Goal: Task Accomplishment & Management: Complete application form

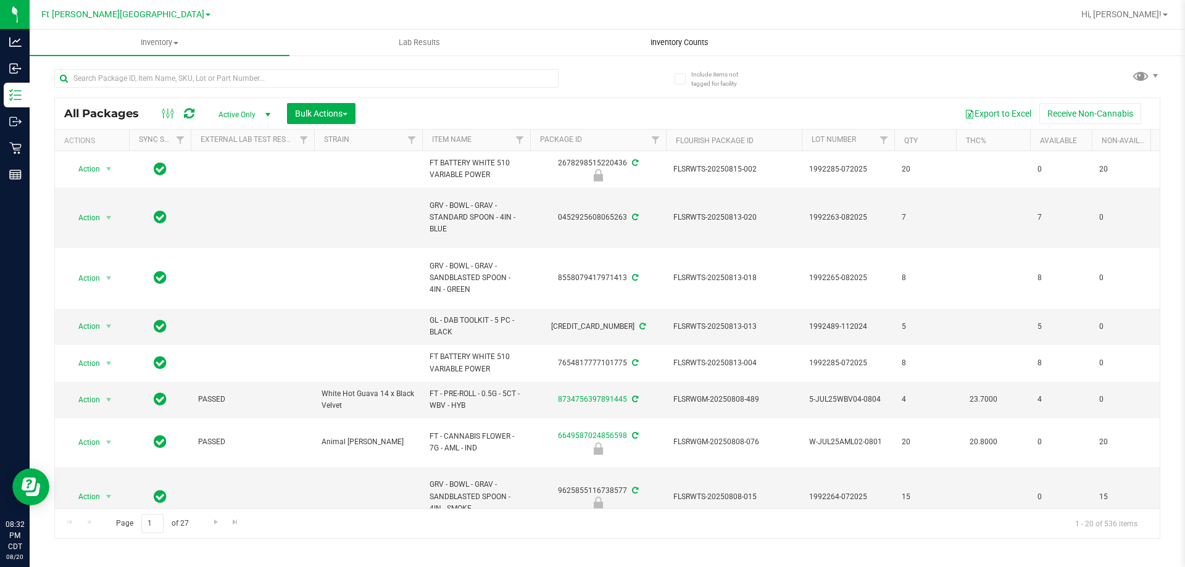
click at [687, 38] on span "Inventory Counts" at bounding box center [679, 42] width 91 height 11
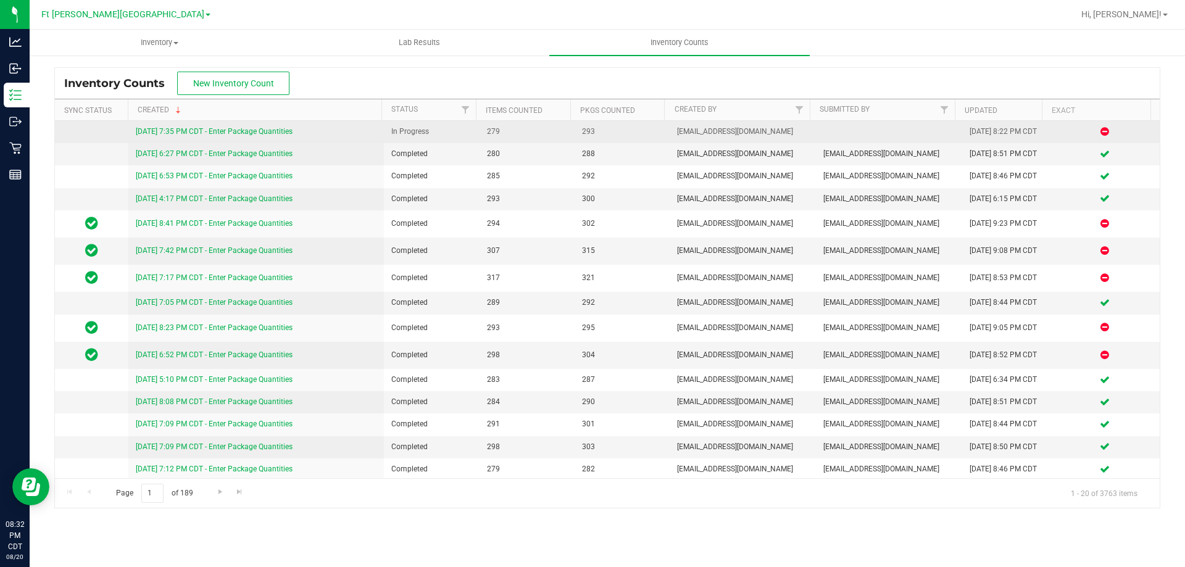
click at [267, 129] on link "[DATE] 7:35 PM CDT - Enter Package Quantities" at bounding box center [214, 131] width 157 height 9
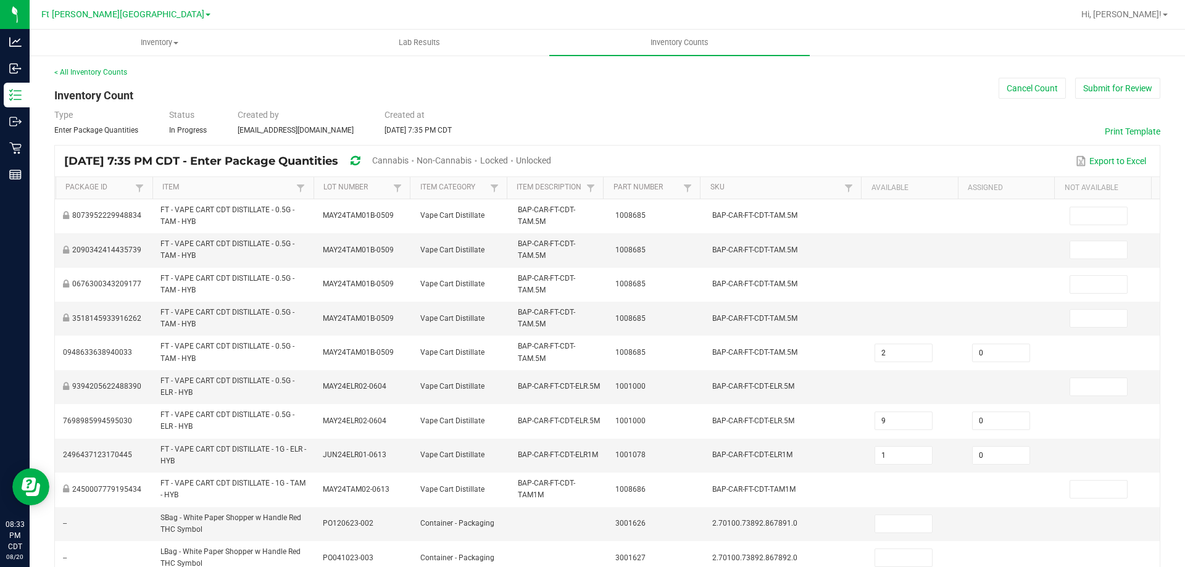
click at [409, 161] on span "Cannabis" at bounding box center [390, 161] width 36 height 10
type input "2"
type input "0"
click at [552, 159] on span "Unlocked" at bounding box center [534, 161] width 35 height 10
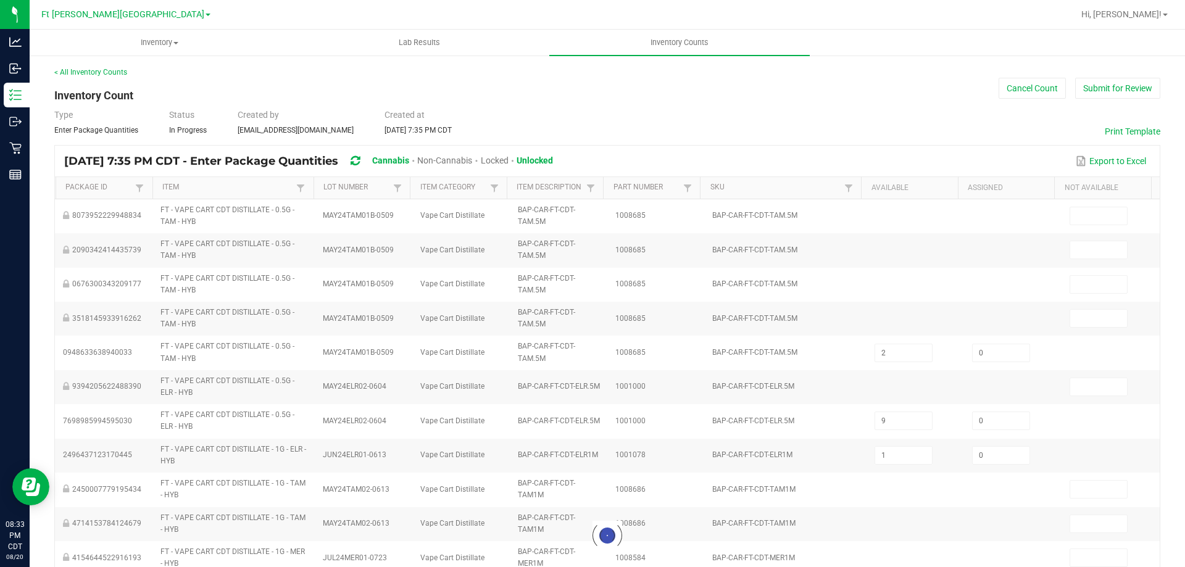
type input "11"
type input "6"
type input "22"
type input "1"
type input "0"
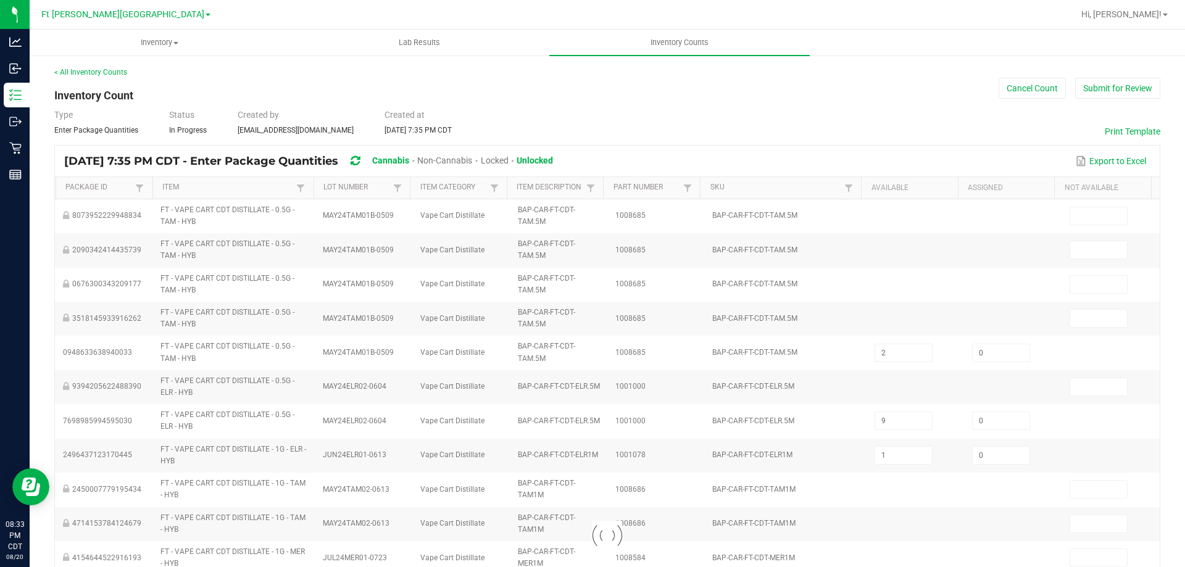
type input "7"
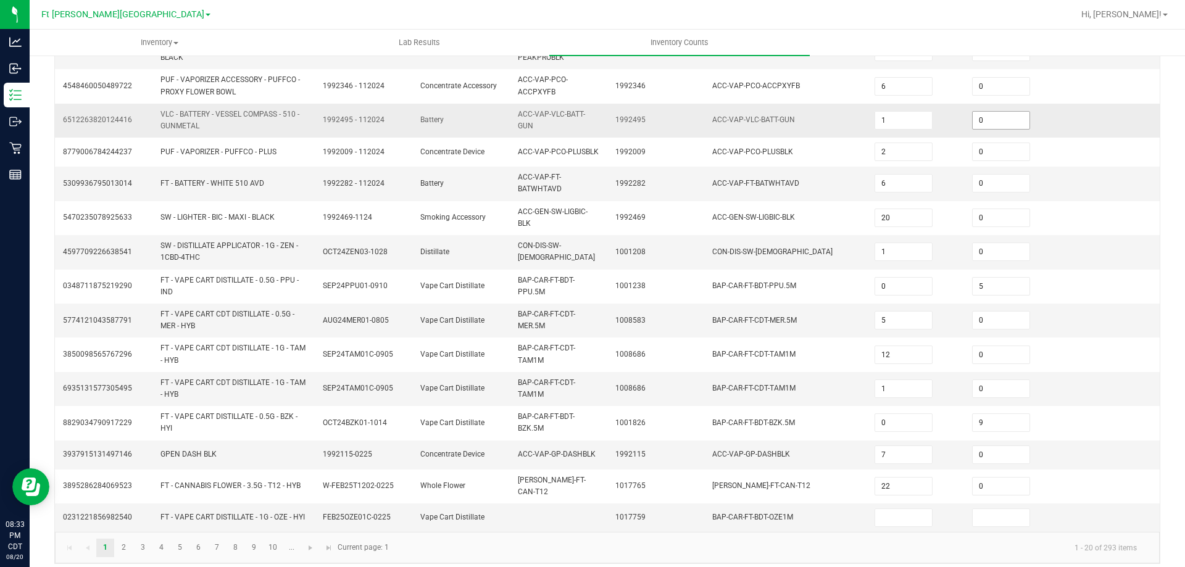
scroll to position [334, 0]
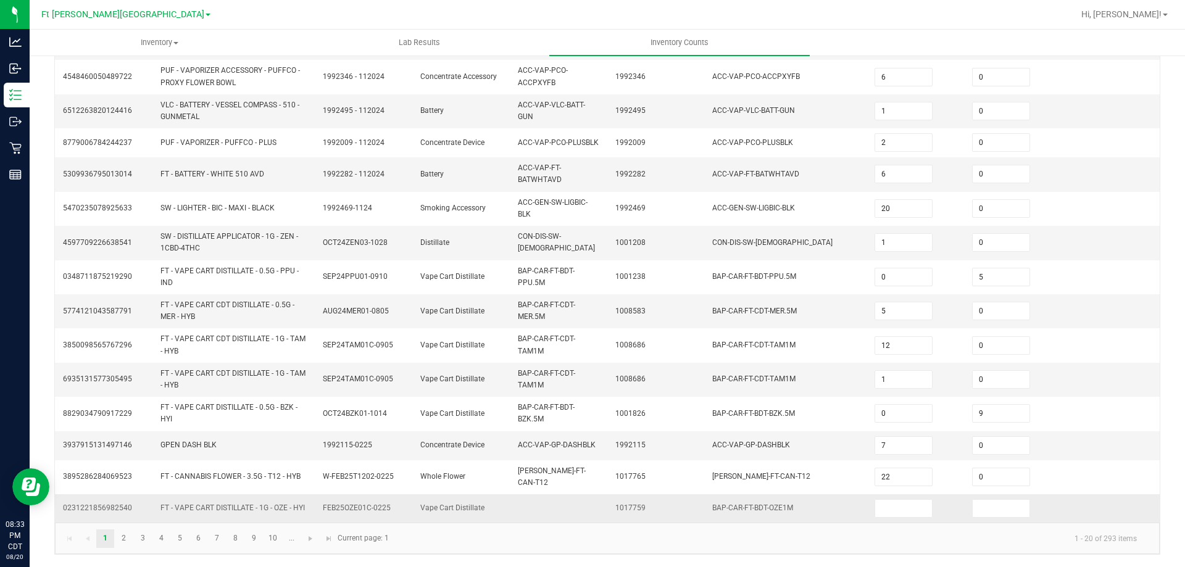
click at [902, 518] on td at bounding box center [916, 508] width 98 height 28
type input "0"
click at [906, 515] on input at bounding box center [903, 508] width 57 height 17
type input "0"
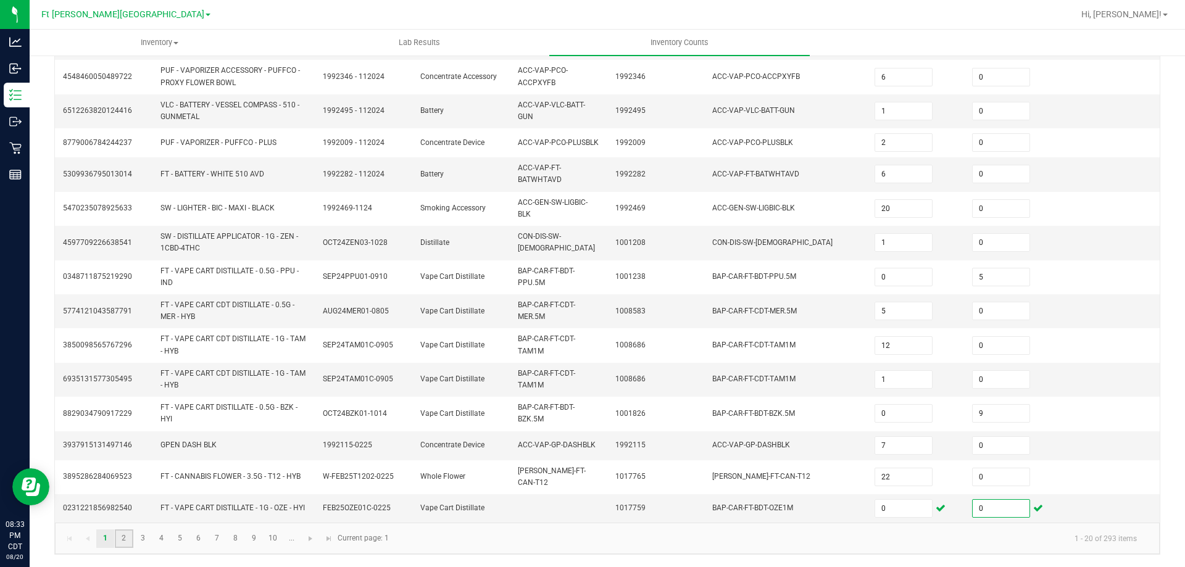
click at [122, 536] on link "2" at bounding box center [124, 539] width 18 height 19
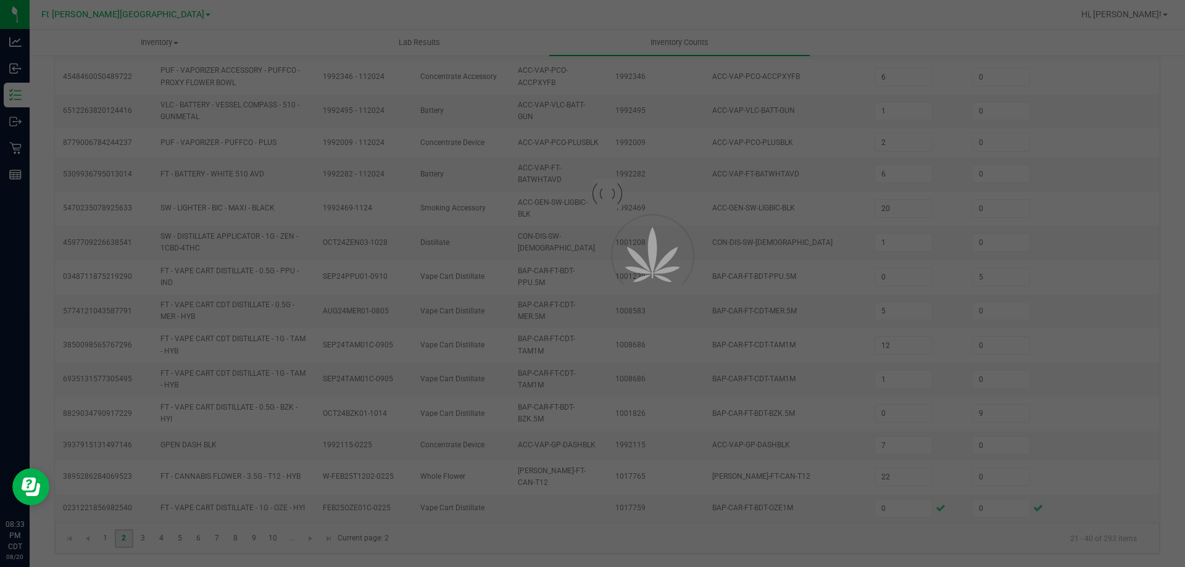
type input "20"
type input "3"
type input "7"
type input "4"
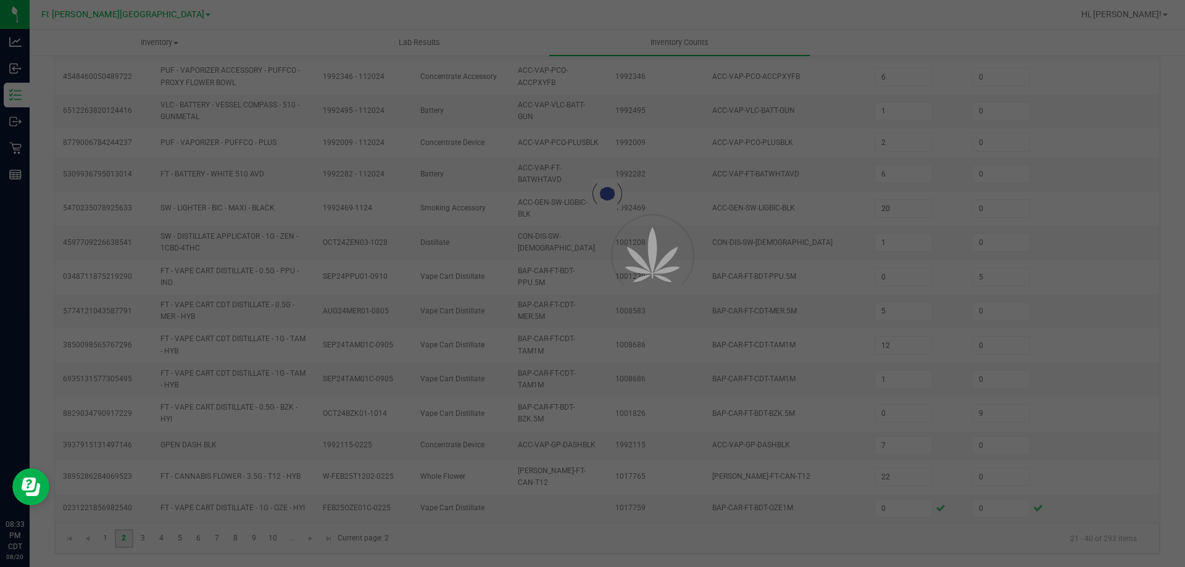
type input "1"
type input "4"
type input "6"
type input "19"
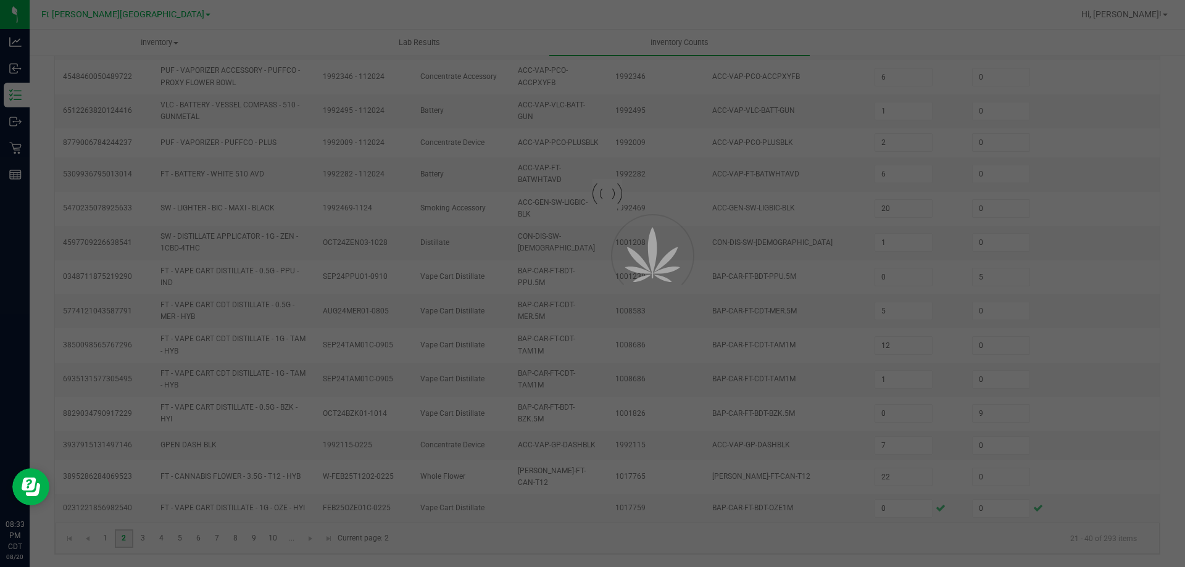
type input "2"
type input "0"
type input "6"
type input "0"
type input "2"
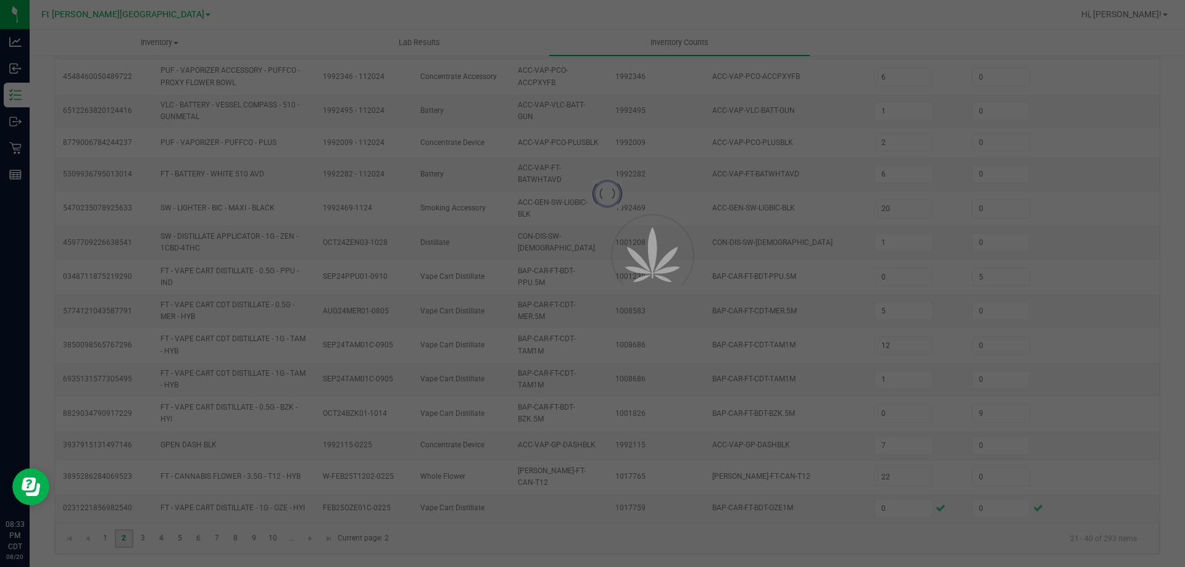
type input "4"
type input "0"
type input "12"
type input "4"
type input "2"
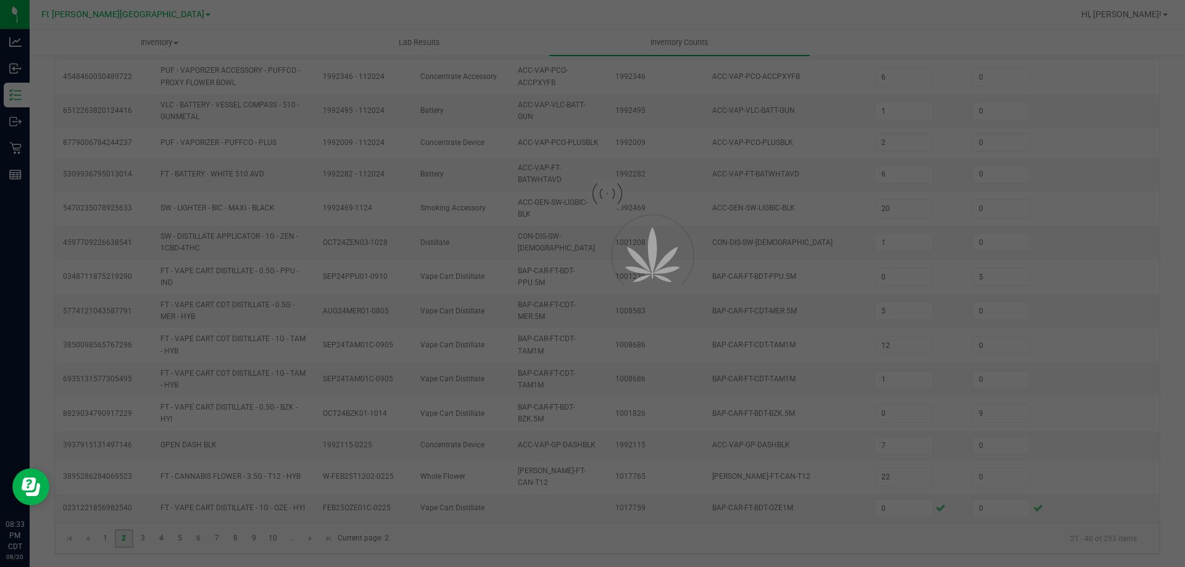
type input "0"
type input "6"
type input "2"
type input "7"
type input "0"
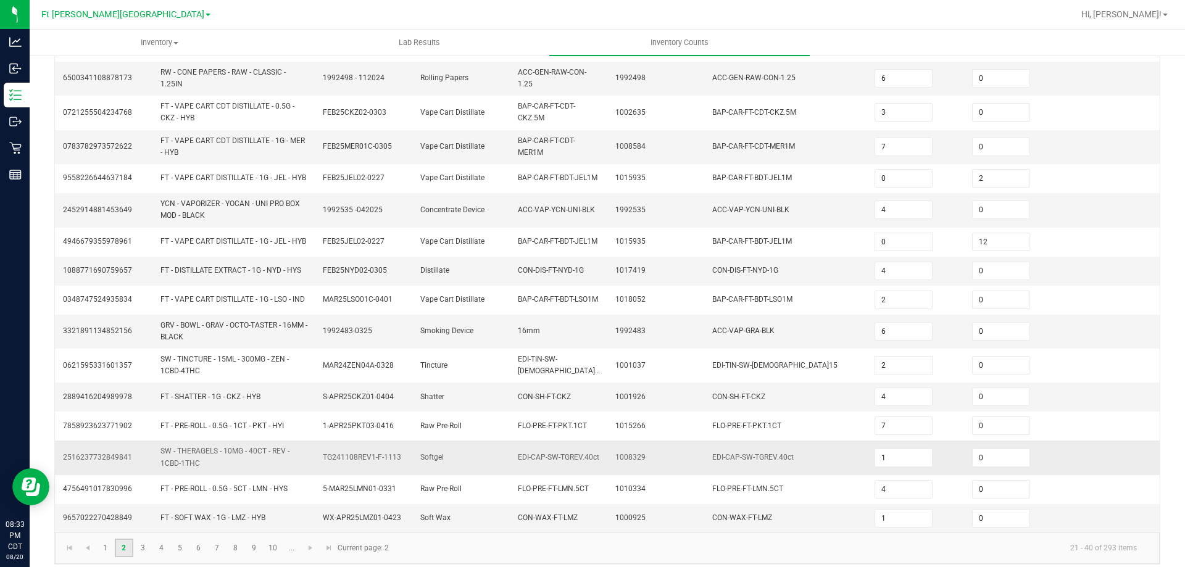
scroll to position [329, 0]
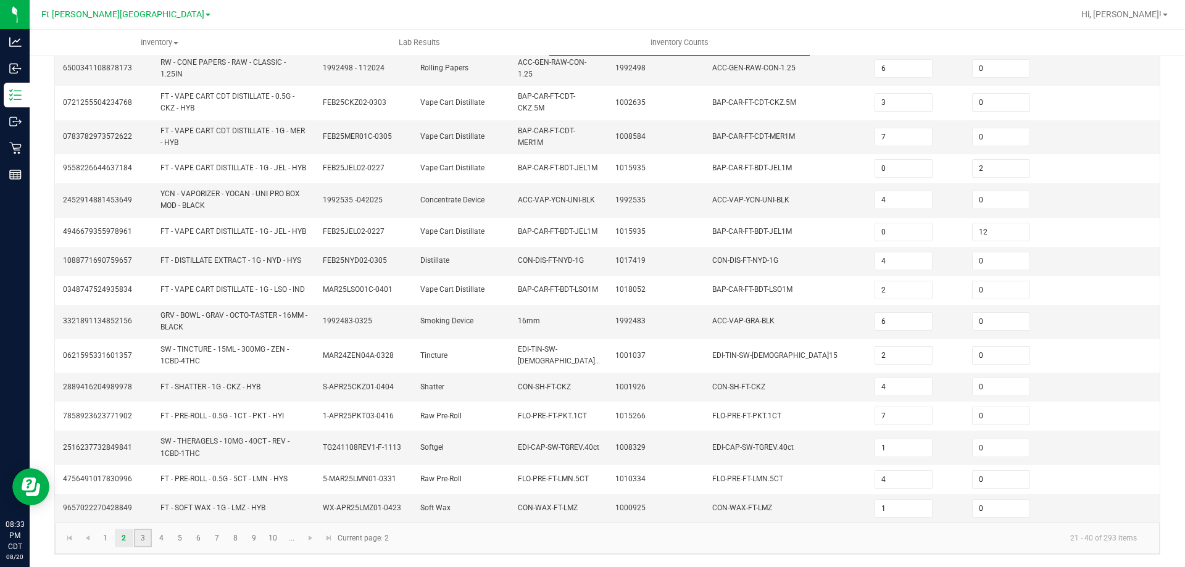
click at [137, 540] on link "3" at bounding box center [143, 538] width 18 height 19
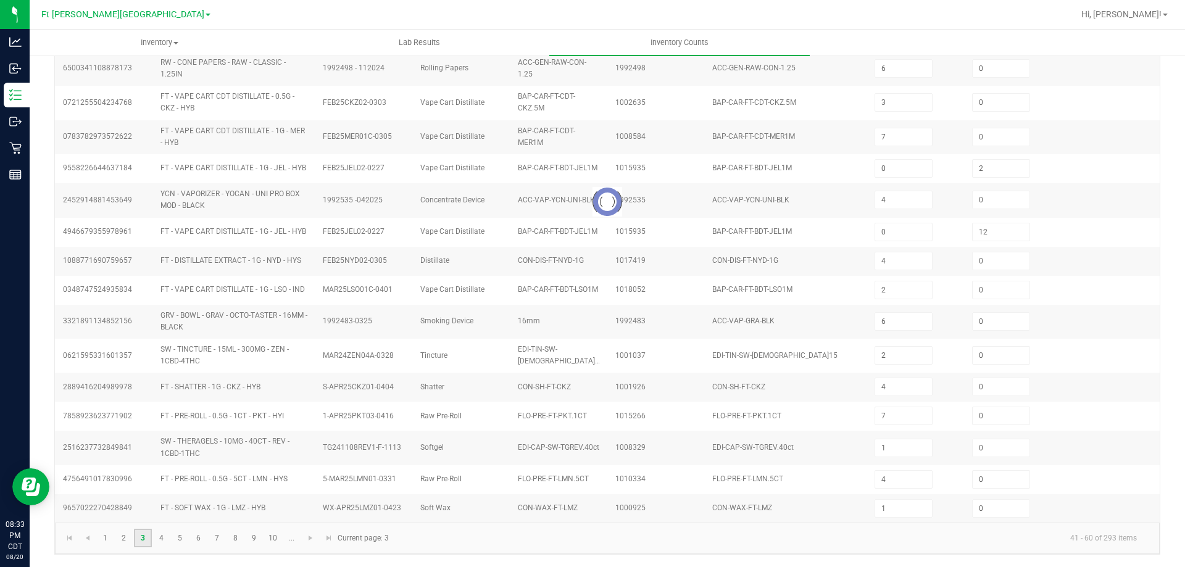
type input "1"
type input "3"
type input "11"
type input "10"
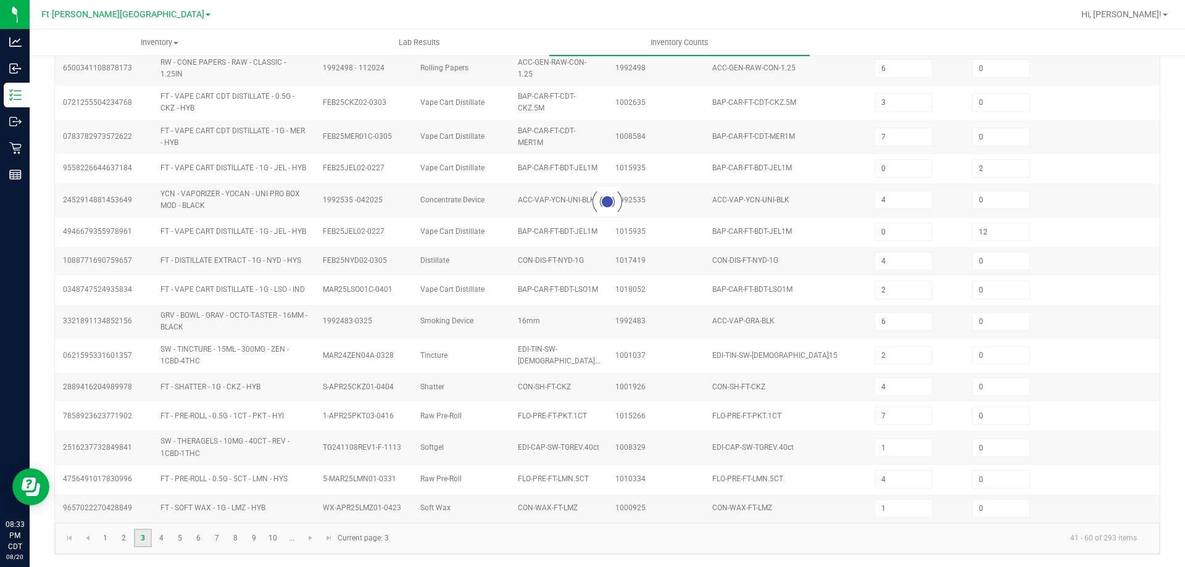
type input "0"
type input "7"
type input "3"
type input "12"
type input "4"
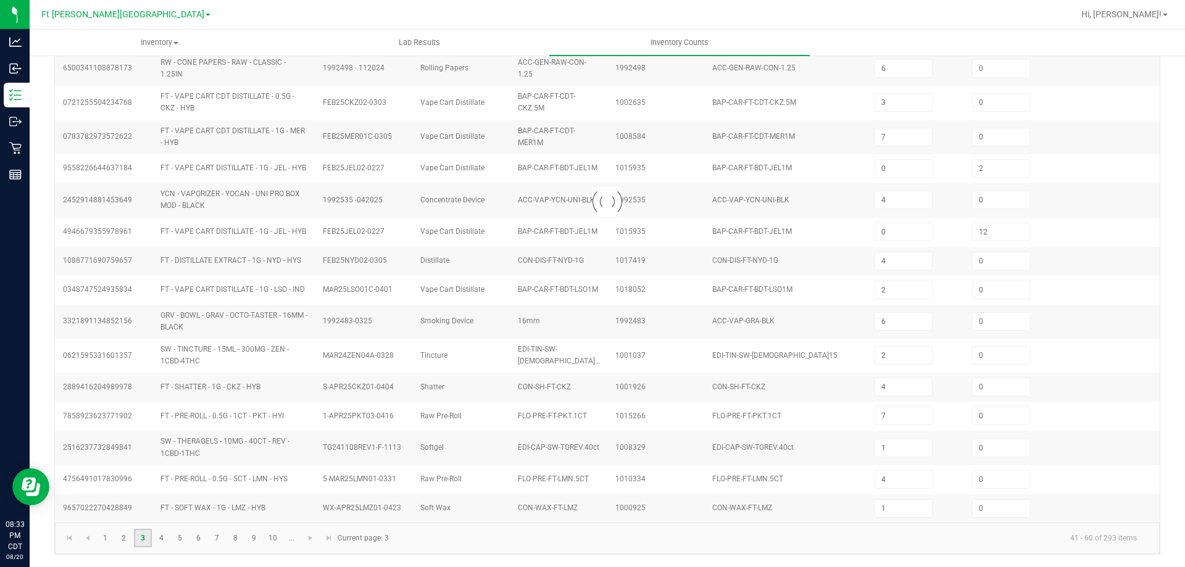
type input "4"
type input "3"
type input "4"
type input "0"
type input "10"
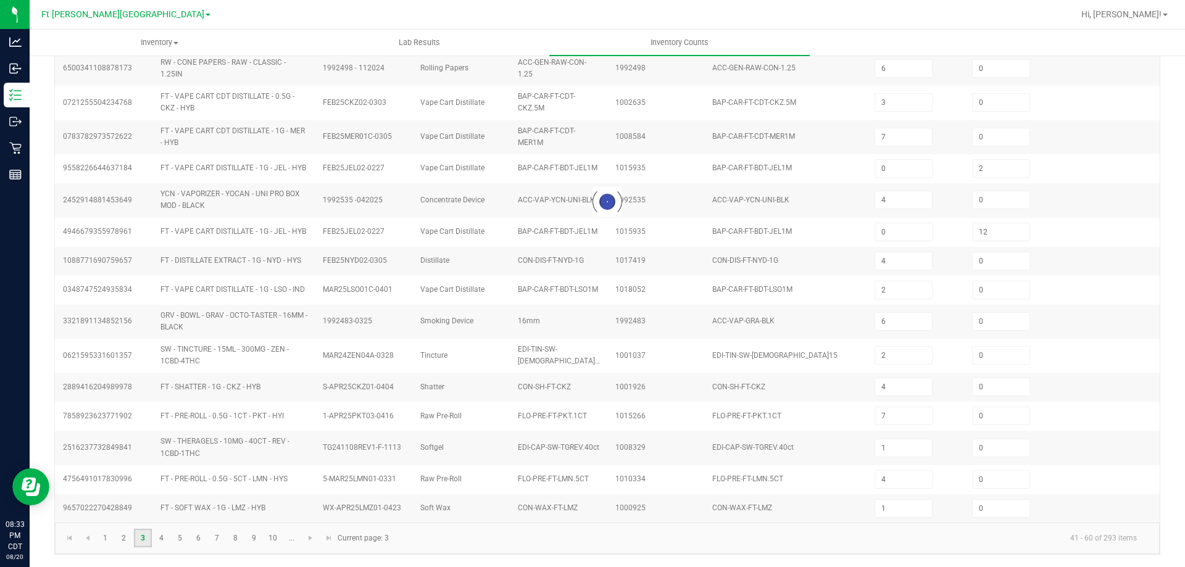
type input "0"
type input "8"
type input "11"
type input "4"
type input "8"
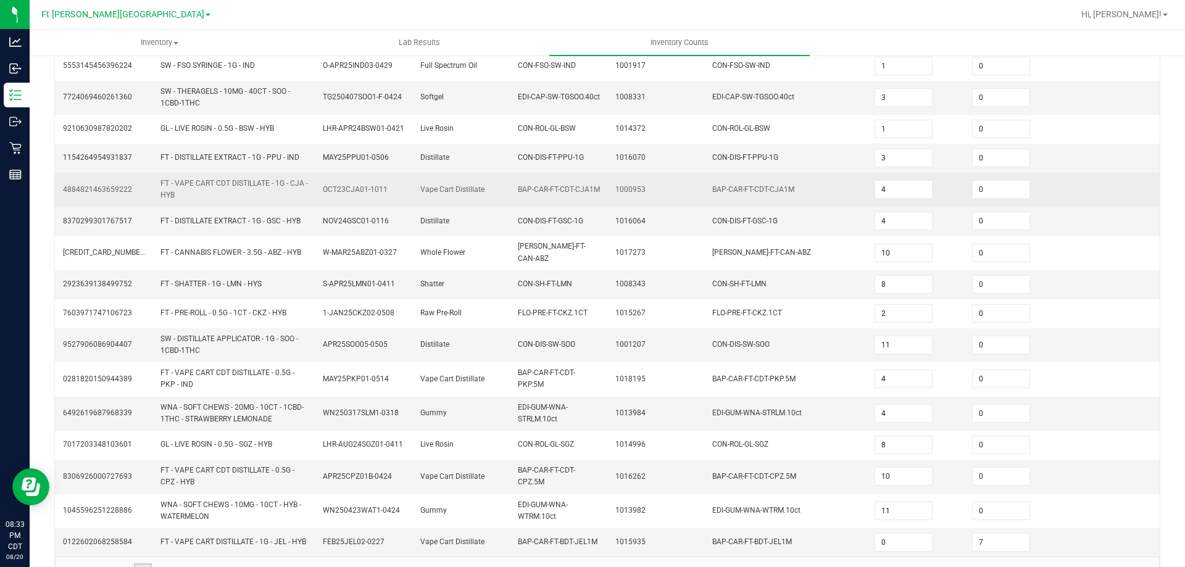
scroll to position [308, 0]
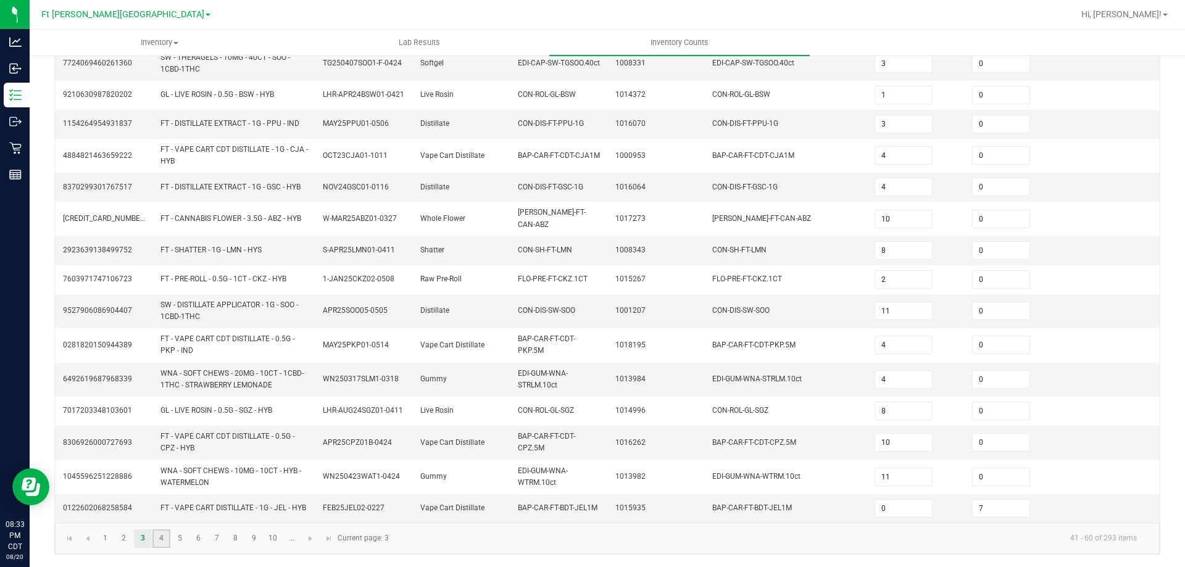
click at [165, 539] on link "4" at bounding box center [161, 539] width 18 height 19
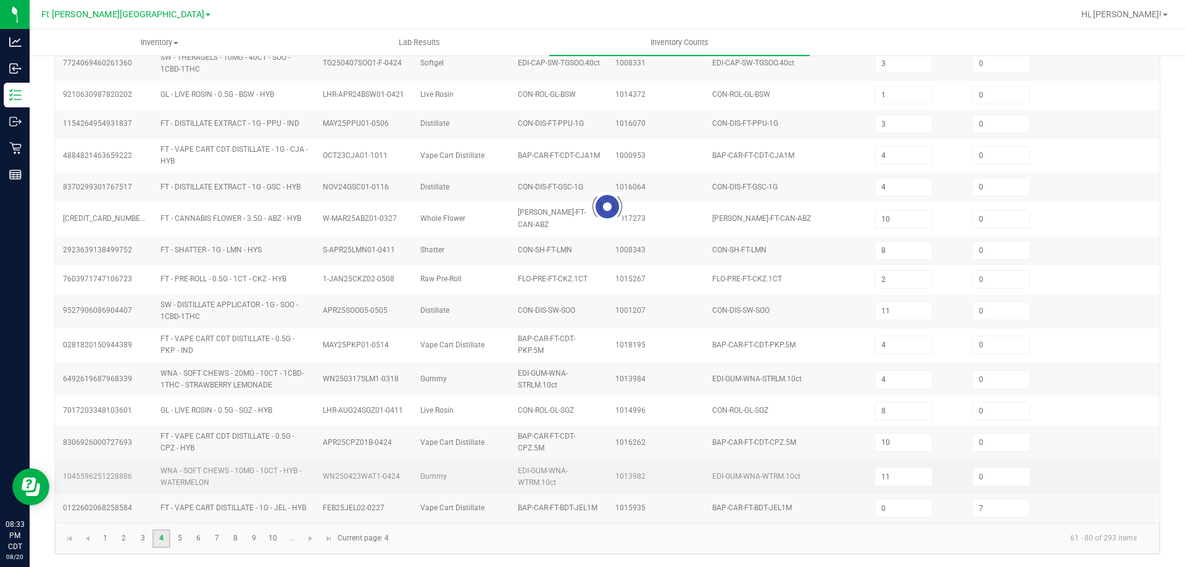
type input "12"
type input "5"
type input "1"
type input "5"
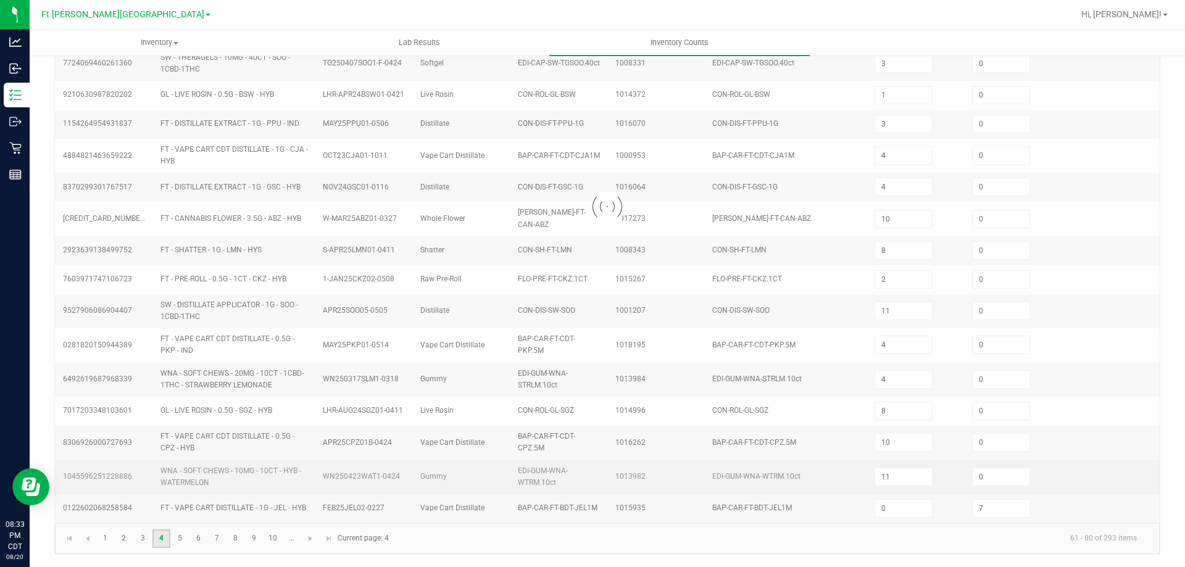
type input "10"
type input "0"
type input "9"
type input "7"
type input "10"
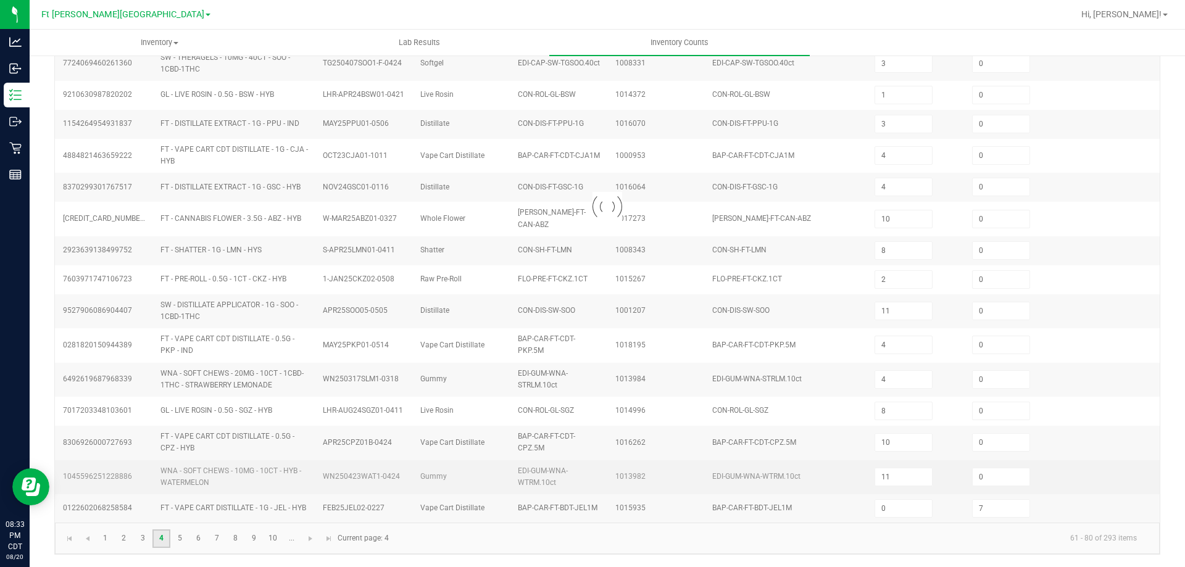
type input "12"
type input "2"
type input "8"
type input "3"
type input "18"
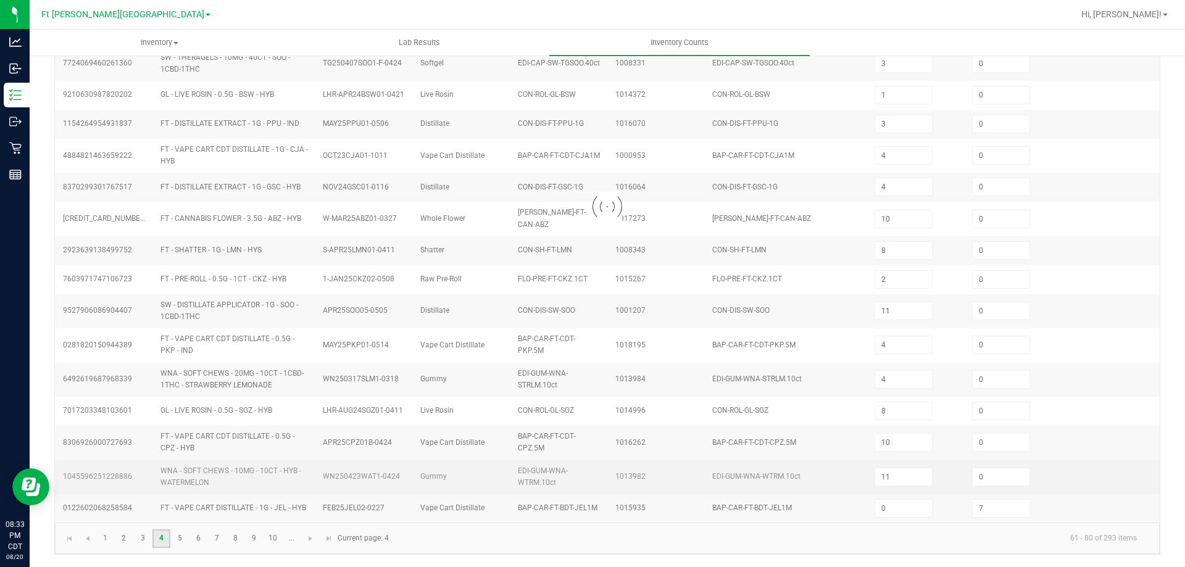
type input "10"
type input "9"
type input "1"
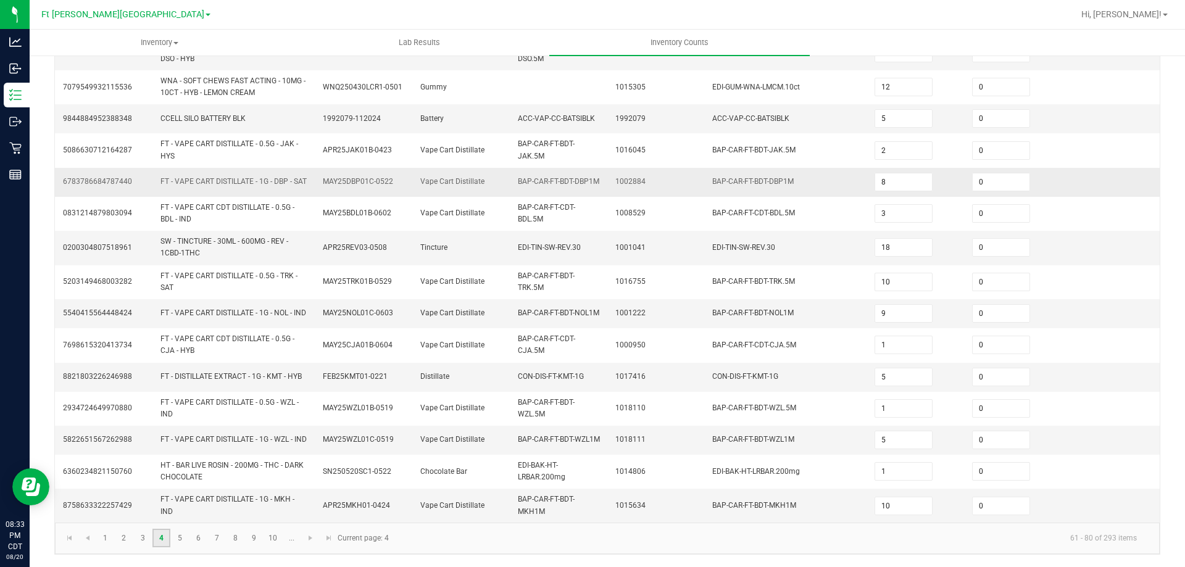
scroll to position [334, 0]
click at [179, 545] on link "5" at bounding box center [180, 538] width 18 height 19
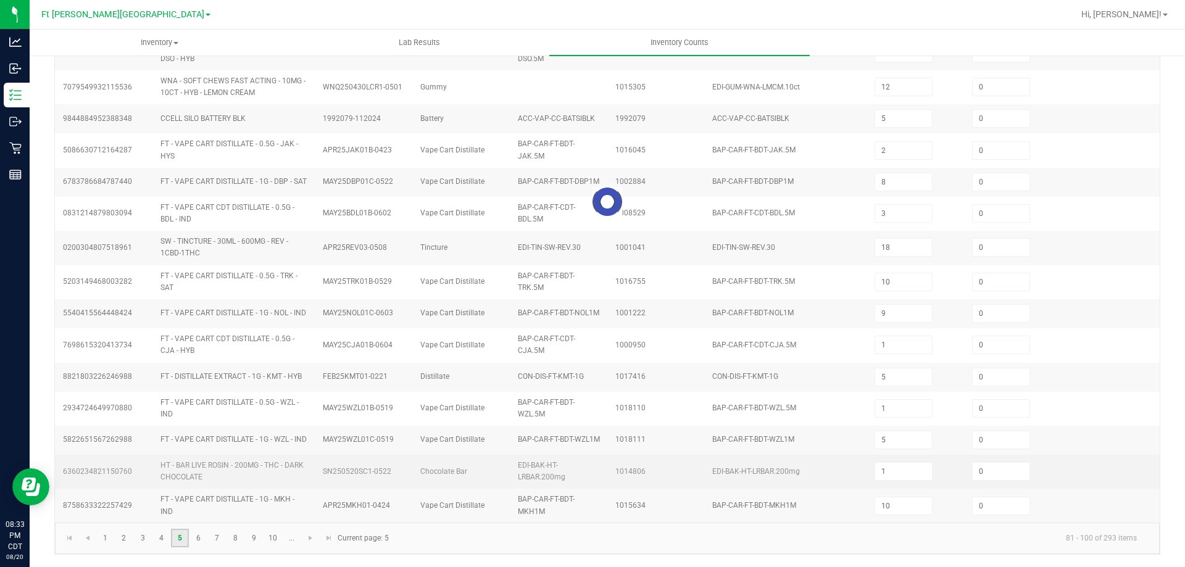
type input "12"
type input "3"
type input "12"
type input "5"
type input "11"
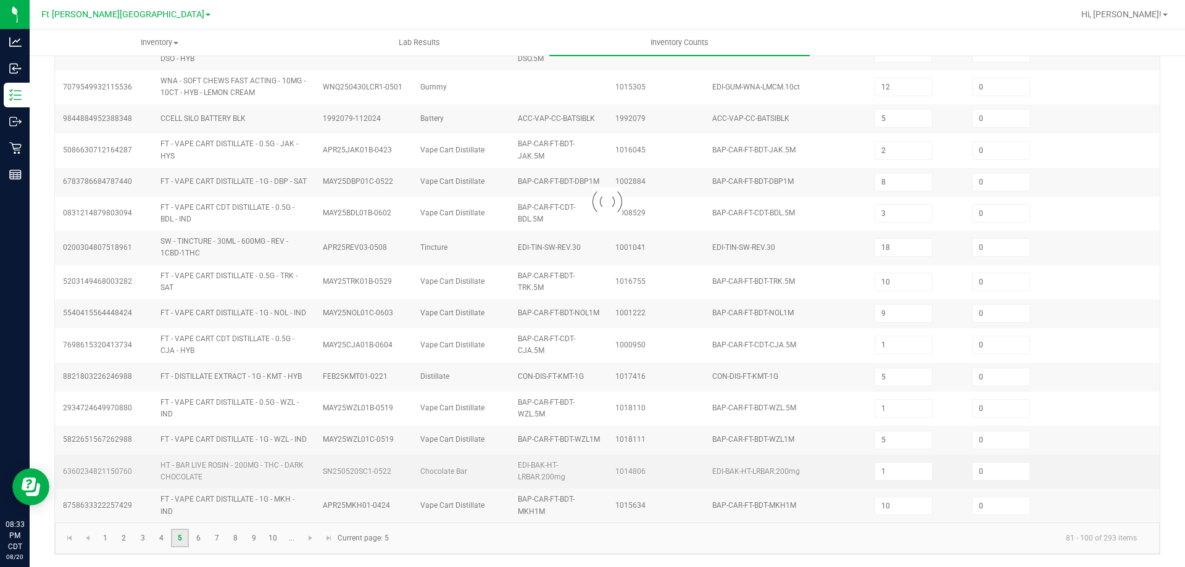
type input "4"
type input "9"
type input "11"
type input "3"
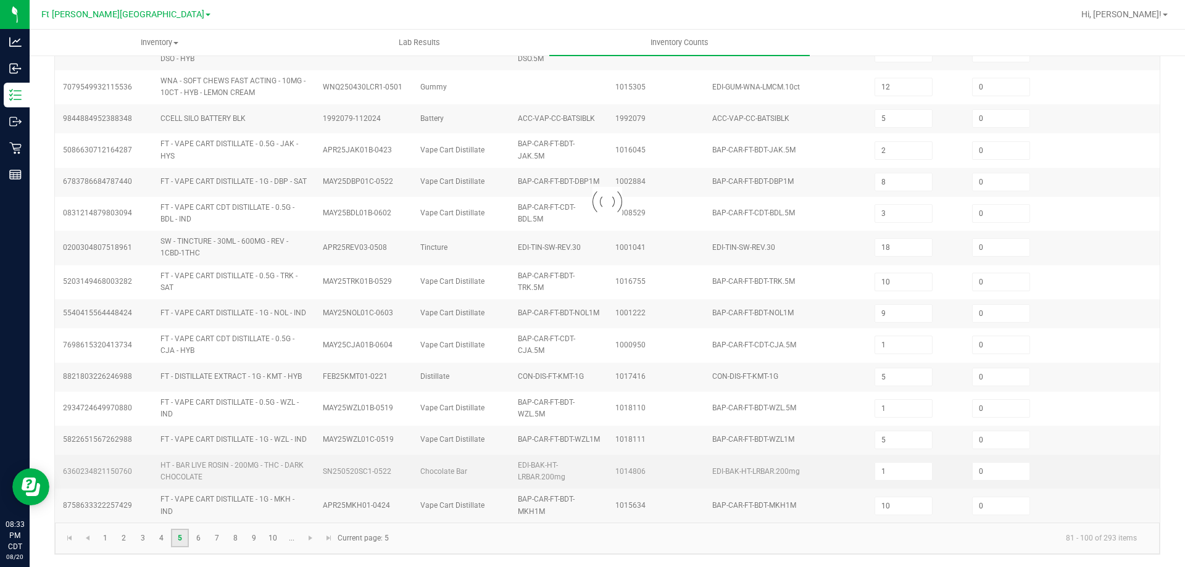
type input "11"
type input "7"
type input "3"
type input "2"
type input "12"
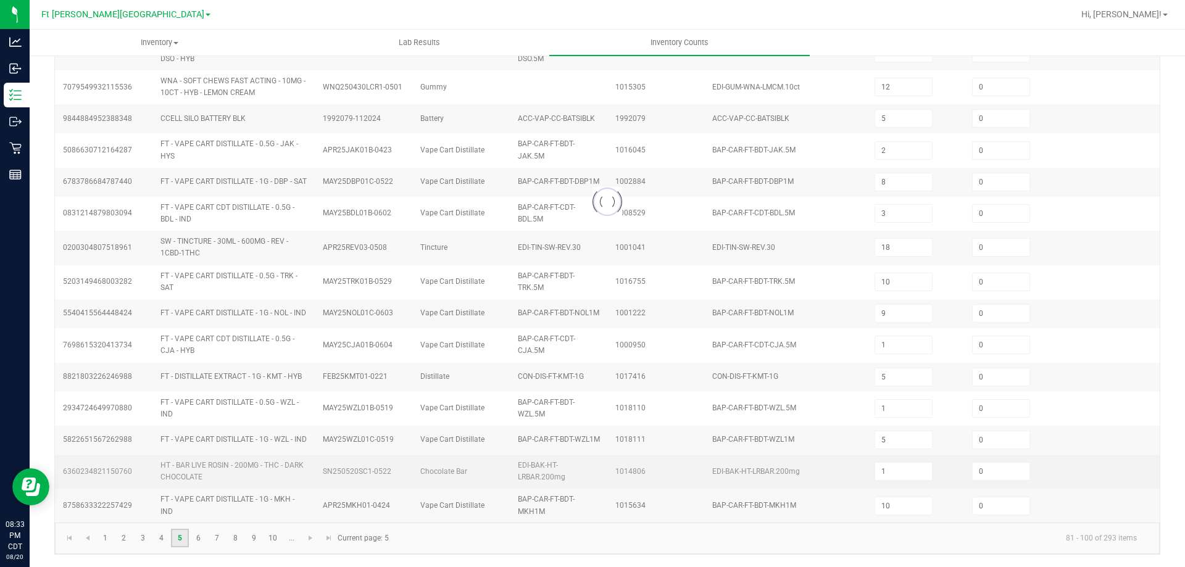
type input "12"
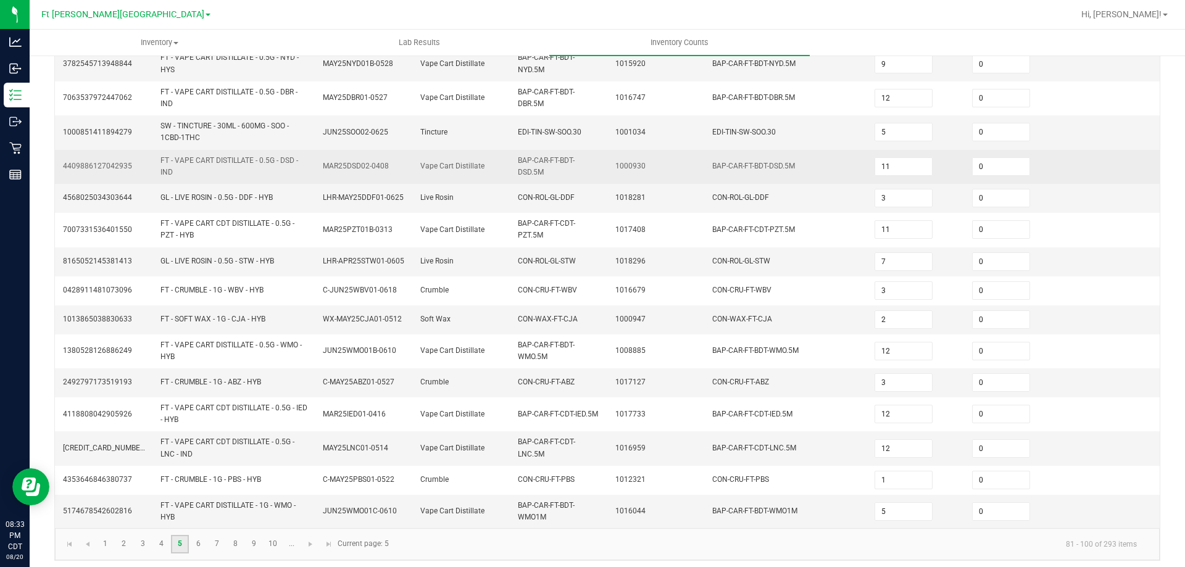
scroll to position [324, 0]
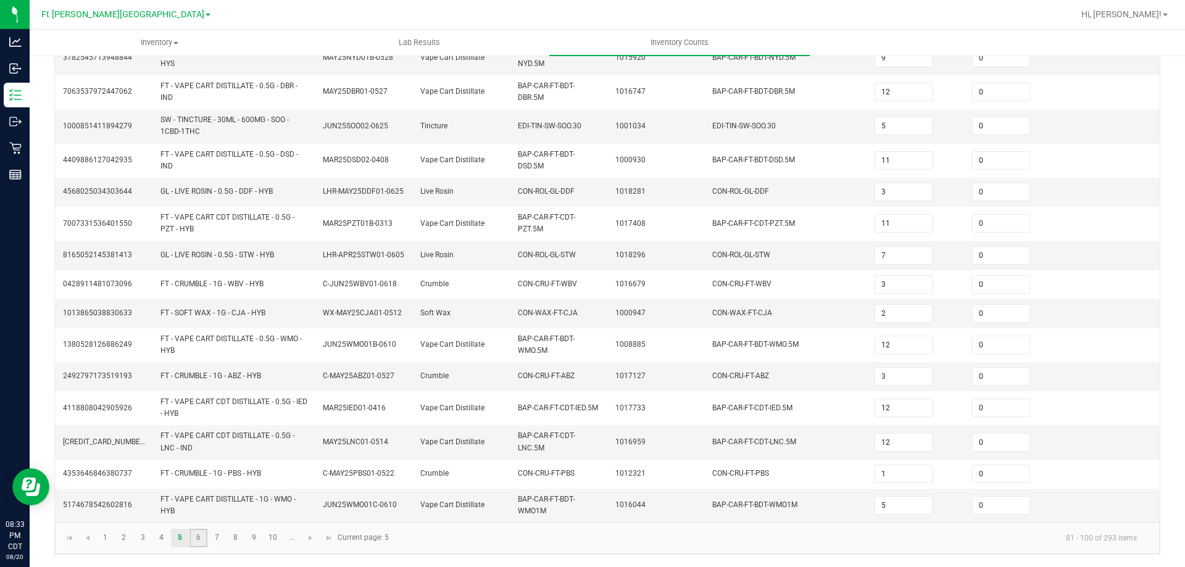
click at [201, 538] on link "6" at bounding box center [198, 538] width 18 height 19
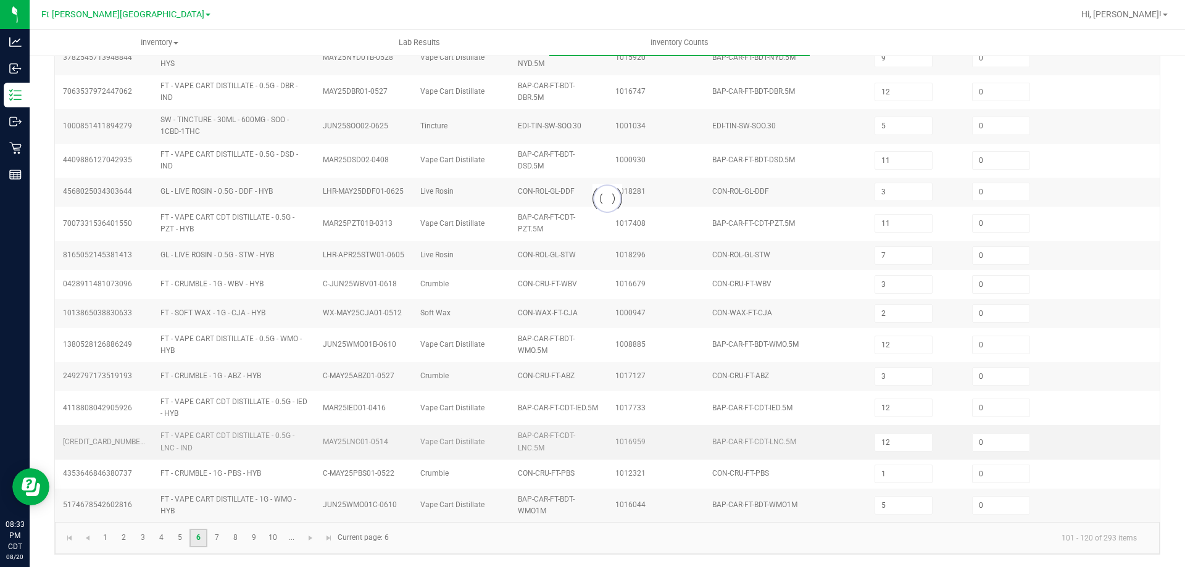
type input "3"
type input "1"
type input "2"
type input "5"
type input "15"
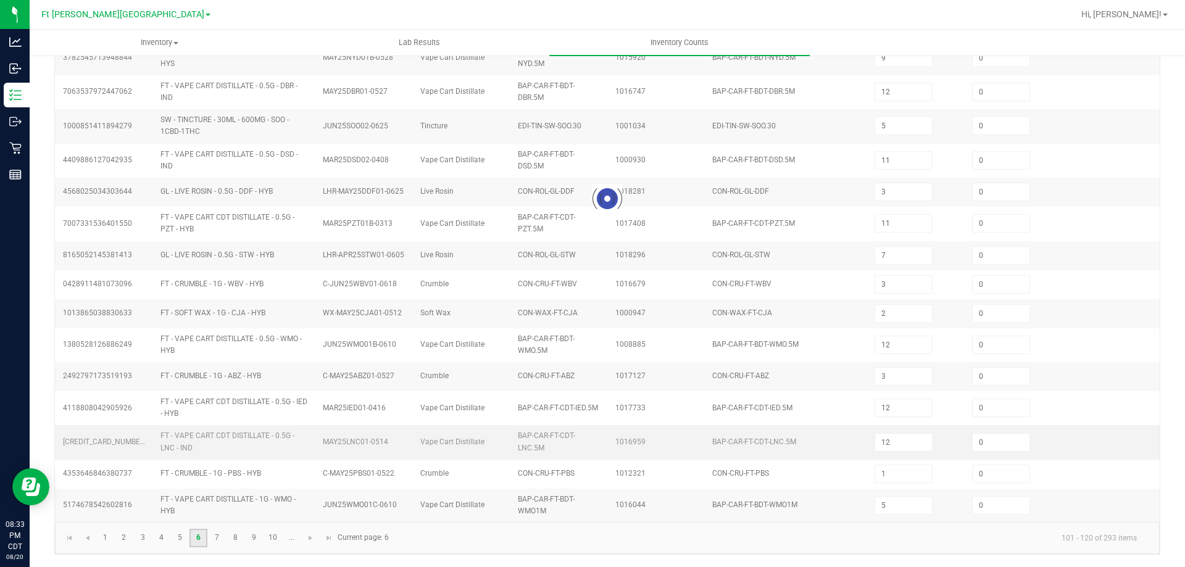
type input "1"
type input "7"
type input "10"
type input "1"
type input "12"
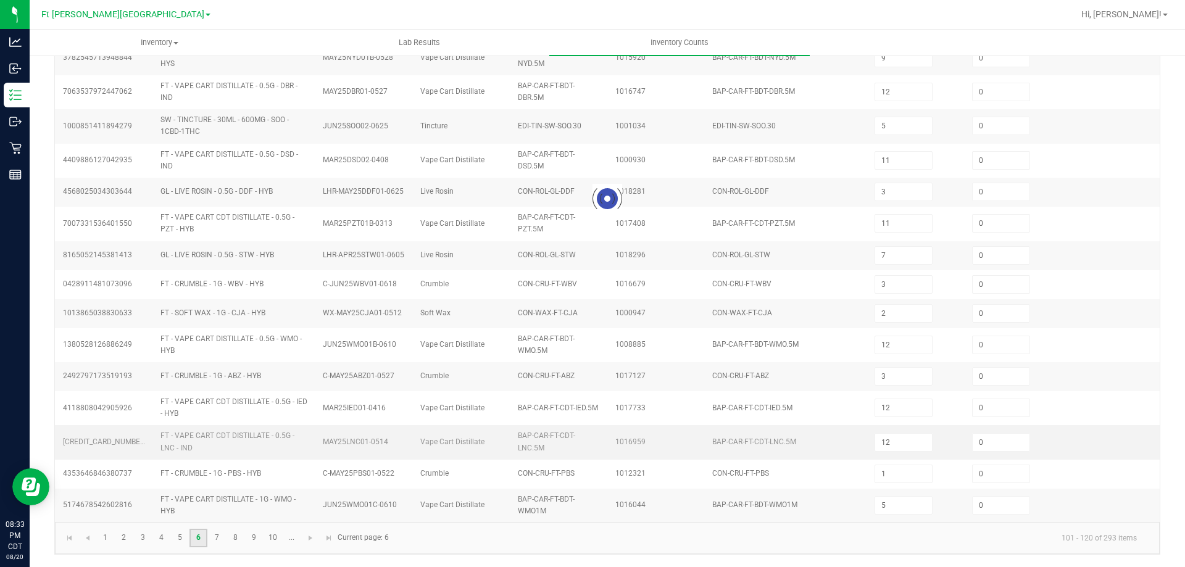
type input "12"
type input "9"
type input "8"
type input "1"
type input "9"
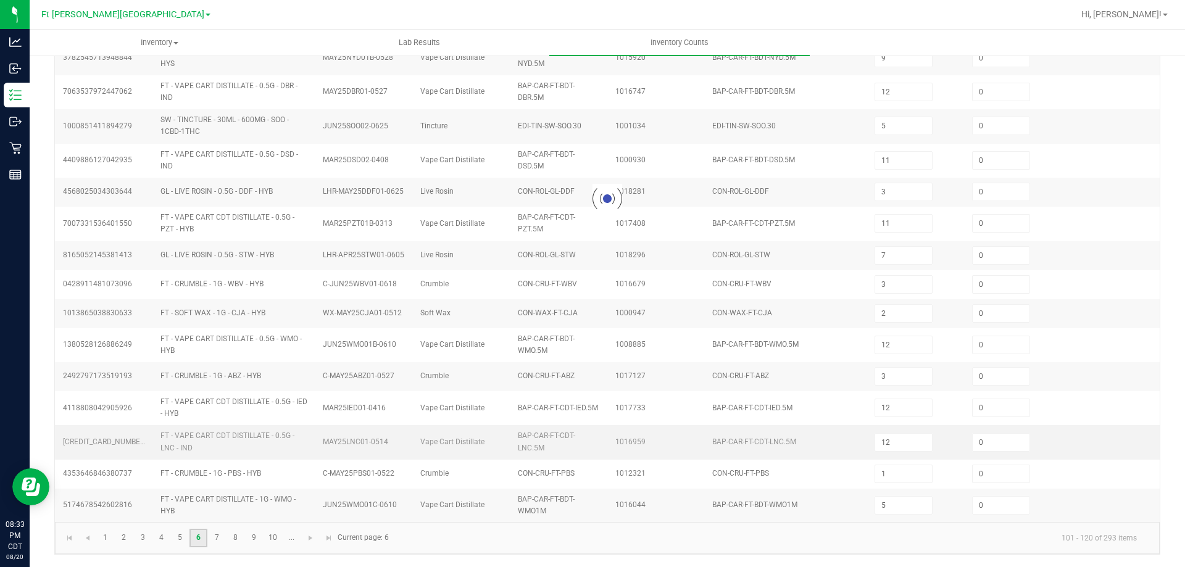
type input "1"
type input "6"
type input "14"
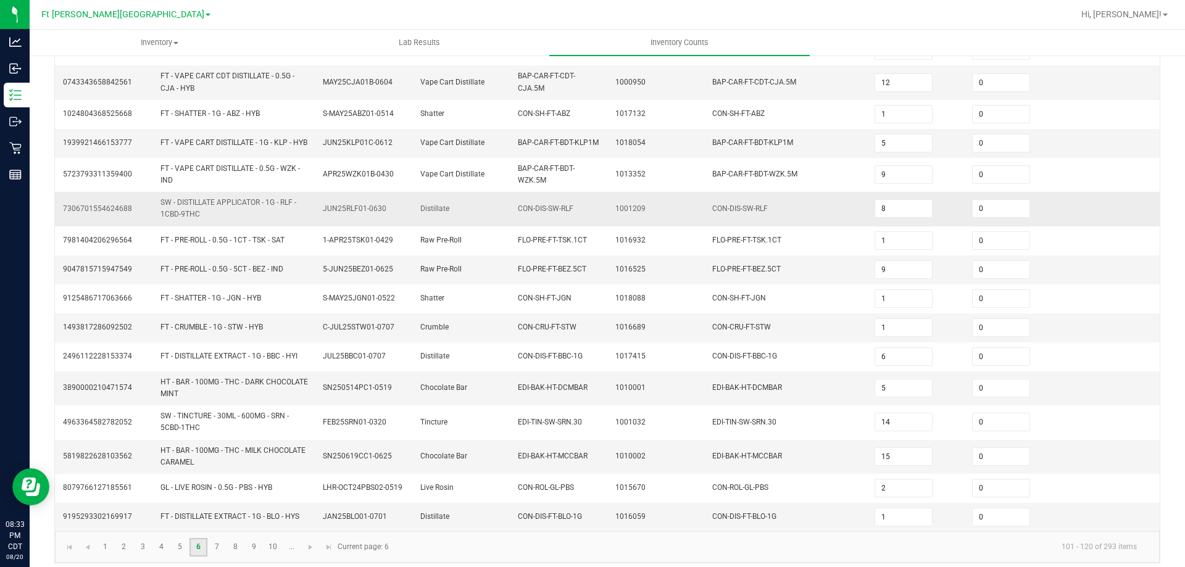
scroll to position [314, 0]
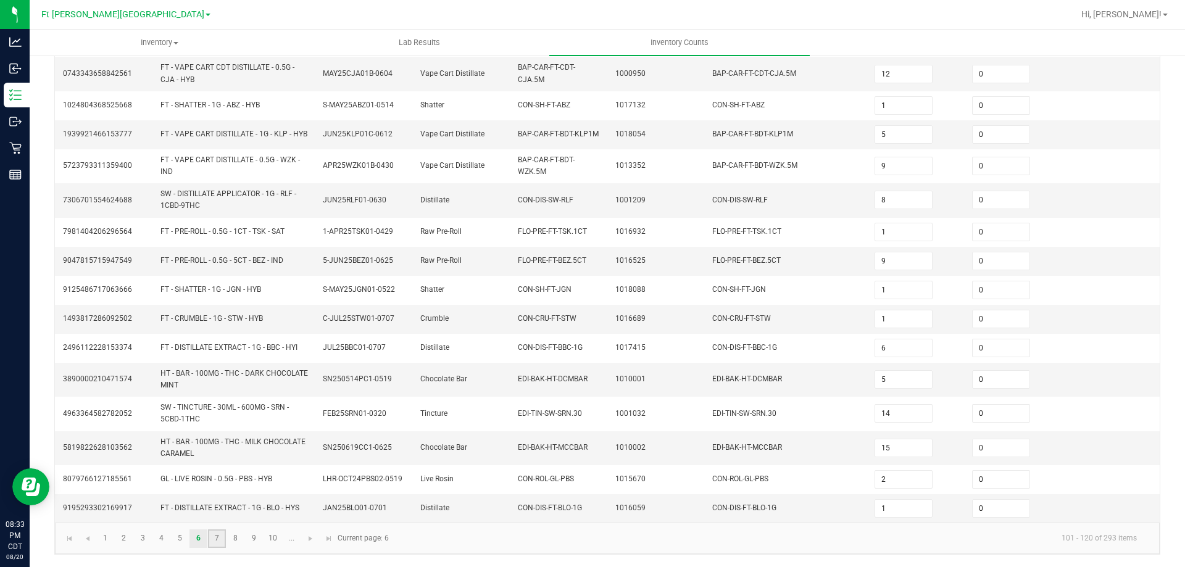
click at [222, 538] on link "7" at bounding box center [217, 539] width 18 height 19
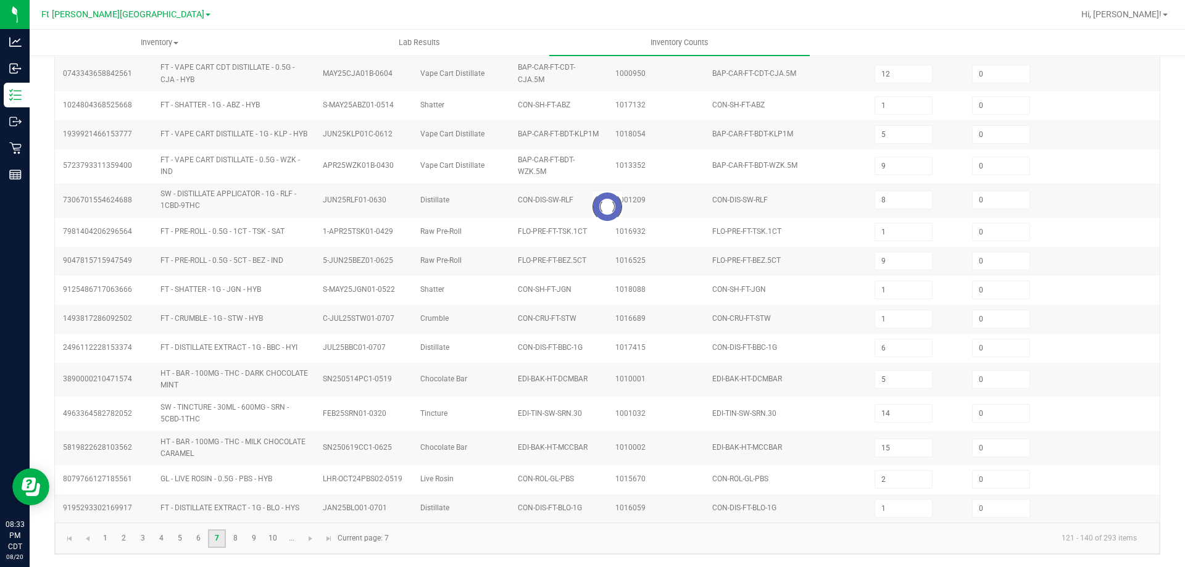
type input "2"
type input "14"
type input "1"
type input "10"
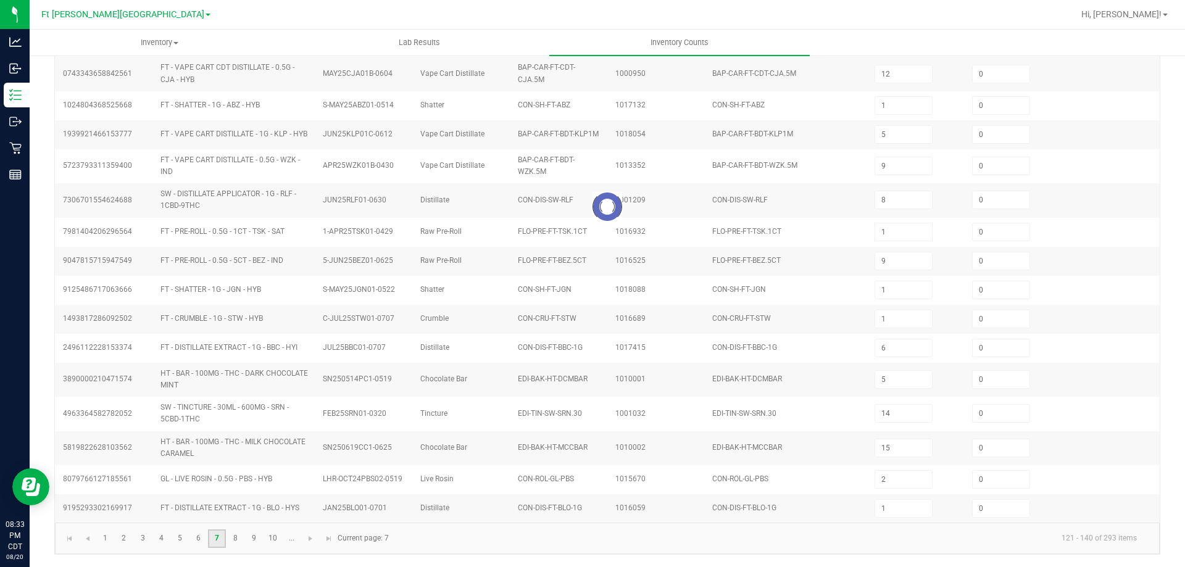
type input "7"
type input "15"
type input "5"
type input "1"
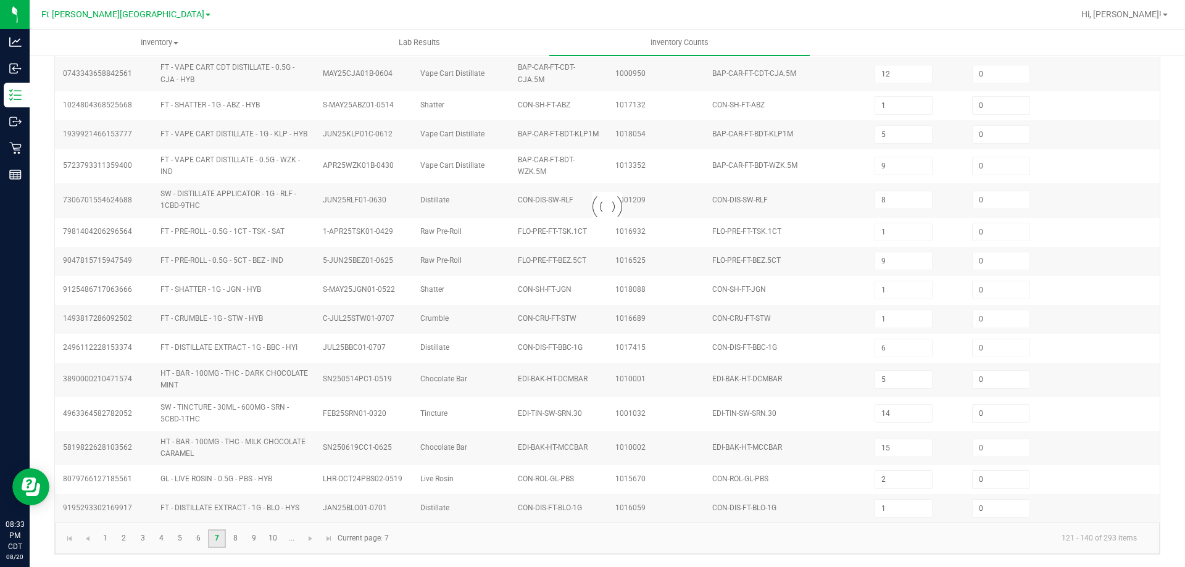
type input "7"
type input "3"
type input "7"
type input "4"
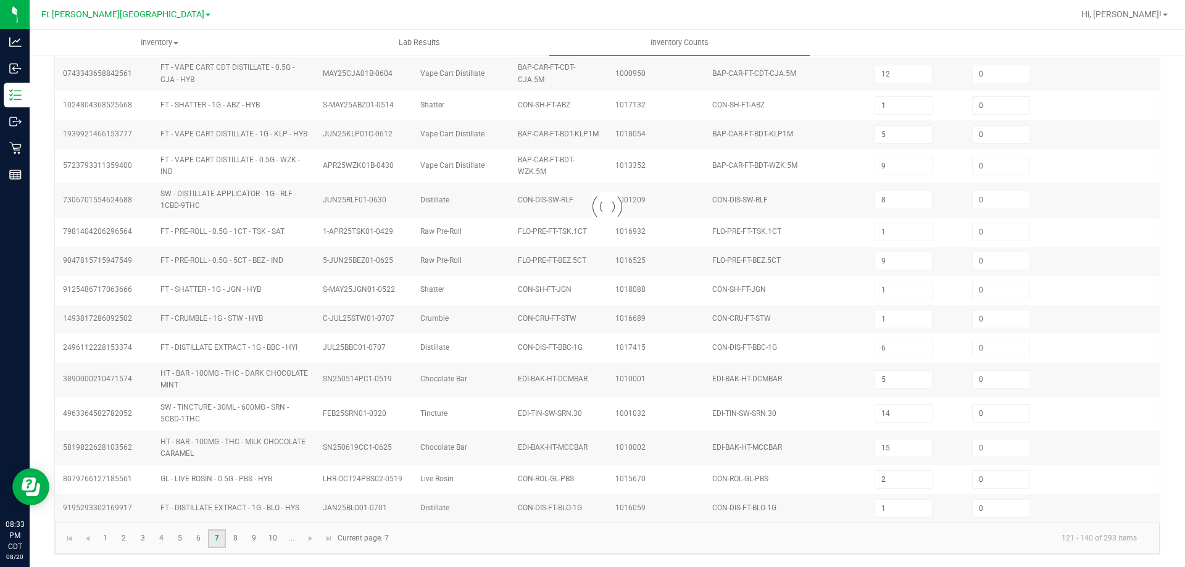
type input "10"
type input "5"
type input "1"
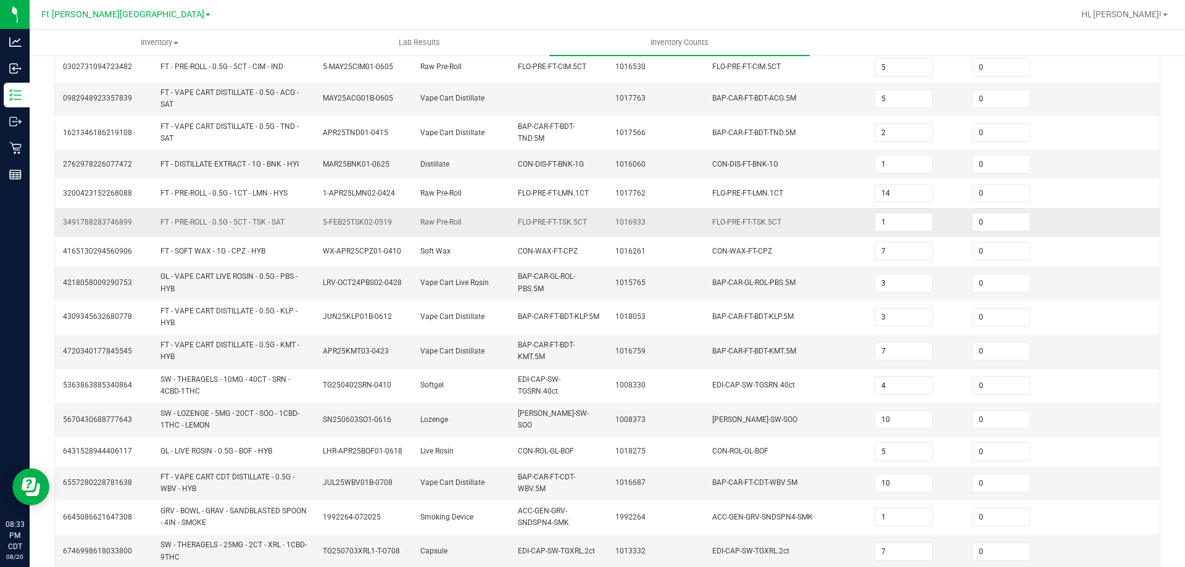
scroll to position [319, 0]
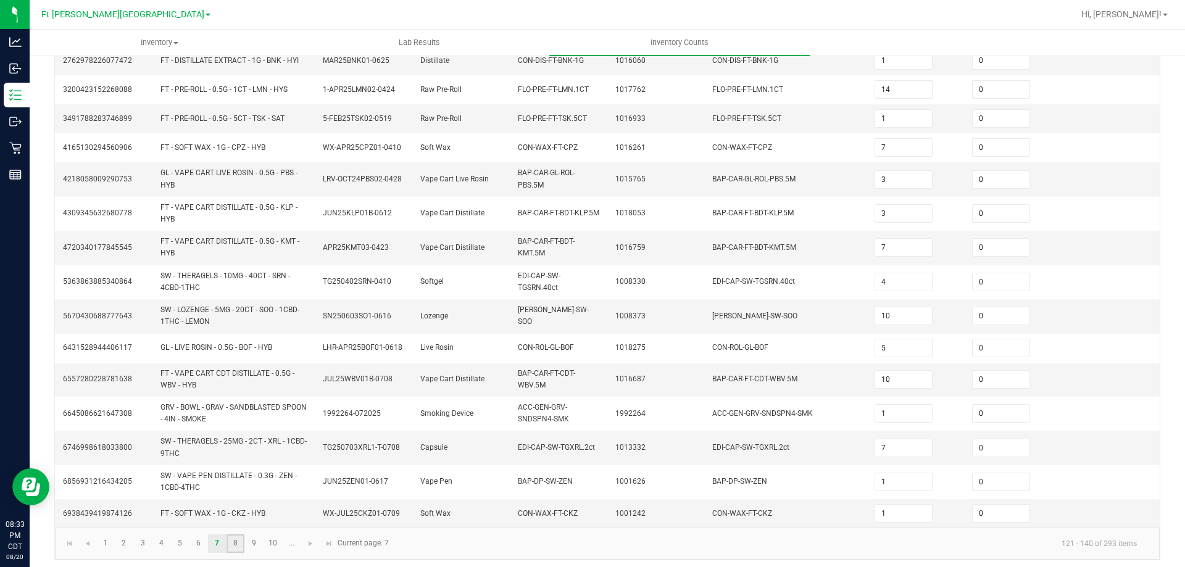
click at [235, 537] on link "8" at bounding box center [236, 544] width 18 height 19
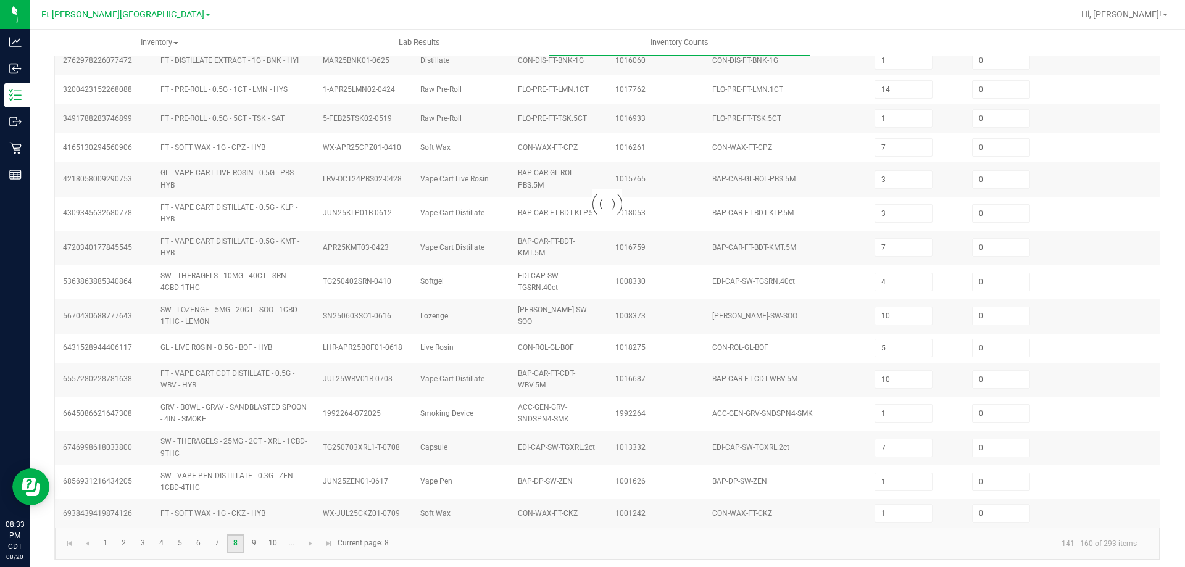
type input "7"
type input "5"
type input "4"
type input "1"
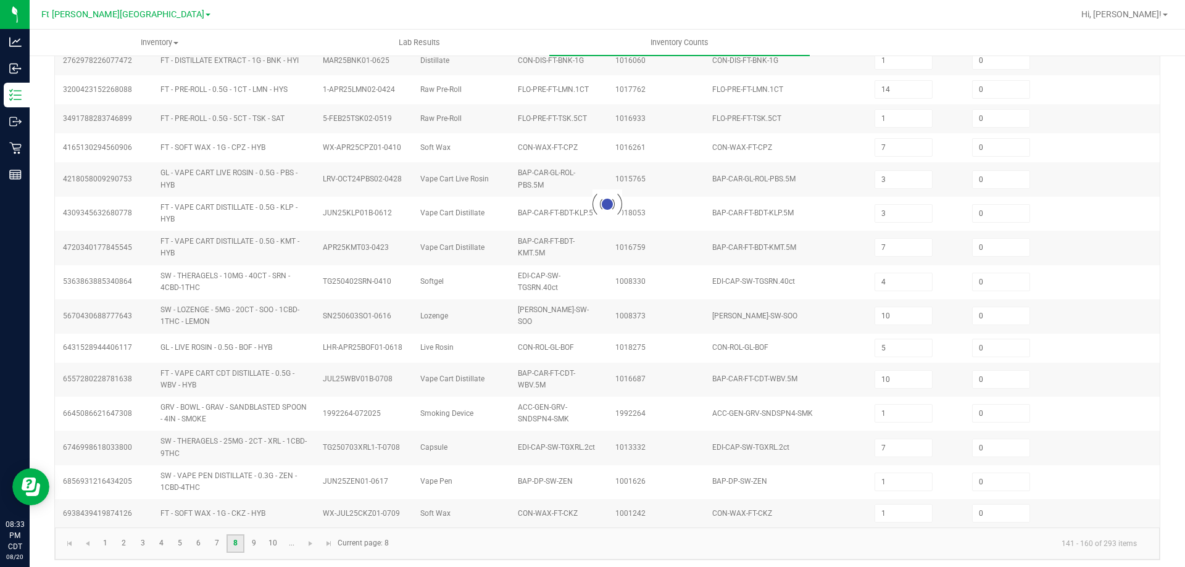
type input "9"
type input "10"
type input "3"
type input "10"
type input "3"
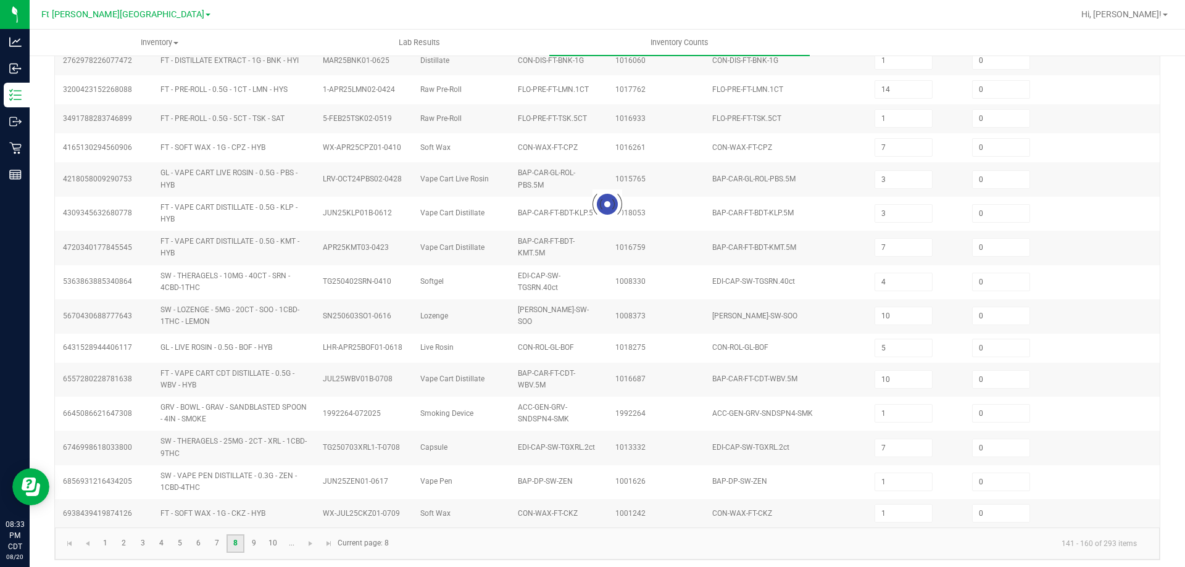
type input "18"
type input "1"
type input "9"
type input "8"
type input "2"
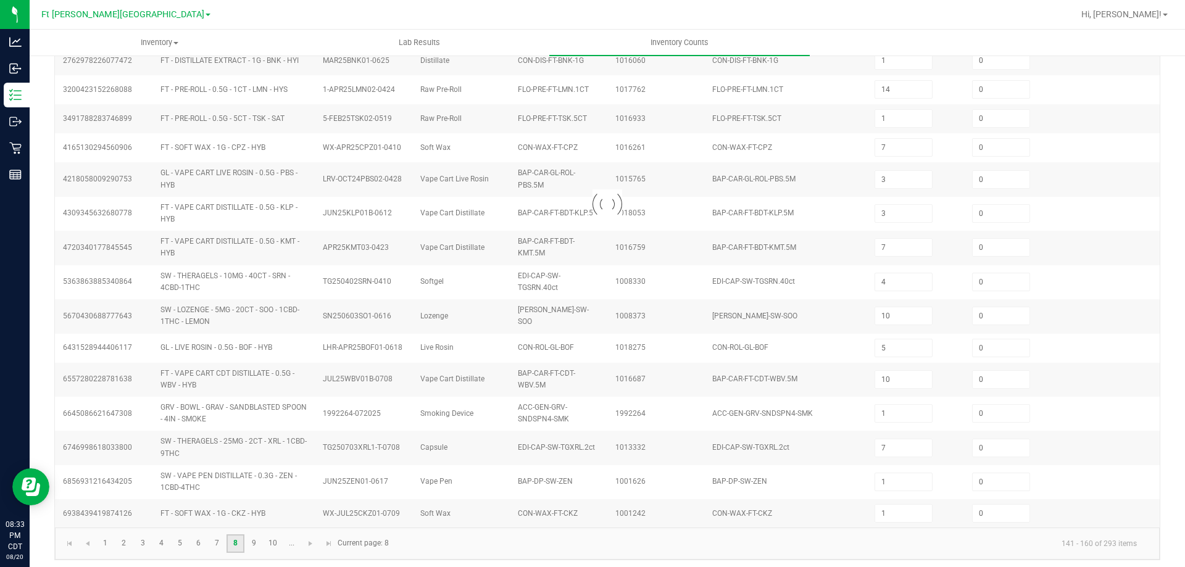
type input "8"
type input "2"
type input "6"
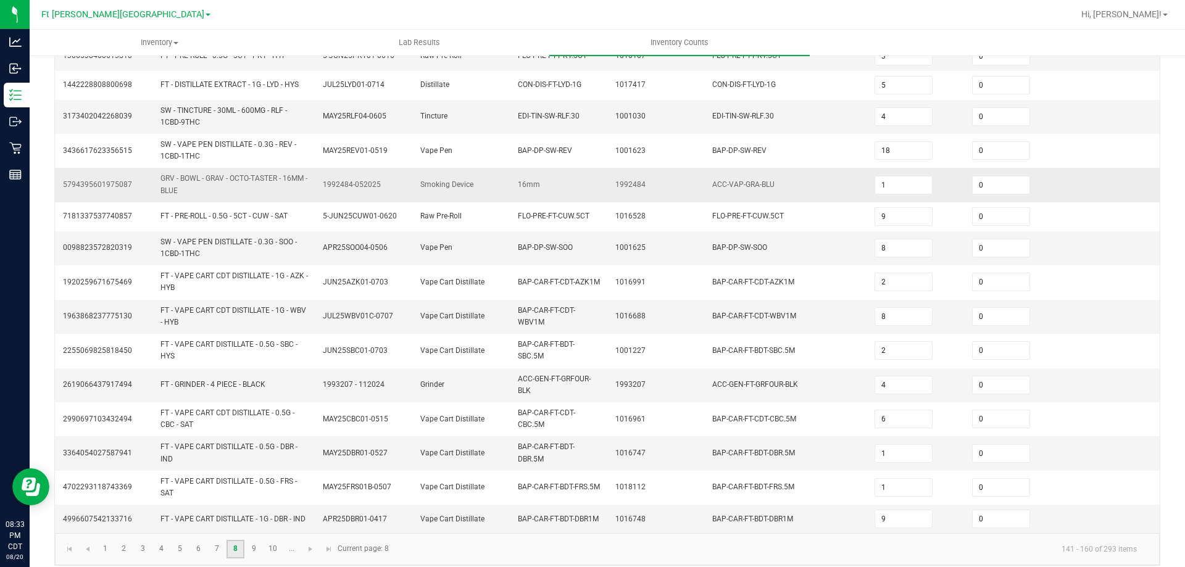
scroll to position [329, 0]
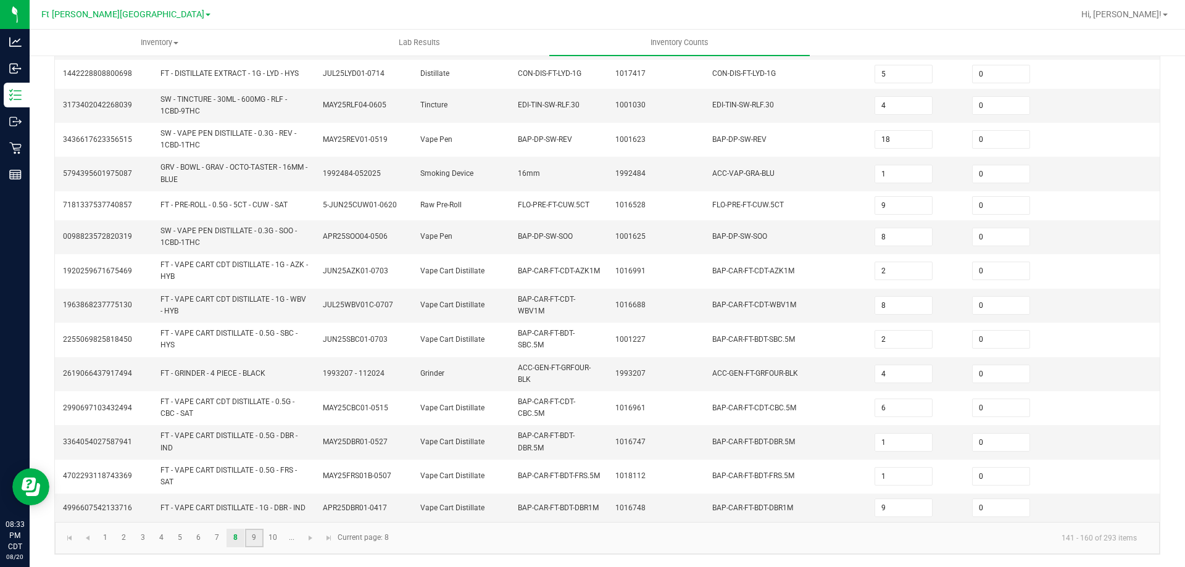
click at [254, 537] on link "9" at bounding box center [254, 538] width 18 height 19
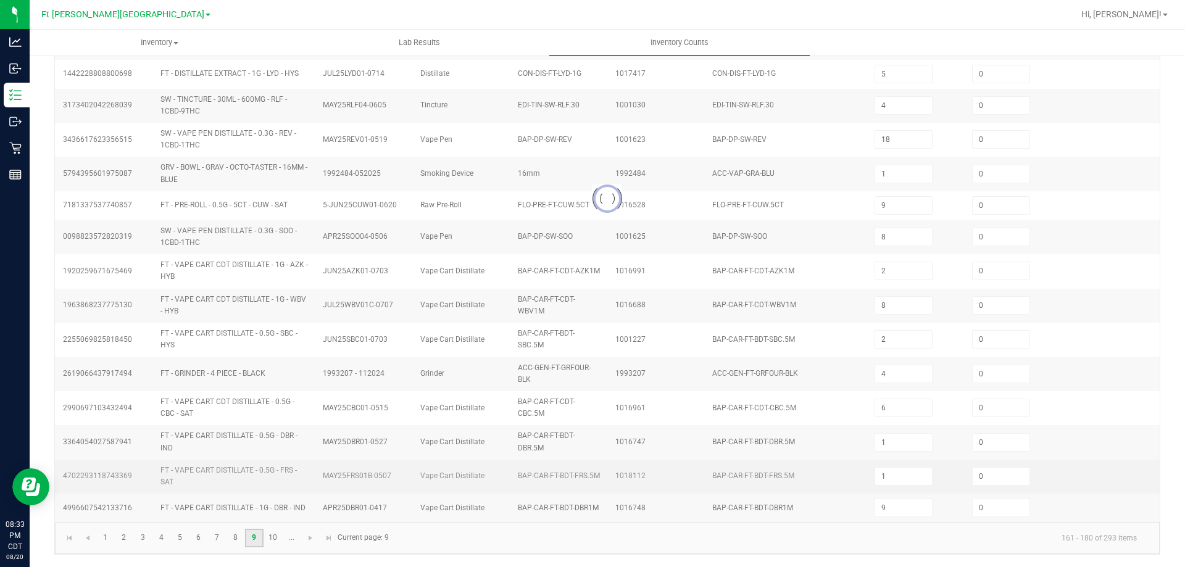
type input "13"
type input "6"
type input "11"
type input "2"
type input "3"
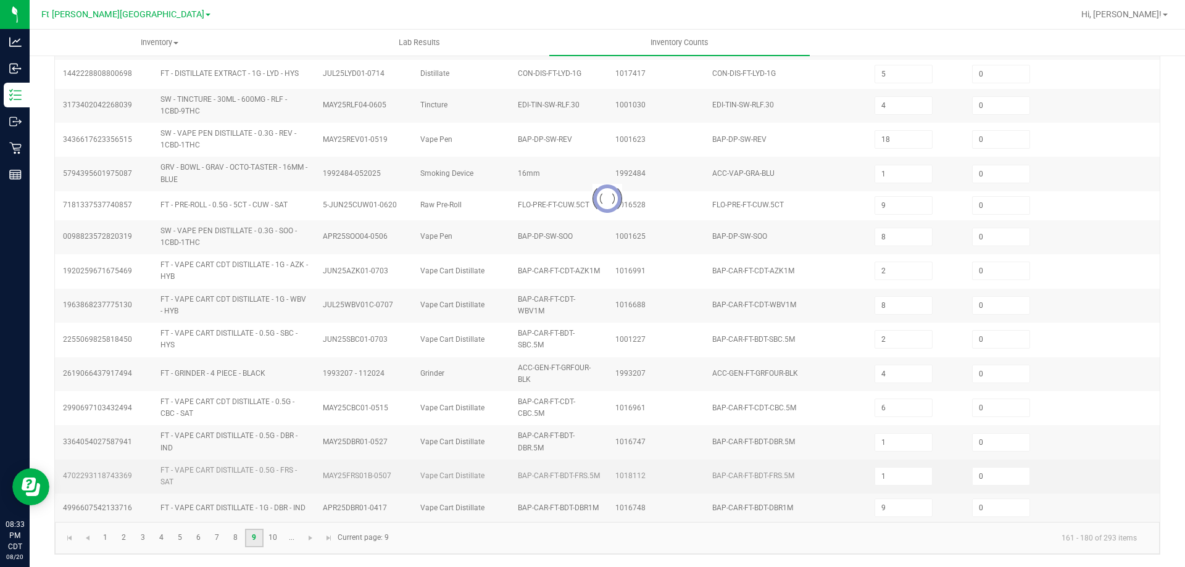
type input "17"
type input "3"
type input "2"
type input "3"
type input "1"
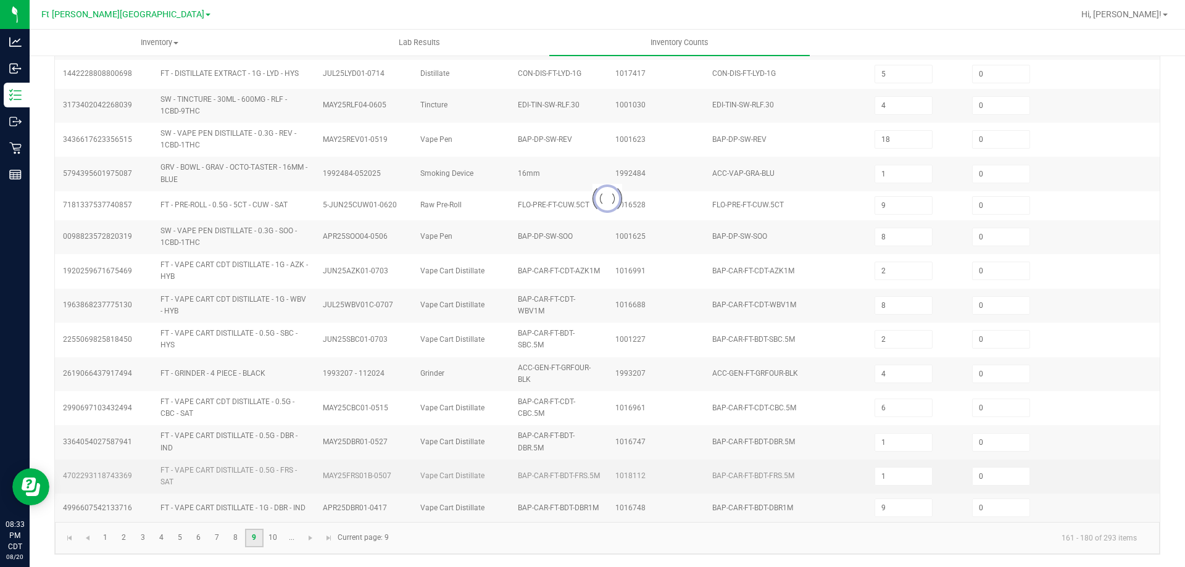
type input "2"
type input "8"
type input "5"
type input "8"
type input "15"
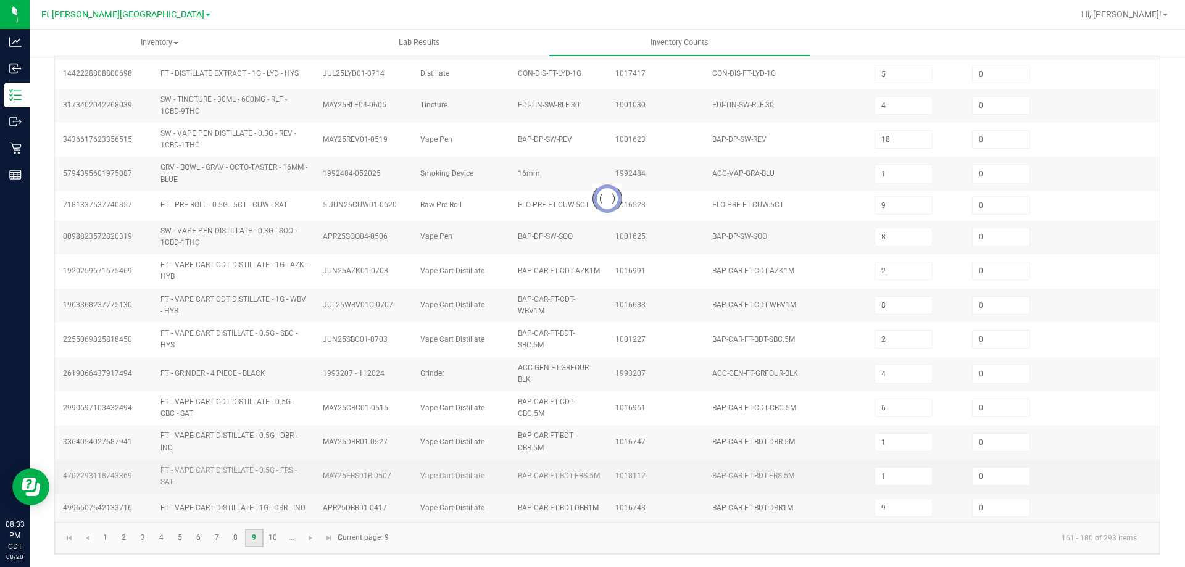
type input "1"
type input "9"
type input "38"
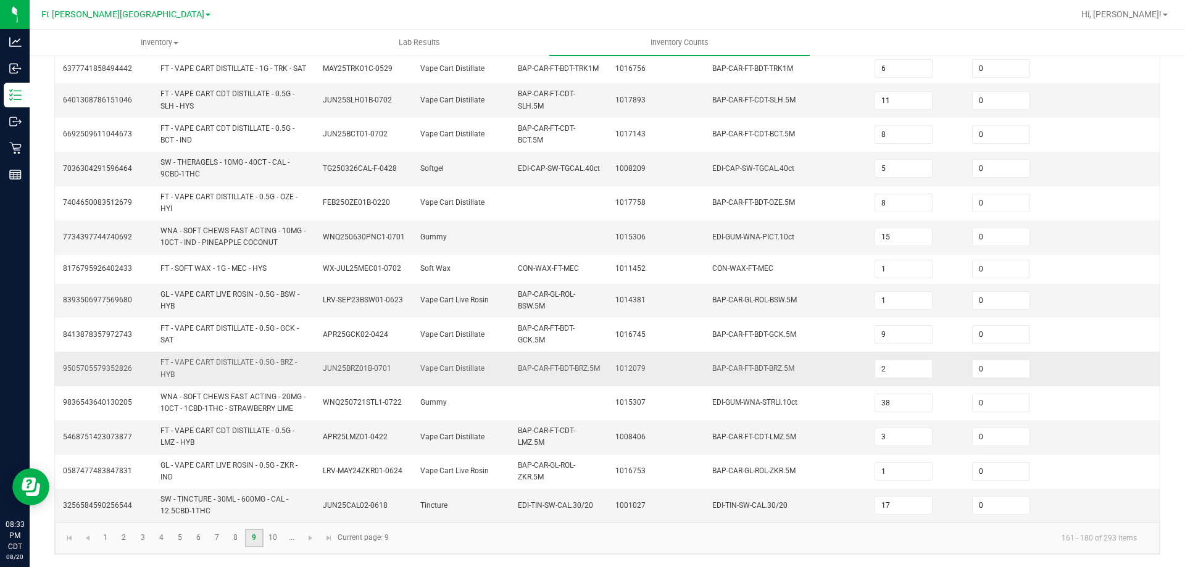
scroll to position [350, 0]
click at [277, 540] on link "10" at bounding box center [273, 538] width 18 height 19
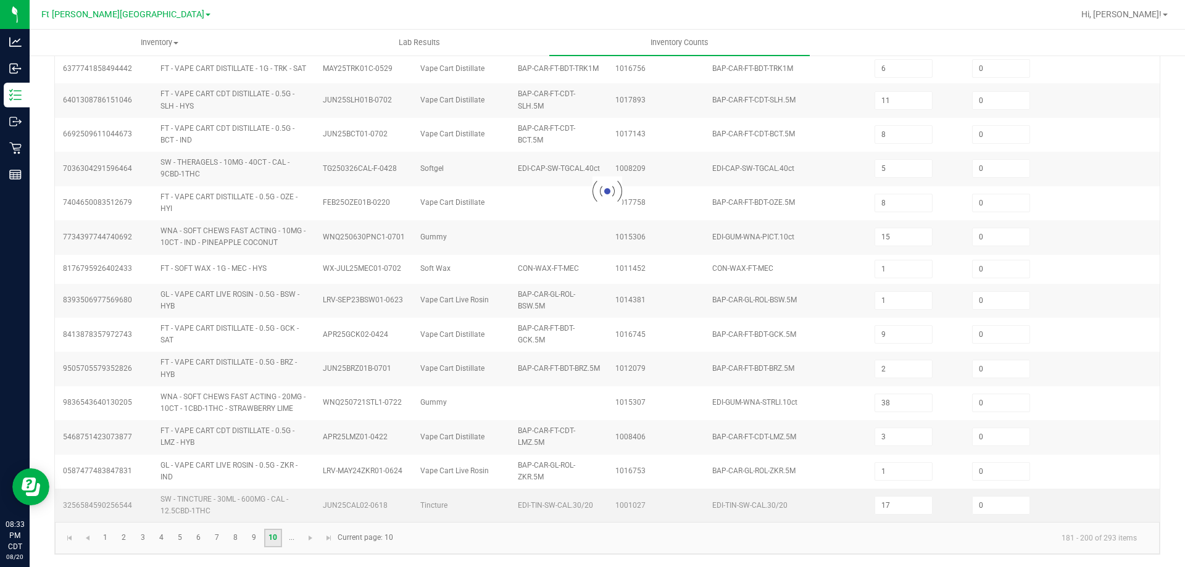
type input "6"
type input "7"
type input "2"
type input "17"
type input "6"
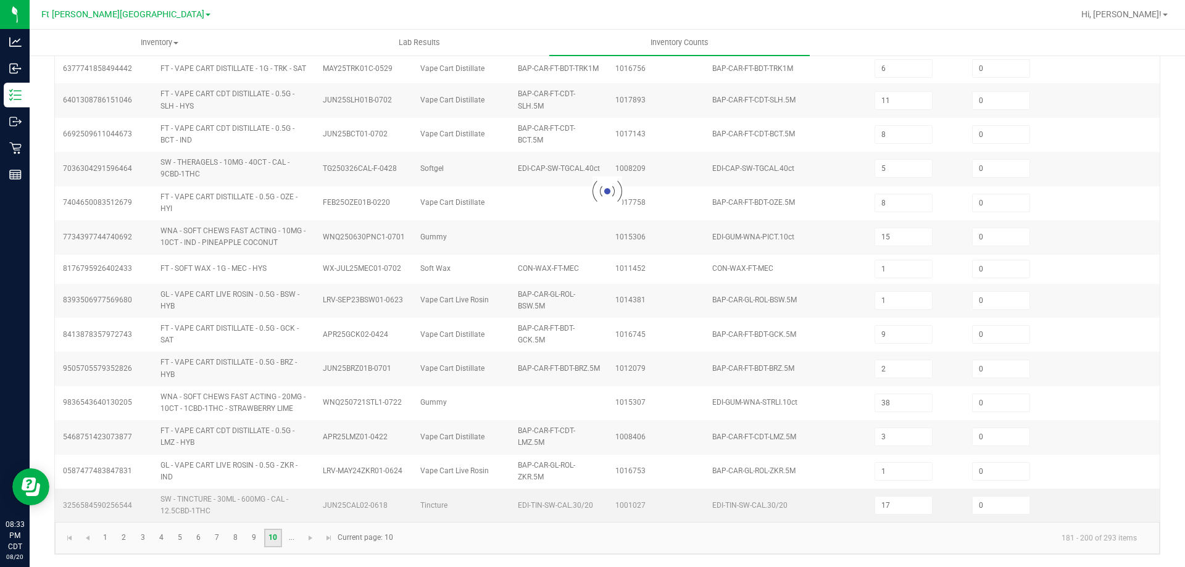
type input "14"
type input "32"
type input "1"
type input "4"
type input "2"
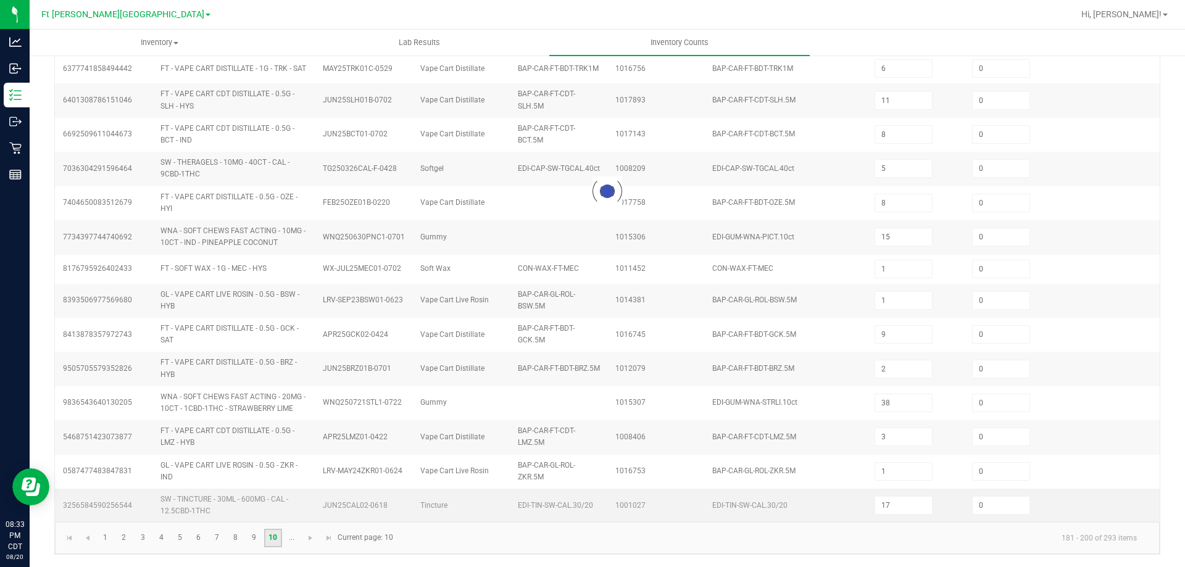
type input "47"
type input "4"
type input "18"
type input "5"
type input "3"
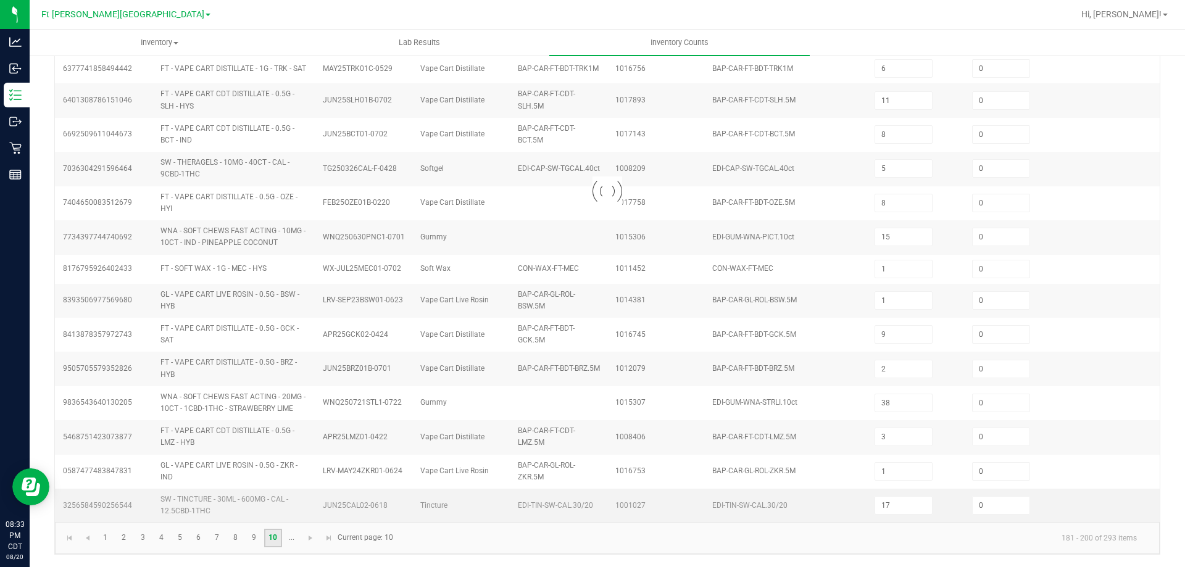
type input "11"
type input "12"
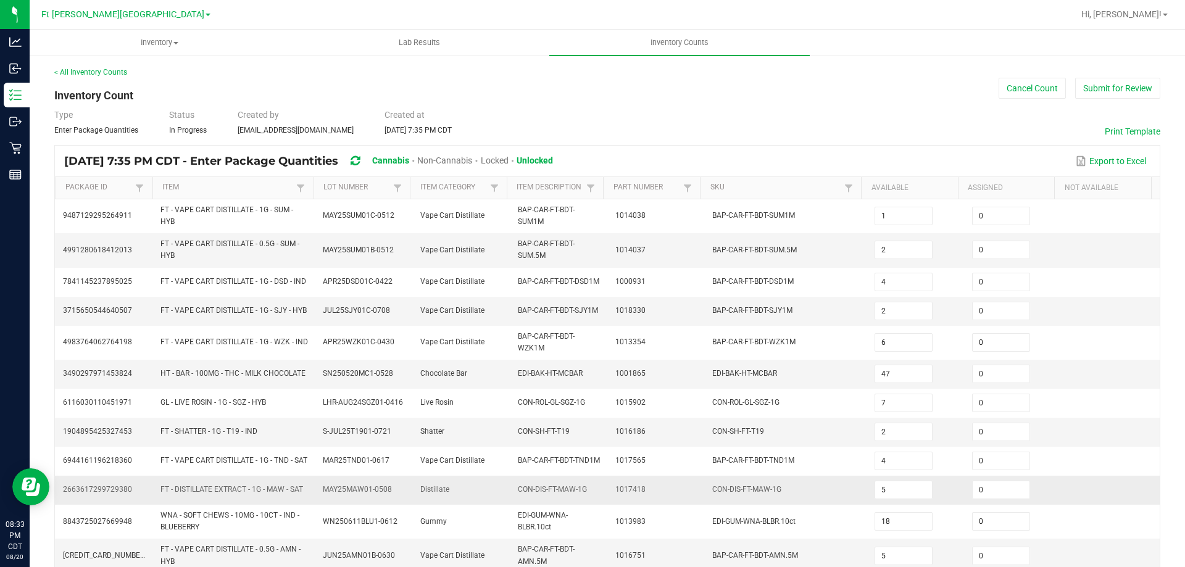
scroll to position [334, 0]
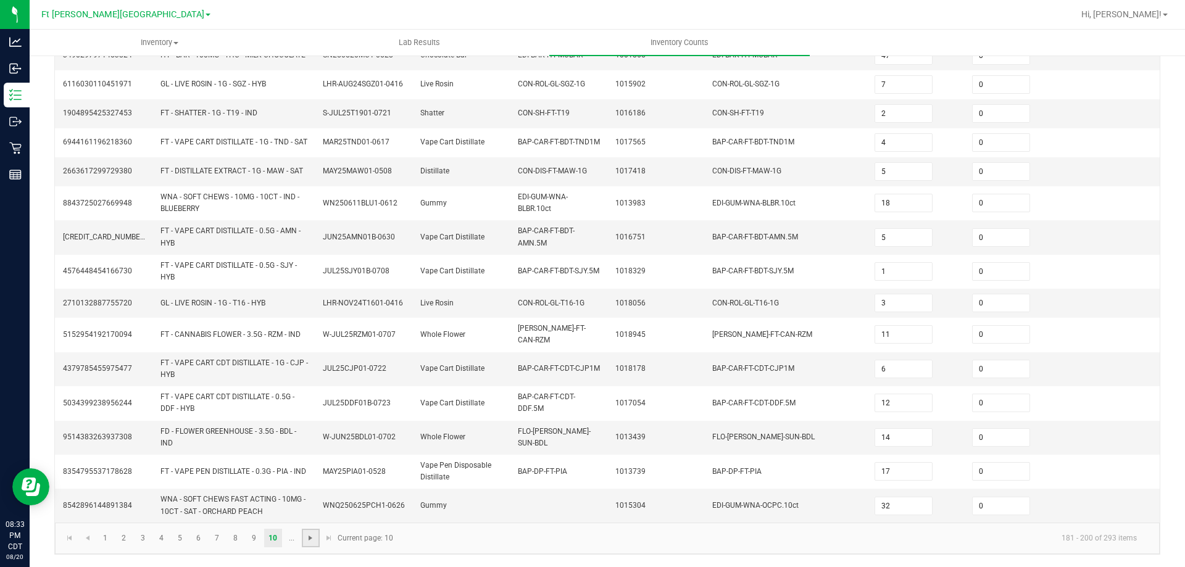
click at [314, 539] on span "Go to the next page" at bounding box center [311, 538] width 10 height 10
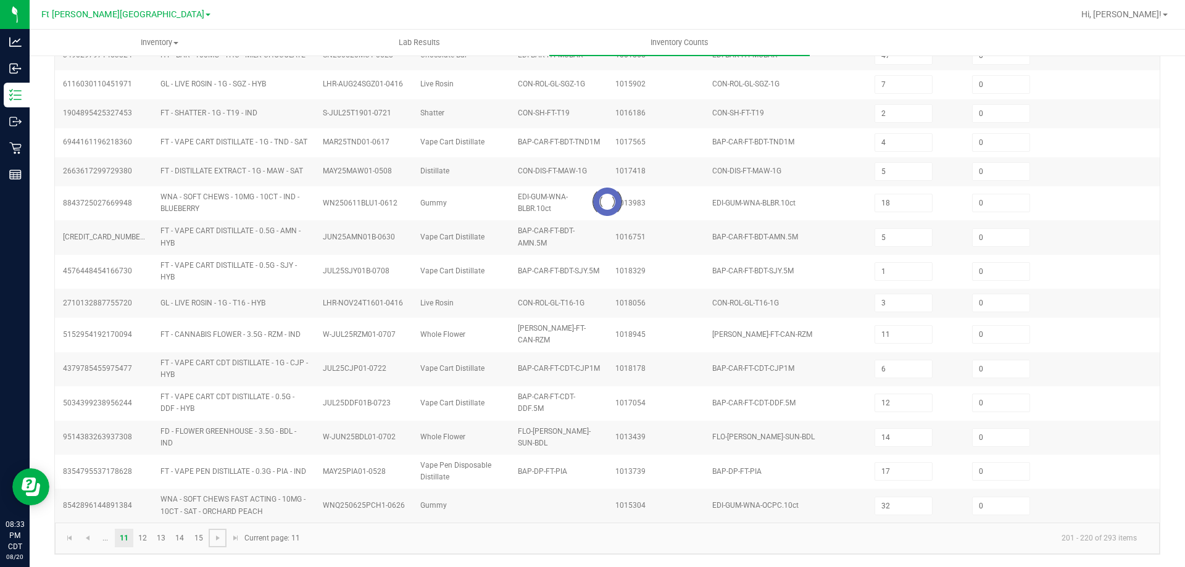
type input "11"
type input "4"
type input "6"
type input "7"
type input "5"
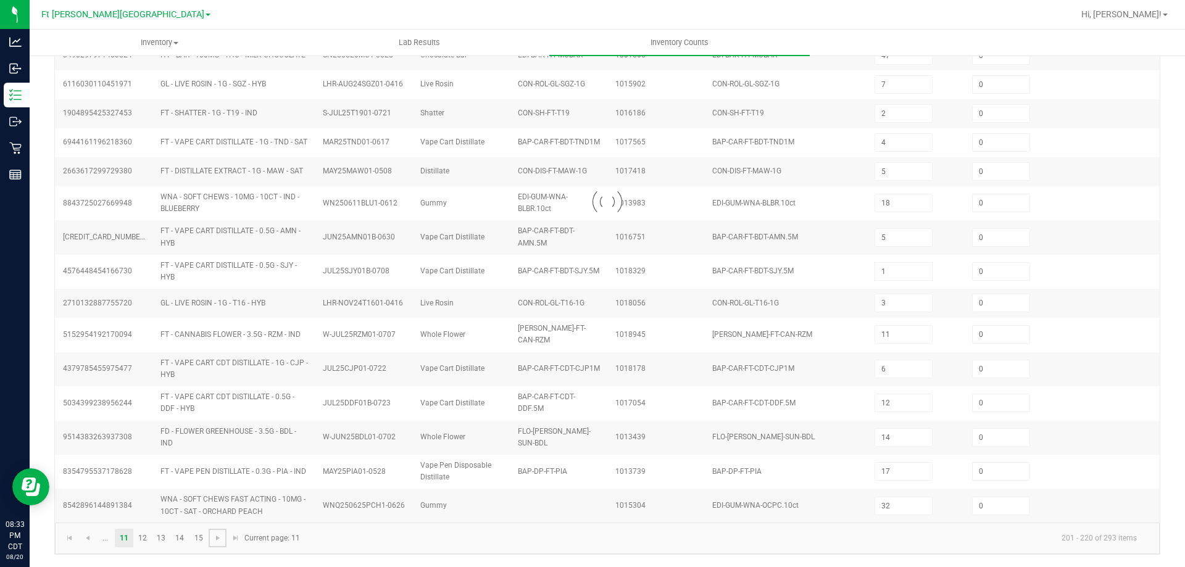
type input "5"
type input "3"
type input "9"
type input "34"
type input "3"
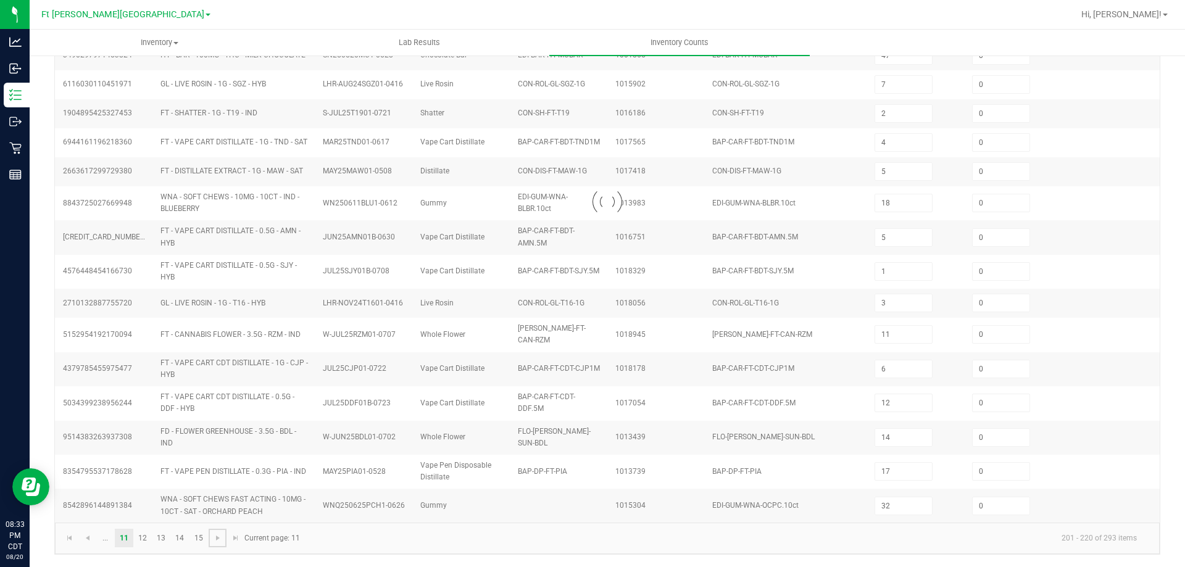
type input "2"
type input "4"
type input "18"
type input "2"
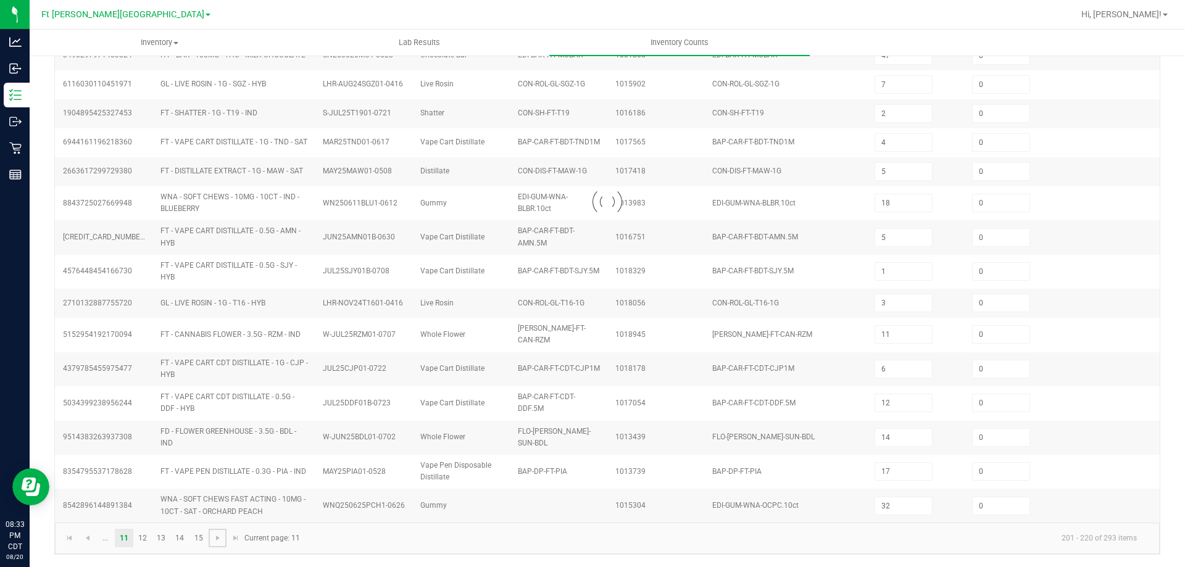
type input "12"
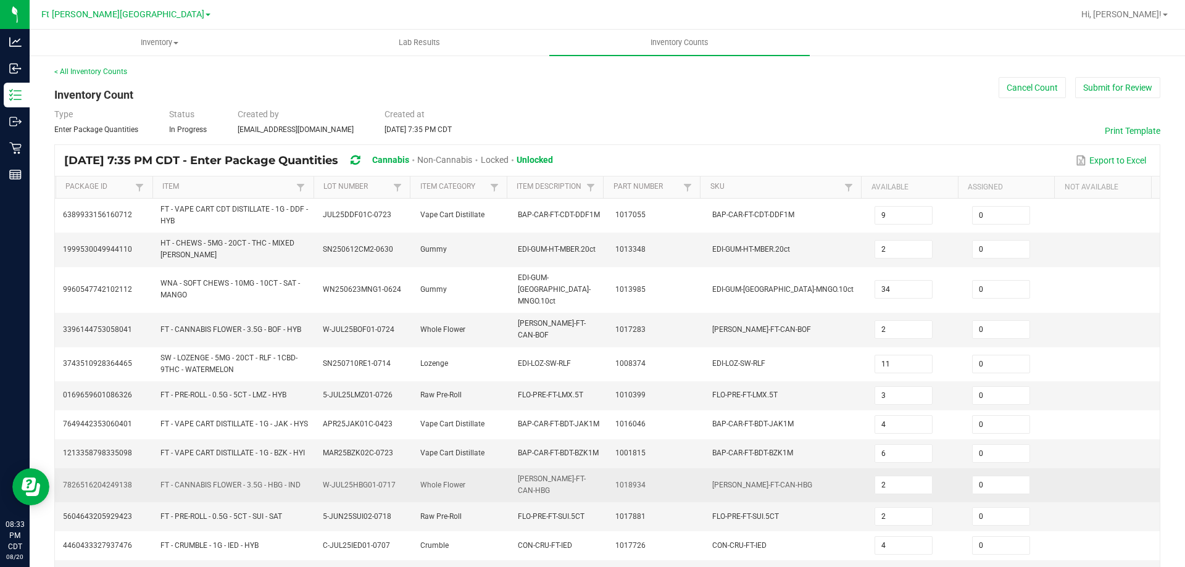
scroll to position [0, 0]
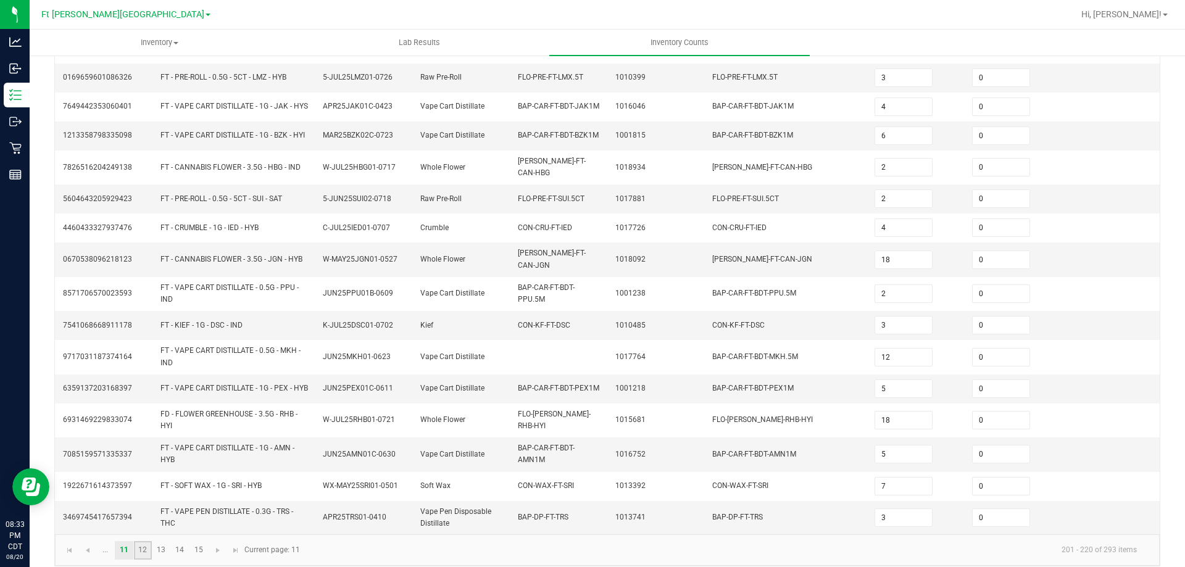
click at [144, 541] on link "12" at bounding box center [143, 550] width 18 height 19
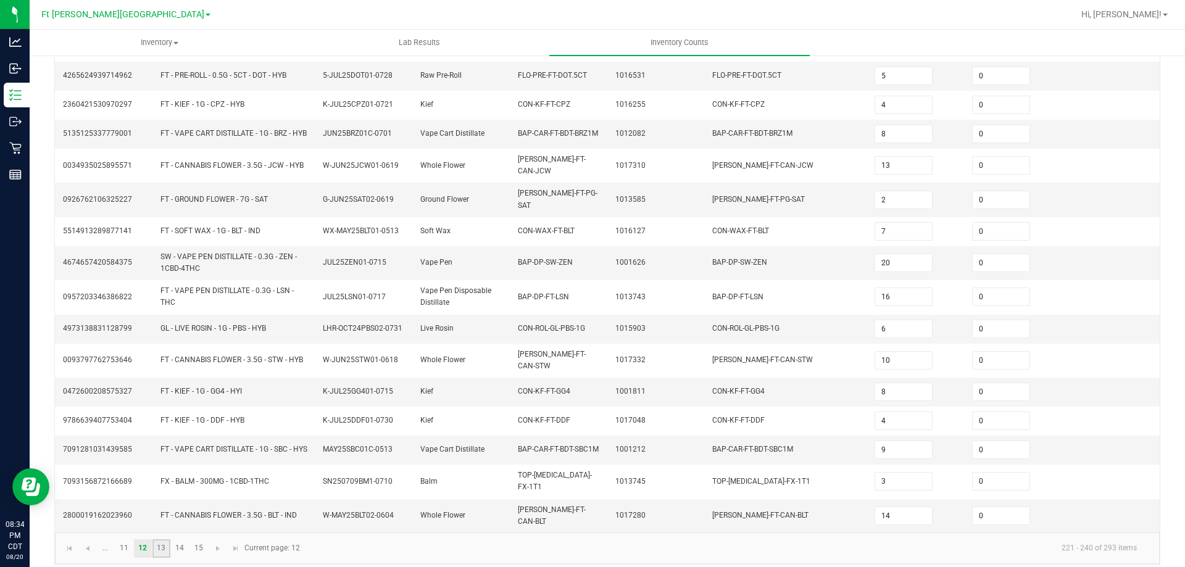
click at [159, 539] on link "13" at bounding box center [161, 548] width 18 height 19
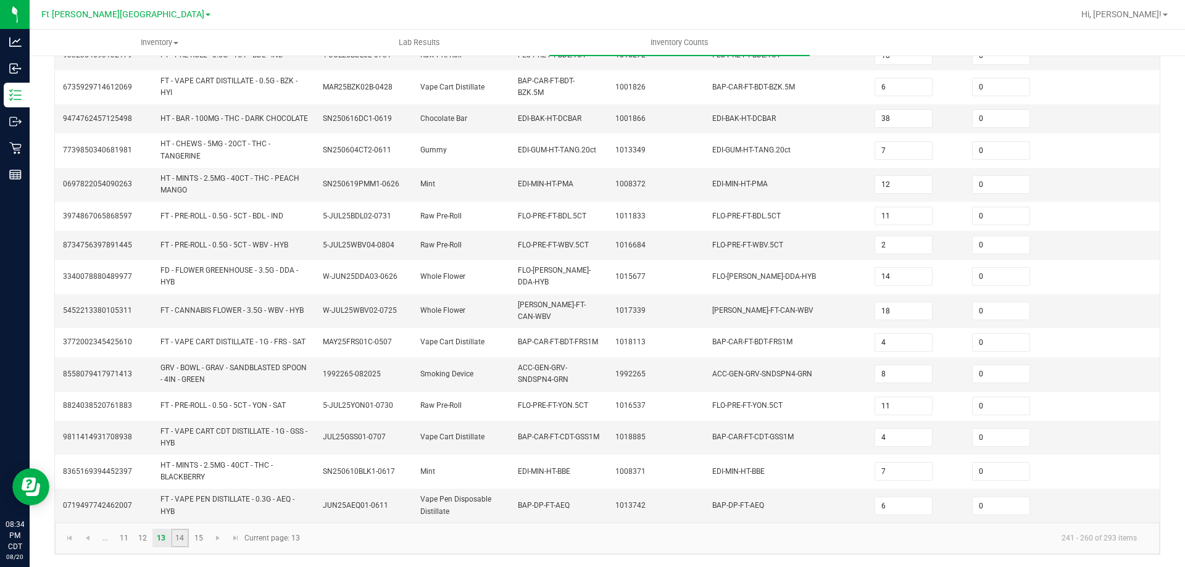
click at [181, 537] on link "14" at bounding box center [180, 538] width 18 height 19
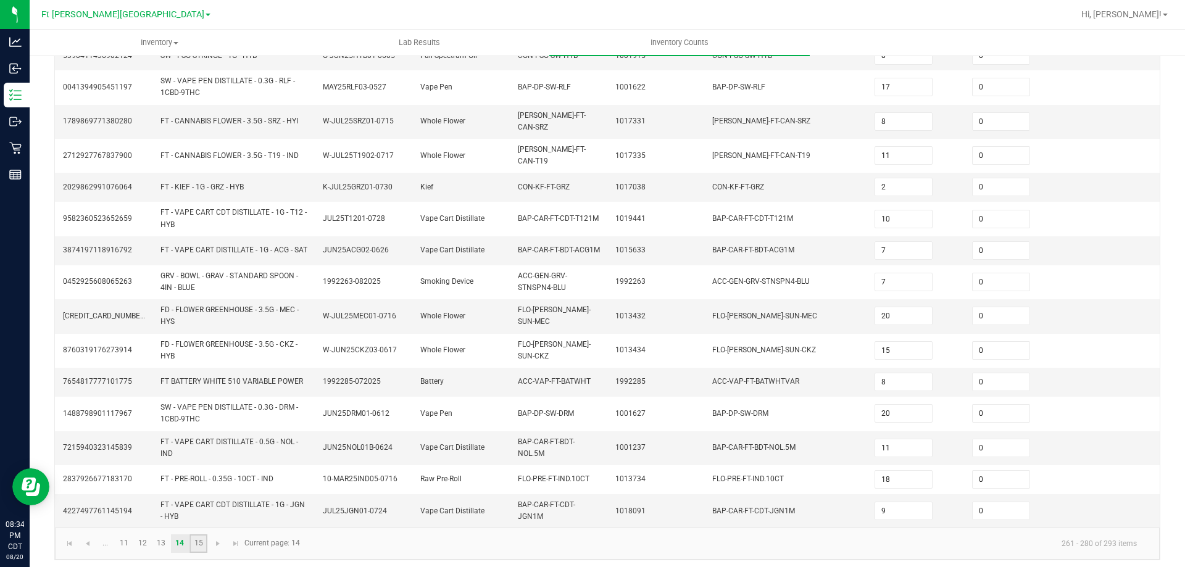
click at [198, 538] on link "15" at bounding box center [198, 544] width 18 height 19
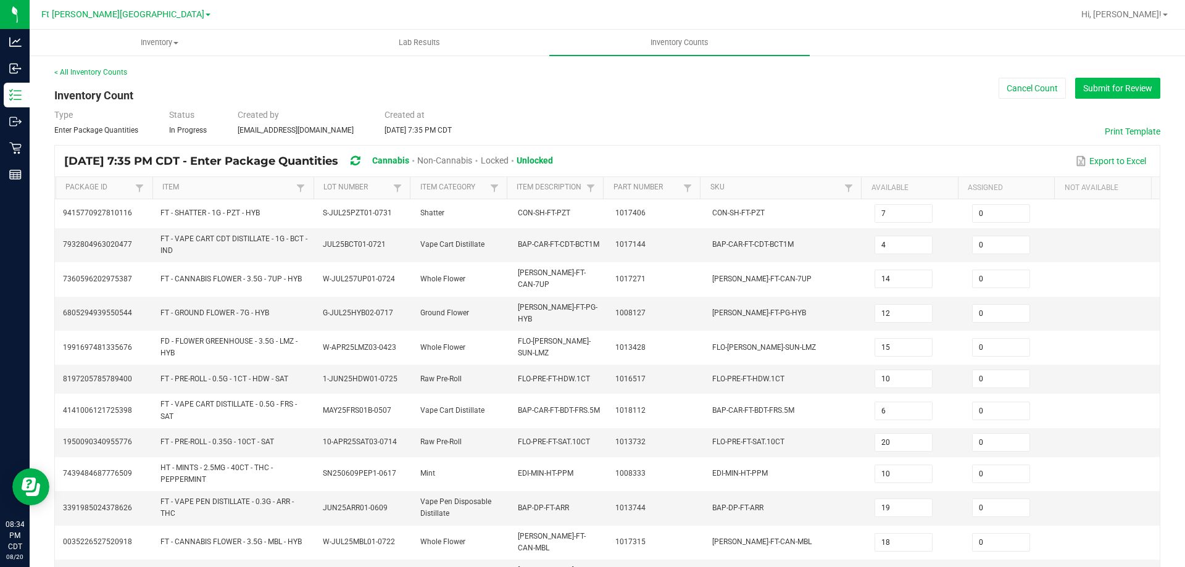
click at [1097, 90] on button "Submit for Review" at bounding box center [1117, 88] width 85 height 21
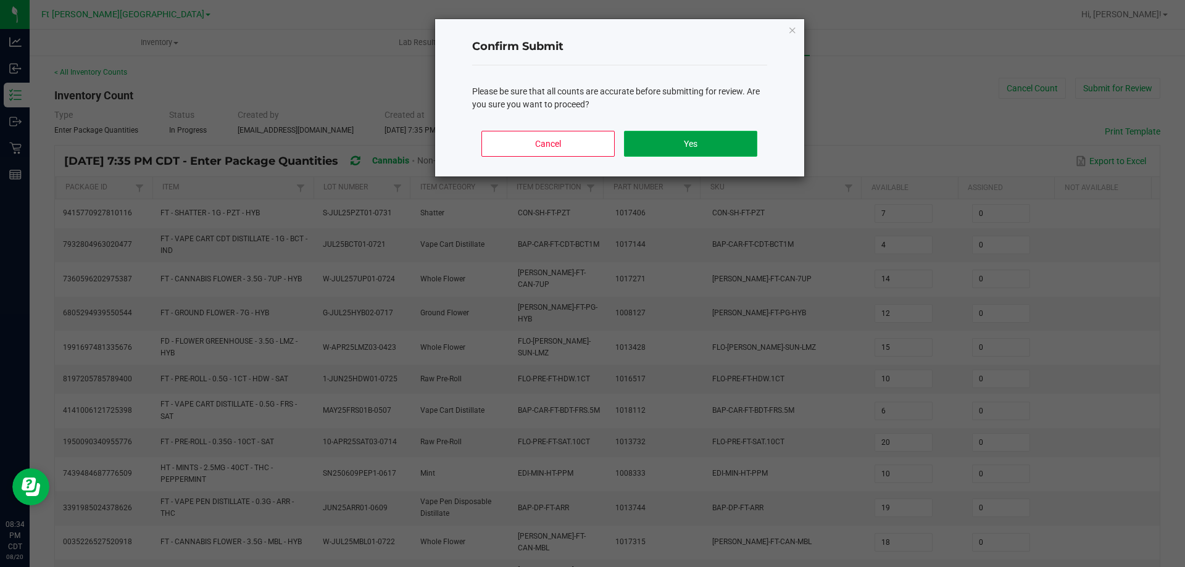
click at [713, 138] on button "Yes" at bounding box center [690, 144] width 133 height 26
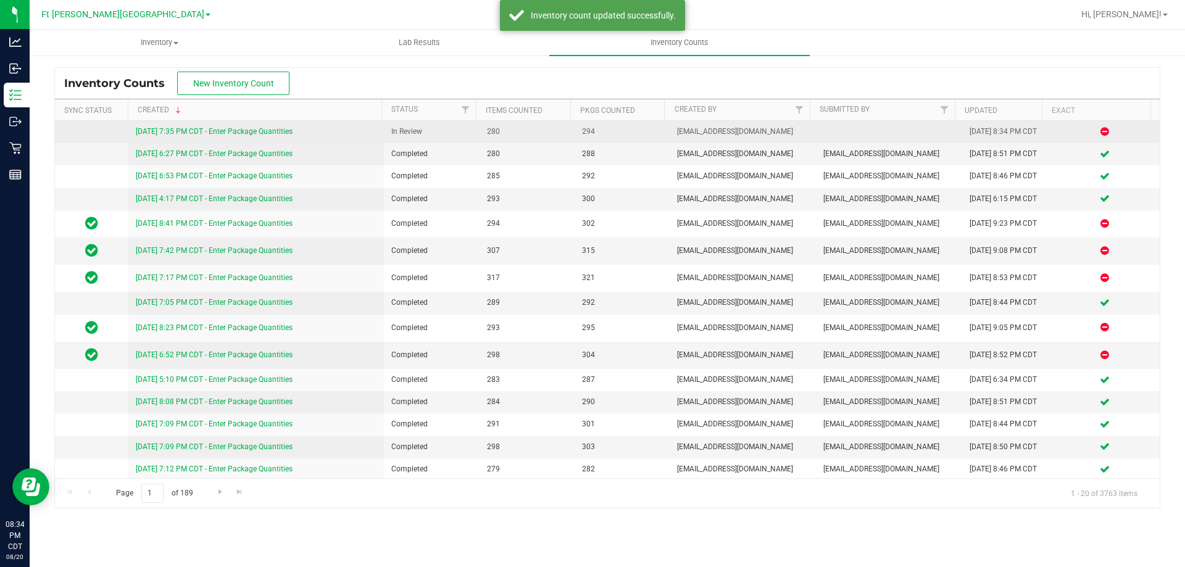
click at [241, 128] on link "[DATE] 7:35 PM CDT - Enter Package Quantities" at bounding box center [214, 131] width 157 height 9
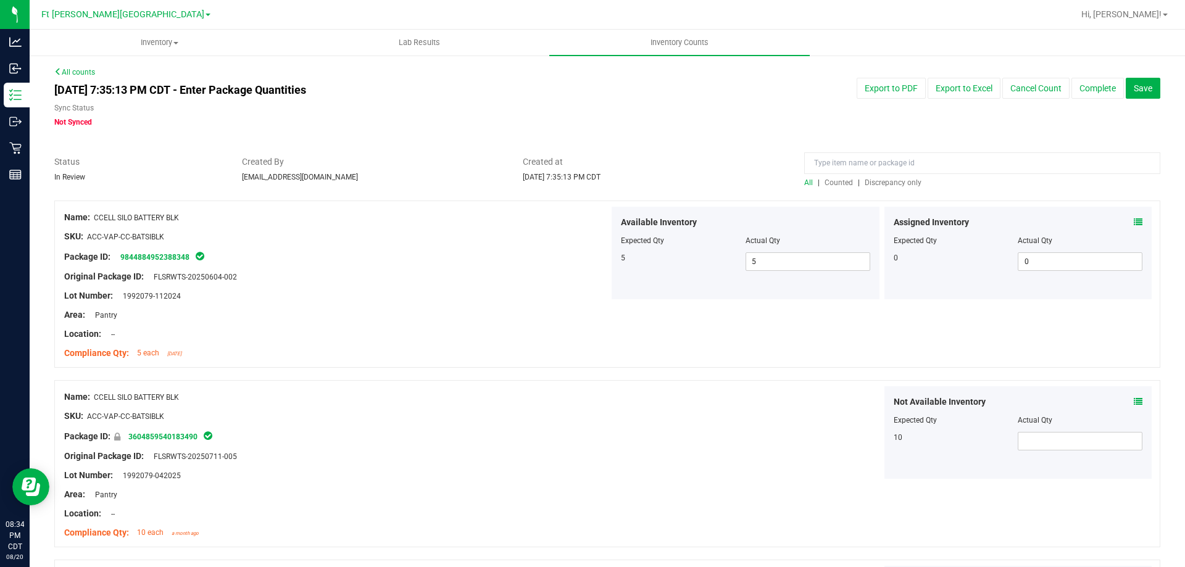
click at [892, 183] on span "Discrepancy only" at bounding box center [893, 182] width 57 height 9
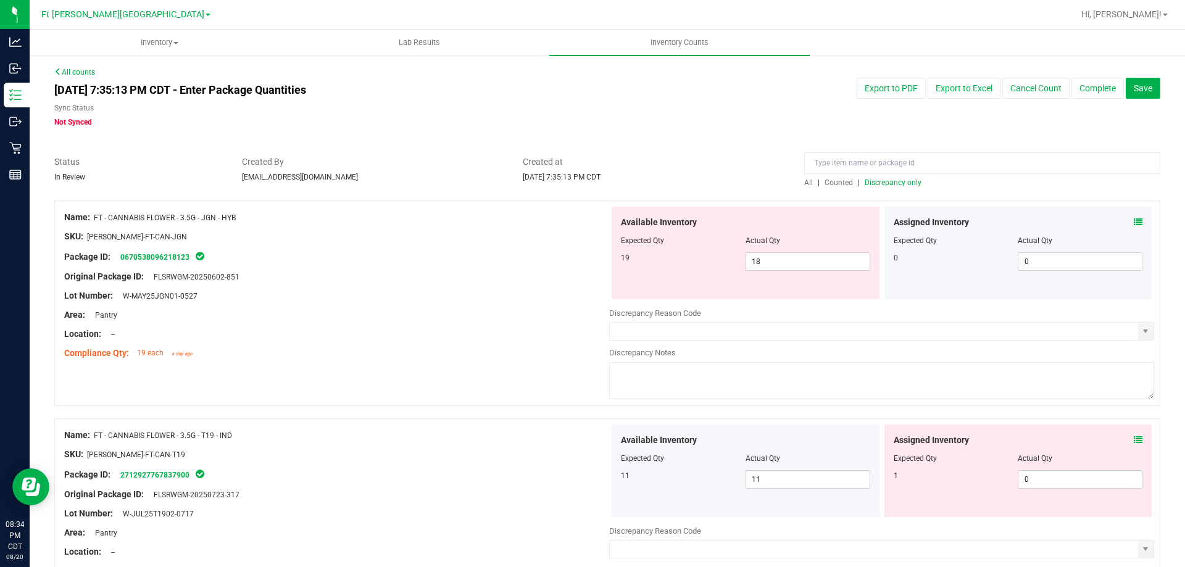
click at [1134, 225] on icon at bounding box center [1138, 222] width 9 height 9
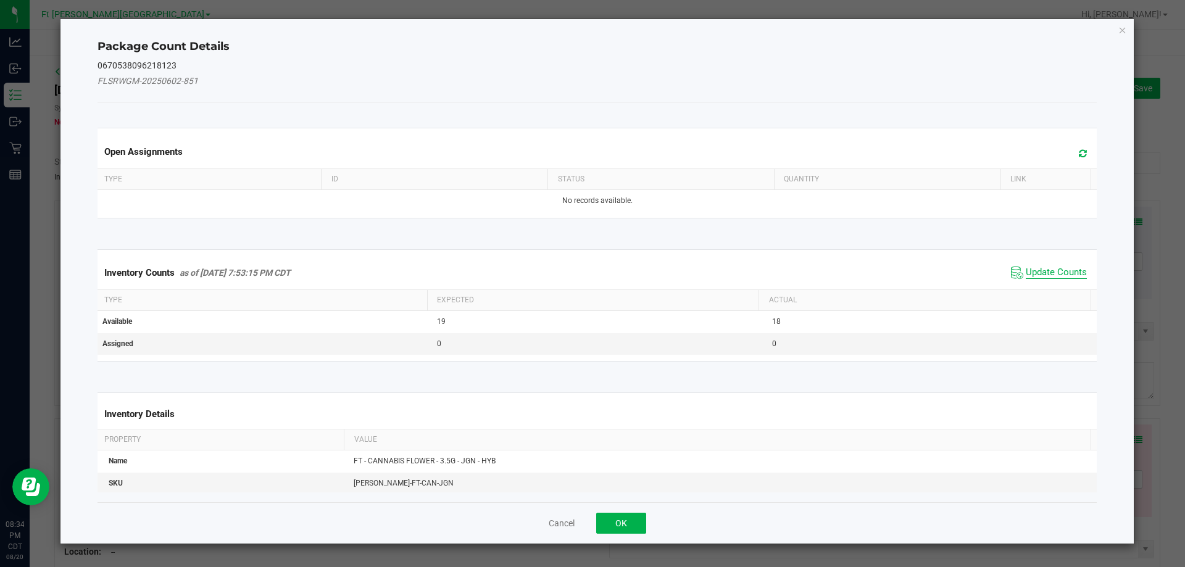
click at [1064, 273] on span "Update Counts" at bounding box center [1056, 273] width 61 height 12
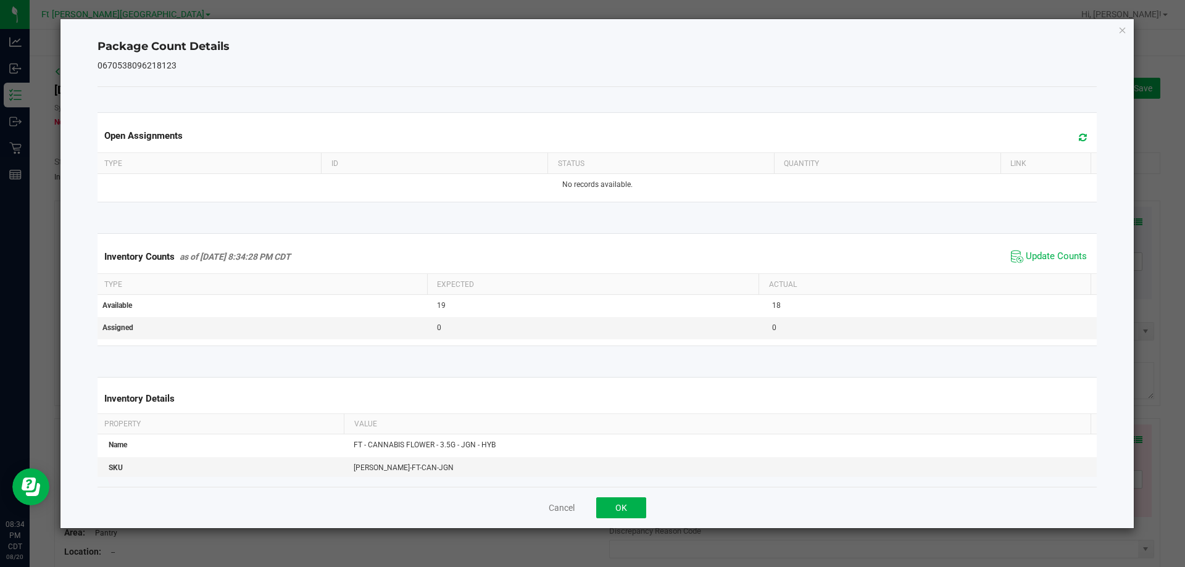
drag, startPoint x: 1130, startPoint y: 22, endPoint x: 1122, endPoint y: 30, distance: 10.9
click at [1129, 23] on div "Package Count Details 0670538096218123 Open Assignments Type ID Status Quantity…" at bounding box center [597, 273] width 1074 height 509
click at [1120, 33] on icon "Close" at bounding box center [1122, 29] width 9 height 15
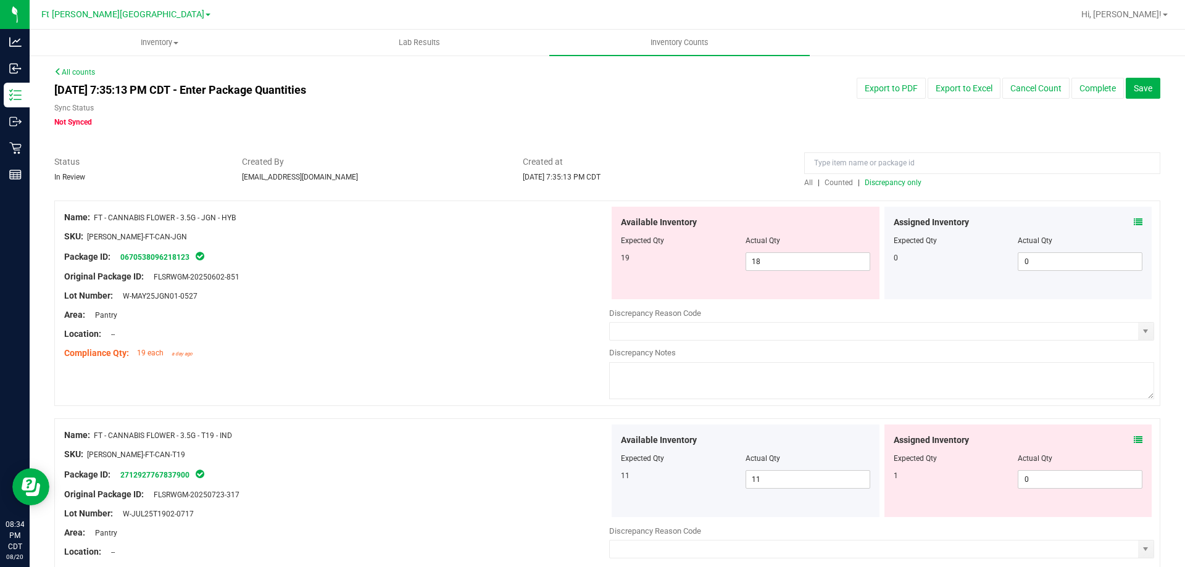
click at [1134, 440] on icon at bounding box center [1138, 440] width 9 height 9
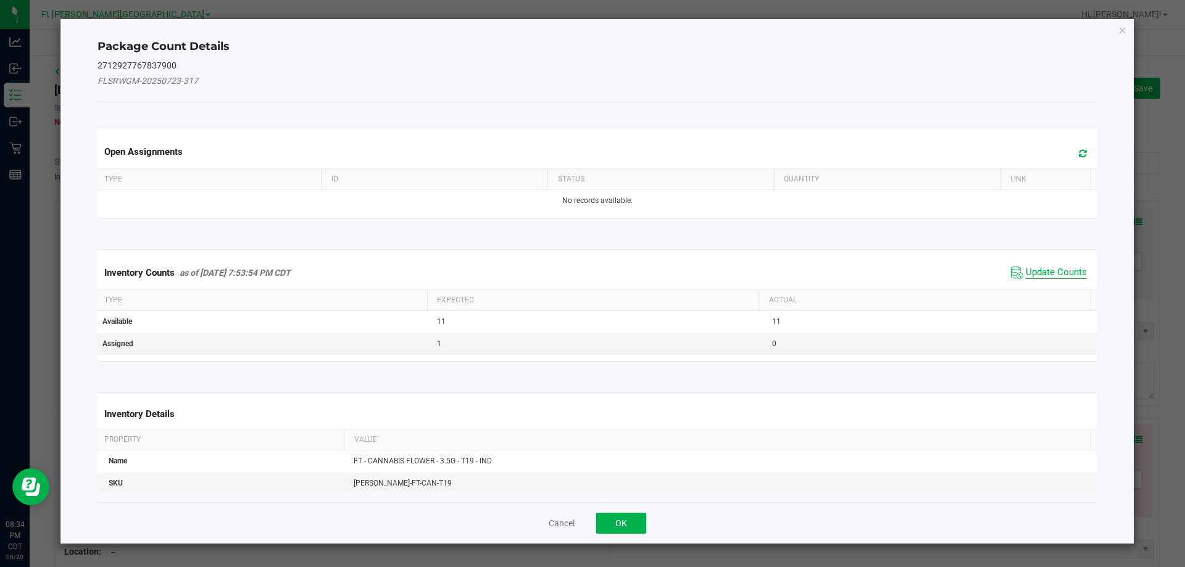
click at [1047, 273] on span "Update Counts" at bounding box center [1056, 273] width 61 height 12
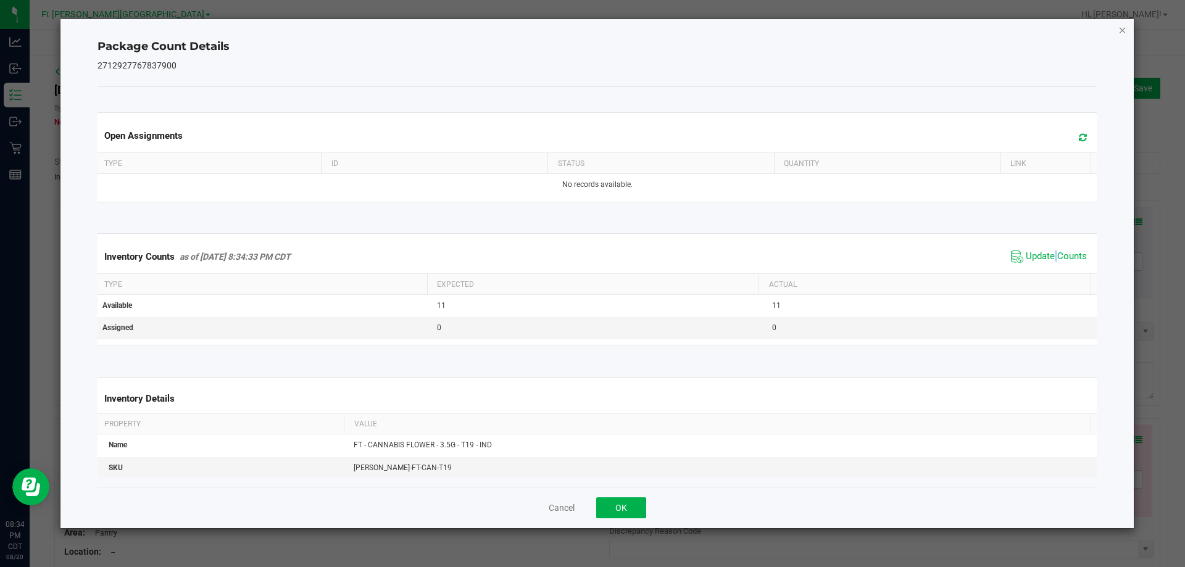
click at [1122, 31] on icon "Close" at bounding box center [1122, 29] width 9 height 15
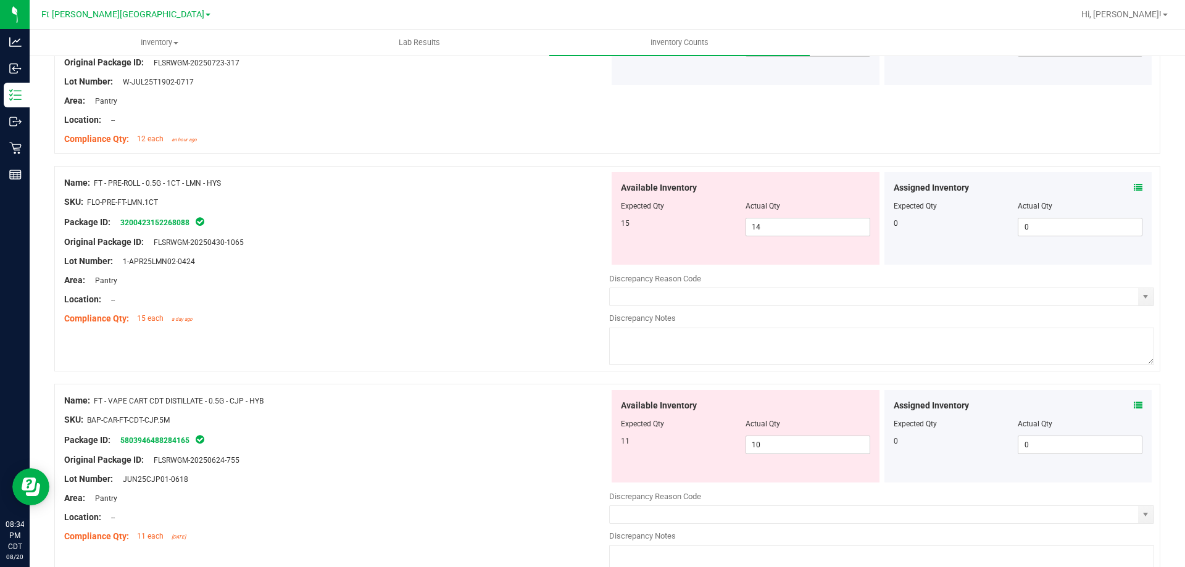
click at [1134, 190] on icon at bounding box center [1138, 187] width 9 height 9
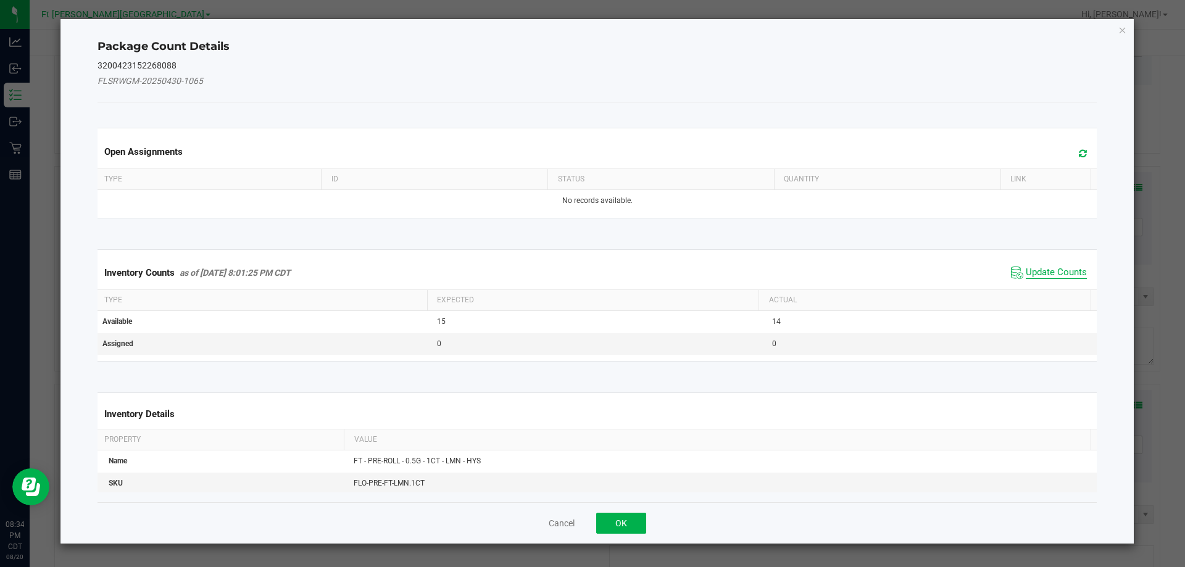
click at [1068, 275] on span "Update Counts" at bounding box center [1056, 273] width 61 height 12
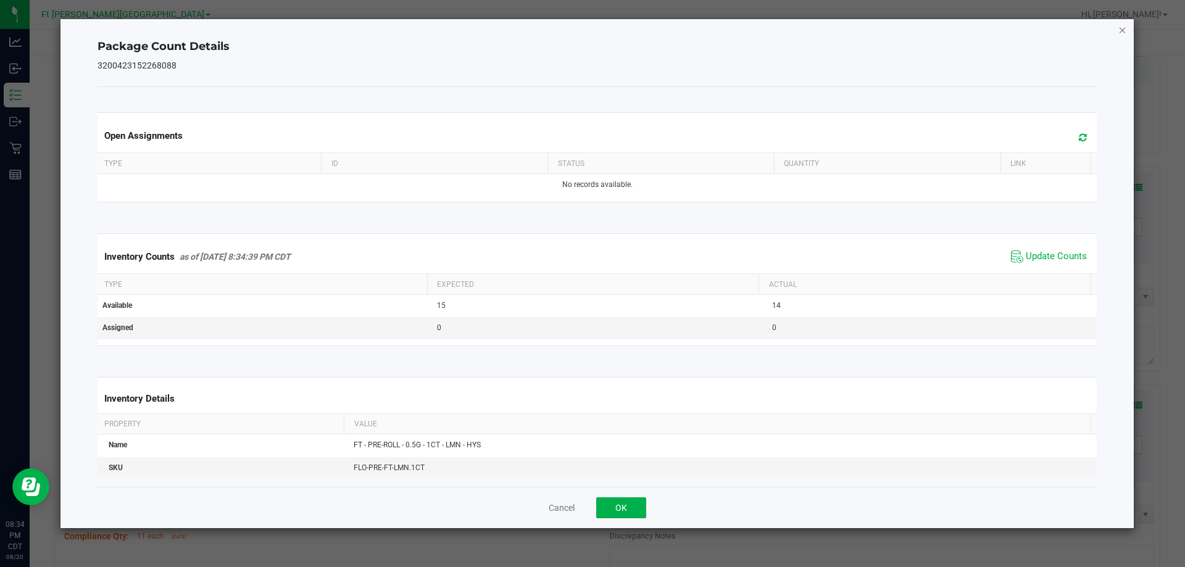
click at [1122, 31] on icon "Close" at bounding box center [1122, 29] width 9 height 15
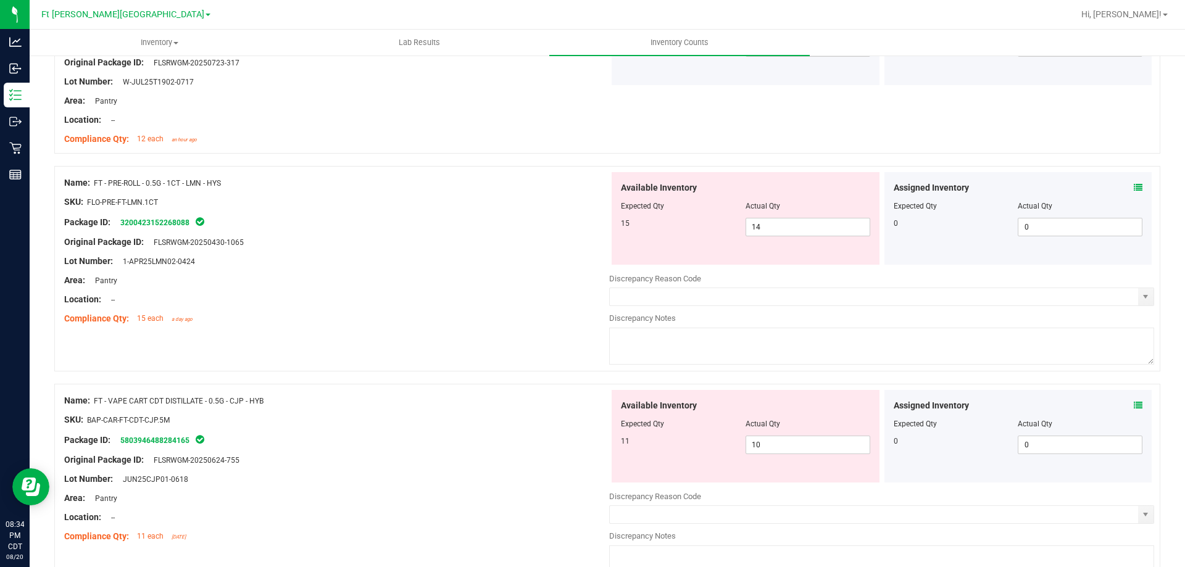
click at [1134, 405] on icon at bounding box center [1138, 405] width 9 height 9
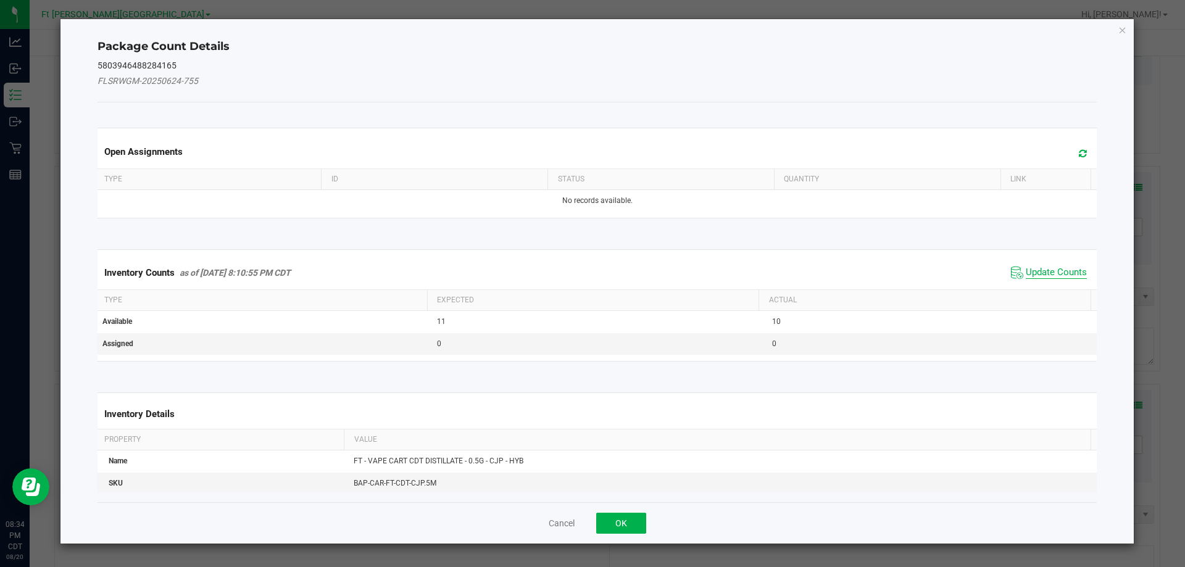
click at [1054, 277] on span "Update Counts" at bounding box center [1056, 273] width 61 height 12
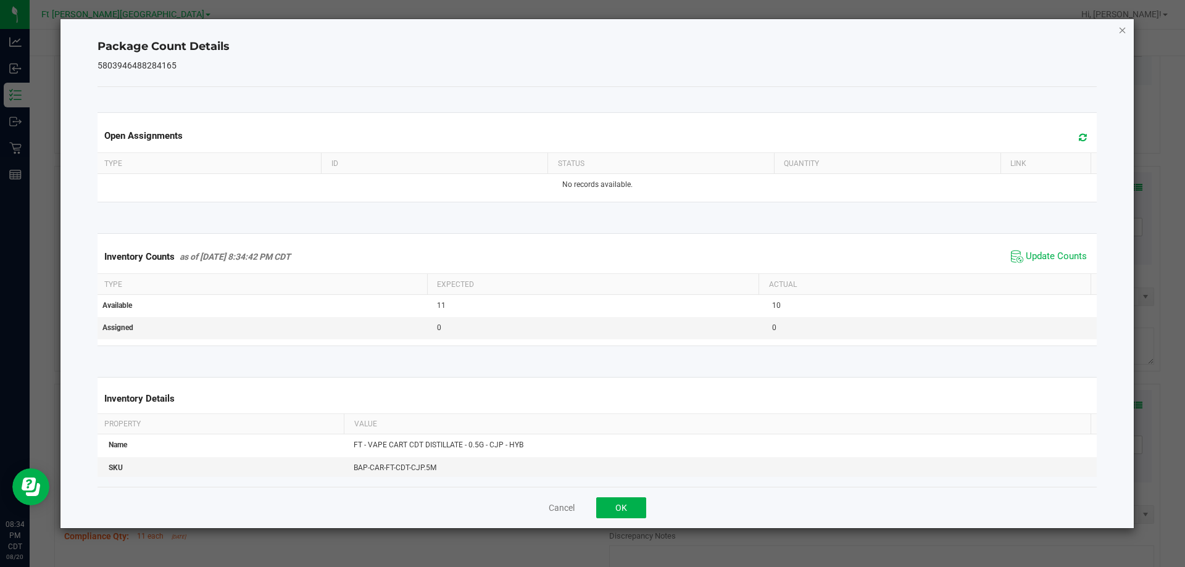
click at [1124, 31] on icon "Close" at bounding box center [1122, 29] width 9 height 15
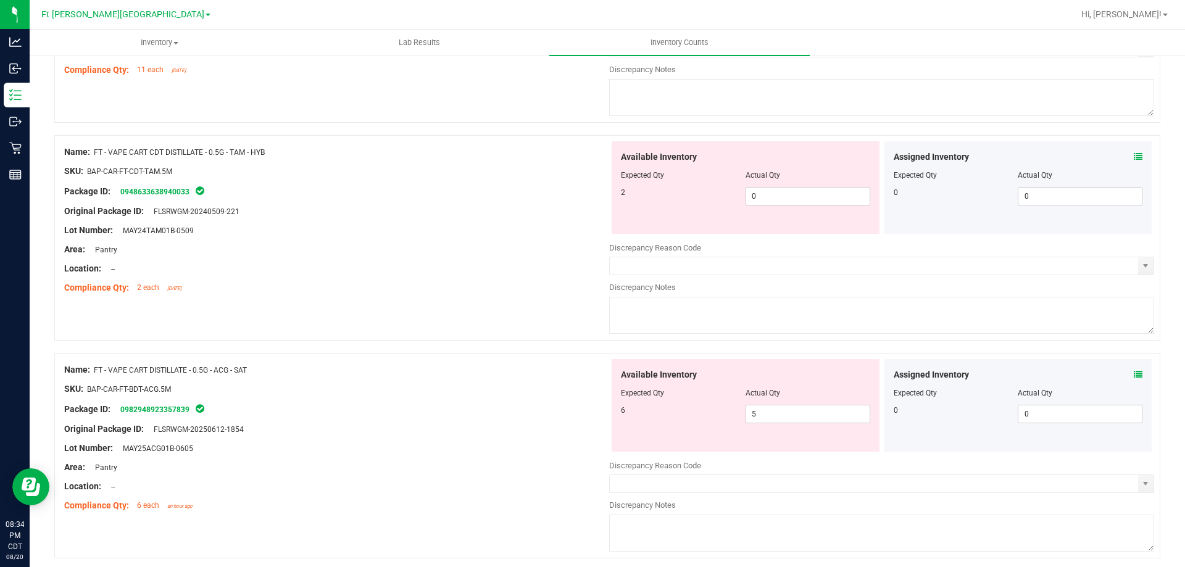
scroll to position [926, 0]
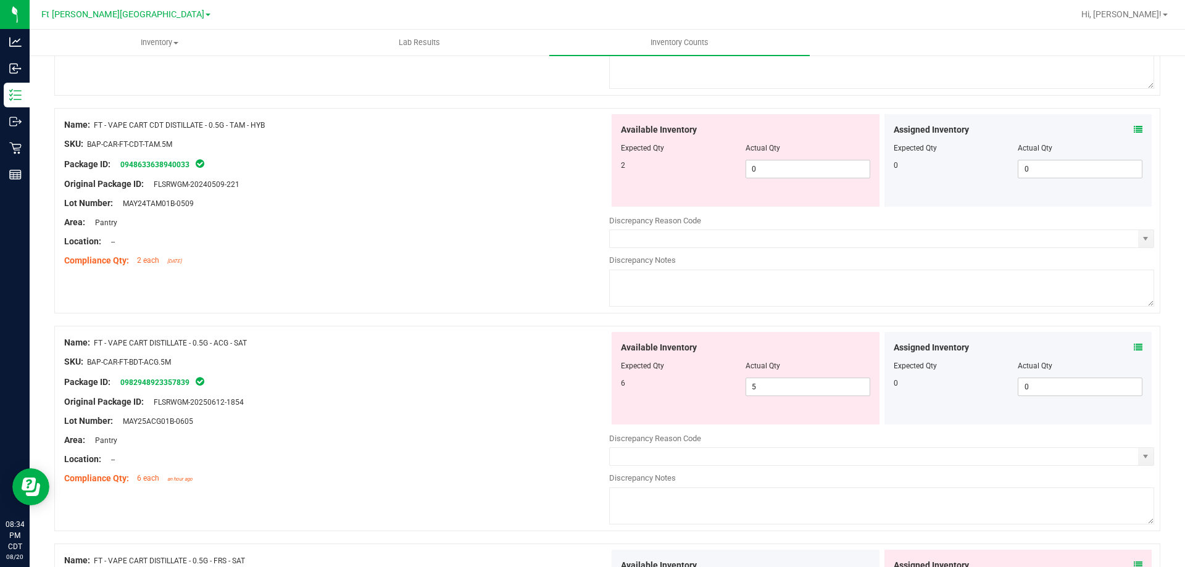
click at [1134, 130] on icon at bounding box center [1138, 129] width 9 height 9
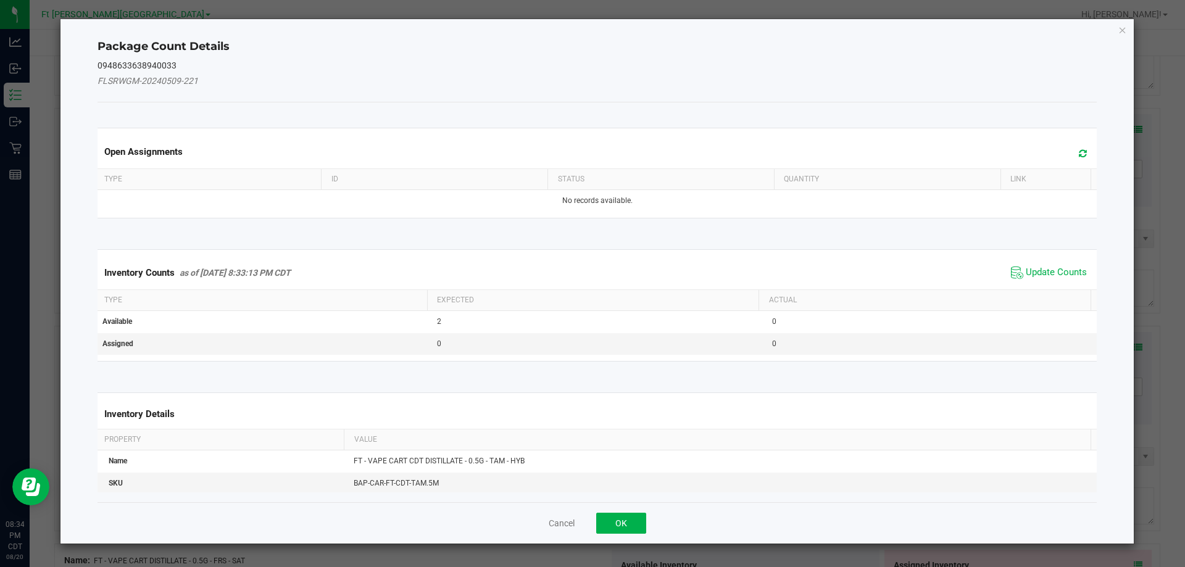
drag, startPoint x: 1051, startPoint y: 271, endPoint x: 1064, endPoint y: 257, distance: 18.4
click at [1056, 267] on span "Update Counts" at bounding box center [1056, 273] width 61 height 12
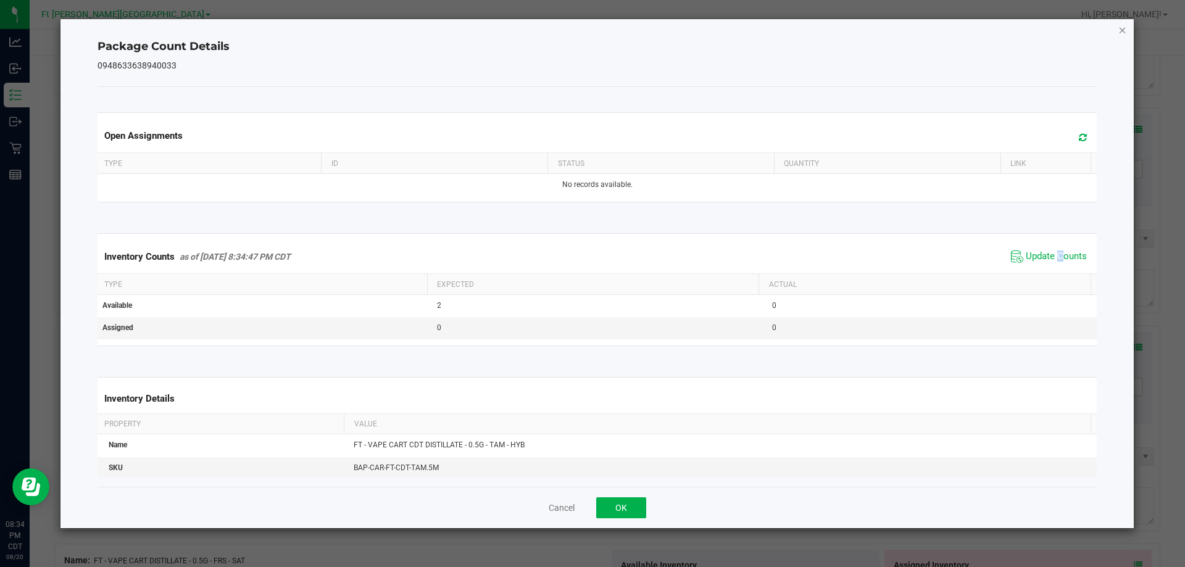
click at [1122, 31] on icon "Close" at bounding box center [1122, 29] width 9 height 15
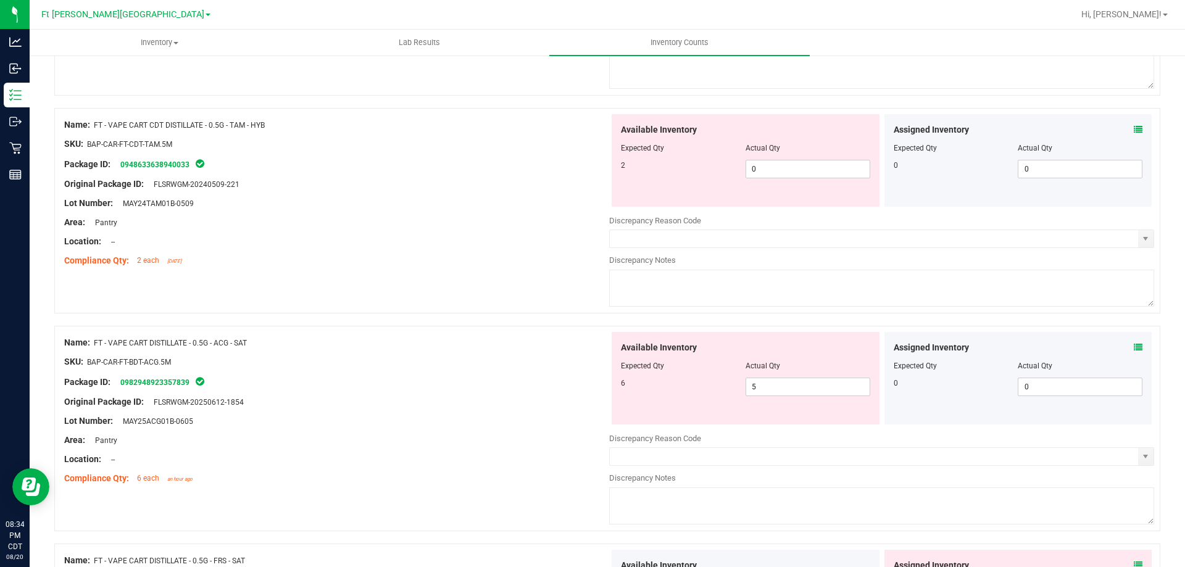
click at [1134, 344] on icon at bounding box center [1138, 347] width 9 height 9
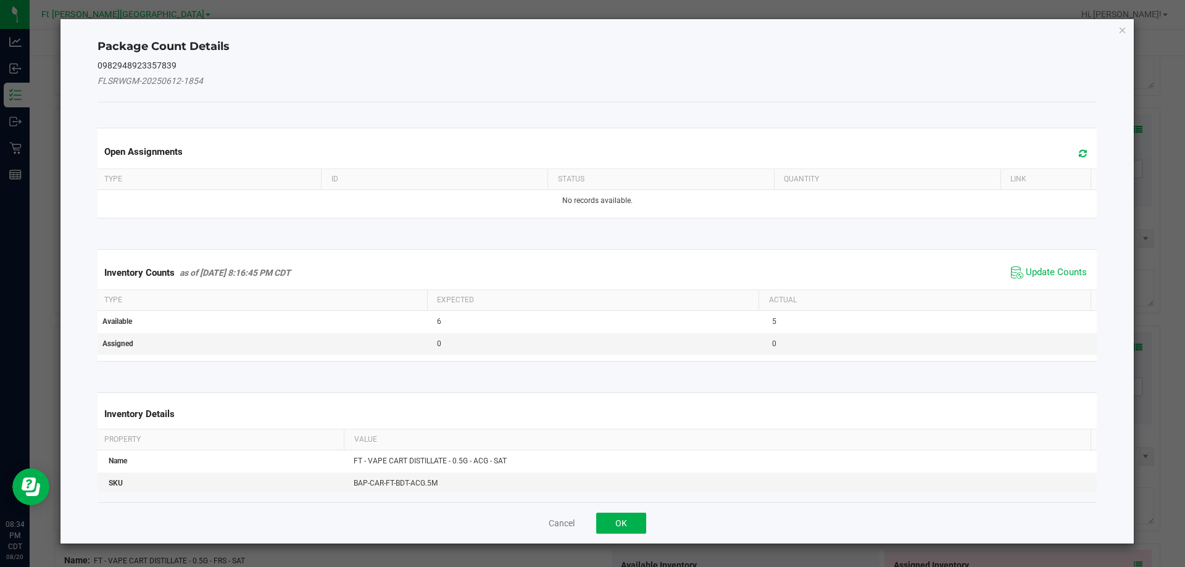
drag, startPoint x: 1072, startPoint y: 278, endPoint x: 1074, endPoint y: 153, distance: 124.7
click at [1072, 277] on span "Update Counts" at bounding box center [1056, 273] width 61 height 12
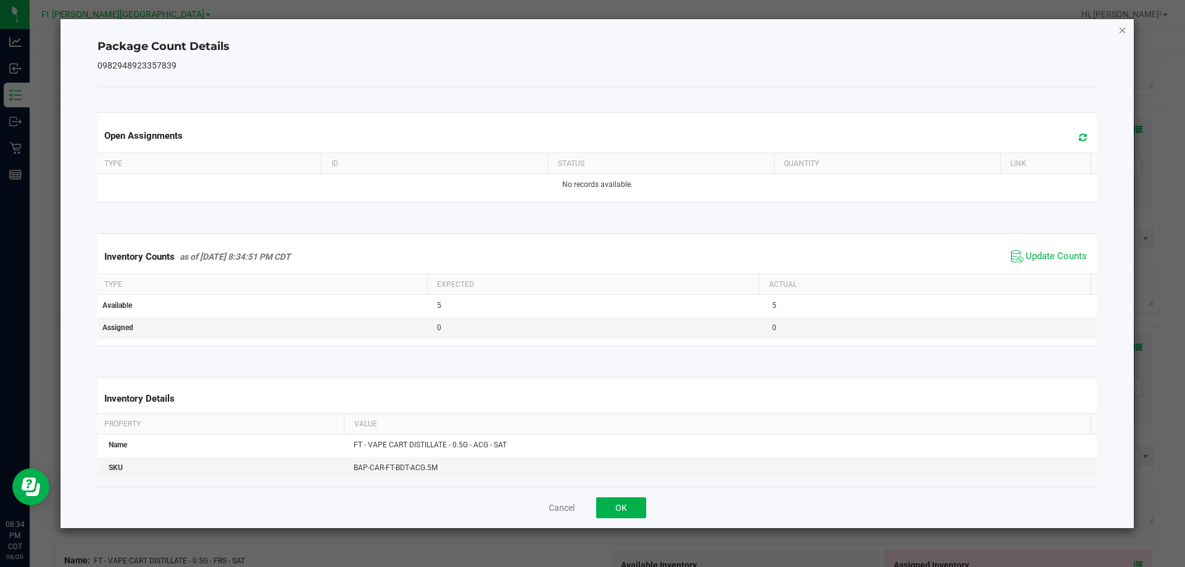
click at [1120, 31] on icon "Close" at bounding box center [1122, 29] width 9 height 15
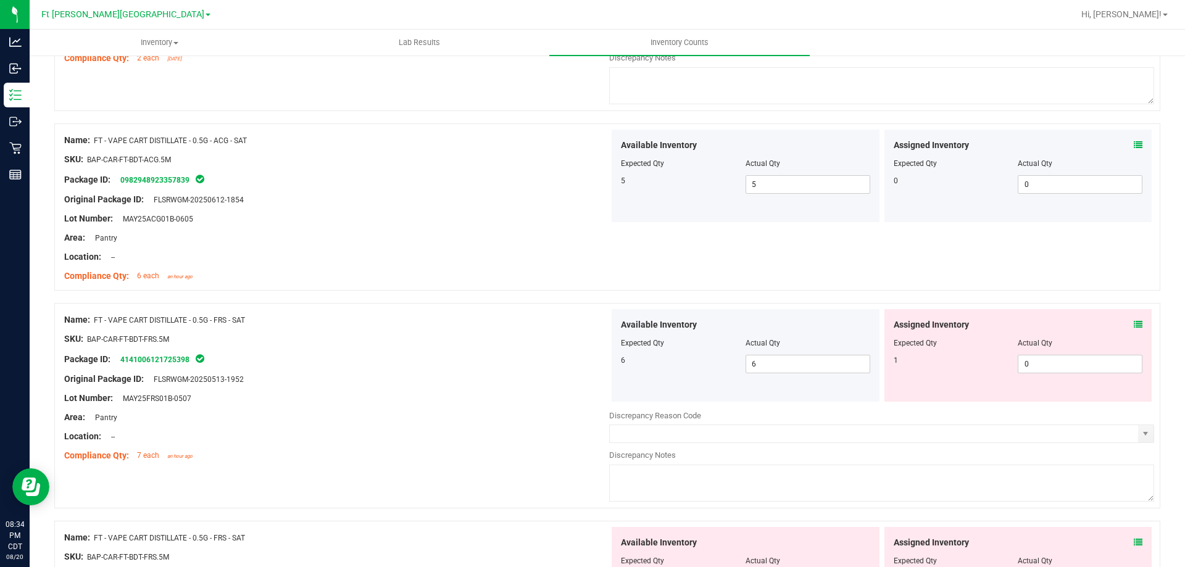
scroll to position [1173, 0]
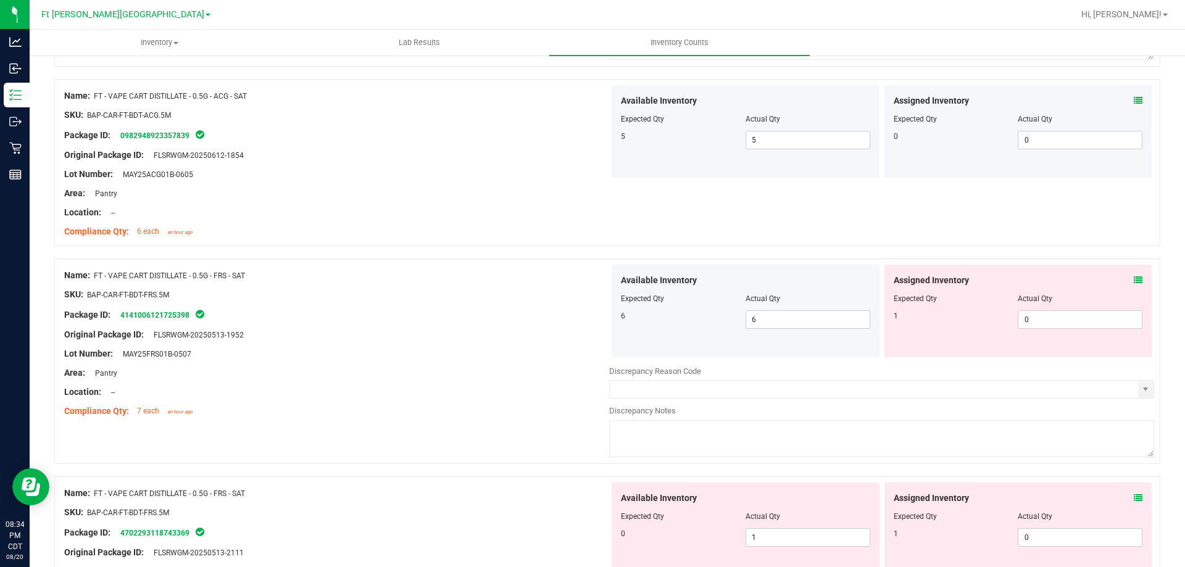
click at [1134, 283] on icon at bounding box center [1138, 280] width 9 height 9
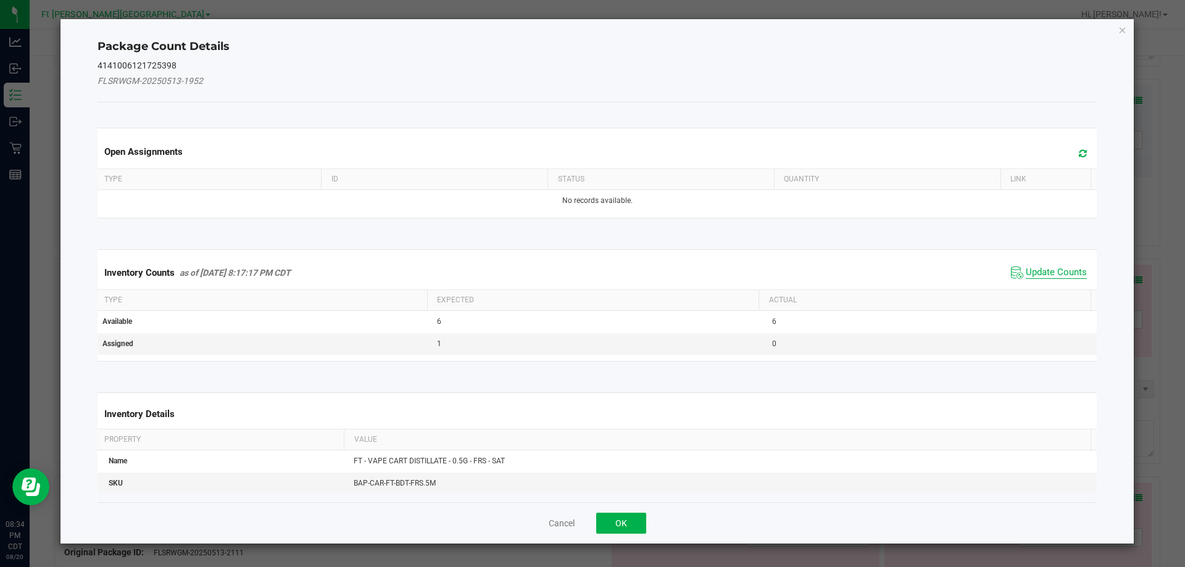
drag, startPoint x: 1051, startPoint y: 273, endPoint x: 1065, endPoint y: 157, distance: 116.9
click at [1051, 272] on span "Update Counts" at bounding box center [1056, 273] width 61 height 12
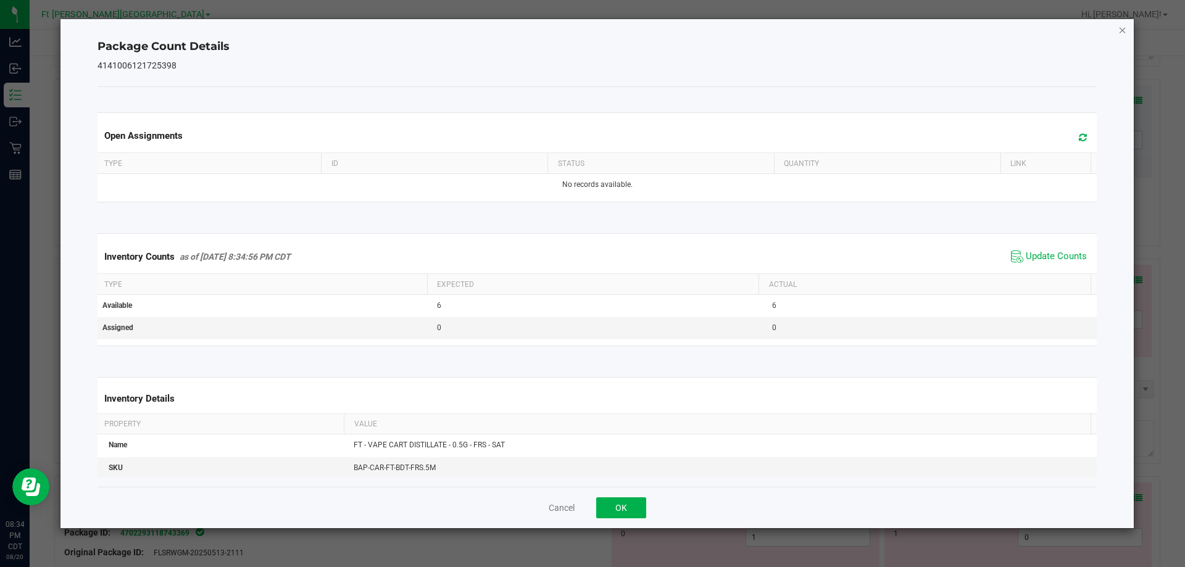
click at [1121, 32] on icon "Close" at bounding box center [1122, 29] width 9 height 15
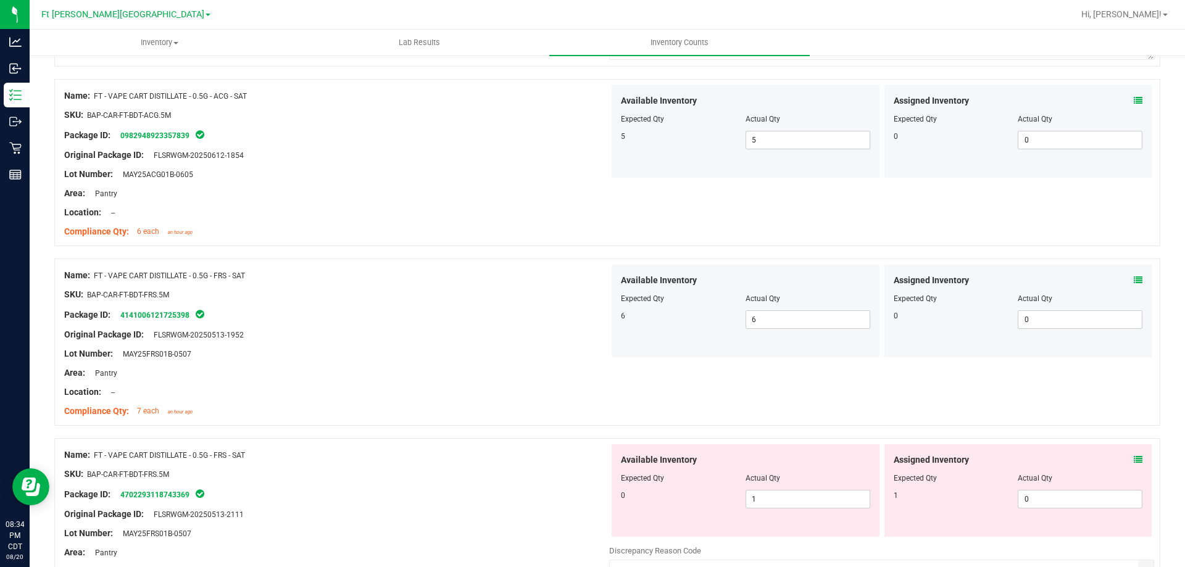
click at [1134, 460] on icon at bounding box center [1138, 460] width 9 height 9
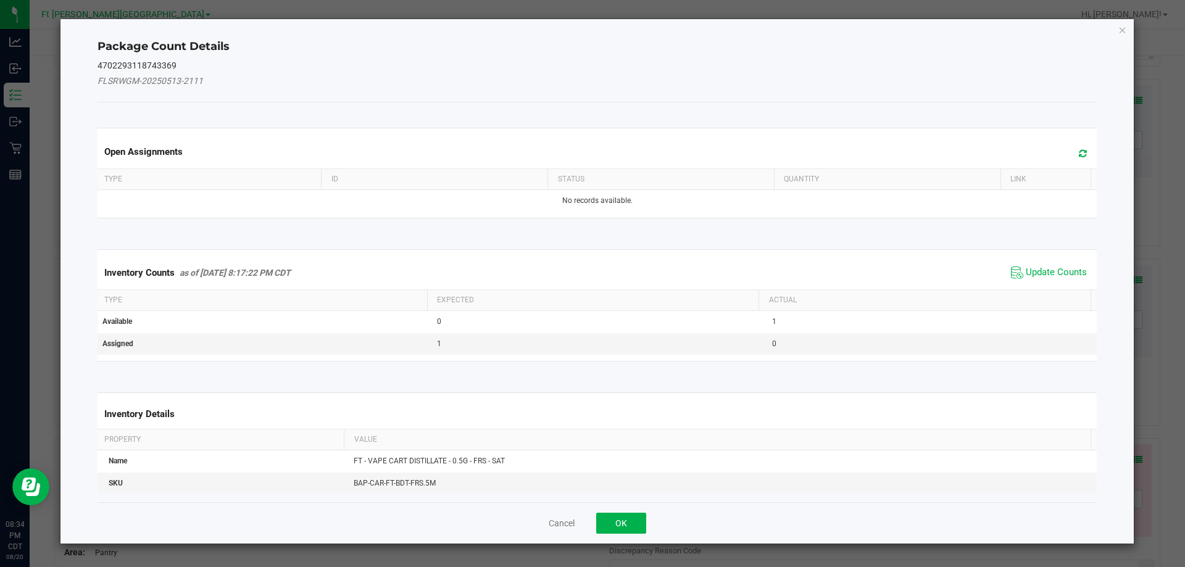
drag, startPoint x: 1053, startPoint y: 275, endPoint x: 1115, endPoint y: 194, distance: 101.6
click at [1054, 272] on span "Update Counts" at bounding box center [1056, 273] width 61 height 12
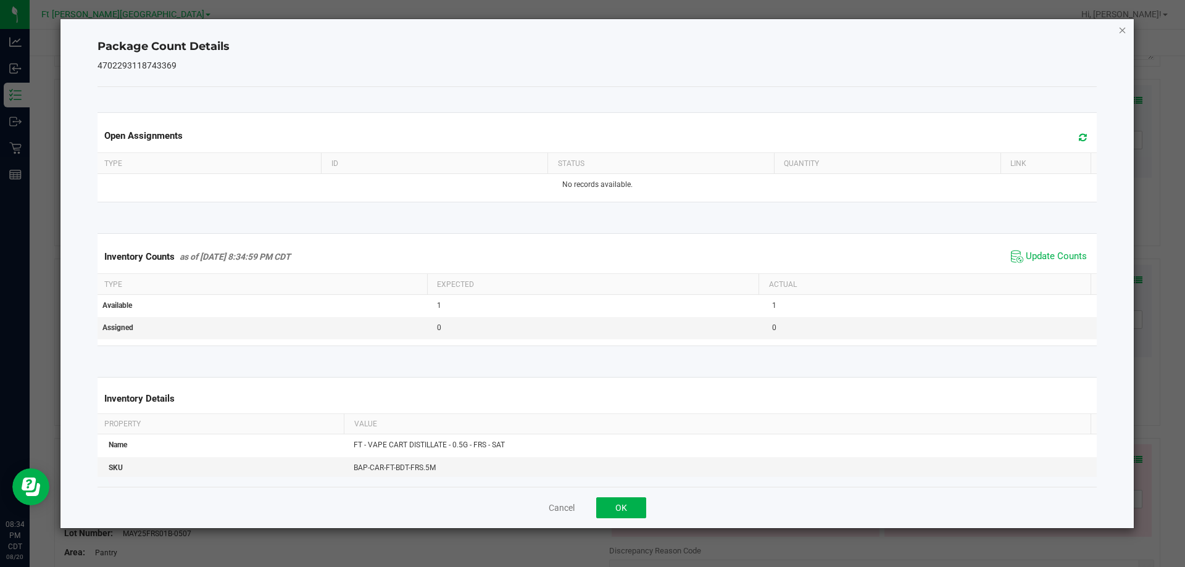
drag, startPoint x: 1124, startPoint y: 28, endPoint x: 1101, endPoint y: 106, distance: 81.1
click at [1123, 28] on icon "Close" at bounding box center [1122, 29] width 9 height 15
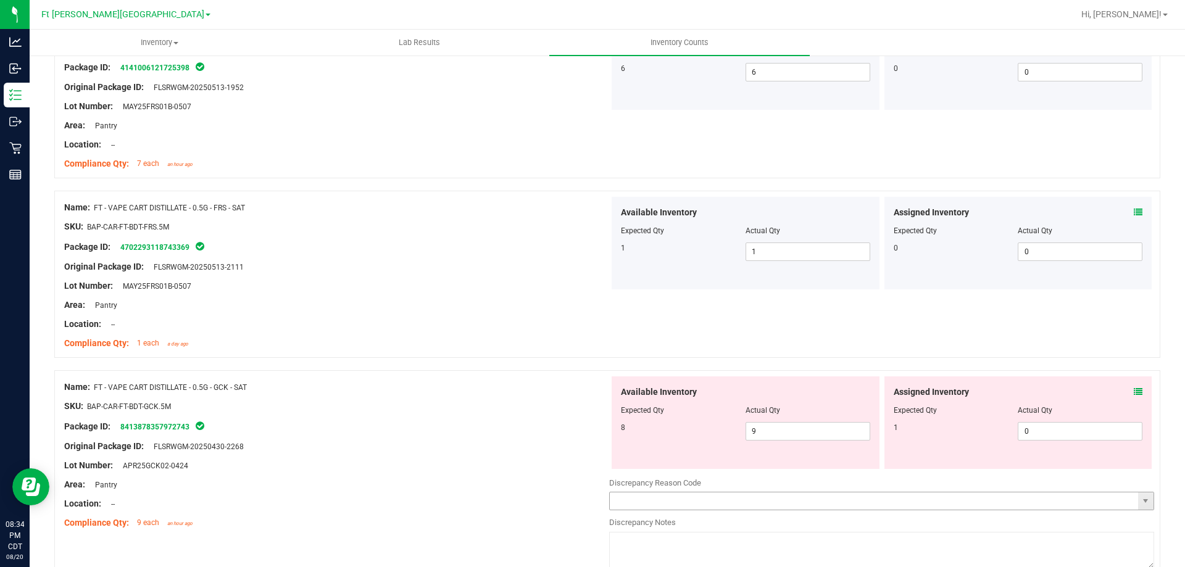
scroll to position [1605, 0]
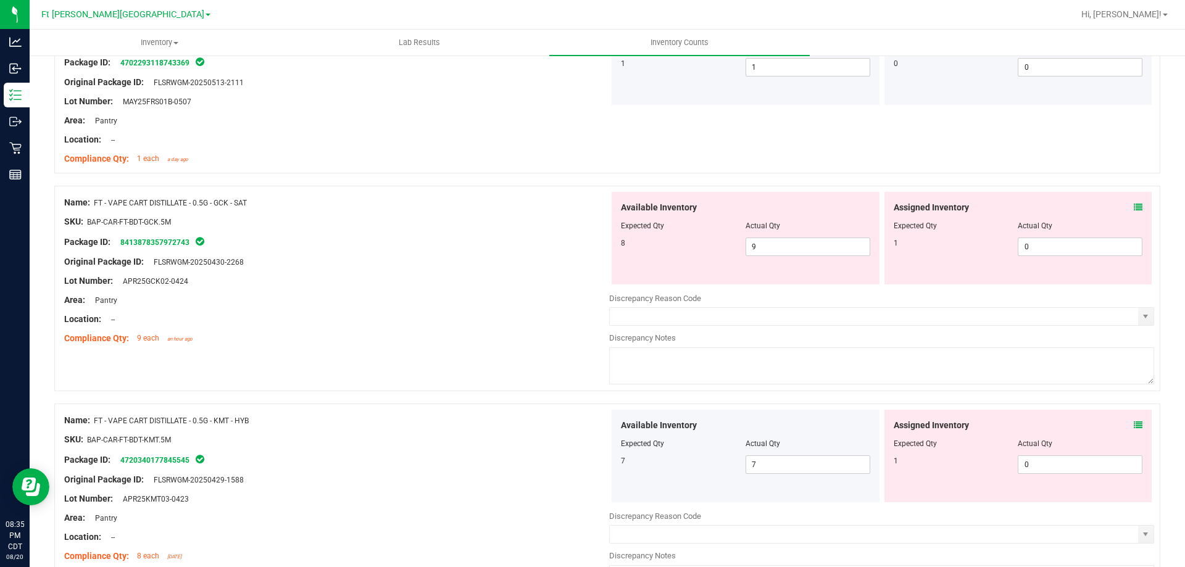
click at [1134, 209] on icon at bounding box center [1138, 207] width 9 height 9
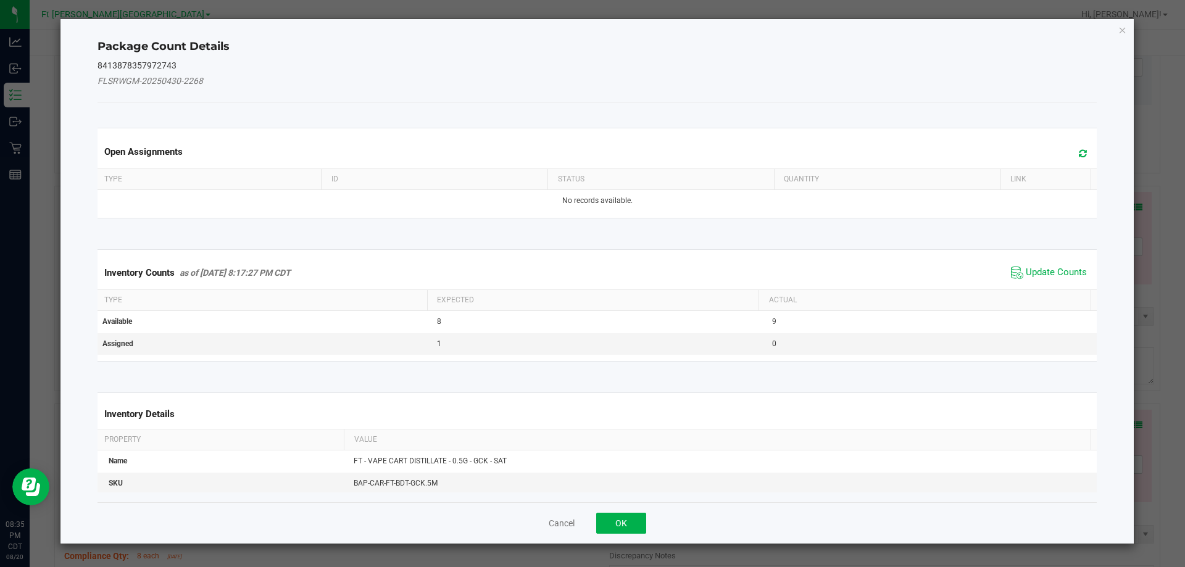
drag, startPoint x: 1039, startPoint y: 268, endPoint x: 1065, endPoint y: 223, distance: 51.1
click at [1045, 261] on div "Inventory Counts as of [DATE] 8:17:27 PM CDT Update Counts" at bounding box center [597, 272] width 1005 height 33
click at [1124, 27] on icon "Close" at bounding box center [1122, 29] width 9 height 15
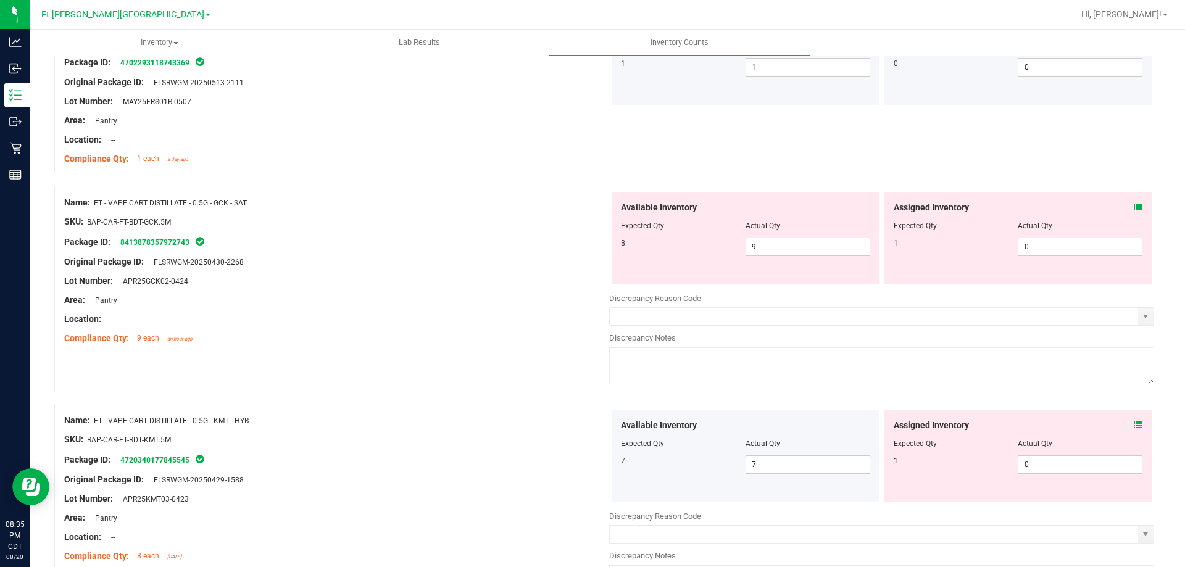
click at [1134, 206] on icon at bounding box center [1138, 207] width 9 height 9
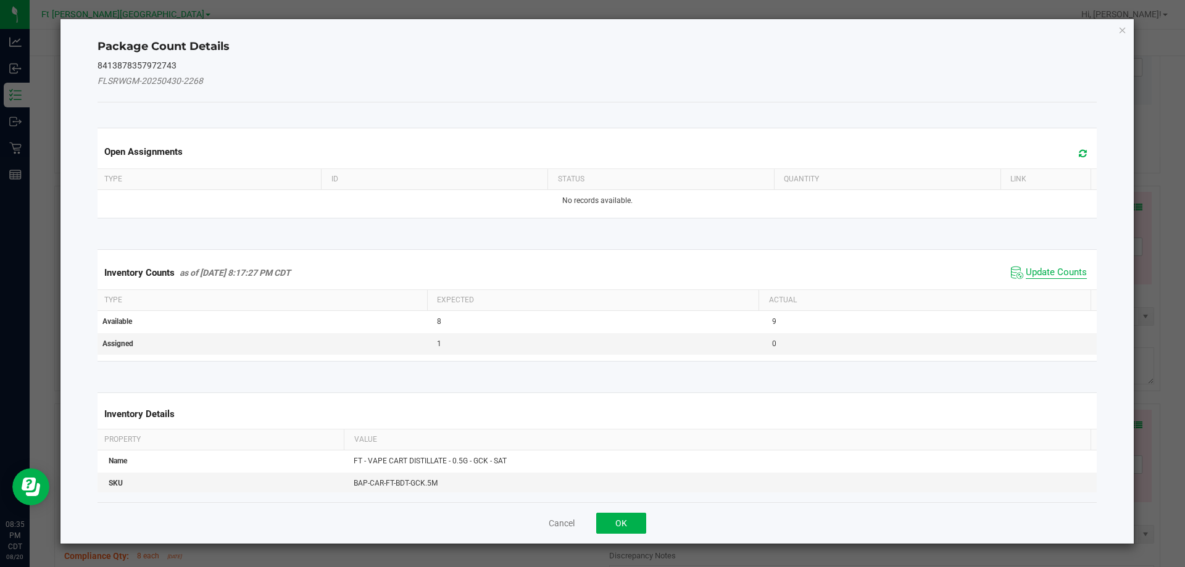
click at [1068, 275] on span "Update Counts" at bounding box center [1056, 273] width 61 height 12
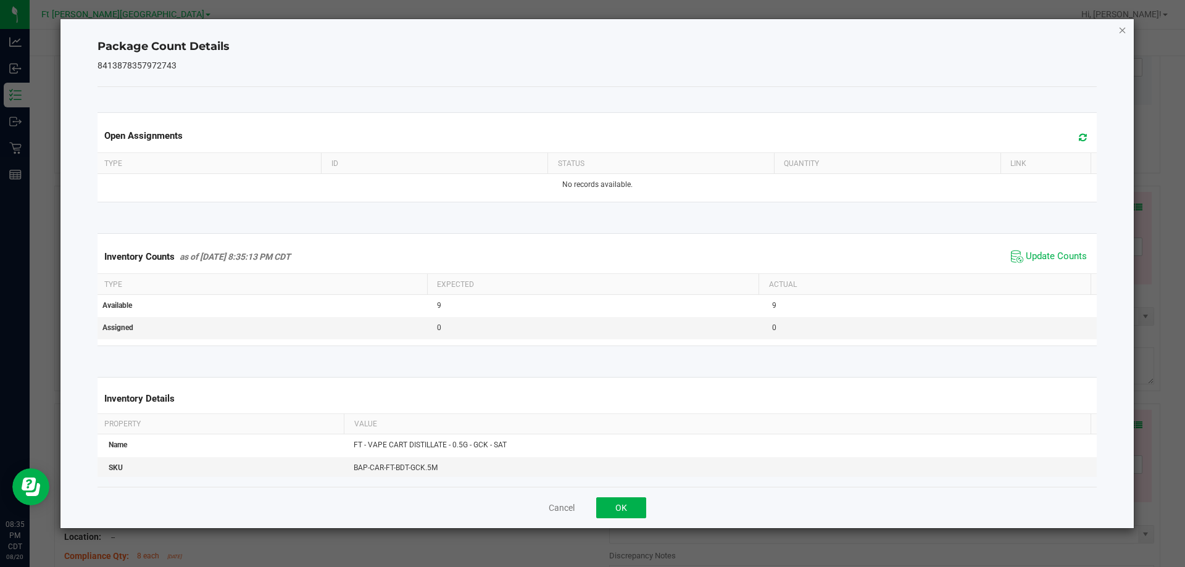
drag, startPoint x: 1124, startPoint y: 28, endPoint x: 1142, endPoint y: 81, distance: 56.0
click at [1124, 28] on icon "Close" at bounding box center [1122, 29] width 9 height 15
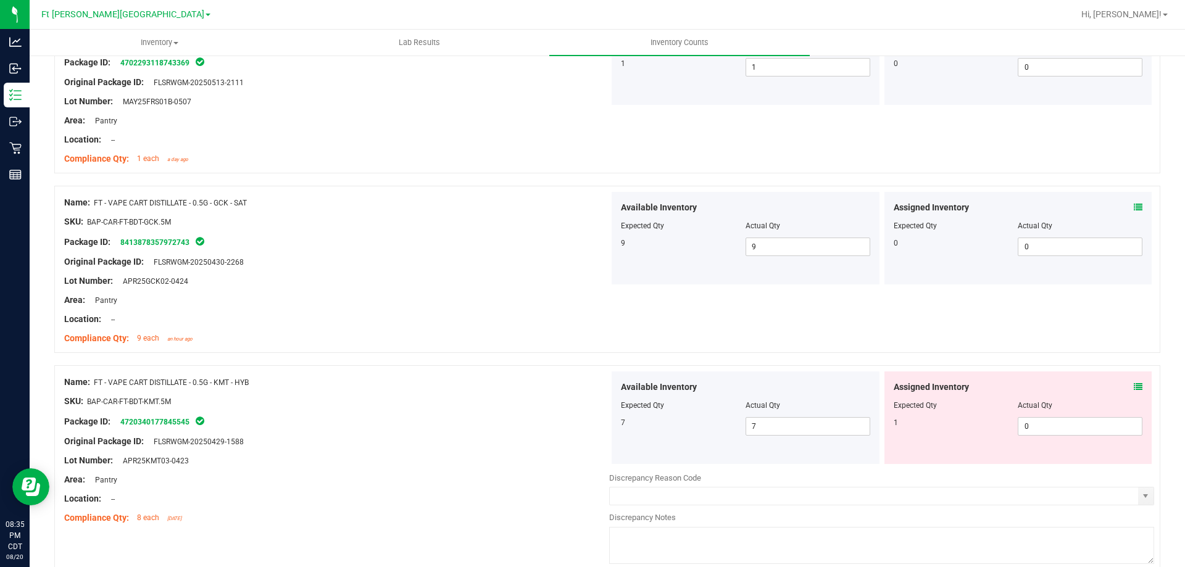
click at [1134, 388] on icon at bounding box center [1138, 387] width 9 height 9
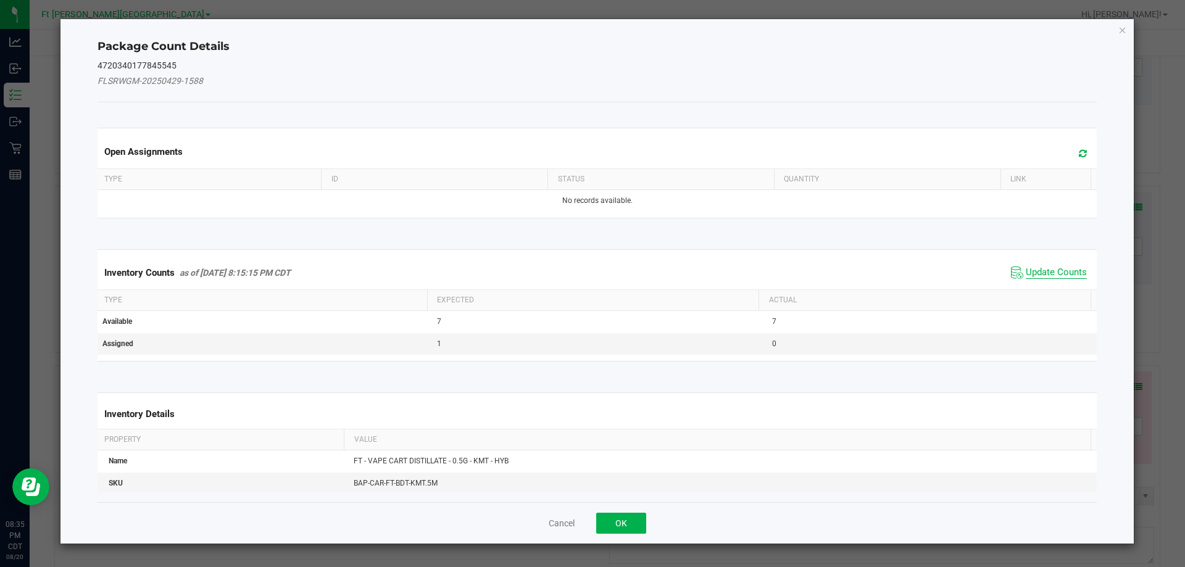
click at [1030, 267] on span "Update Counts" at bounding box center [1056, 273] width 61 height 12
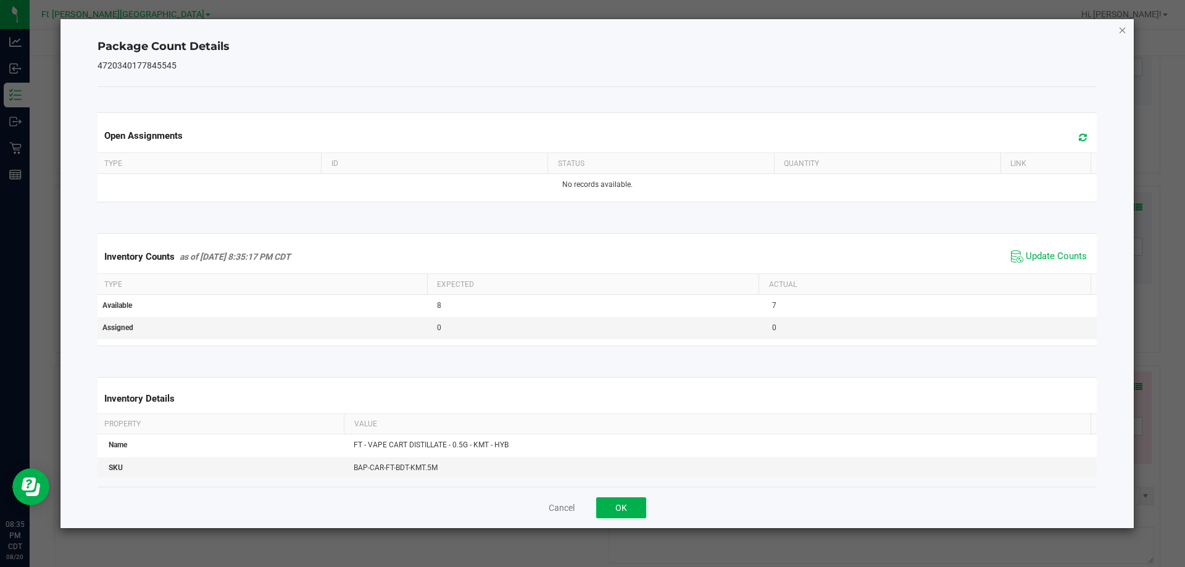
click at [1120, 29] on icon "Close" at bounding box center [1122, 29] width 9 height 15
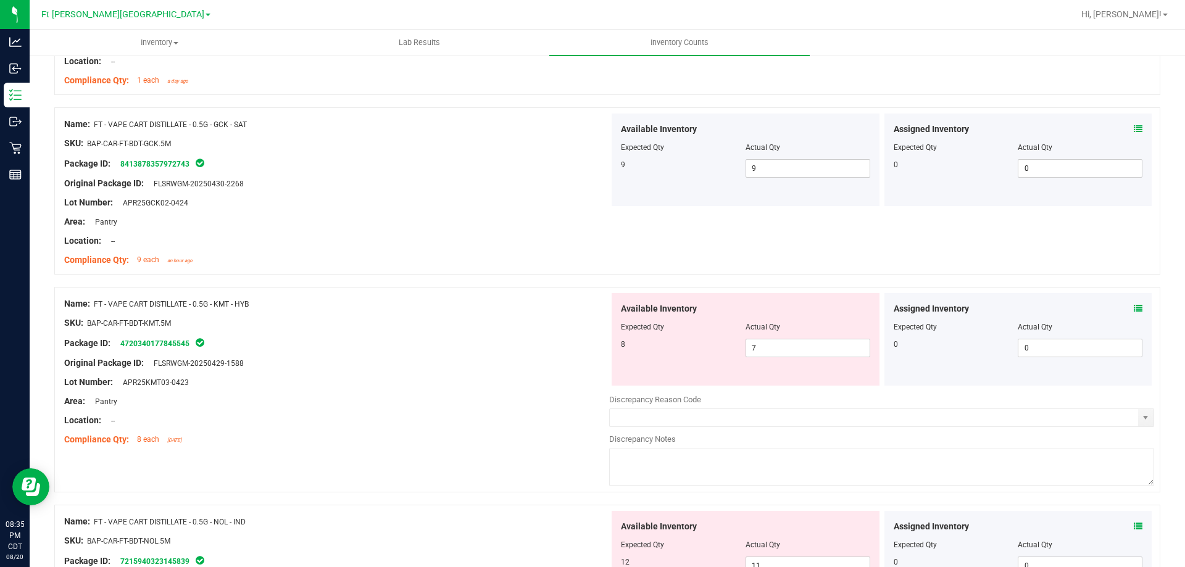
scroll to position [1852, 0]
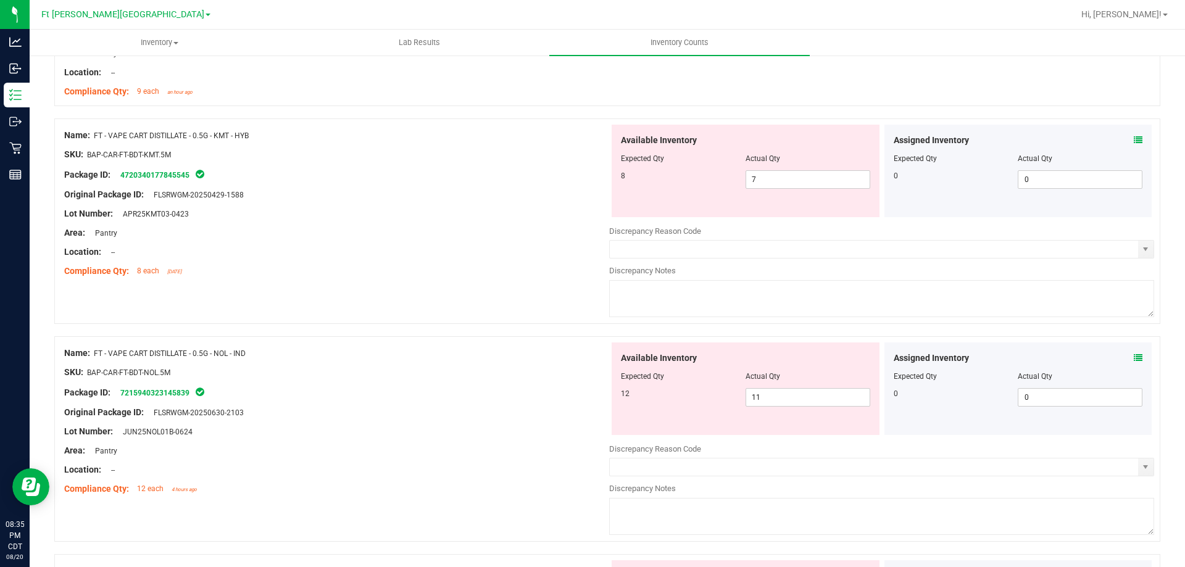
click at [1134, 141] on icon at bounding box center [1138, 140] width 9 height 9
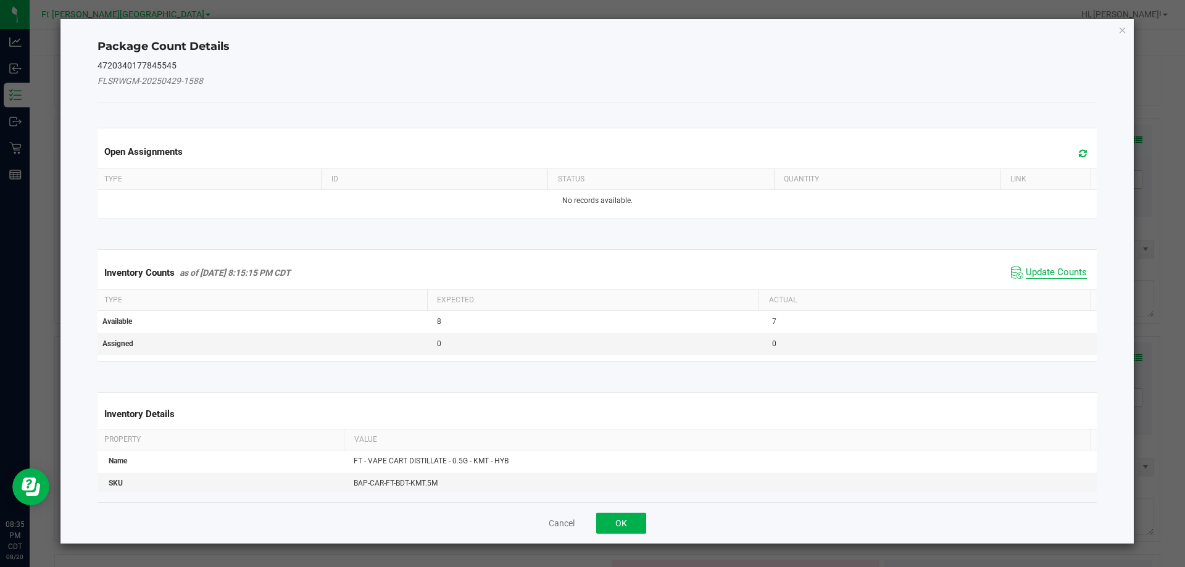
click at [1051, 272] on span "Update Counts" at bounding box center [1056, 273] width 61 height 12
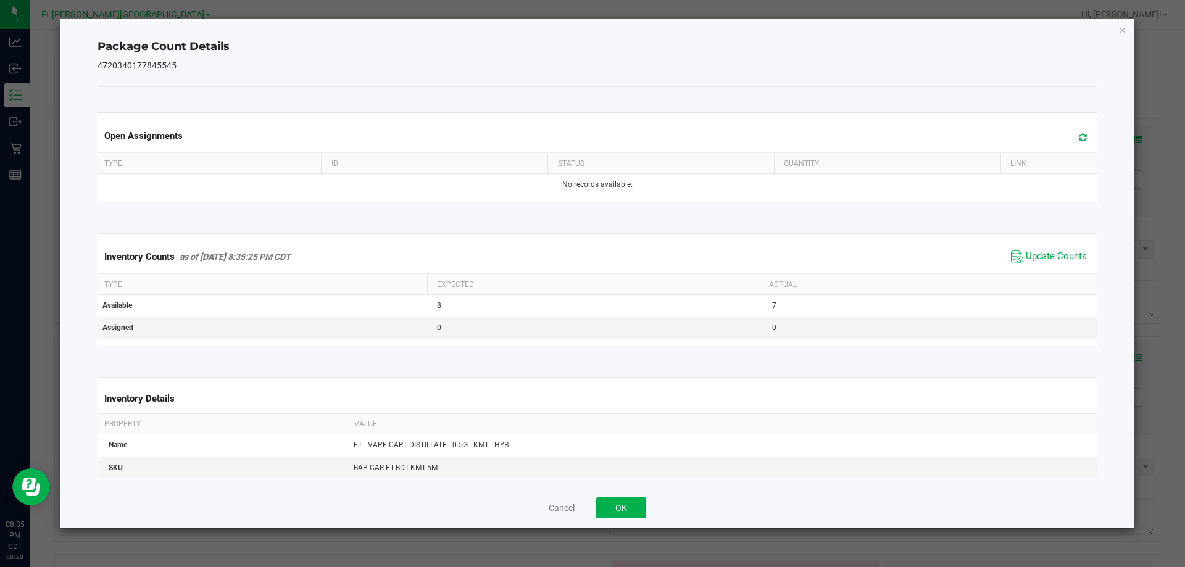
click at [1123, 31] on icon "Close" at bounding box center [1122, 29] width 9 height 15
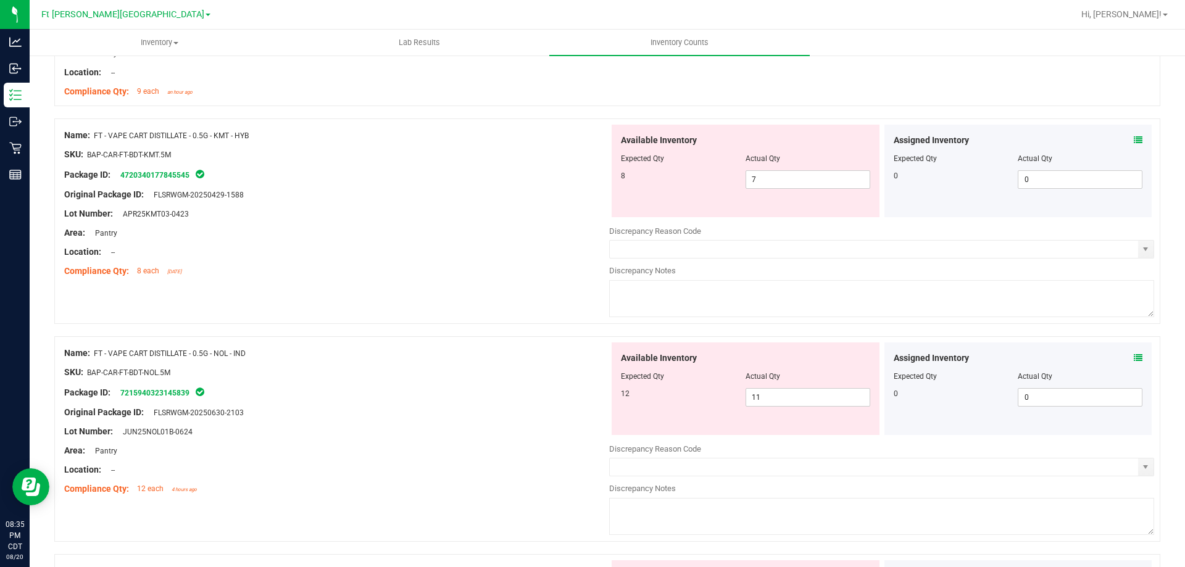
click at [1134, 358] on icon at bounding box center [1138, 358] width 9 height 9
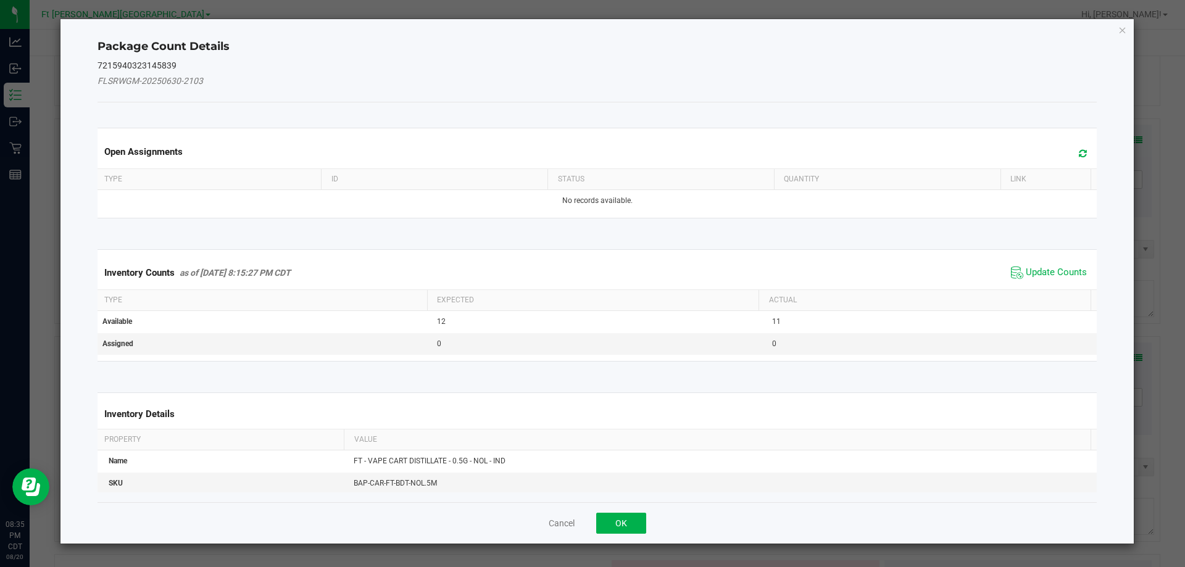
drag, startPoint x: 1069, startPoint y: 274, endPoint x: 1089, endPoint y: 228, distance: 50.3
click at [1069, 272] on span "Update Counts" at bounding box center [1056, 273] width 61 height 12
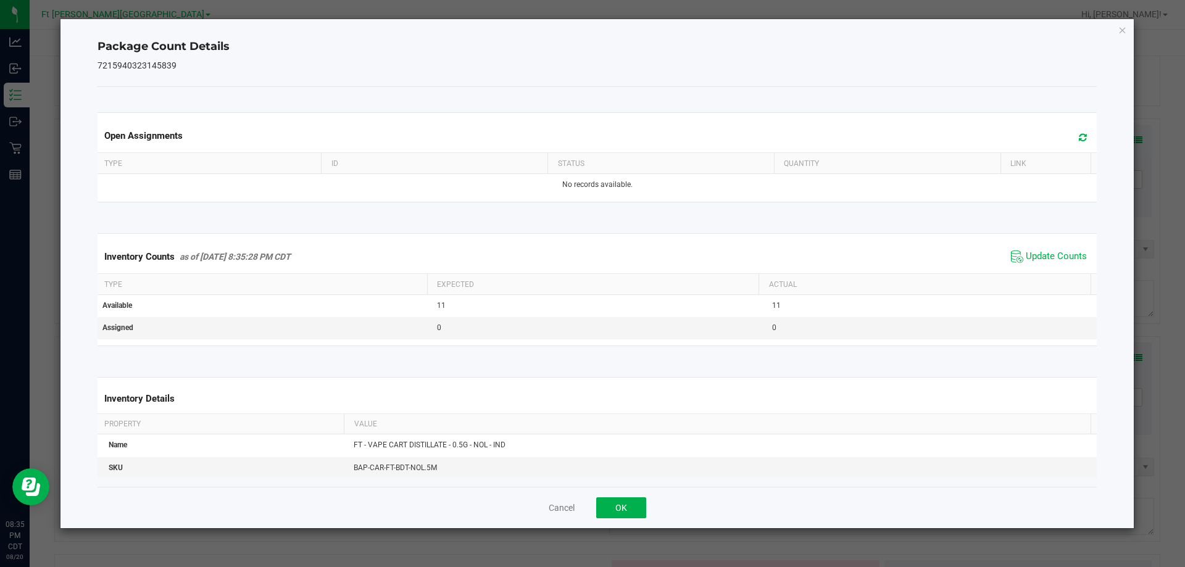
drag, startPoint x: 1123, startPoint y: 32, endPoint x: 1123, endPoint y: 48, distance: 16.0
click at [1123, 33] on icon "Close" at bounding box center [1122, 29] width 9 height 15
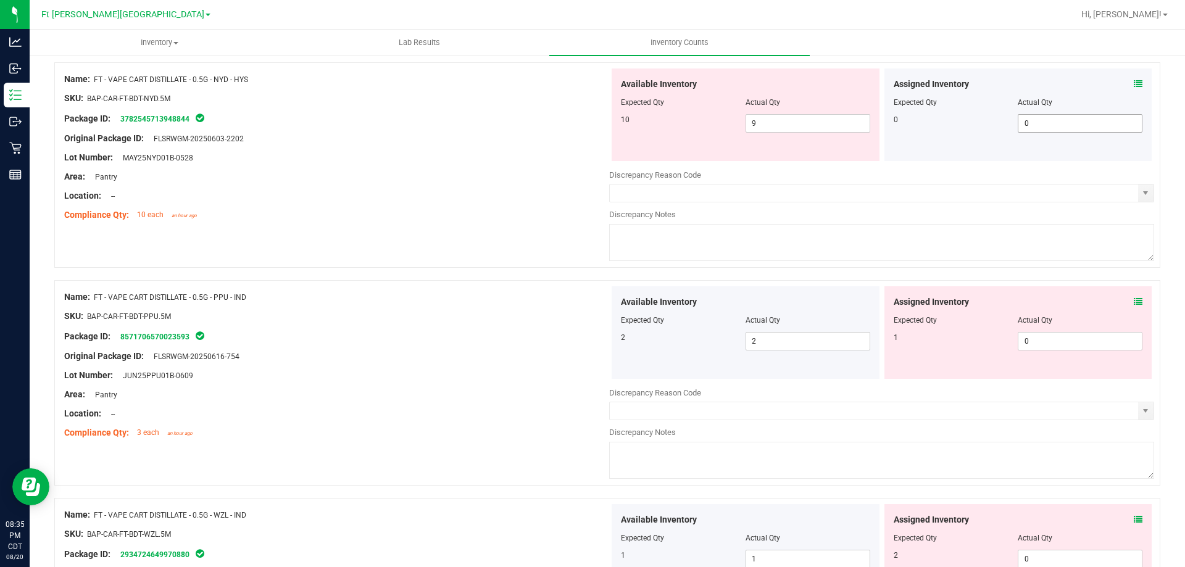
scroll to position [2284, 0]
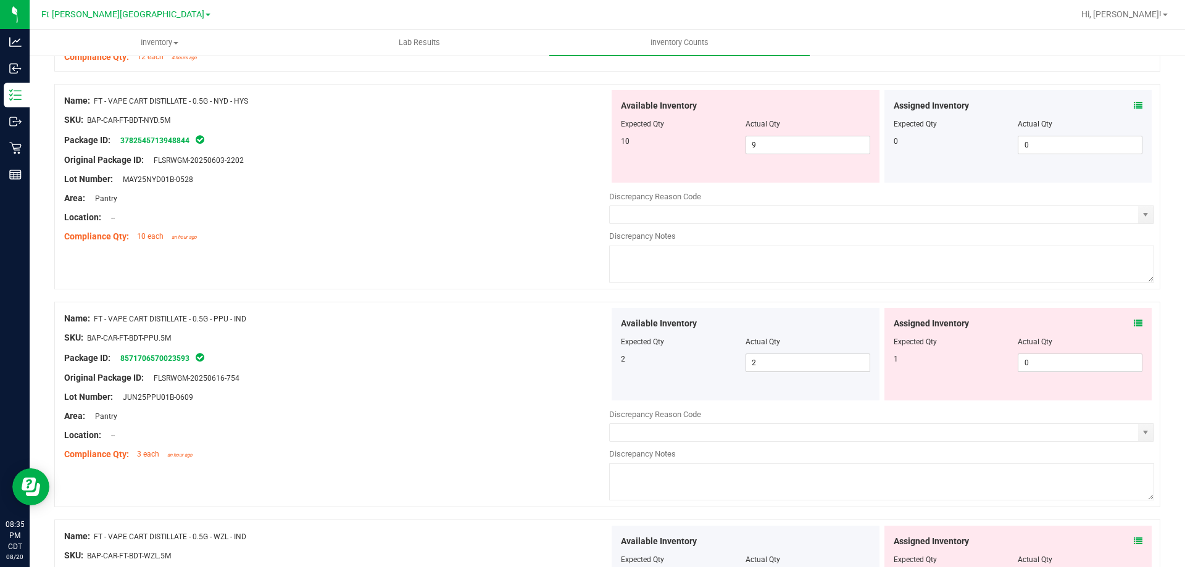
click at [1134, 106] on icon at bounding box center [1138, 105] width 9 height 9
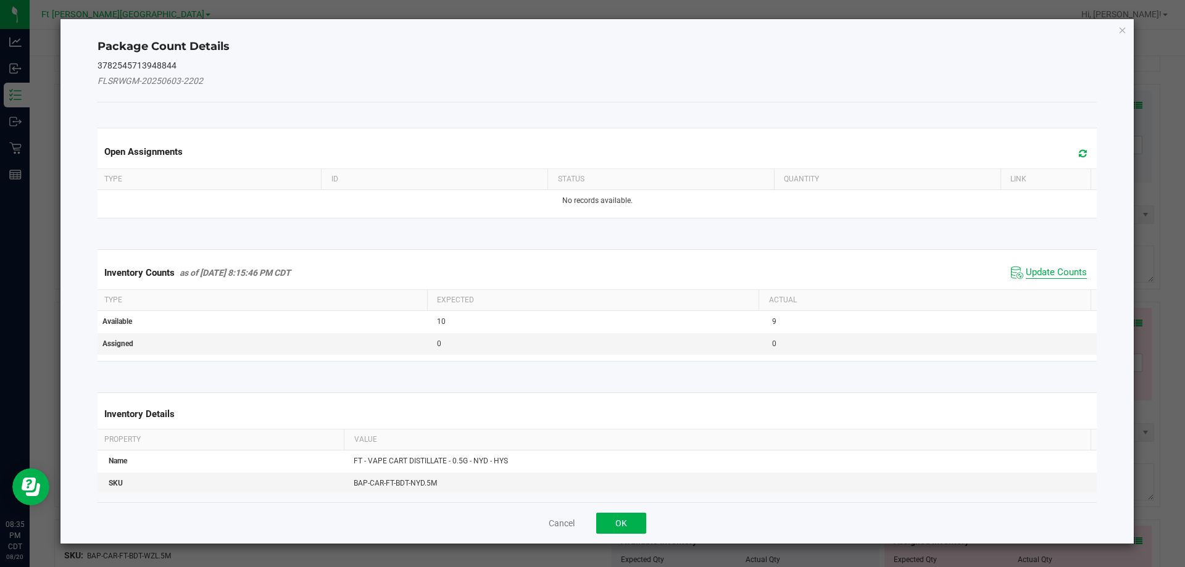
drag, startPoint x: 1051, startPoint y: 272, endPoint x: 1070, endPoint y: 240, distance: 37.7
click at [1051, 272] on span "Update Counts" at bounding box center [1056, 273] width 61 height 12
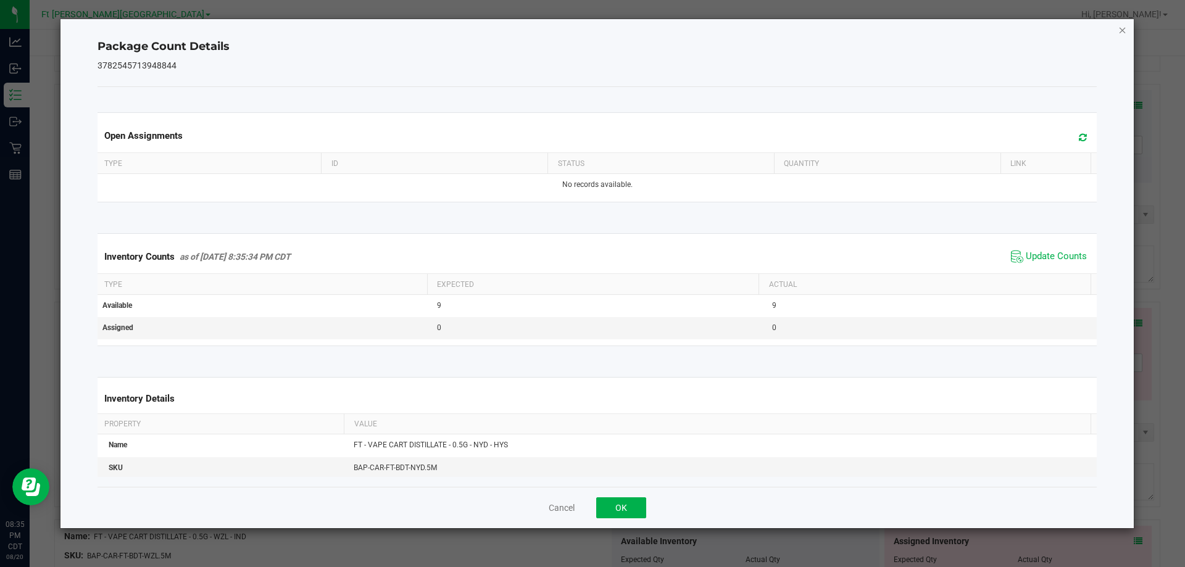
click at [1124, 31] on icon "Close" at bounding box center [1122, 29] width 9 height 15
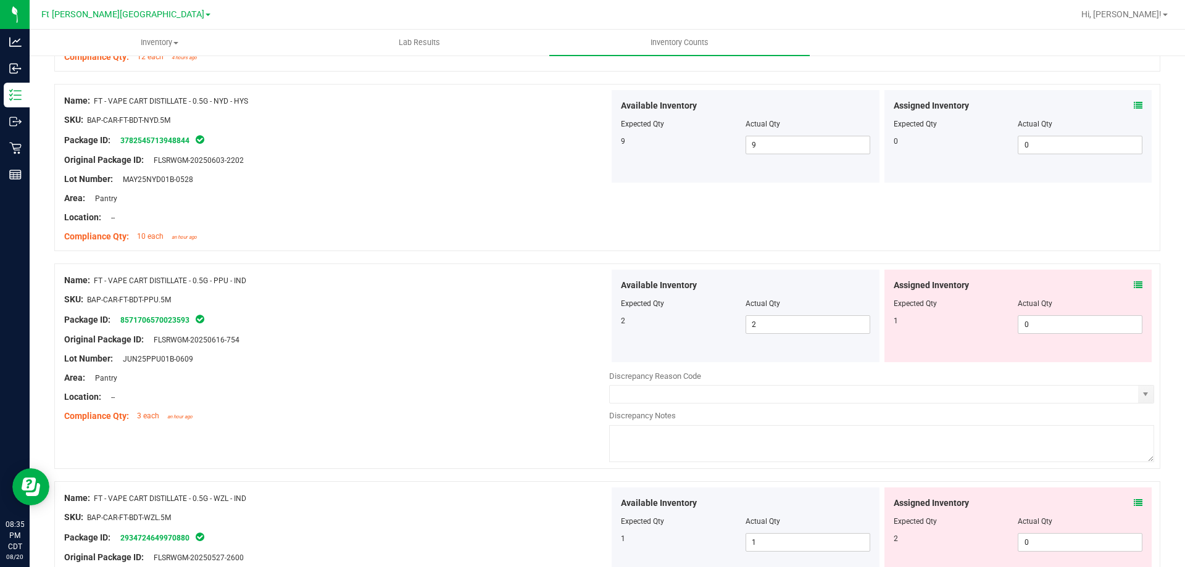
click at [1134, 286] on icon at bounding box center [1138, 285] width 9 height 9
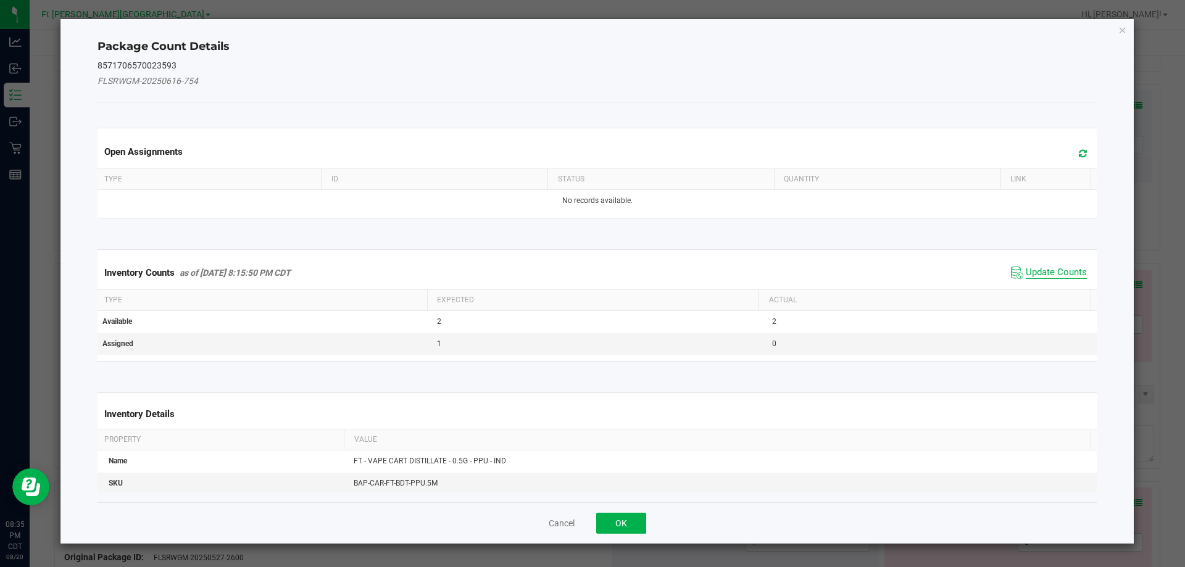
click at [1048, 269] on span "Update Counts" at bounding box center [1056, 273] width 61 height 12
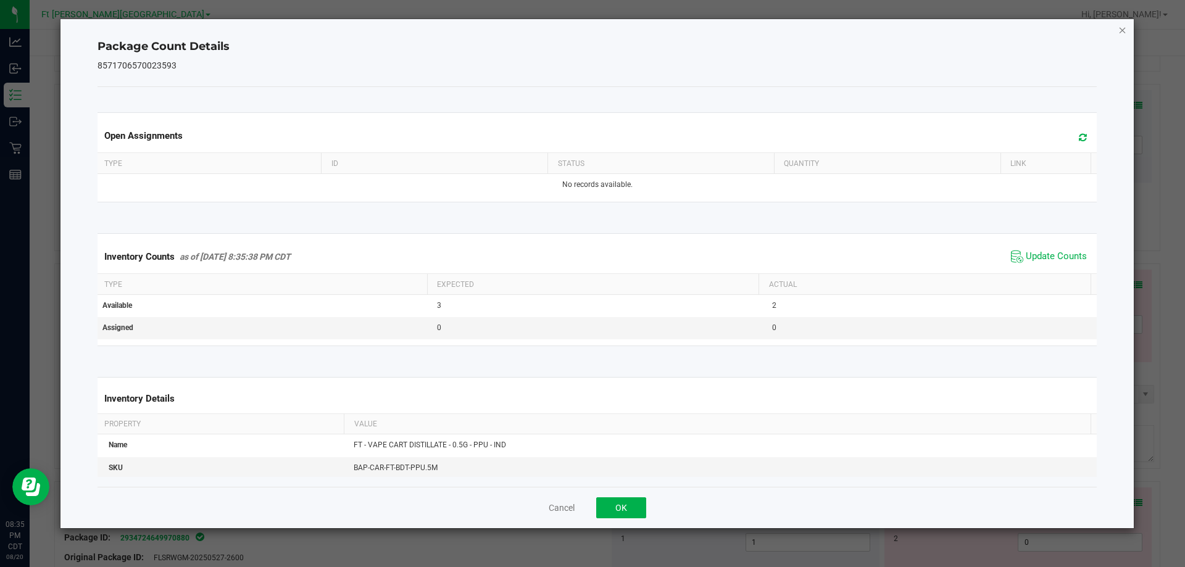
click at [1121, 31] on icon "Close" at bounding box center [1122, 29] width 9 height 15
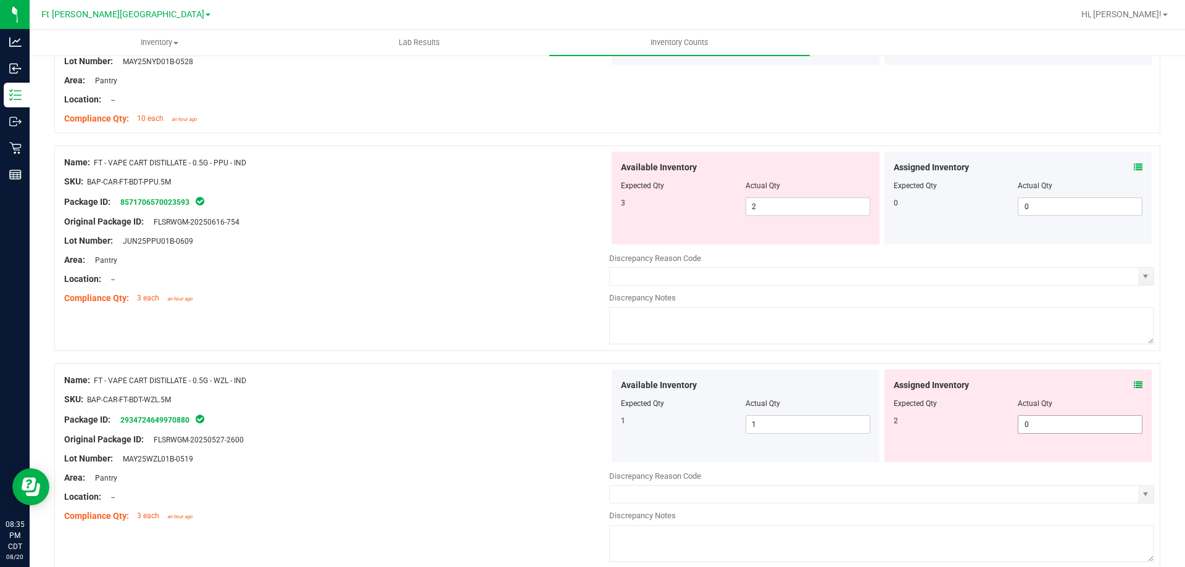
scroll to position [2407, 0]
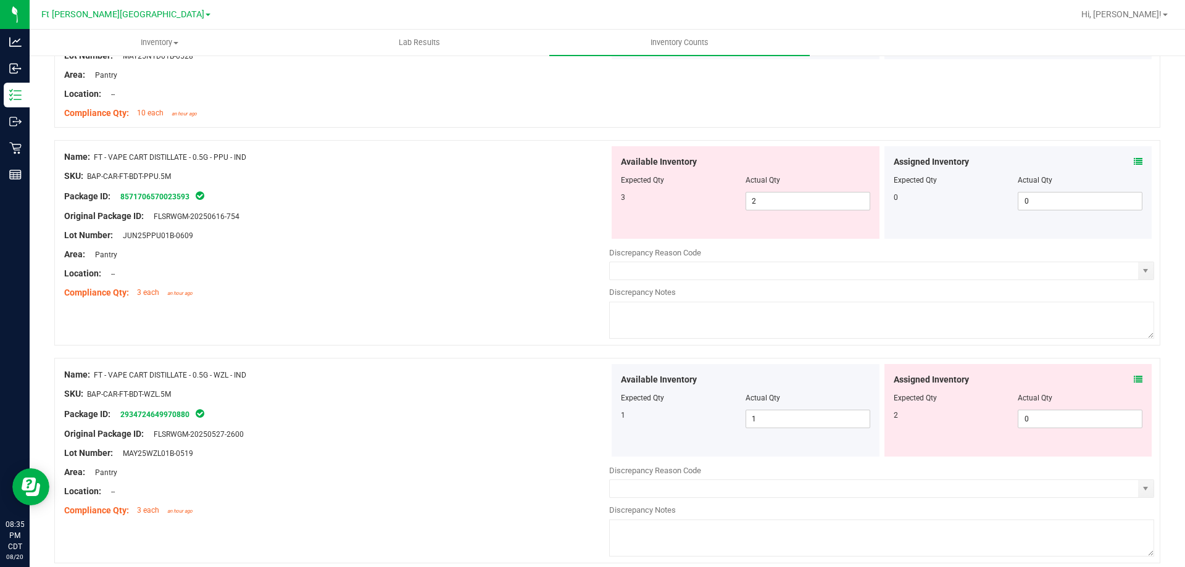
click at [1134, 380] on icon at bounding box center [1138, 379] width 9 height 9
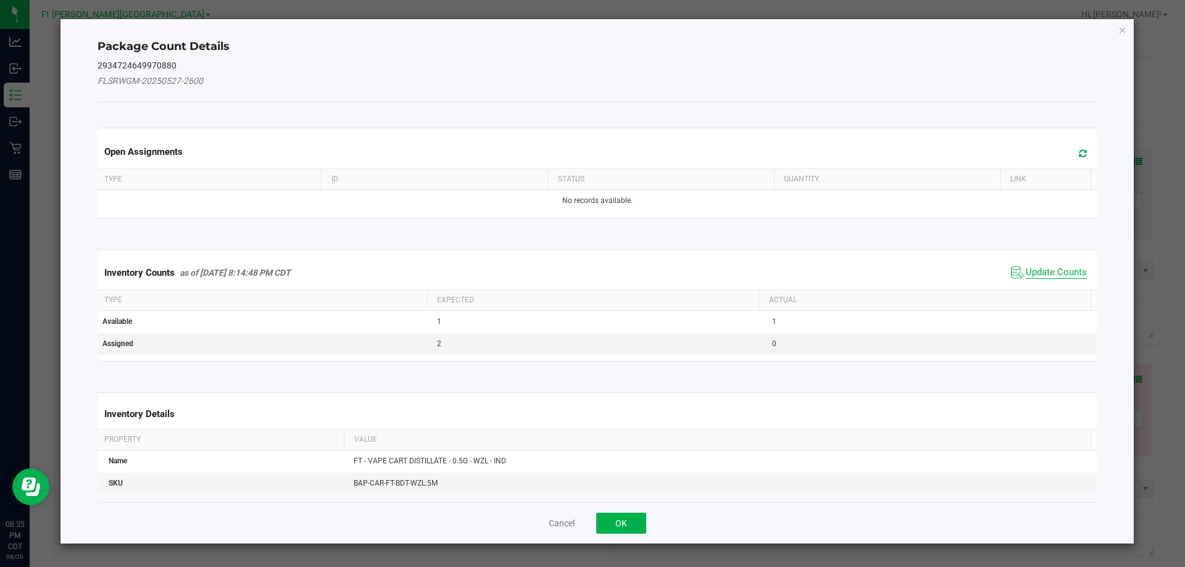
click at [1052, 269] on span "Update Counts" at bounding box center [1056, 273] width 61 height 12
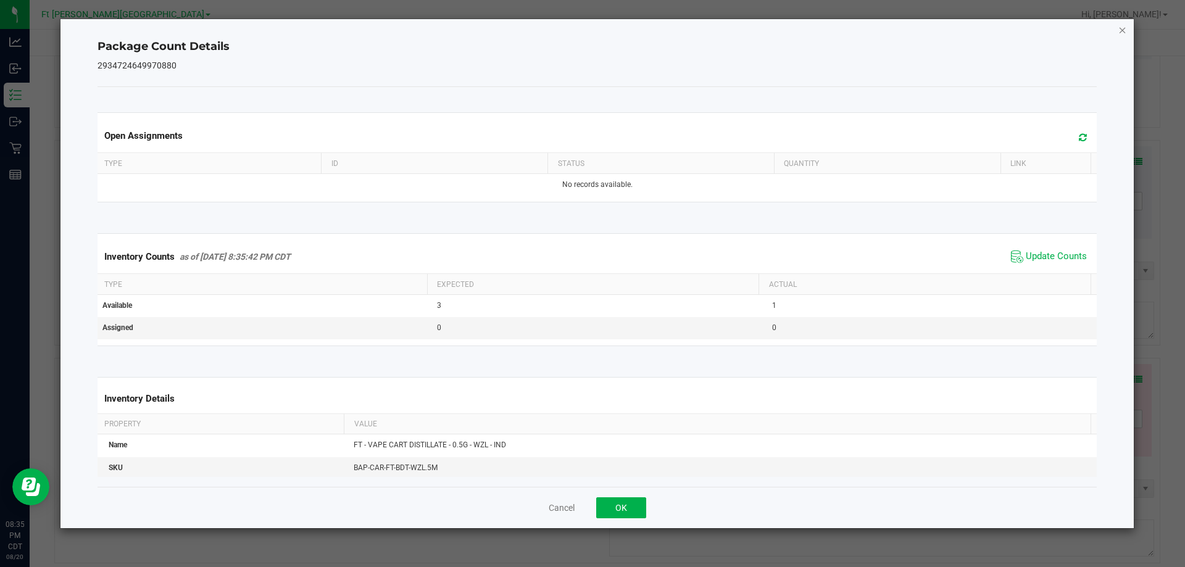
click at [1125, 29] on icon "Close" at bounding box center [1122, 29] width 9 height 15
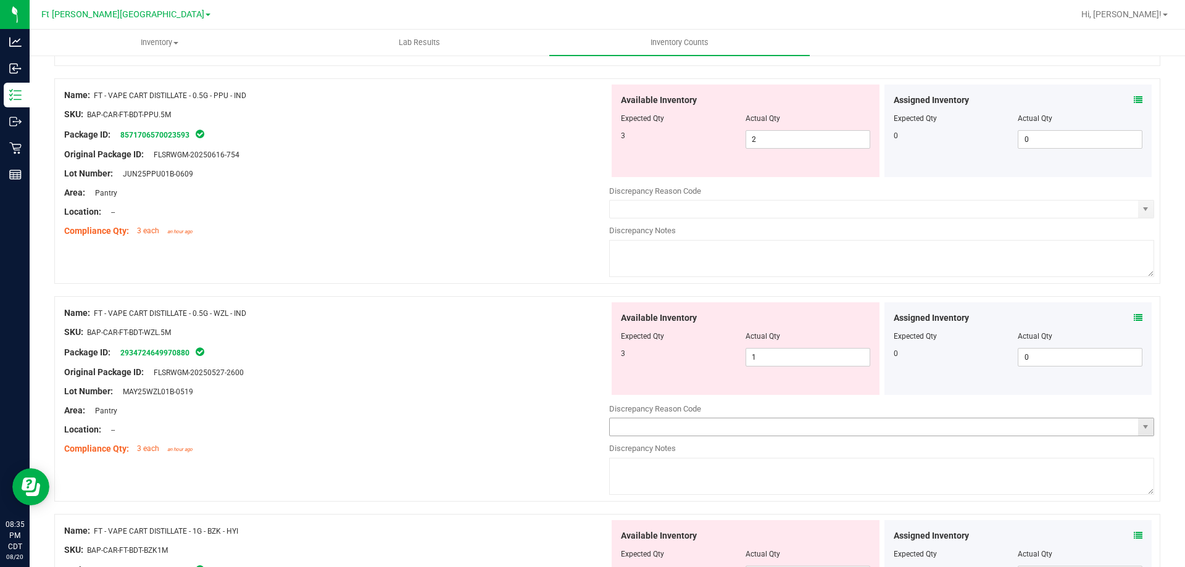
scroll to position [2716, 0]
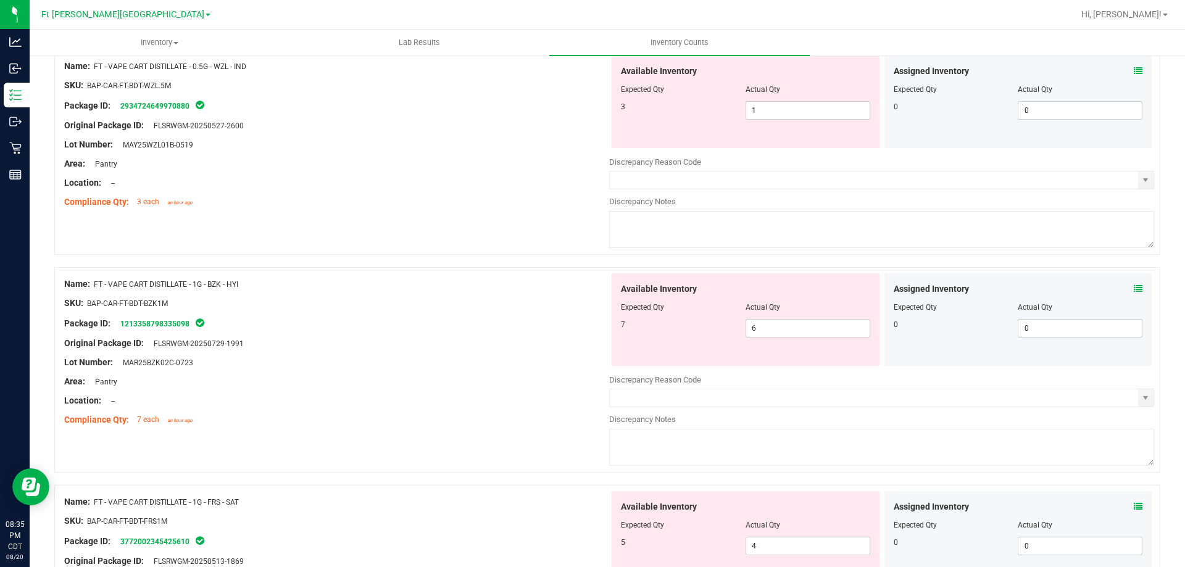
click at [1134, 288] on icon at bounding box center [1138, 289] width 9 height 9
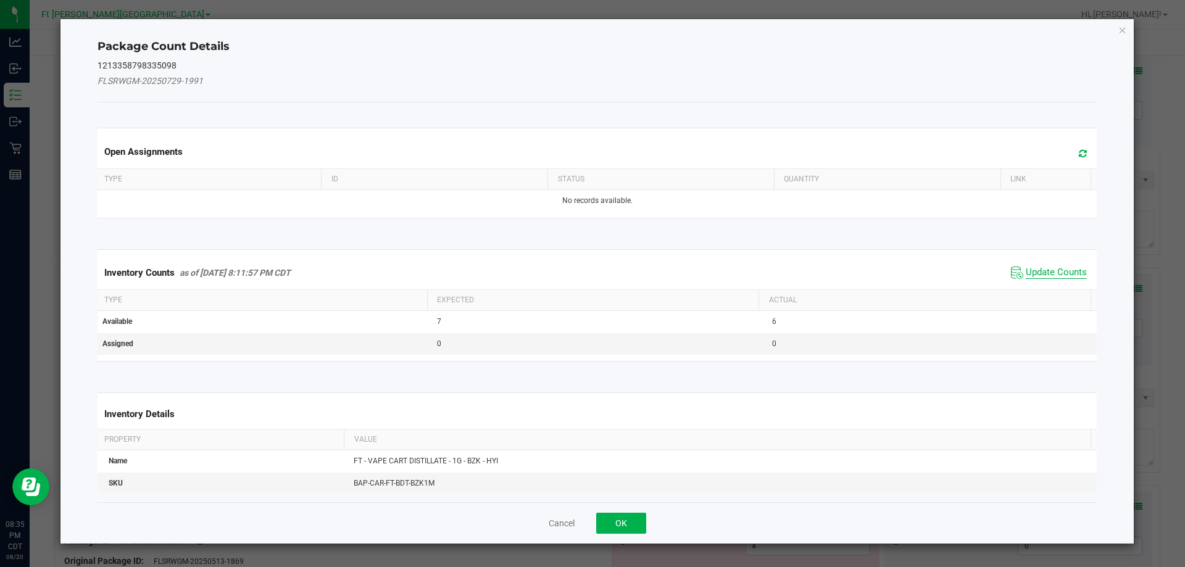
click at [1043, 269] on span "Update Counts" at bounding box center [1056, 273] width 61 height 12
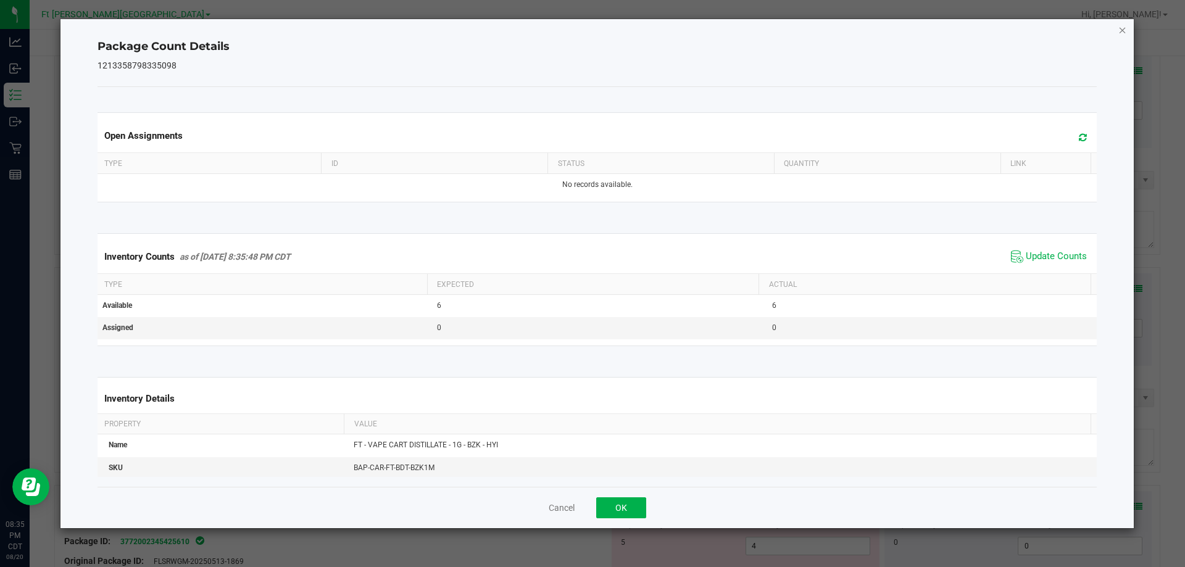
click at [1121, 31] on icon "Close" at bounding box center [1122, 29] width 9 height 15
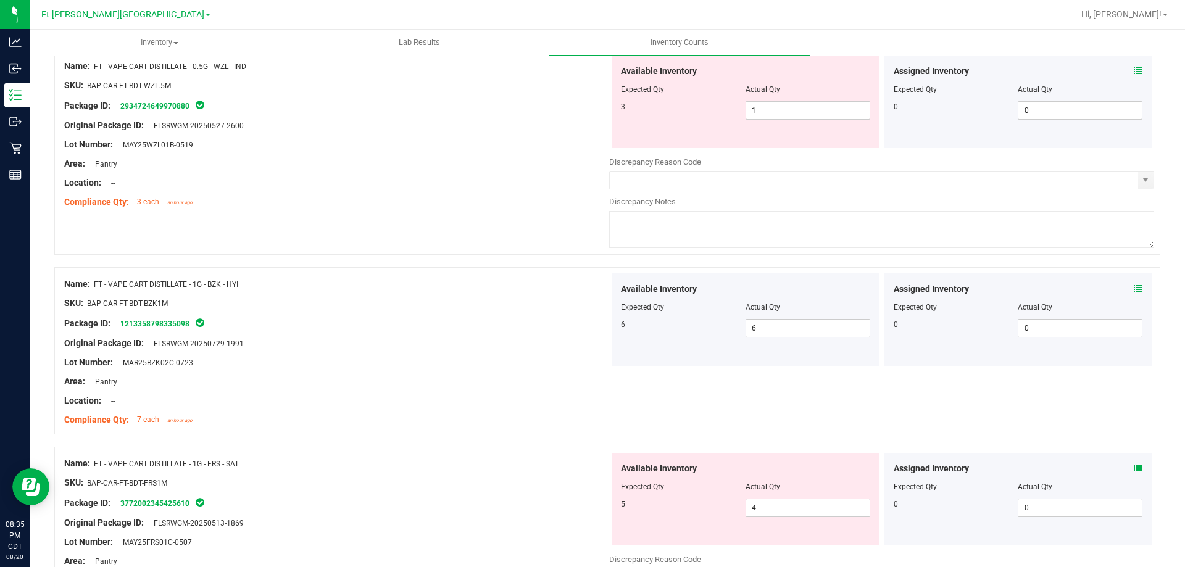
click at [1133, 470] on div "Assigned Inventory Expected Qty Actual Qty 0 0 0" at bounding box center [1019, 499] width 268 height 93
click at [1134, 468] on icon at bounding box center [1138, 468] width 9 height 9
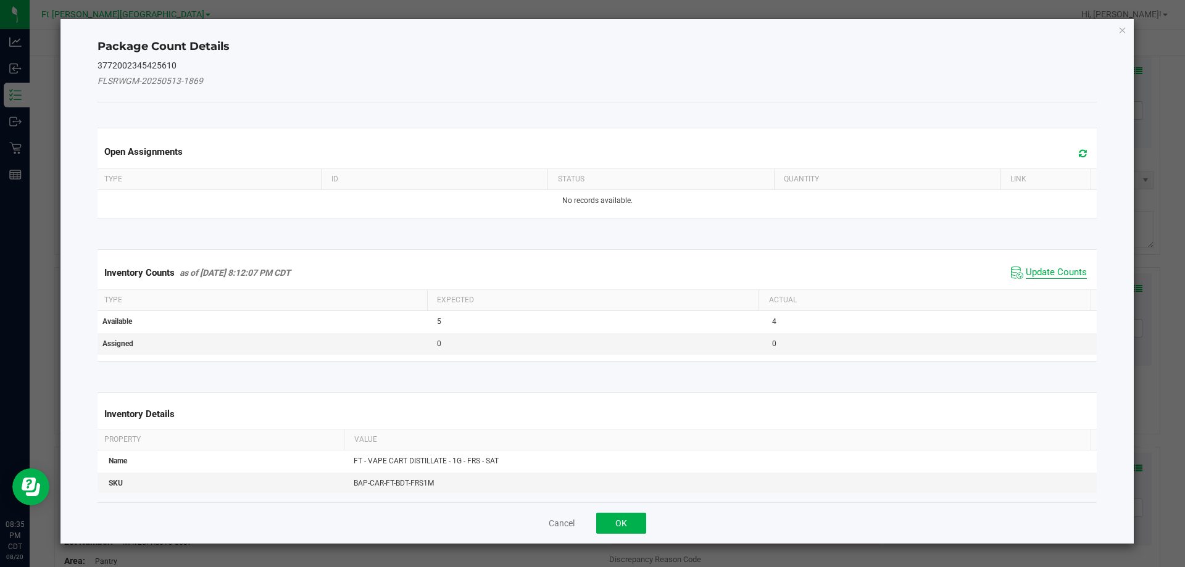
click at [1049, 272] on span "Update Counts" at bounding box center [1056, 273] width 61 height 12
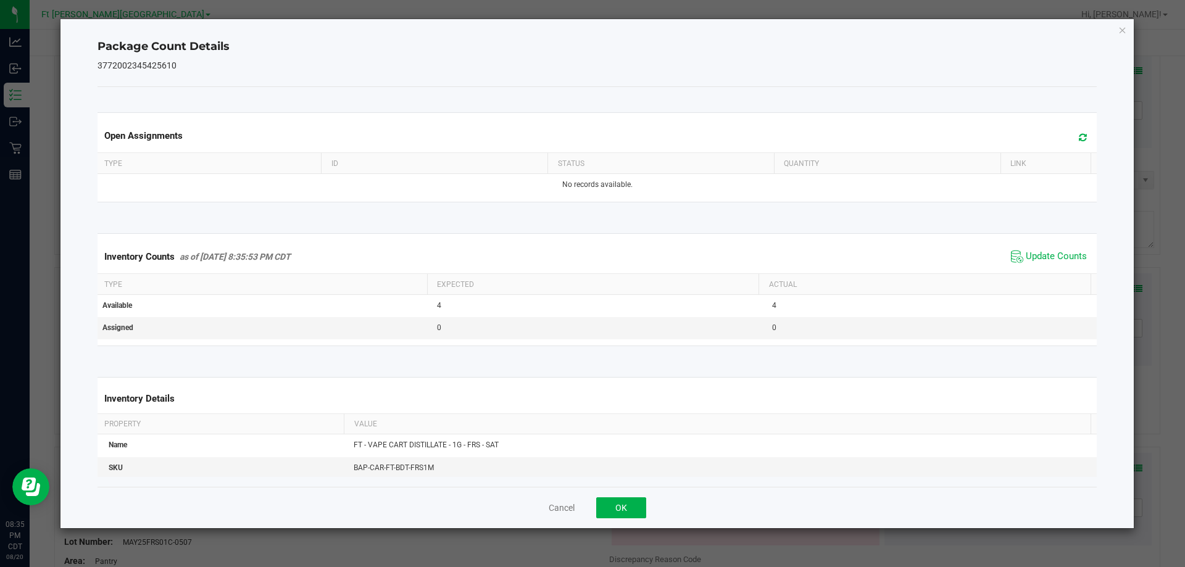
drag, startPoint x: 1124, startPoint y: 28, endPoint x: 1157, endPoint y: 173, distance: 148.7
click at [1124, 31] on icon "Close" at bounding box center [1122, 29] width 9 height 15
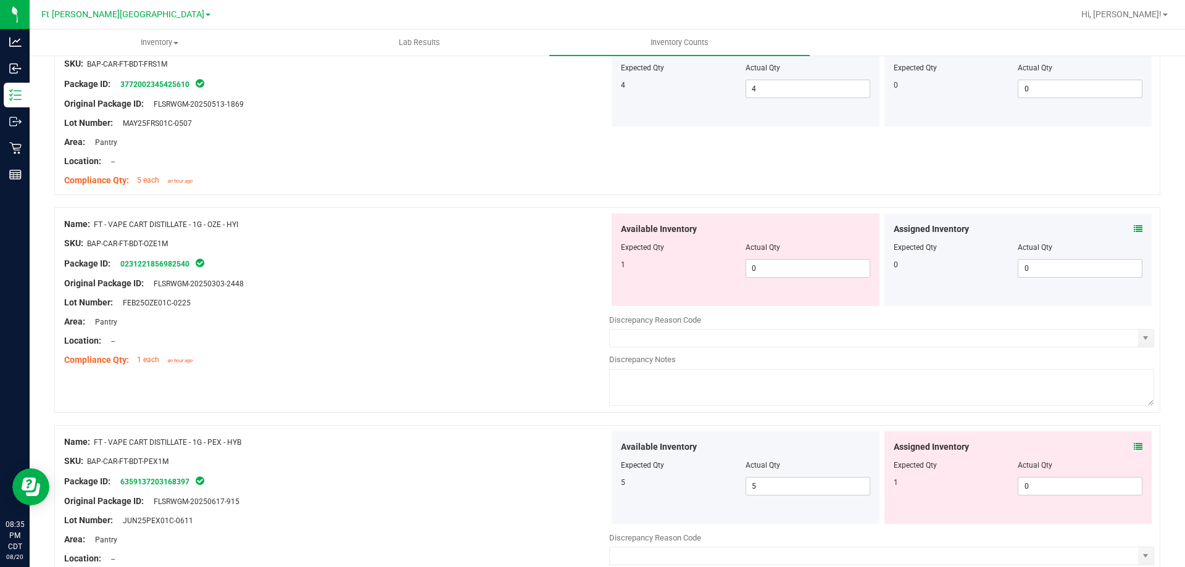
scroll to position [3148, 0]
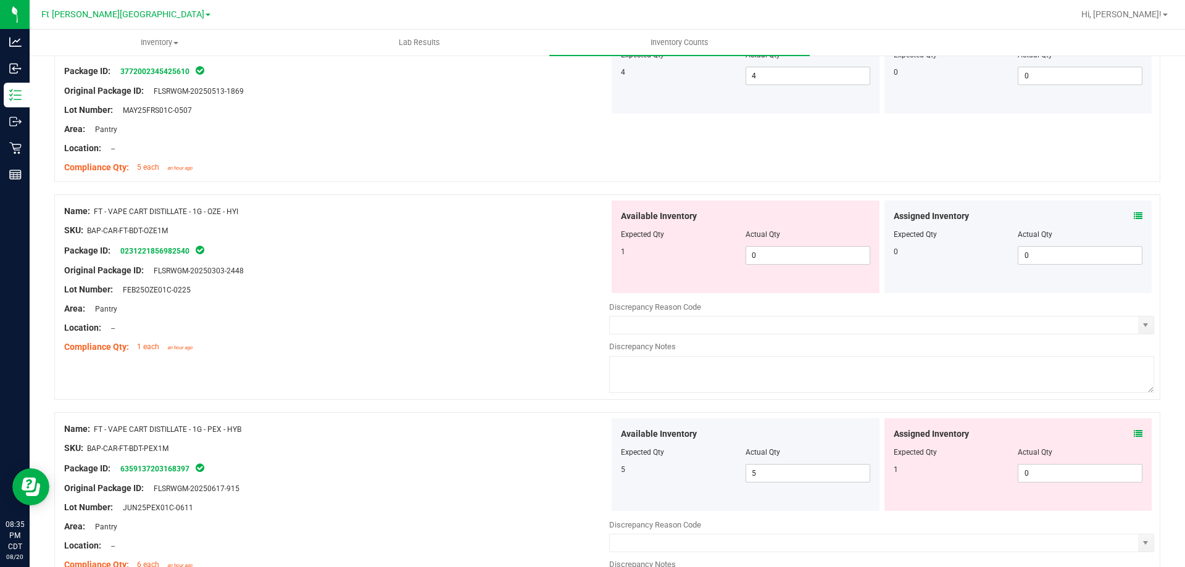
click at [1134, 215] on icon at bounding box center [1138, 216] width 9 height 9
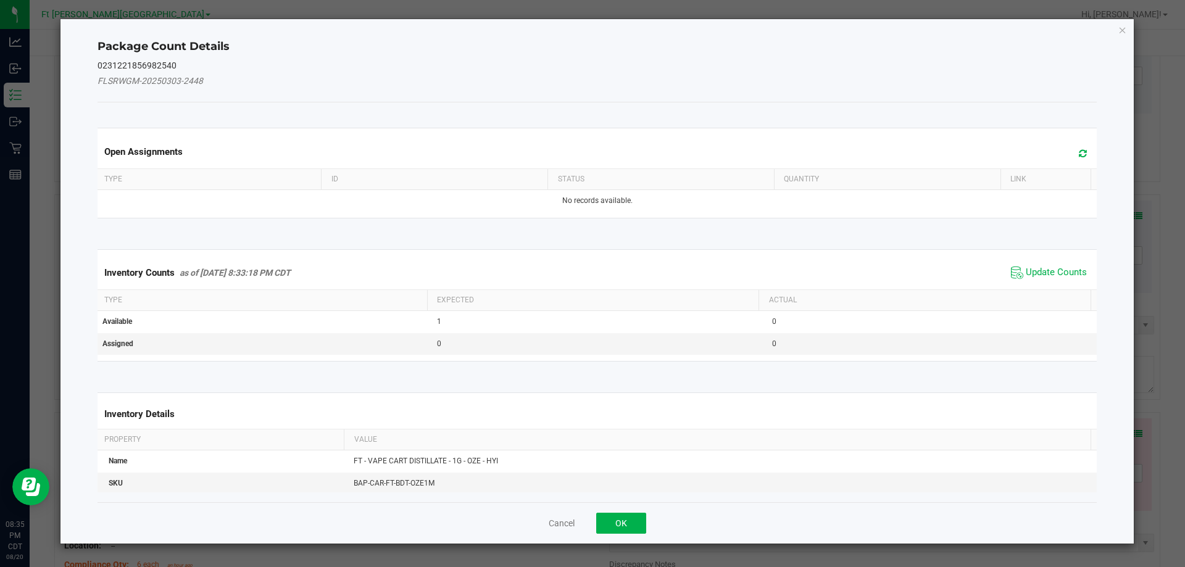
drag, startPoint x: 1072, startPoint y: 275, endPoint x: 1096, endPoint y: 188, distance: 90.3
click at [1080, 262] on div "Inventory Counts as of [DATE] 8:33:18 PM CDT Update Counts" at bounding box center [597, 272] width 1005 height 33
drag, startPoint x: 1126, startPoint y: 28, endPoint x: 1124, endPoint y: 48, distance: 19.2
click at [1126, 29] on icon "Close" at bounding box center [1122, 29] width 9 height 15
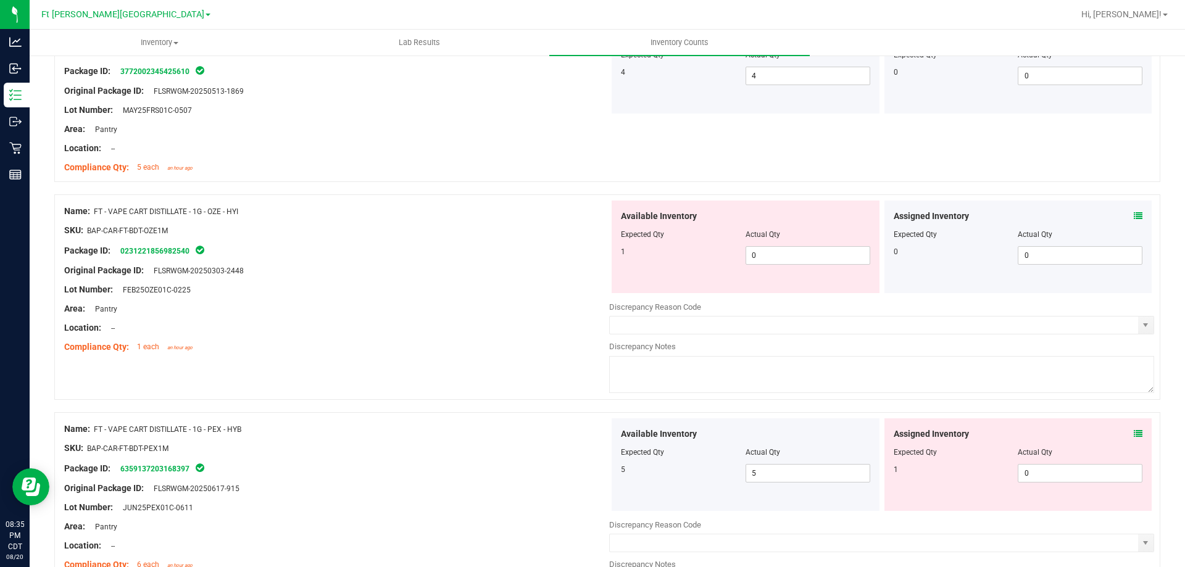
click at [1134, 435] on icon at bounding box center [1138, 434] width 9 height 9
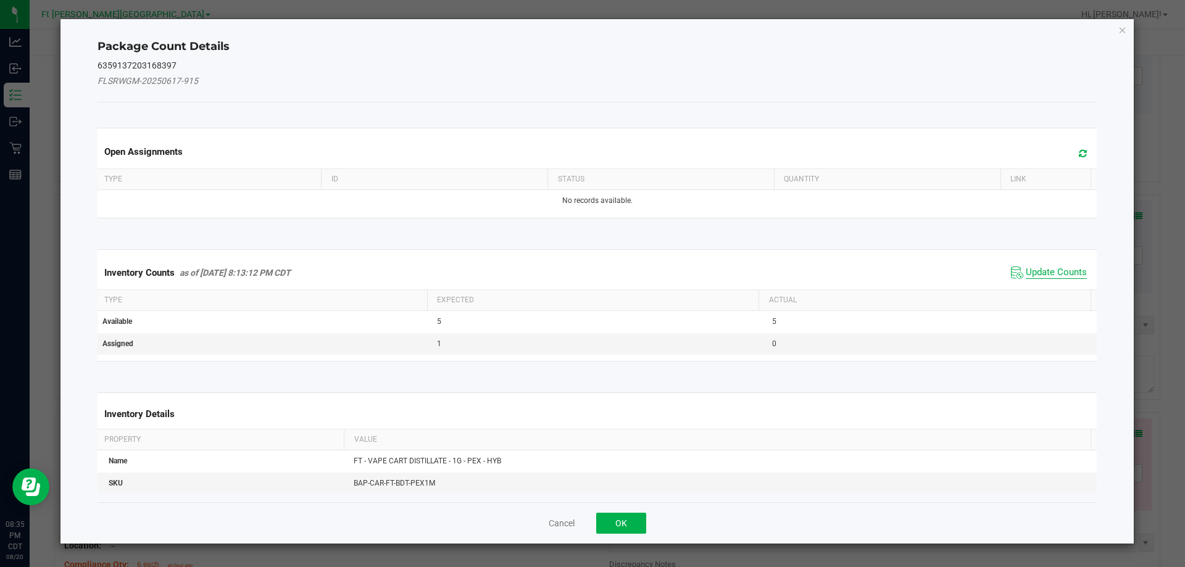
click at [1031, 273] on span "Update Counts" at bounding box center [1056, 273] width 61 height 12
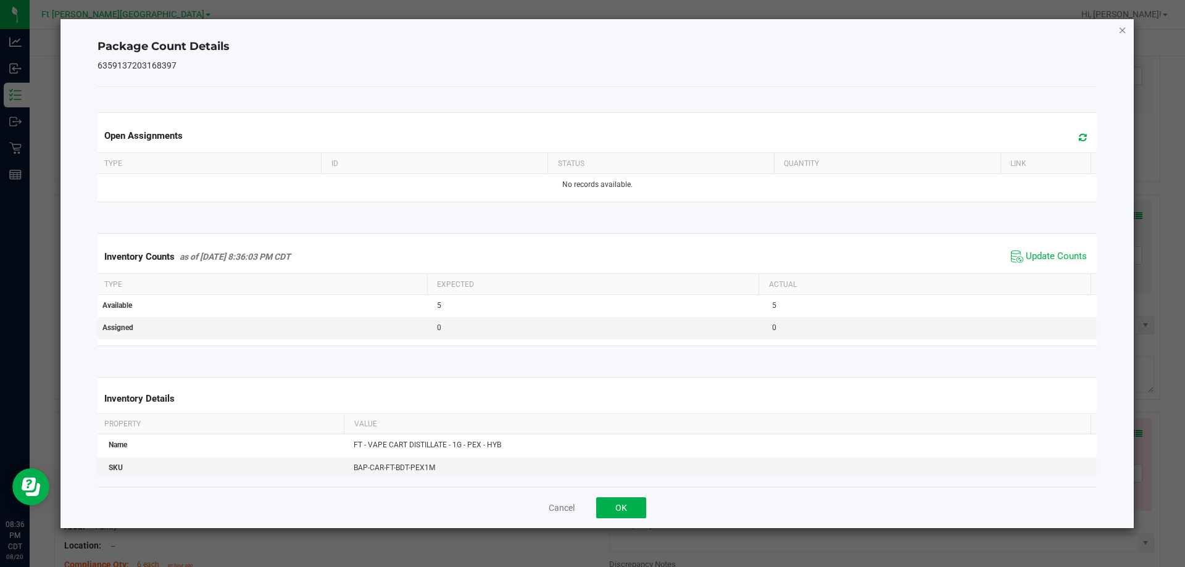
click at [1120, 32] on icon "Close" at bounding box center [1122, 29] width 9 height 15
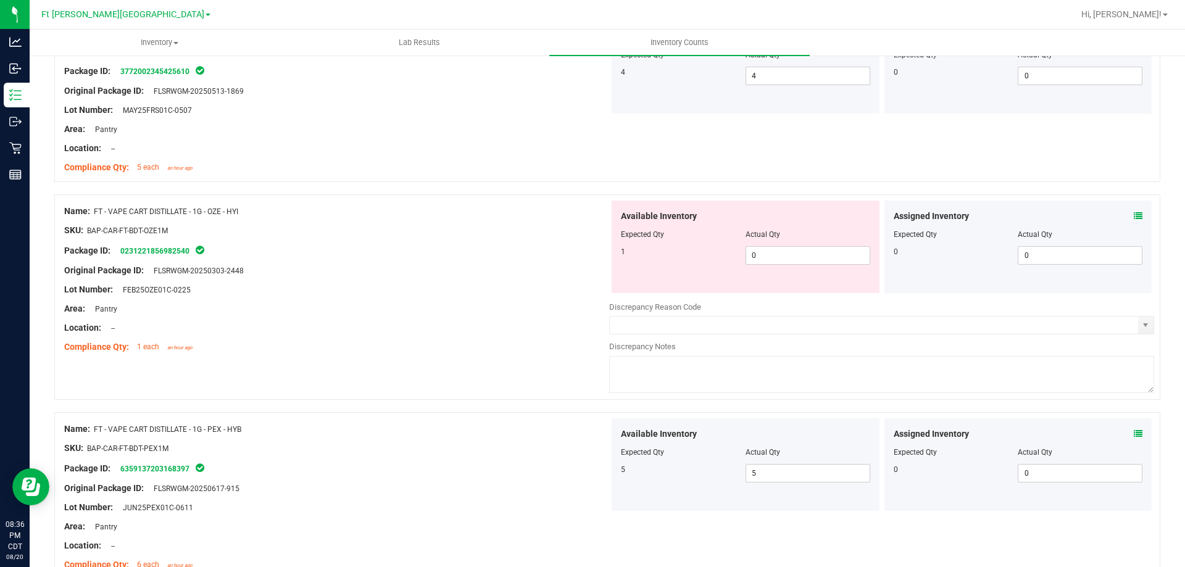
click at [1134, 214] on icon at bounding box center [1138, 216] width 9 height 9
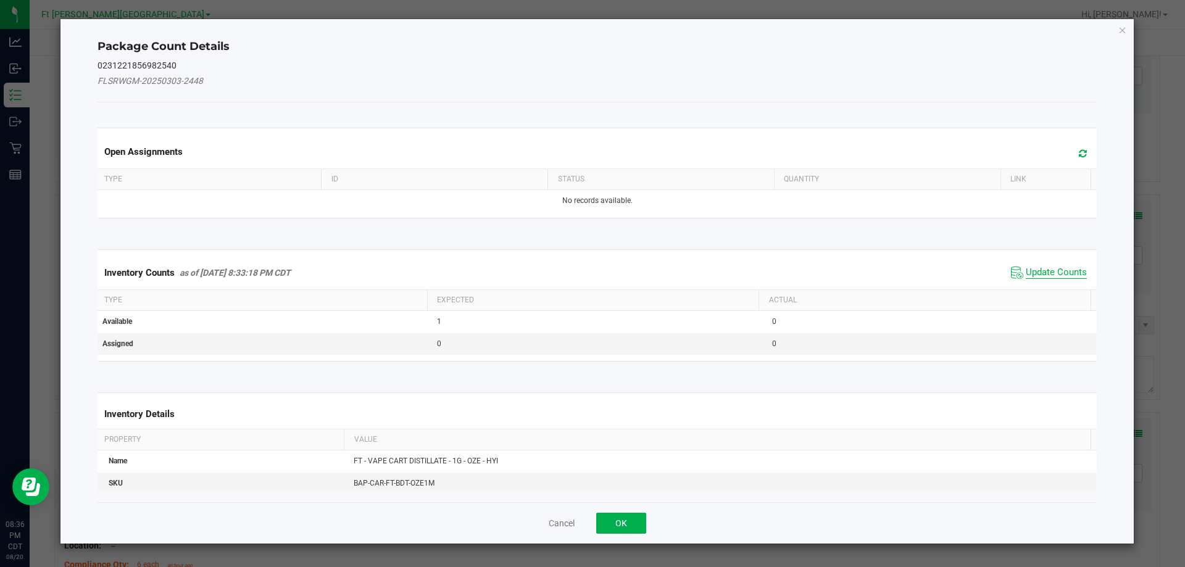
click at [1065, 267] on span "Update Counts" at bounding box center [1056, 273] width 61 height 12
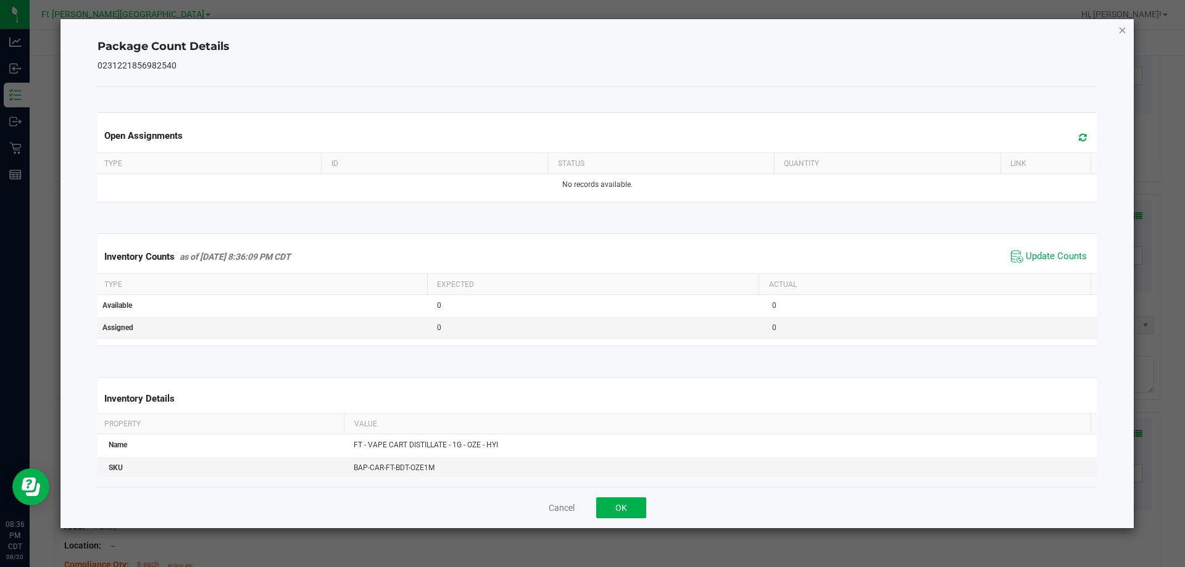
click at [1125, 33] on icon "Close" at bounding box center [1122, 29] width 9 height 15
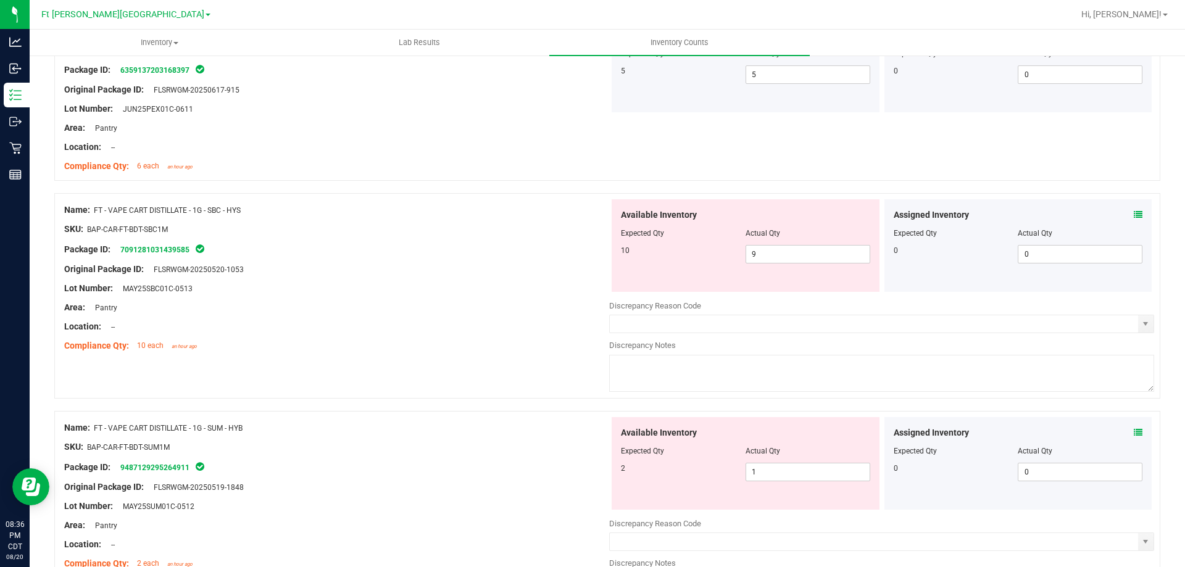
scroll to position [3518, 0]
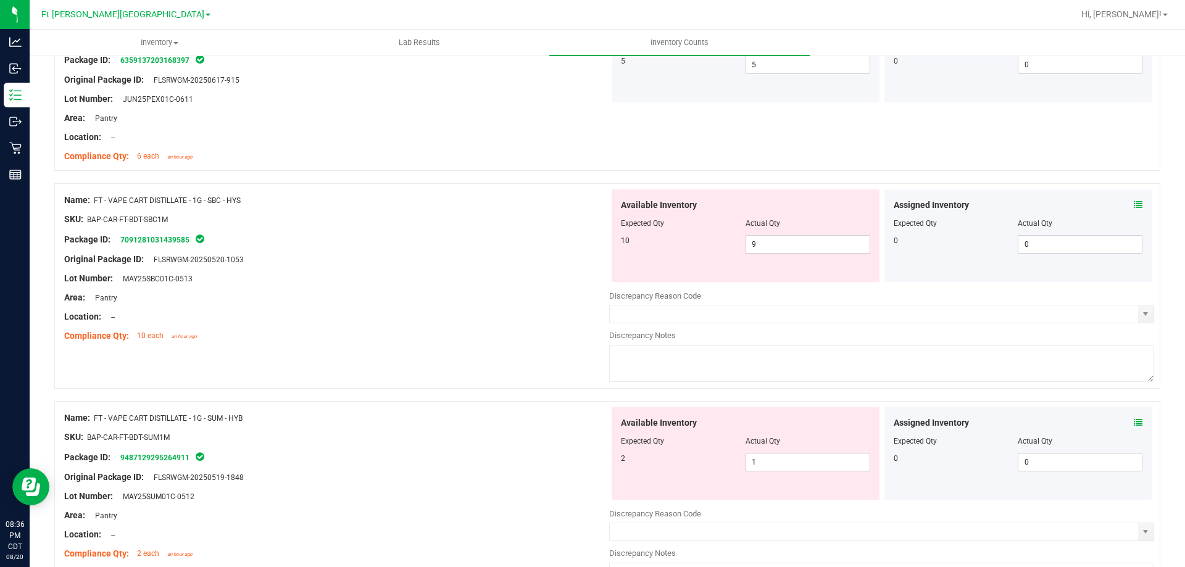
click at [1134, 204] on icon at bounding box center [1138, 205] width 9 height 9
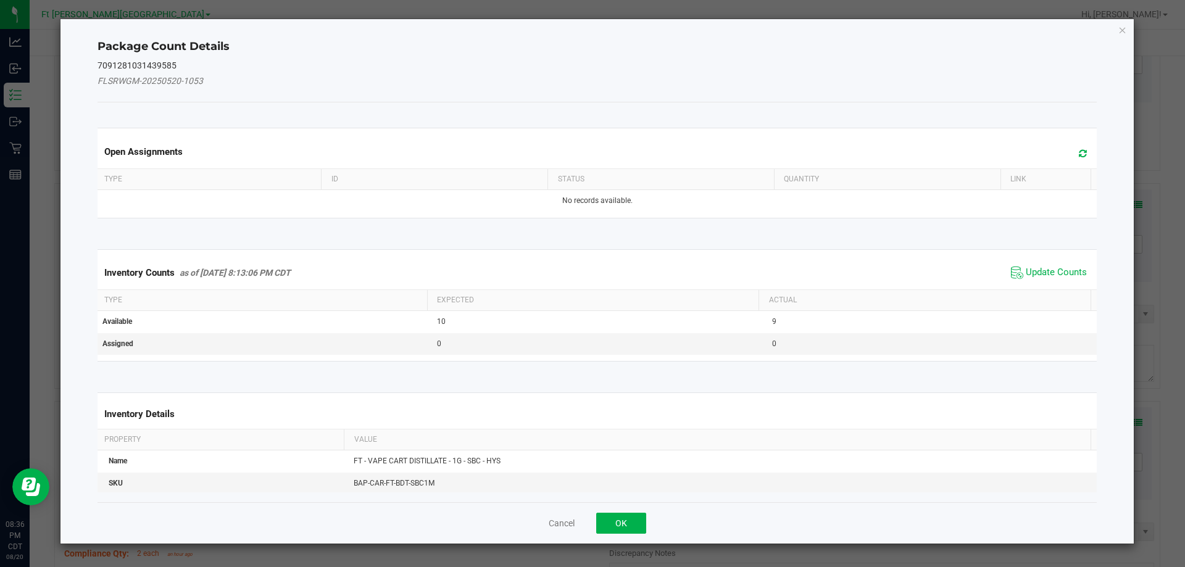
drag, startPoint x: 1064, startPoint y: 272, endPoint x: 1088, endPoint y: 165, distance: 109.6
click at [1065, 270] on span "Update Counts" at bounding box center [1056, 273] width 61 height 12
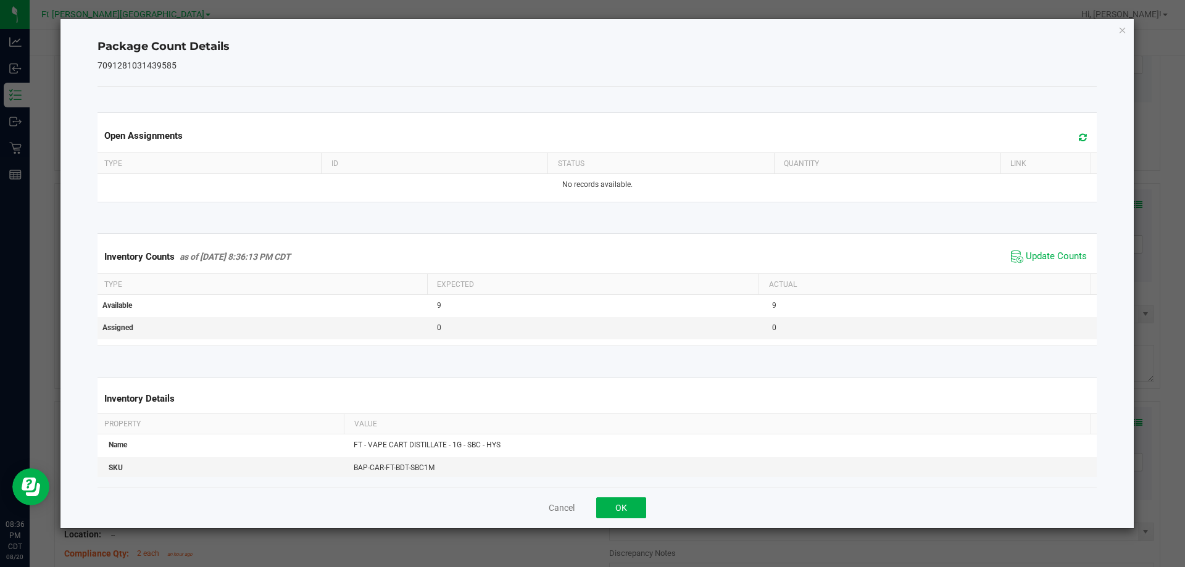
drag, startPoint x: 1124, startPoint y: 33, endPoint x: 1120, endPoint y: 45, distance: 13.1
click at [1123, 33] on icon "Close" at bounding box center [1122, 29] width 9 height 15
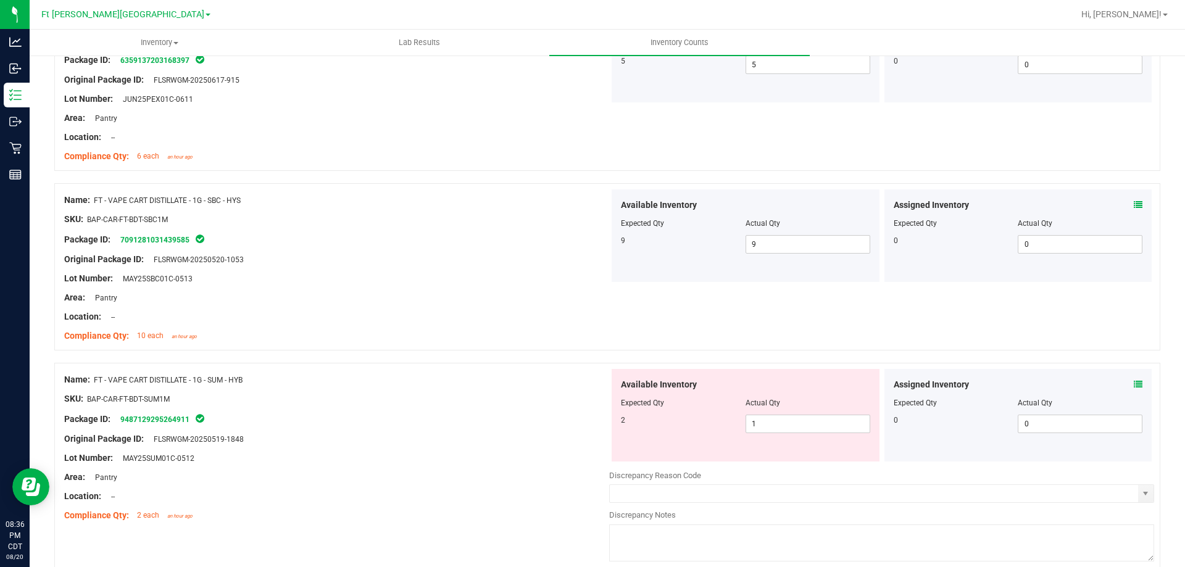
click at [1134, 388] on icon at bounding box center [1138, 384] width 9 height 9
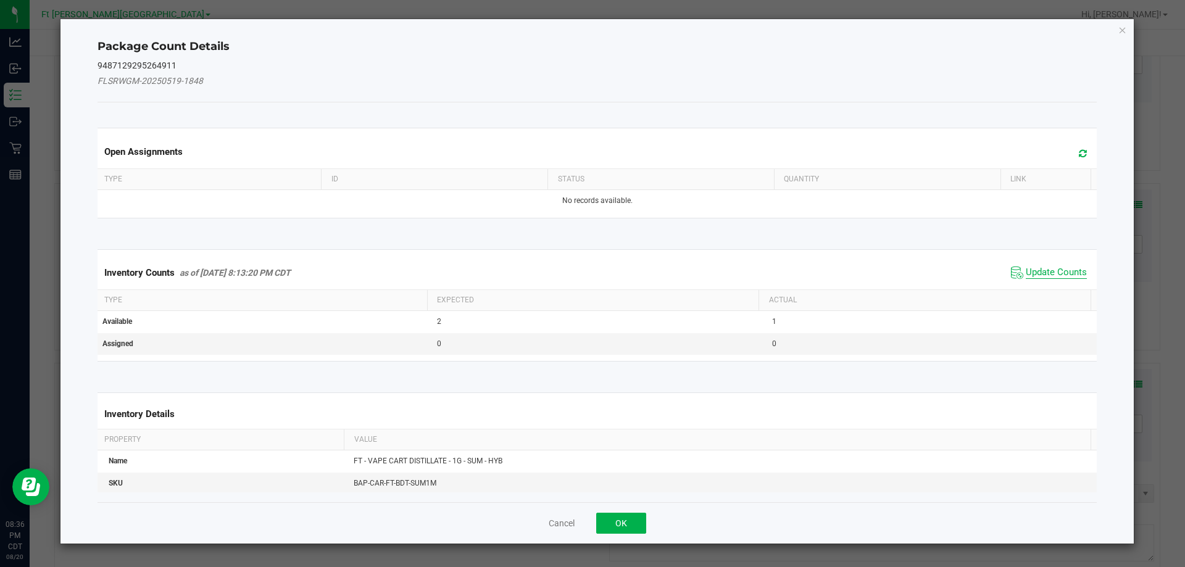
click at [1060, 270] on span "Update Counts" at bounding box center [1056, 273] width 61 height 12
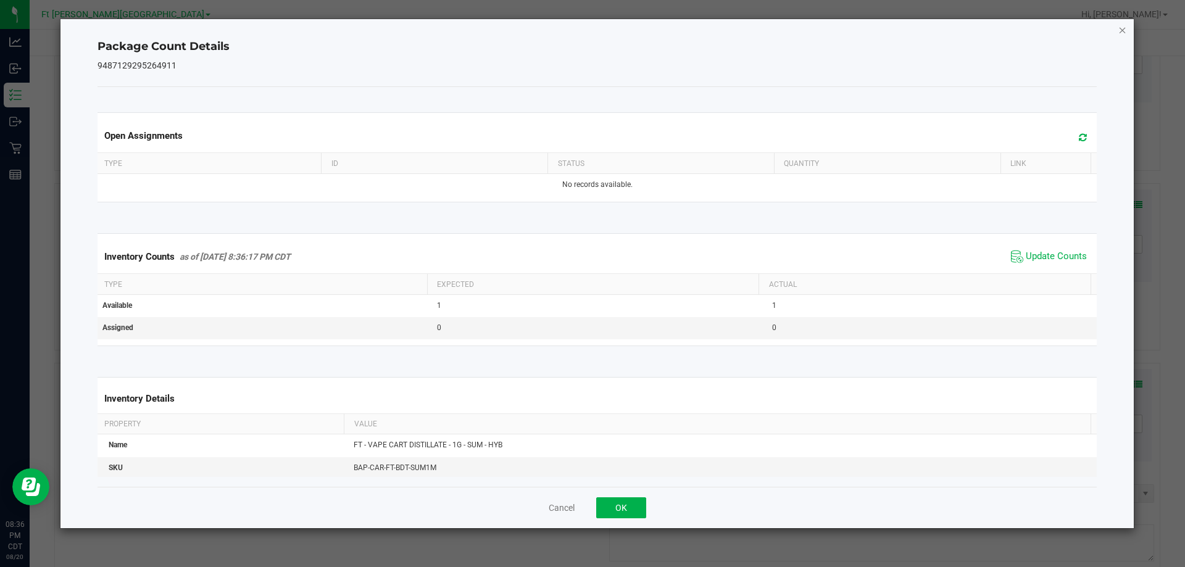
click at [1120, 31] on icon "Close" at bounding box center [1122, 29] width 9 height 15
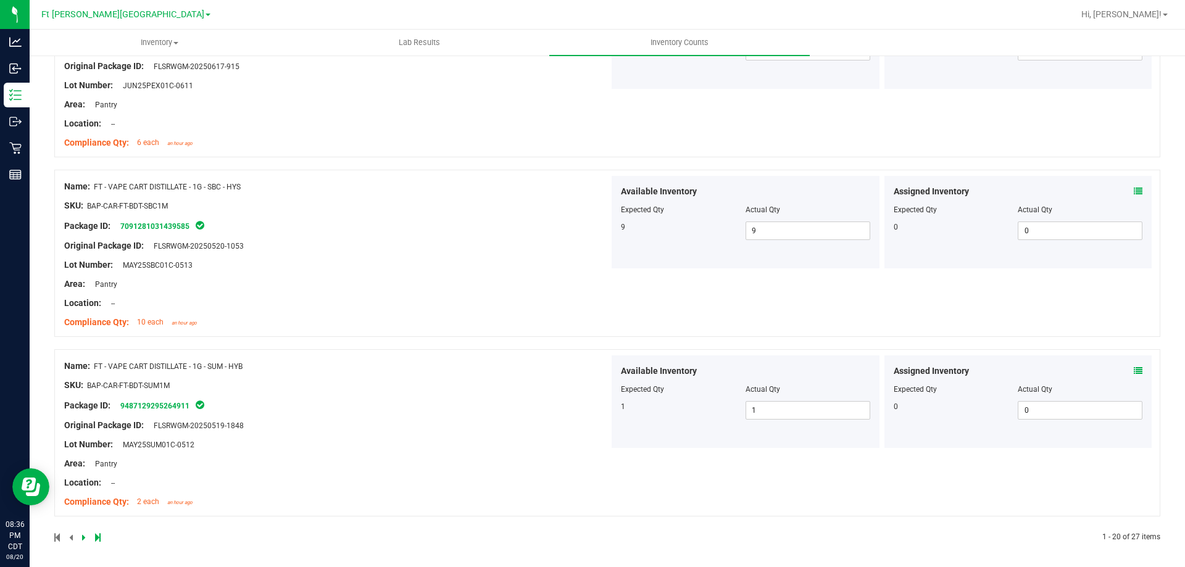
scroll to position [3536, 0]
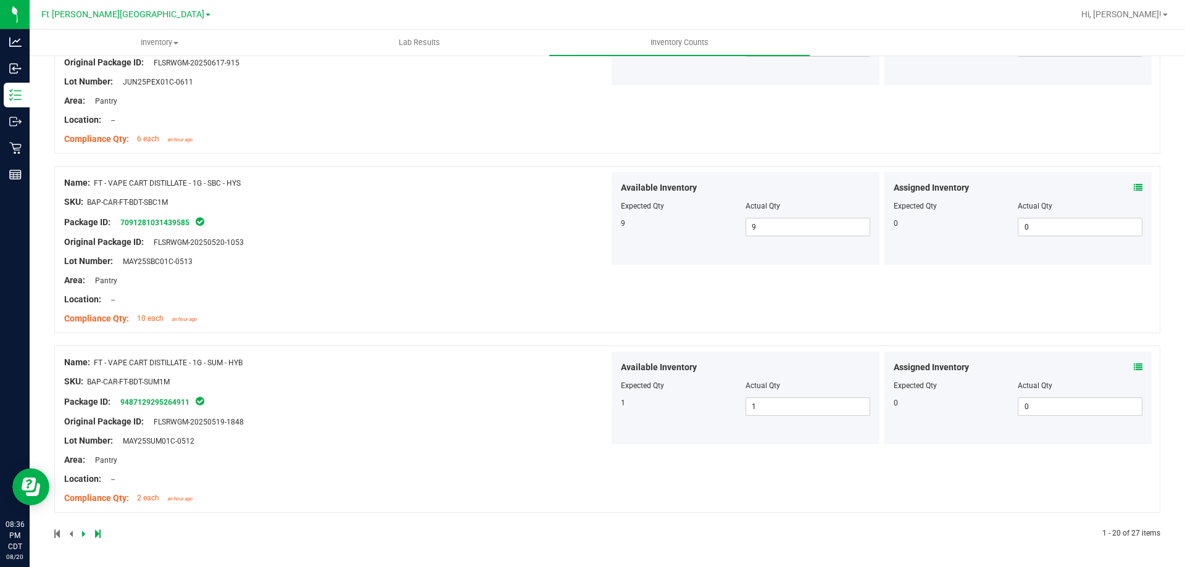
click at [81, 536] on div at bounding box center [330, 533] width 553 height 11
click at [85, 533] on icon at bounding box center [84, 533] width 4 height 7
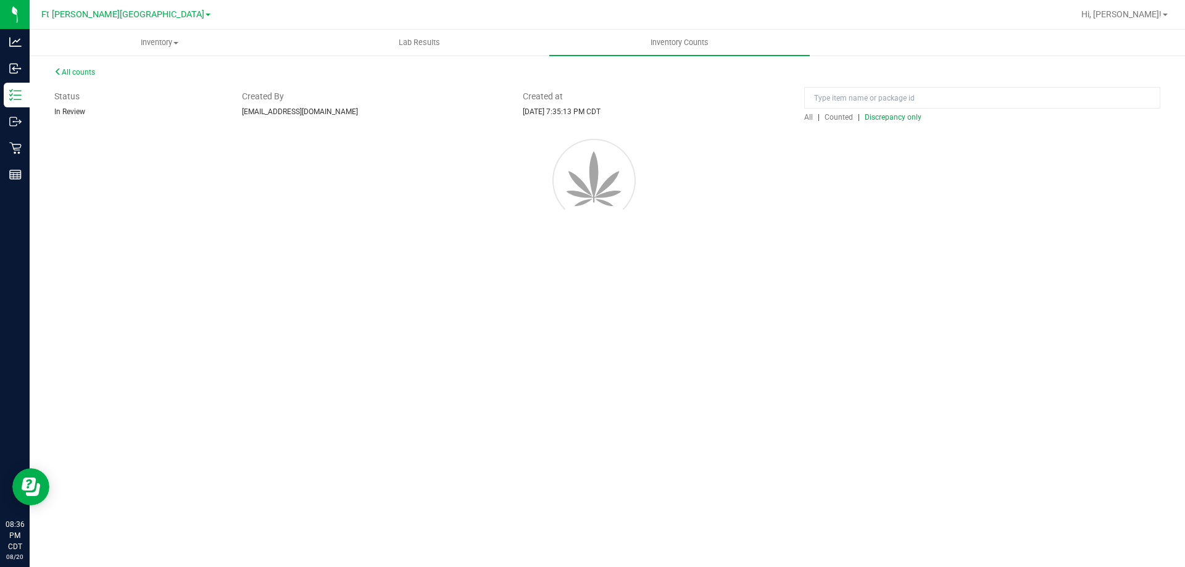
scroll to position [0, 0]
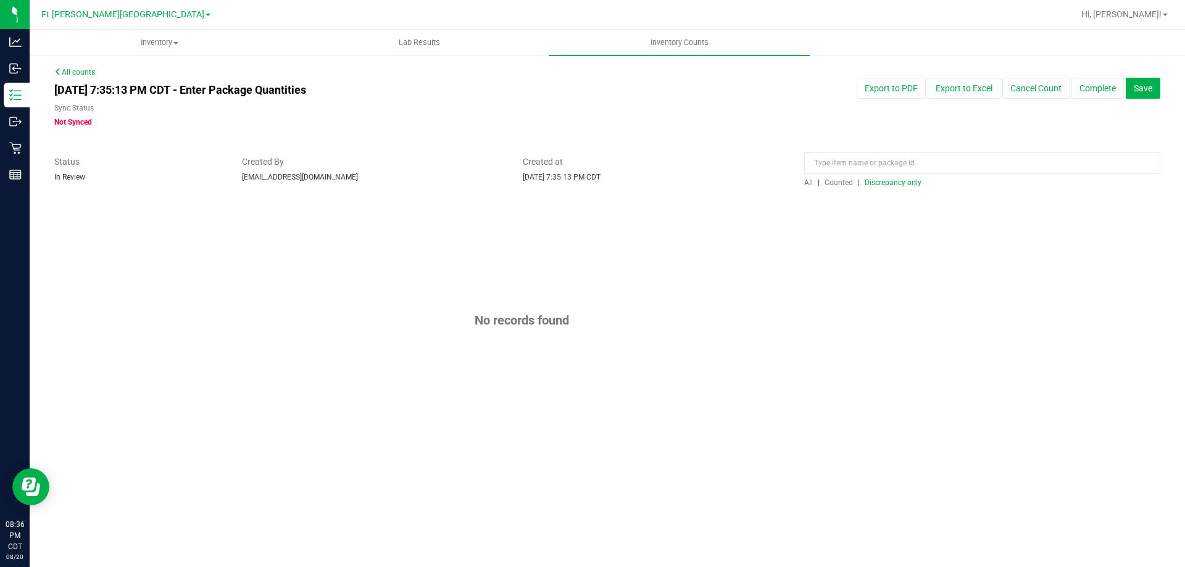
click at [891, 183] on span "Discrepancy only" at bounding box center [893, 182] width 57 height 9
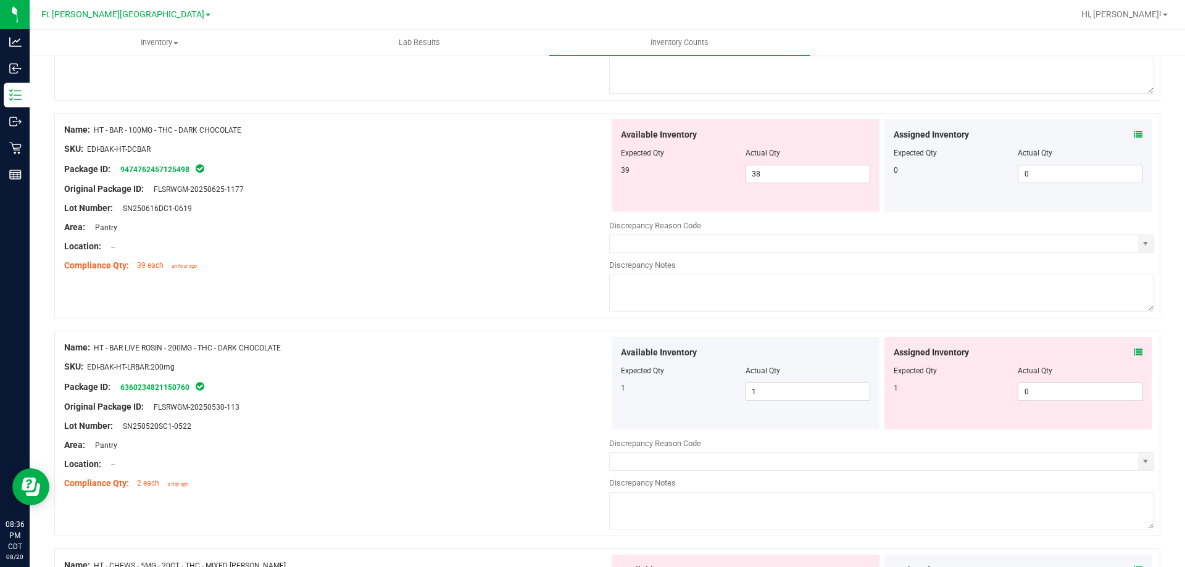
scroll to position [2047, 0]
click at [1134, 352] on icon at bounding box center [1138, 354] width 9 height 9
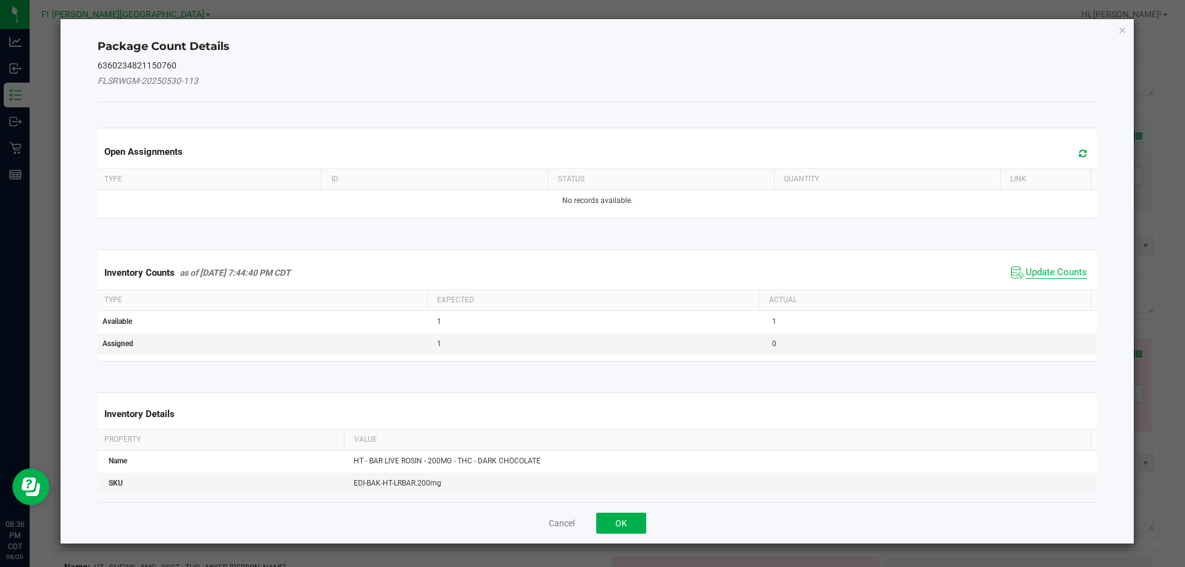
click at [1063, 275] on span "Update Counts" at bounding box center [1056, 273] width 61 height 12
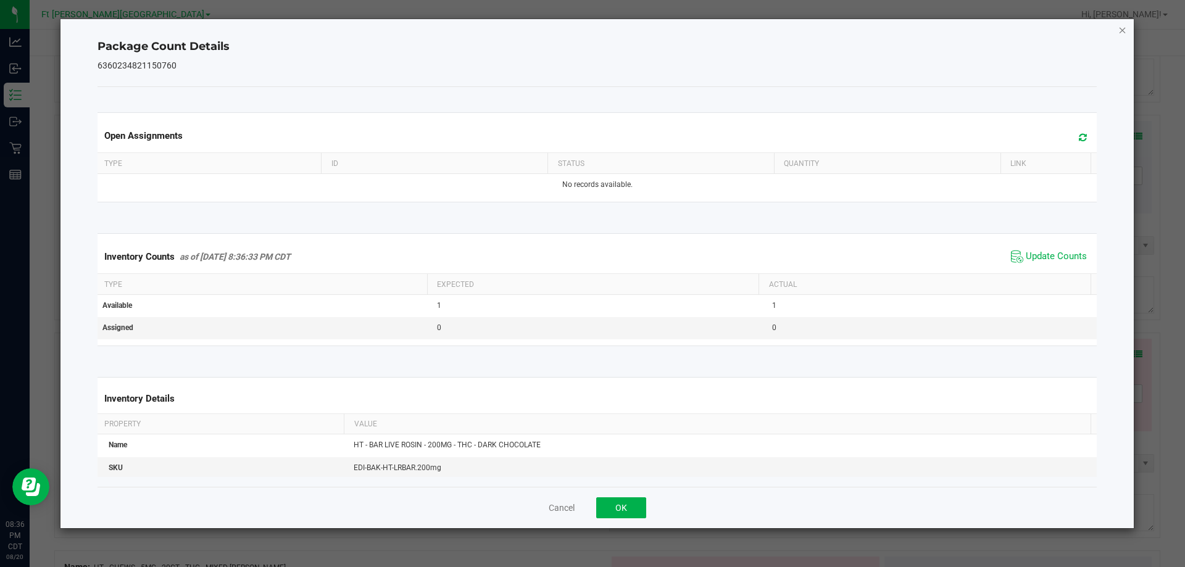
click at [1123, 33] on icon "Close" at bounding box center [1122, 29] width 9 height 15
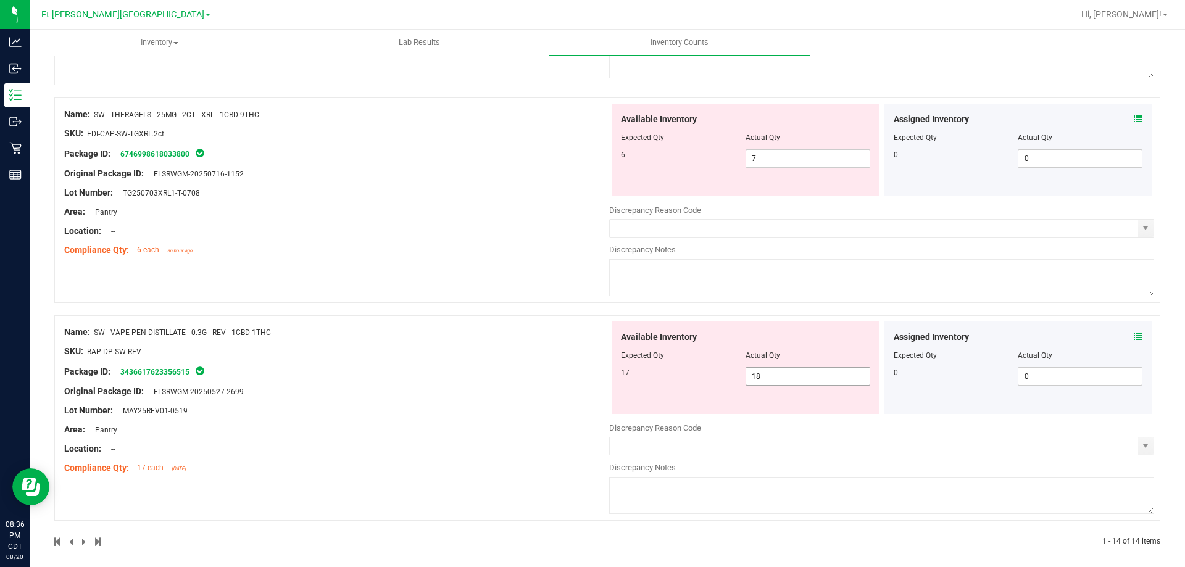
scroll to position [2688, 0]
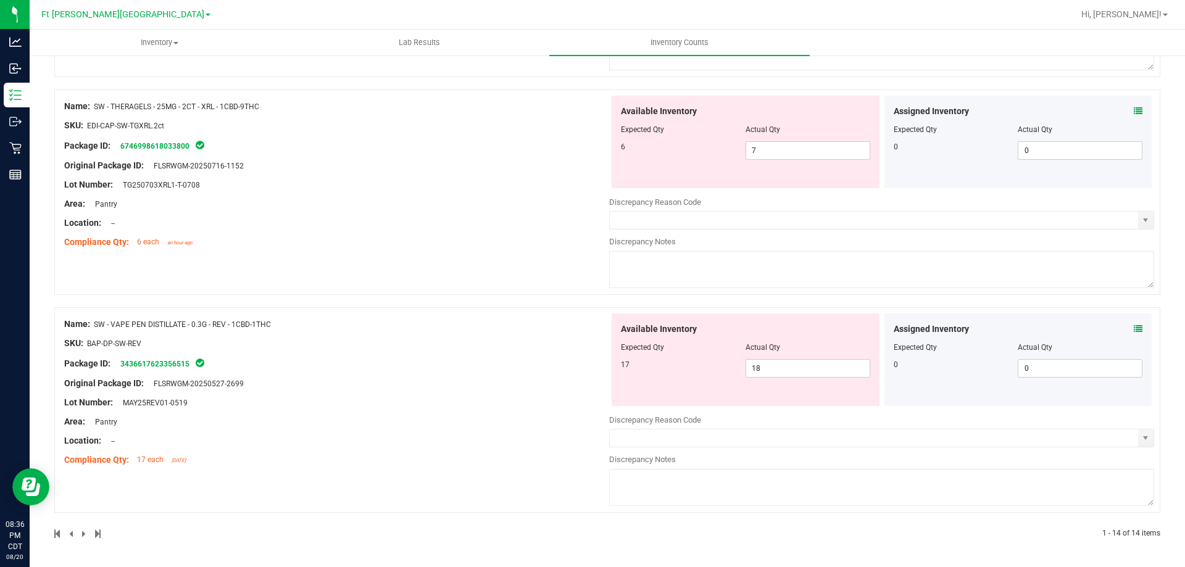
click at [1134, 331] on icon at bounding box center [1138, 329] width 9 height 9
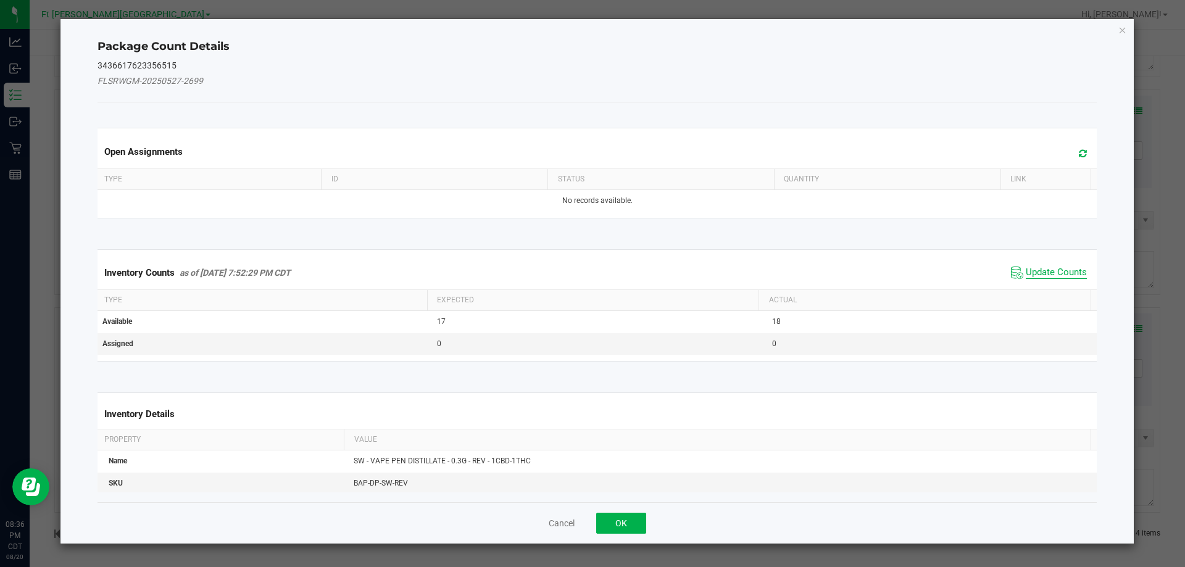
click at [1068, 272] on span "Update Counts" at bounding box center [1056, 273] width 61 height 12
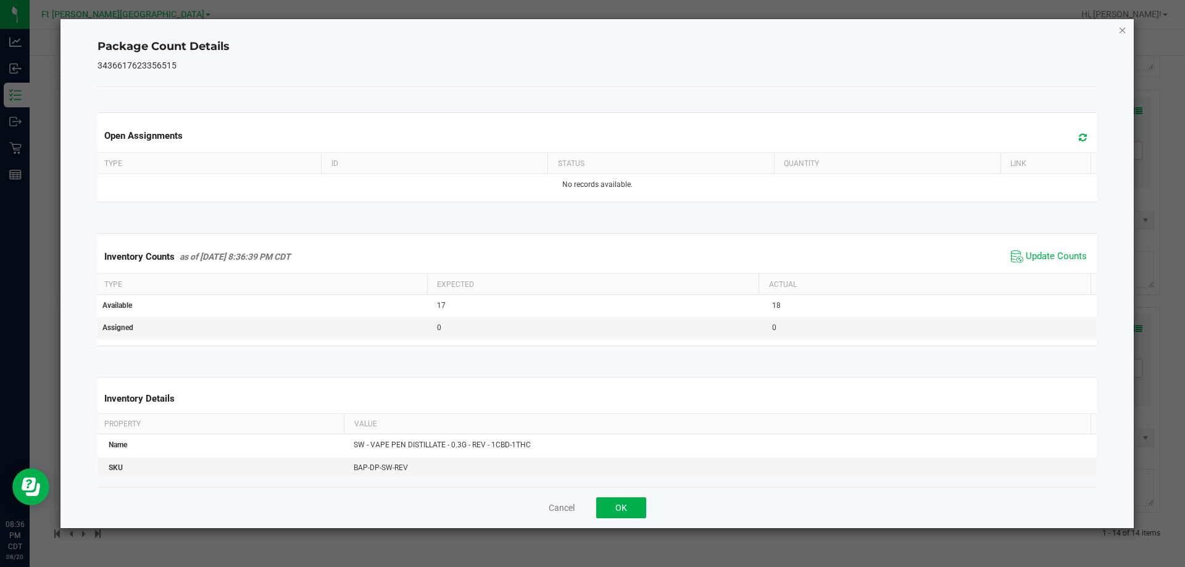
click at [1124, 29] on icon "Close" at bounding box center [1122, 29] width 9 height 15
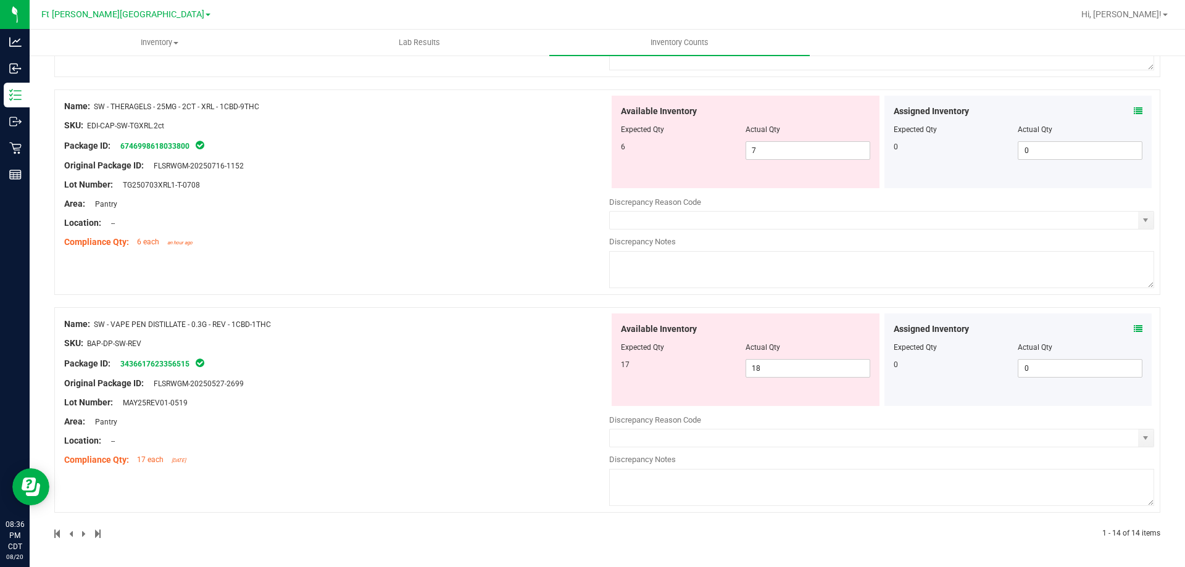
click at [1134, 113] on icon at bounding box center [1138, 111] width 9 height 9
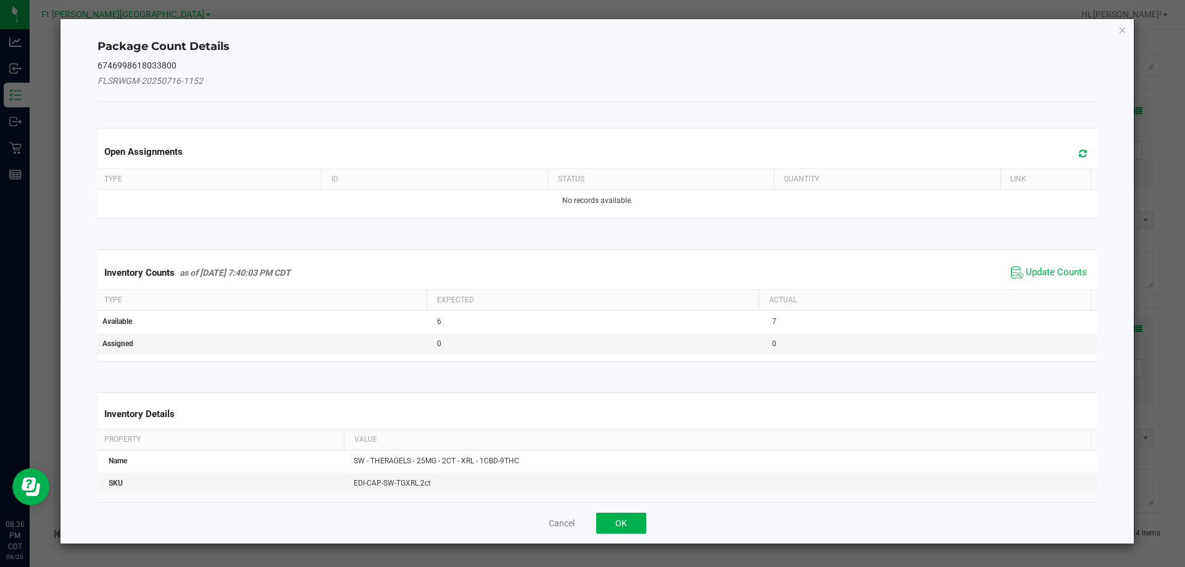
drag, startPoint x: 1052, startPoint y: 275, endPoint x: 1095, endPoint y: 169, distance: 115.0
click at [1052, 275] on span "Update Counts" at bounding box center [1056, 273] width 61 height 12
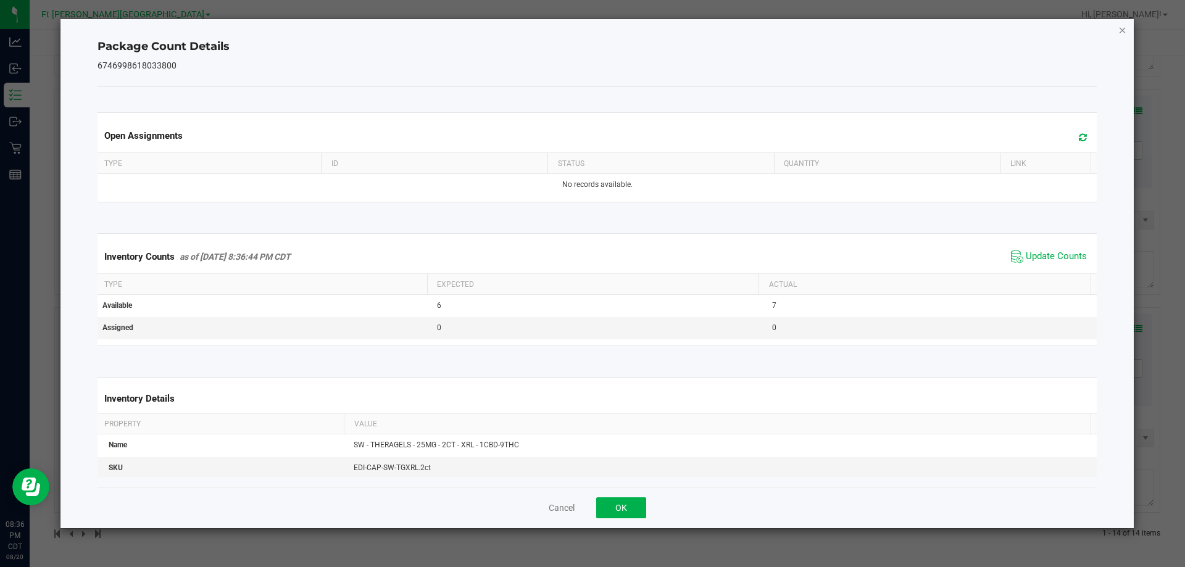
click at [1122, 31] on icon "Close" at bounding box center [1122, 29] width 9 height 15
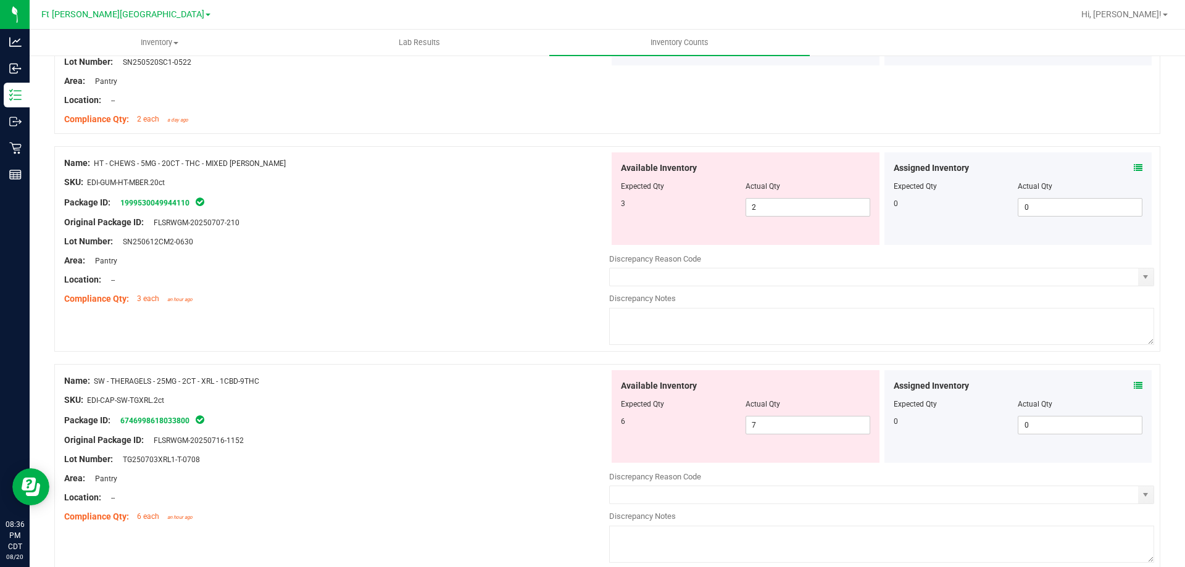
scroll to position [2317, 0]
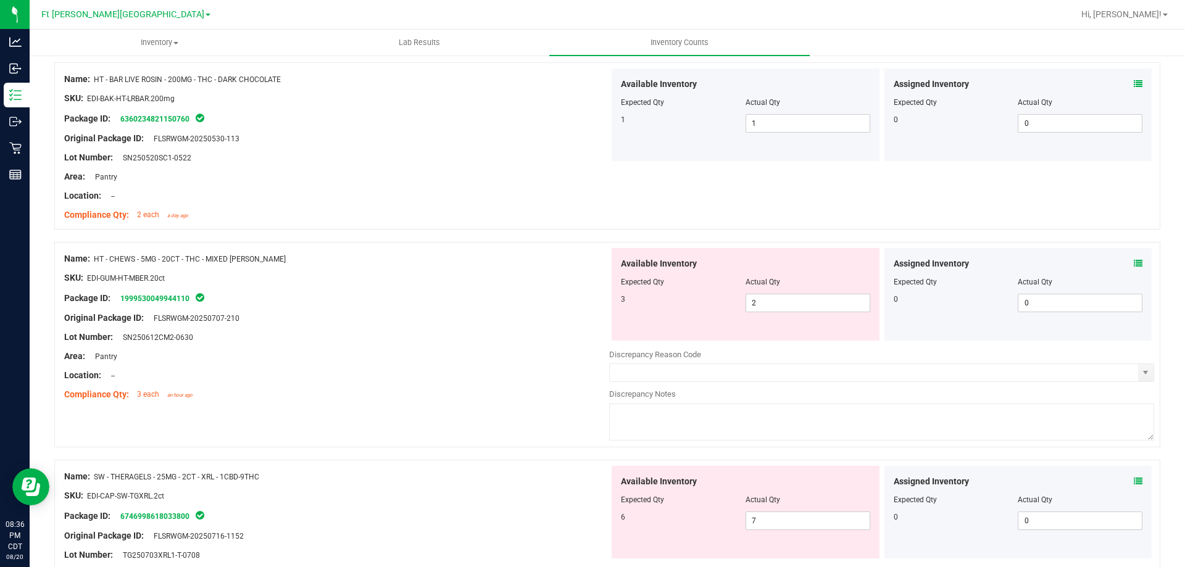
click at [1134, 265] on icon at bounding box center [1138, 263] width 9 height 9
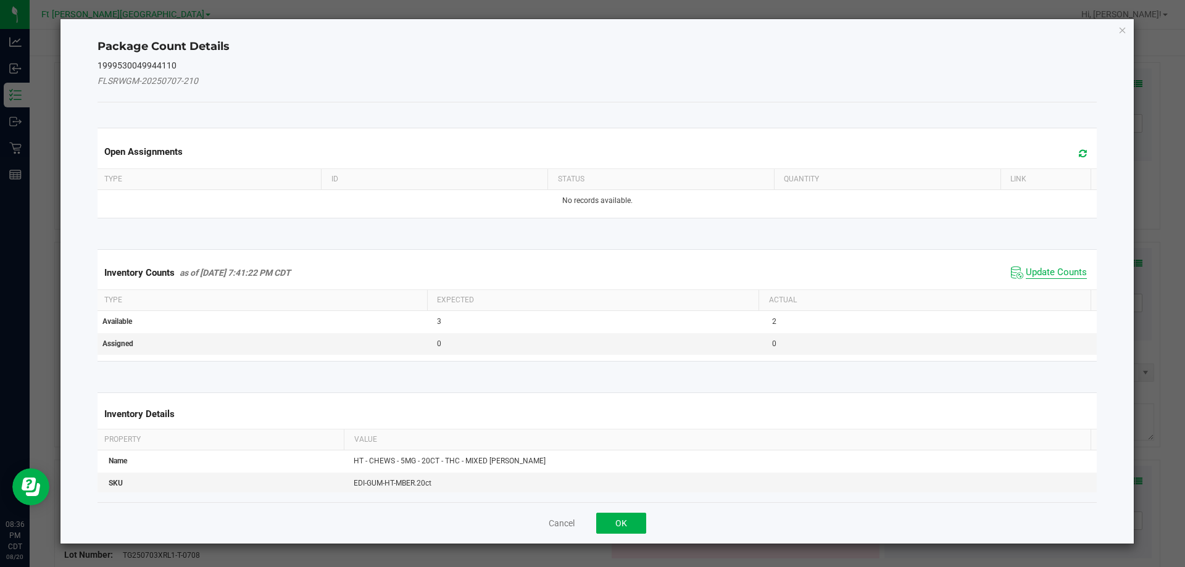
click at [1047, 276] on span "Update Counts" at bounding box center [1056, 273] width 61 height 12
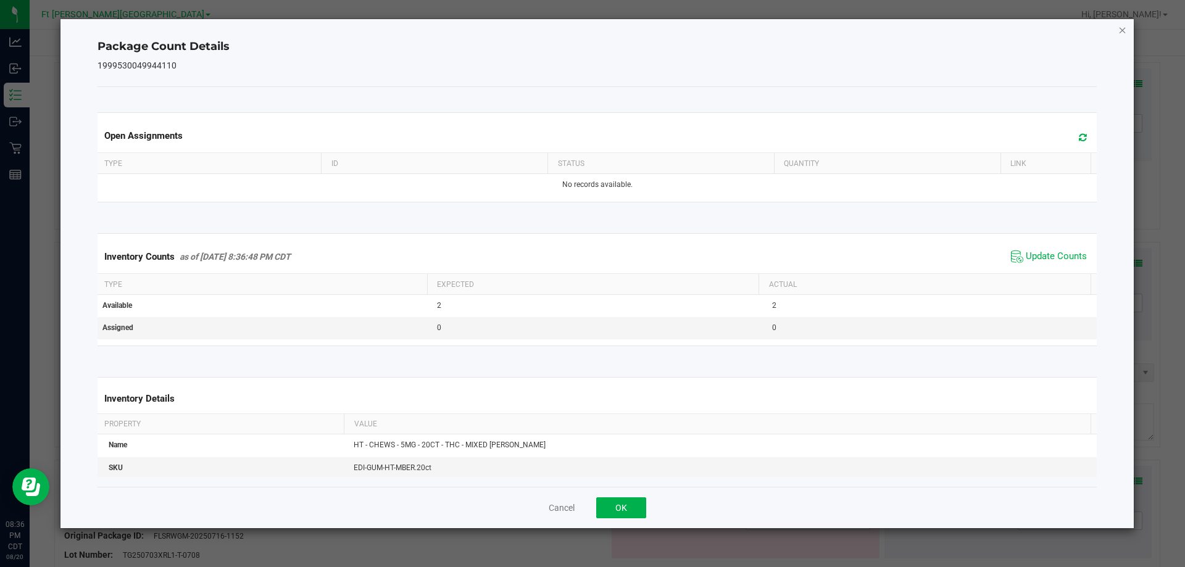
click at [1122, 28] on icon "Close" at bounding box center [1122, 29] width 9 height 15
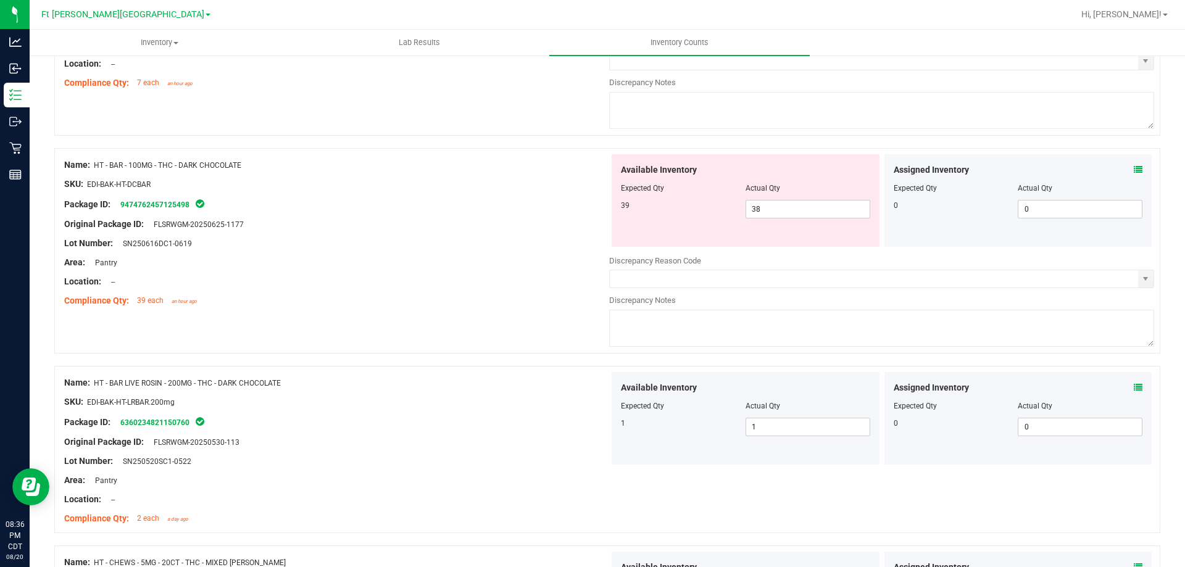
scroll to position [2009, 0]
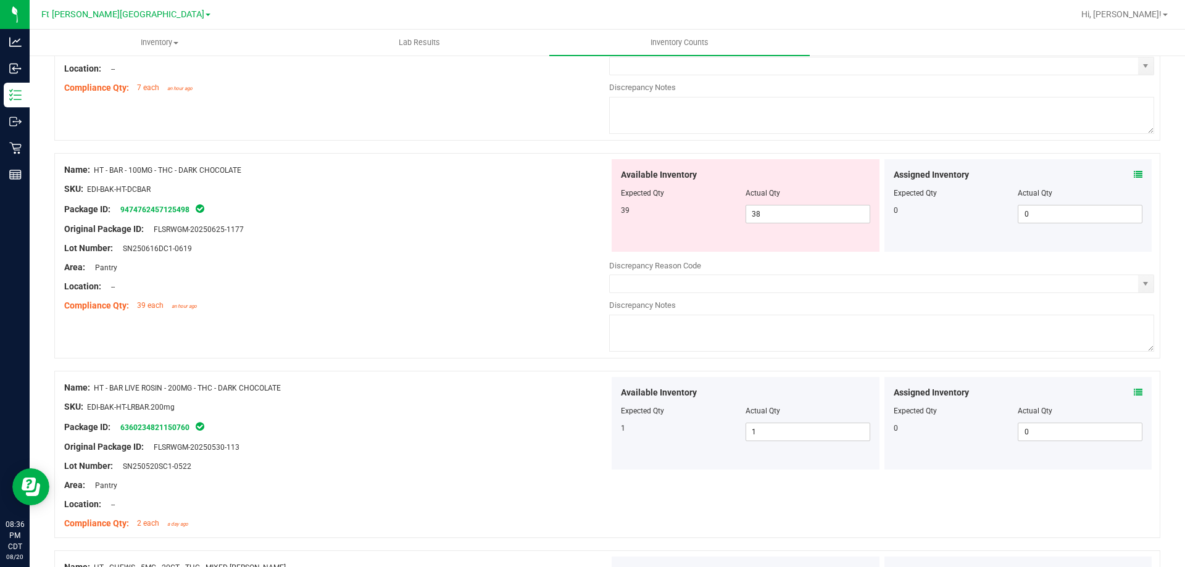
click at [1134, 173] on icon at bounding box center [1138, 174] width 9 height 9
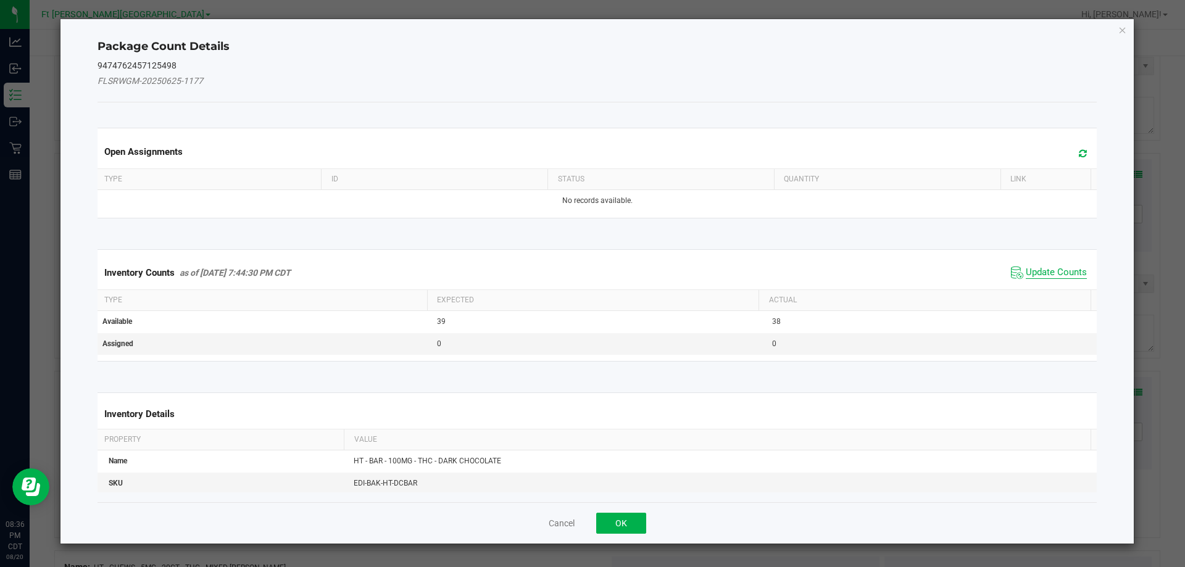
click at [1044, 275] on span "Update Counts" at bounding box center [1056, 273] width 61 height 12
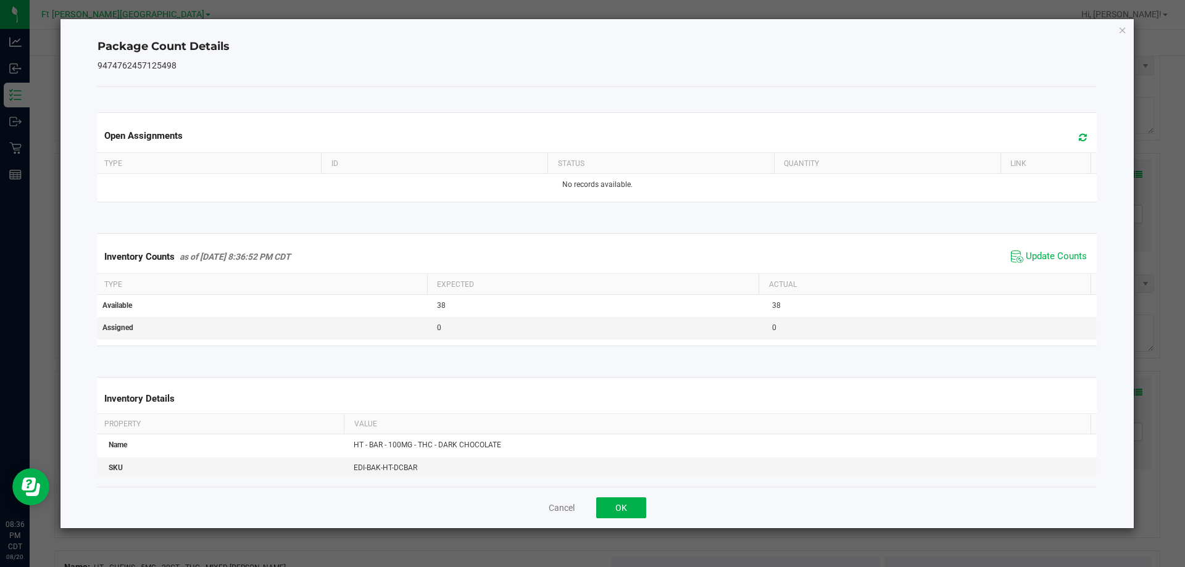
drag, startPoint x: 1123, startPoint y: 31, endPoint x: 1121, endPoint y: 41, distance: 10.8
click at [1123, 30] on icon "Close" at bounding box center [1122, 29] width 9 height 15
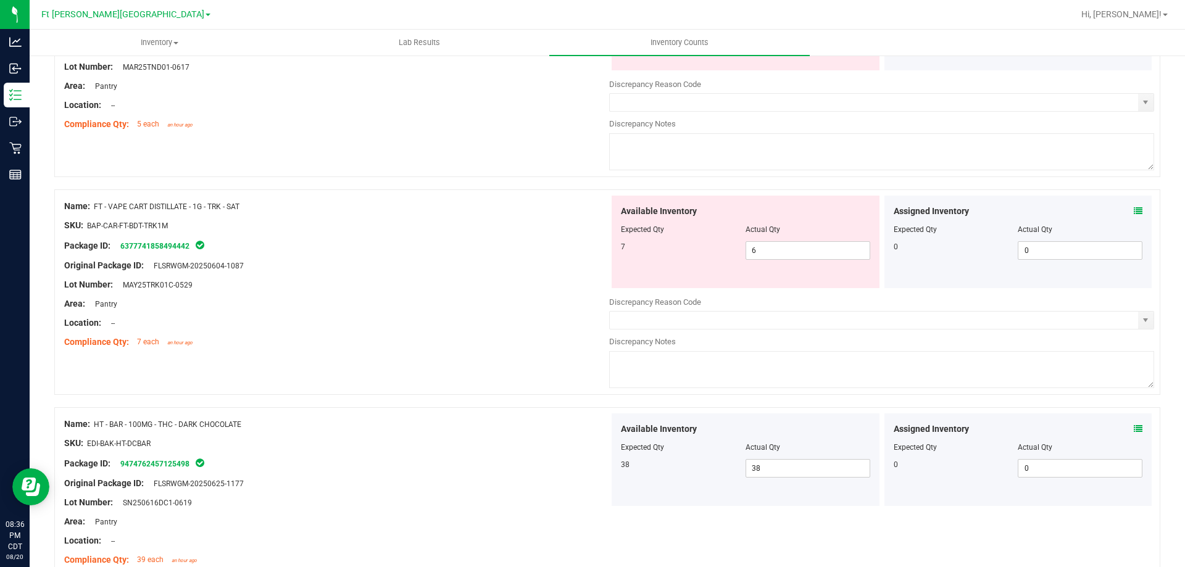
scroll to position [1700, 0]
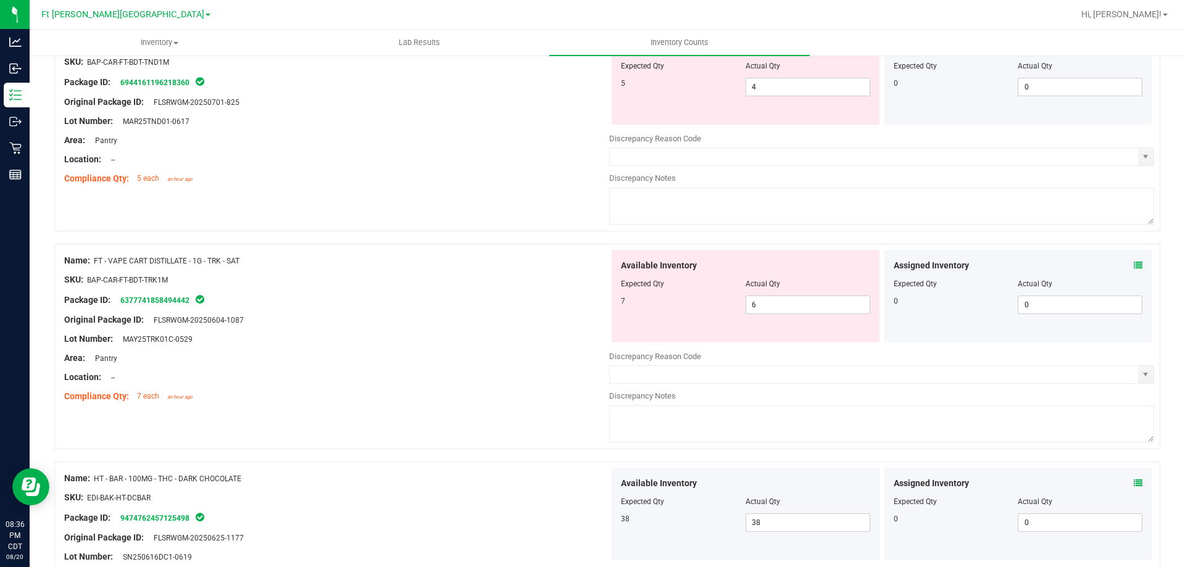
click at [1134, 262] on icon at bounding box center [1138, 265] width 9 height 9
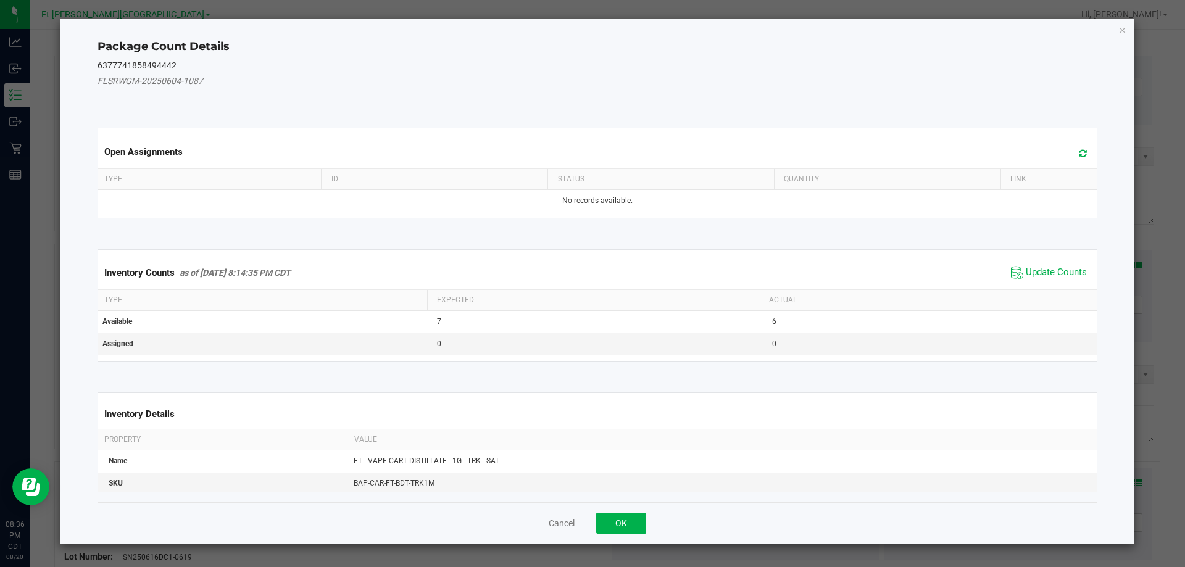
drag, startPoint x: 1056, startPoint y: 270, endPoint x: 1095, endPoint y: 170, distance: 107.3
click at [1056, 269] on span "Update Counts" at bounding box center [1056, 273] width 61 height 12
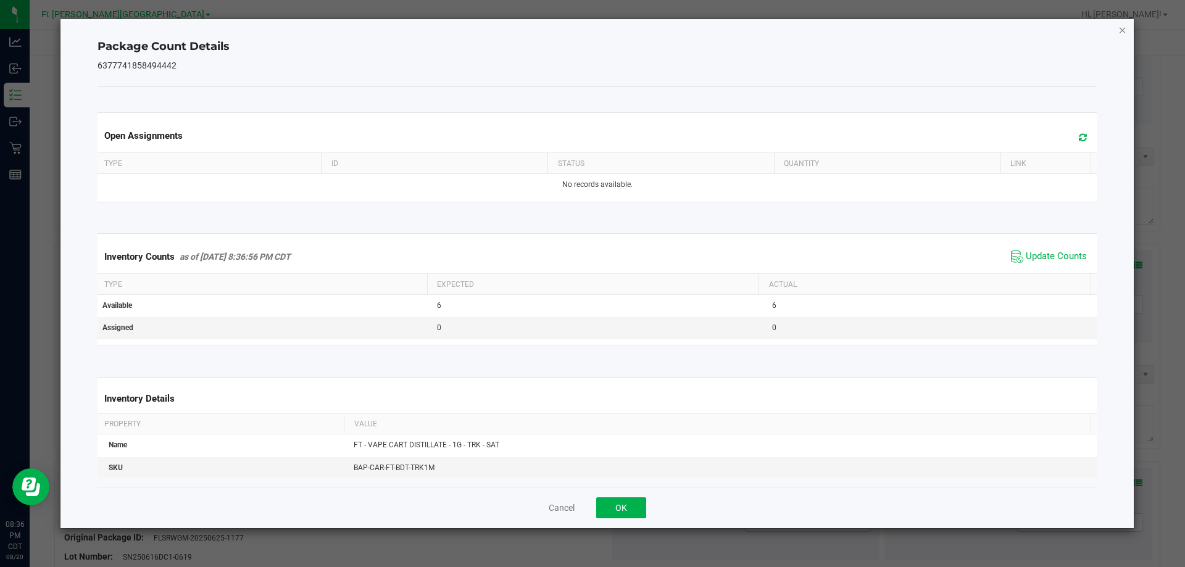
drag, startPoint x: 1123, startPoint y: 31, endPoint x: 1035, endPoint y: 212, distance: 201.5
click at [1123, 31] on icon "Close" at bounding box center [1122, 29] width 9 height 15
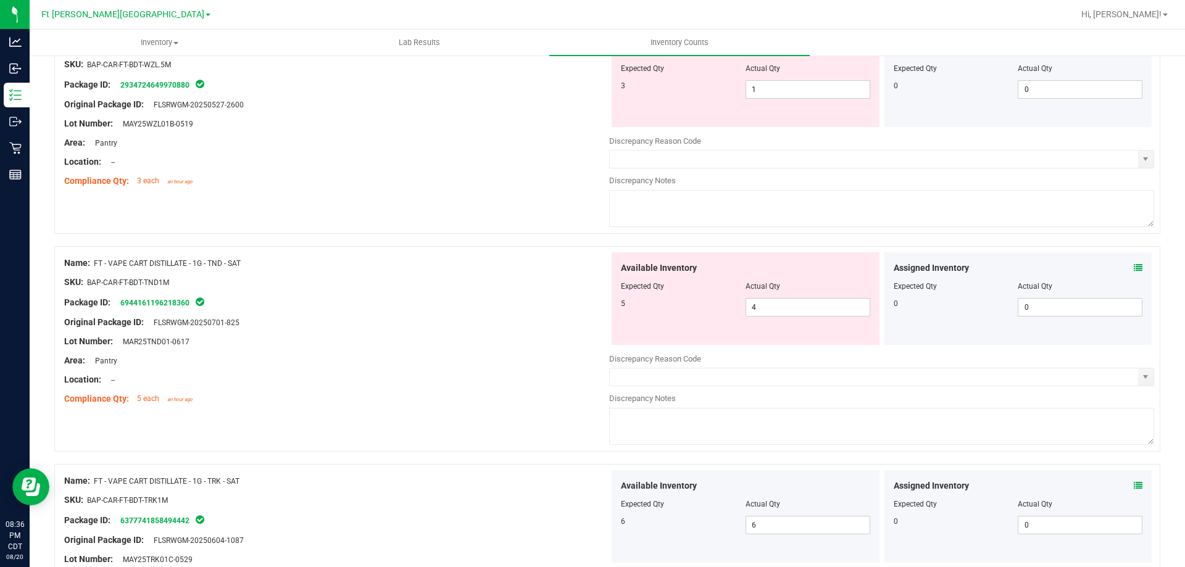
scroll to position [1330, 0]
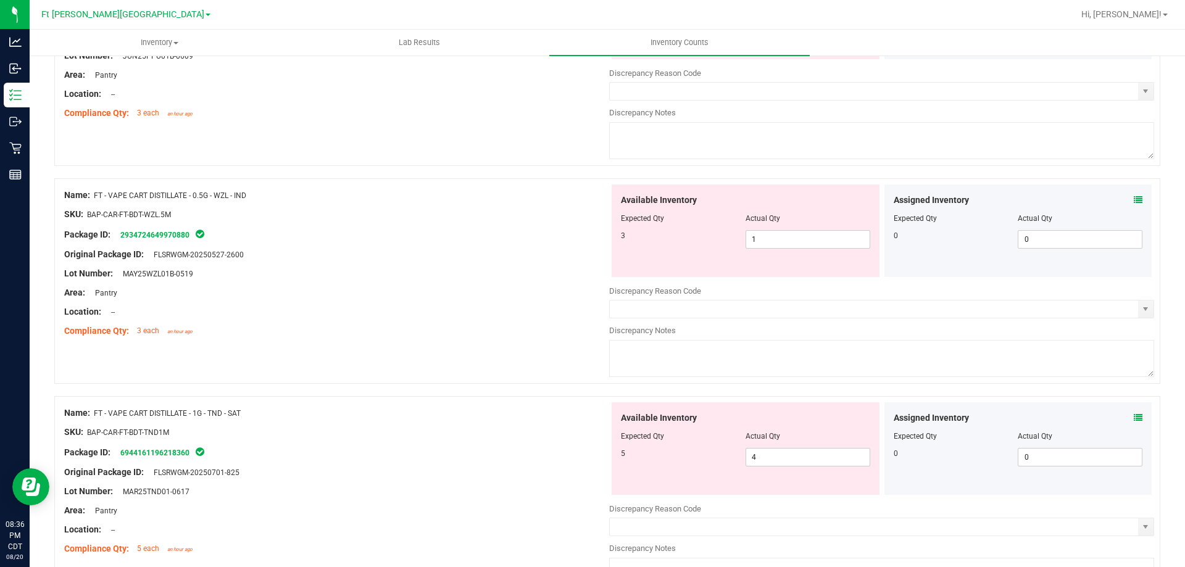
click at [1134, 416] on icon at bounding box center [1138, 418] width 9 height 9
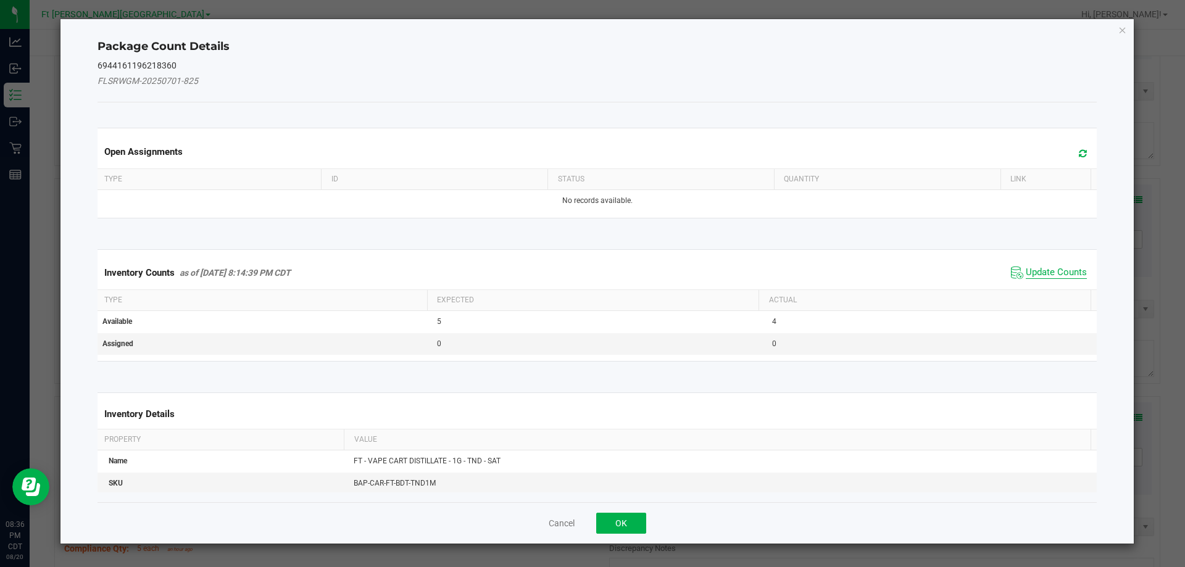
click at [1055, 271] on span "Update Counts" at bounding box center [1056, 273] width 61 height 12
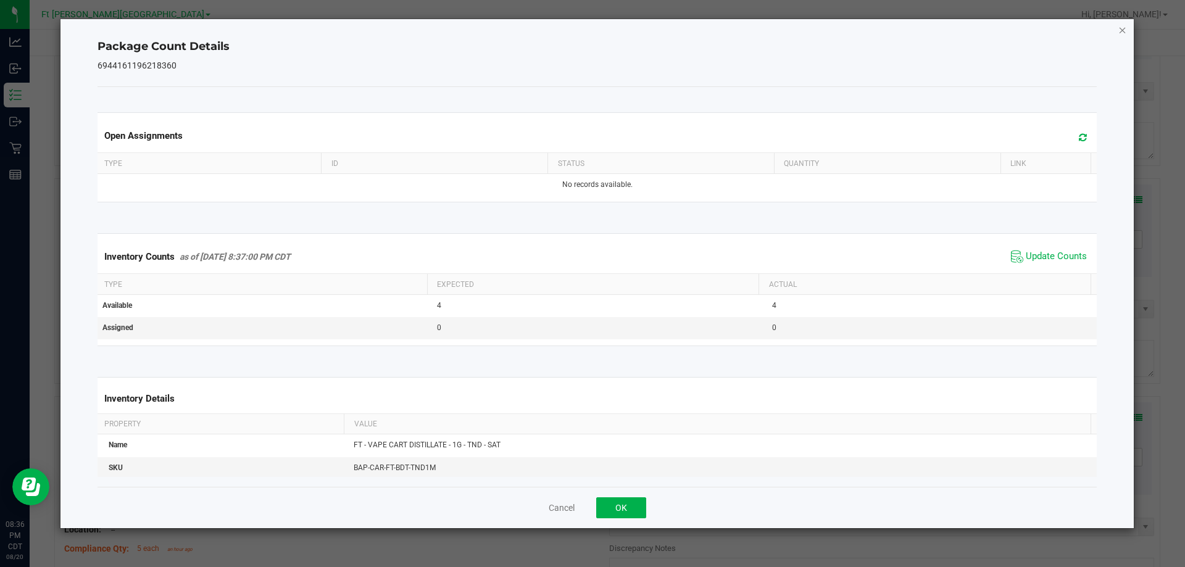
click at [1120, 30] on icon "Close" at bounding box center [1122, 29] width 9 height 15
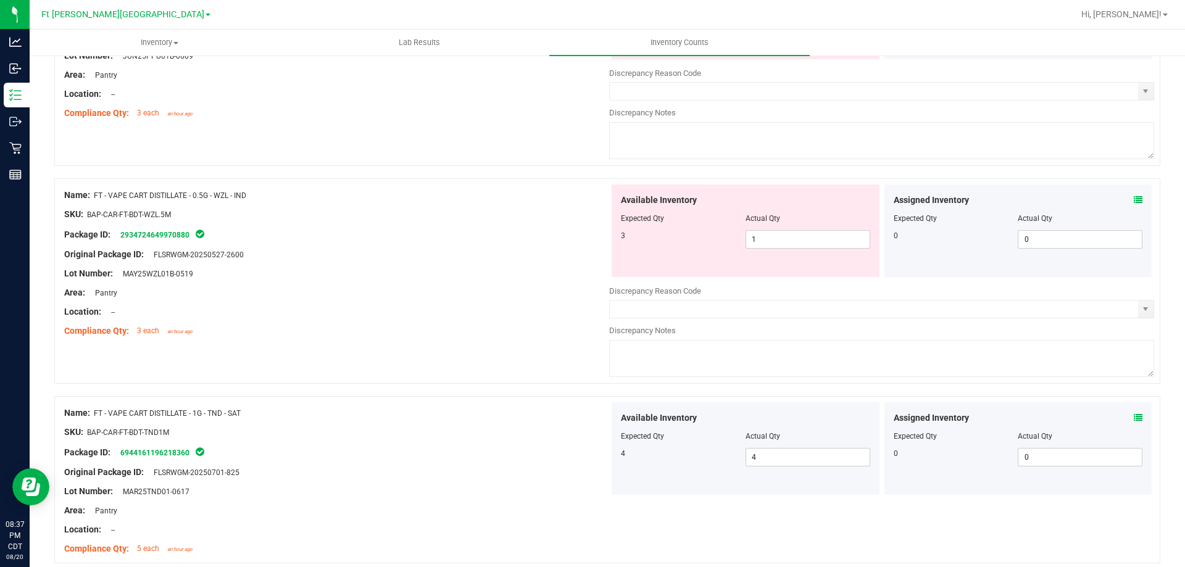
click at [1134, 201] on icon at bounding box center [1138, 200] width 9 height 9
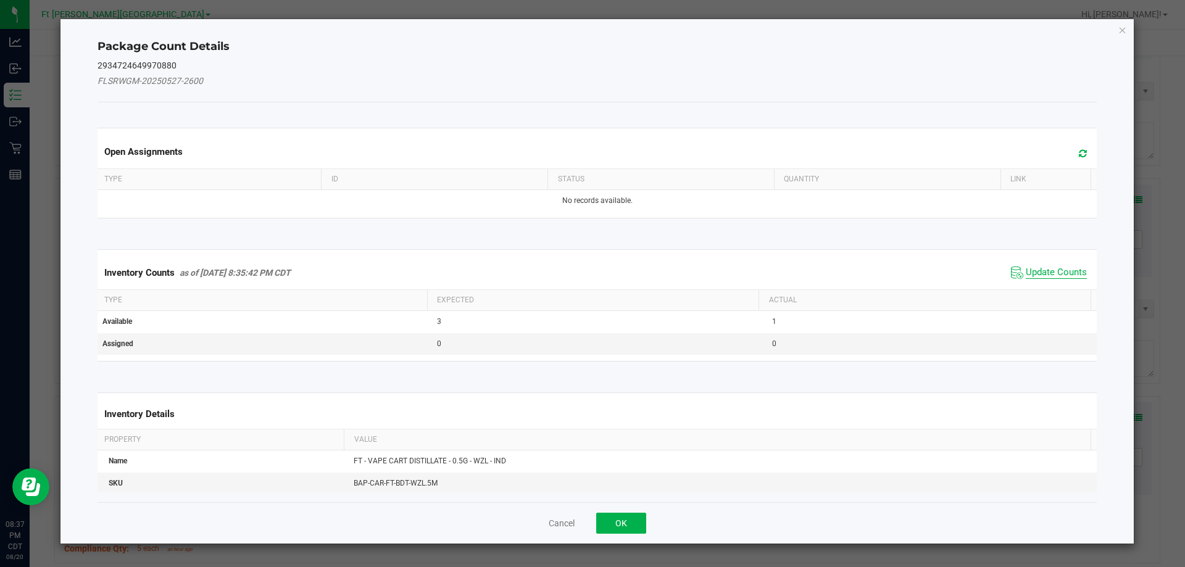
click at [1067, 266] on span "Update Counts" at bounding box center [1049, 273] width 82 height 19
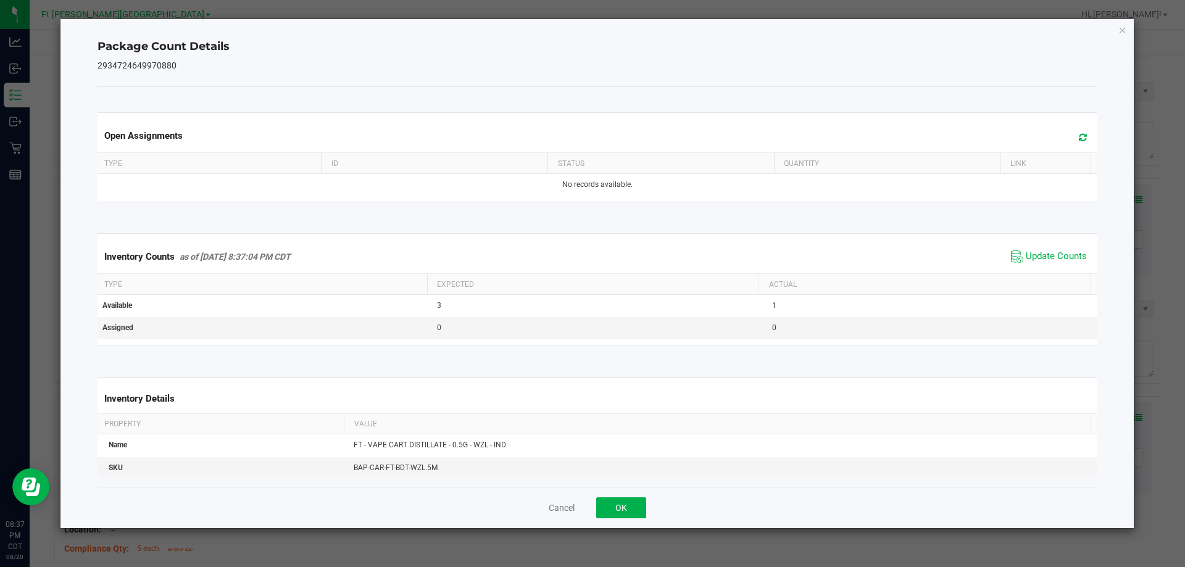
click at [1068, 267] on div "Inventory Counts as of [DATE] 8:37:04 PM CDT Update Counts" at bounding box center [597, 256] width 1005 height 33
click at [1122, 33] on icon "Close" at bounding box center [1122, 29] width 9 height 15
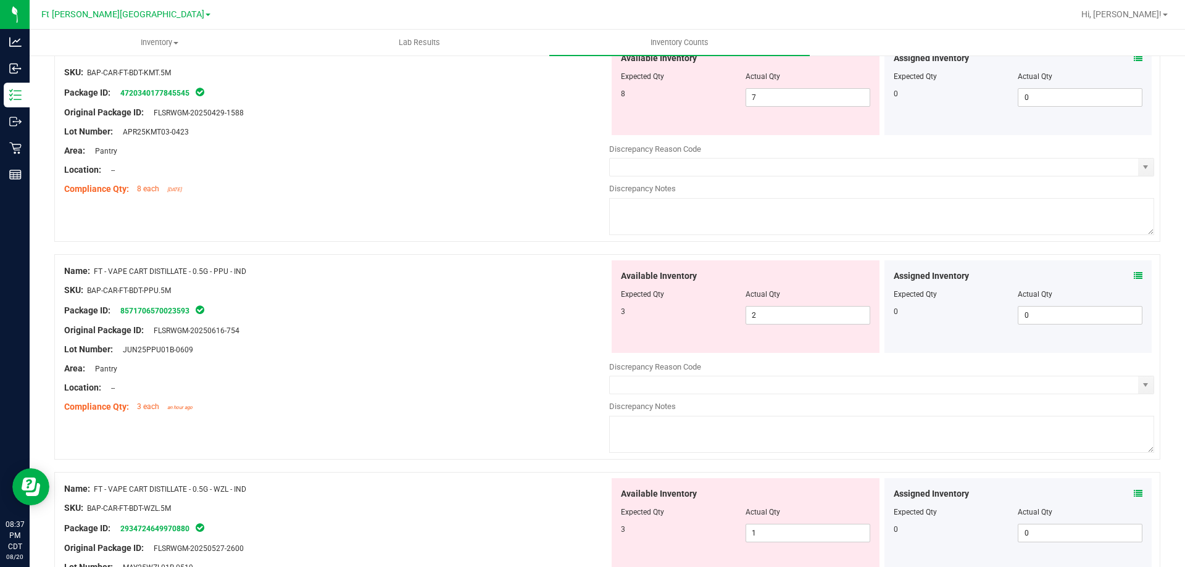
scroll to position [1021, 0]
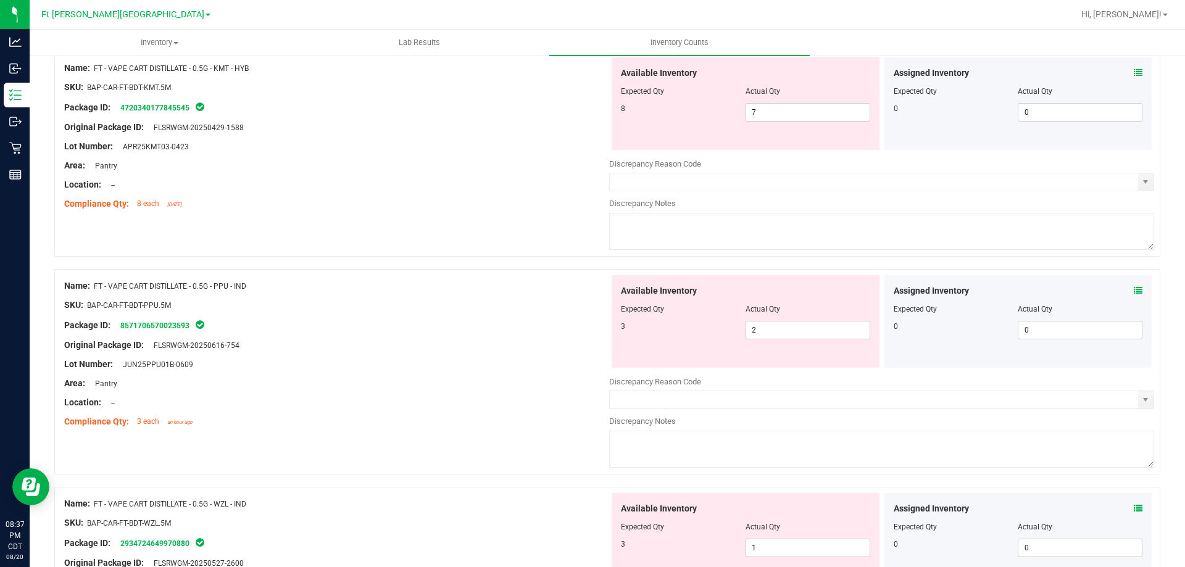
click at [1134, 291] on icon at bounding box center [1138, 290] width 9 height 9
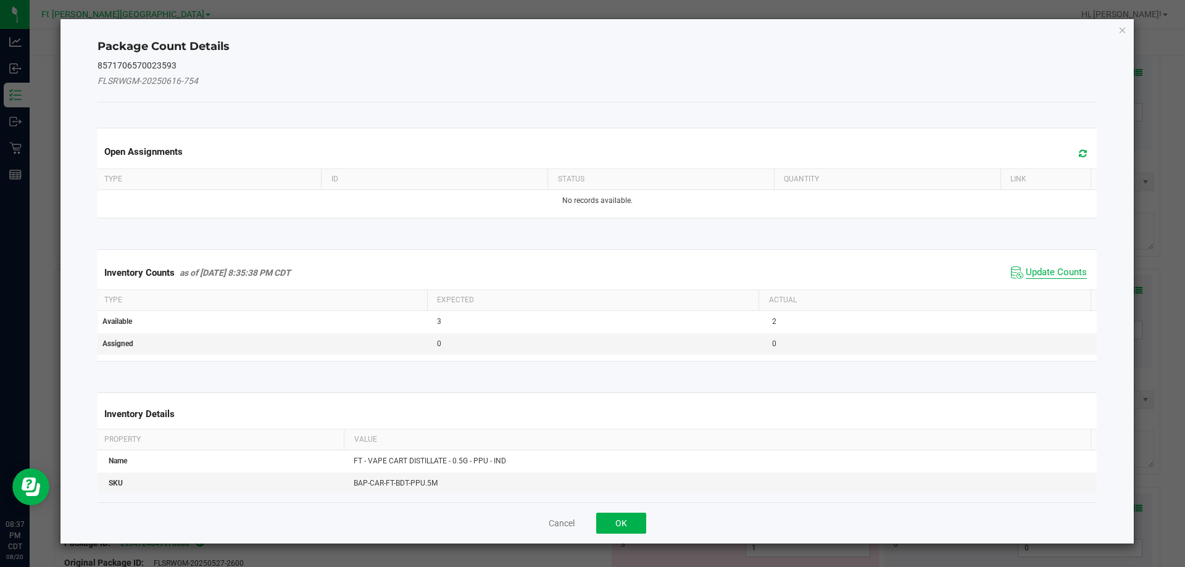
click at [1075, 274] on span "Update Counts" at bounding box center [1056, 273] width 61 height 12
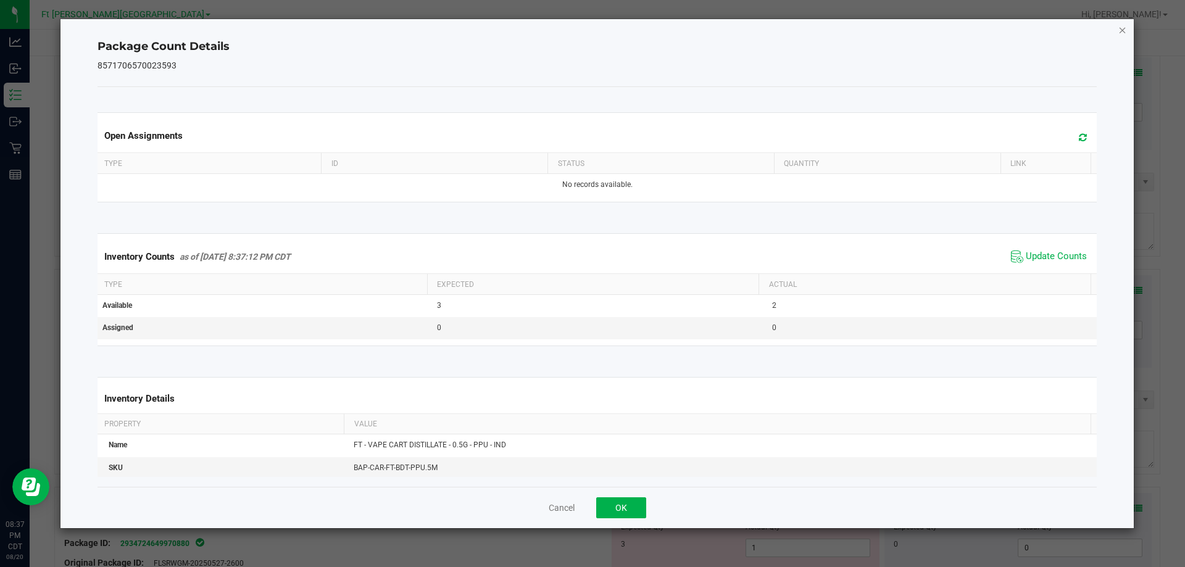
click at [1120, 28] on icon "Close" at bounding box center [1122, 29] width 9 height 15
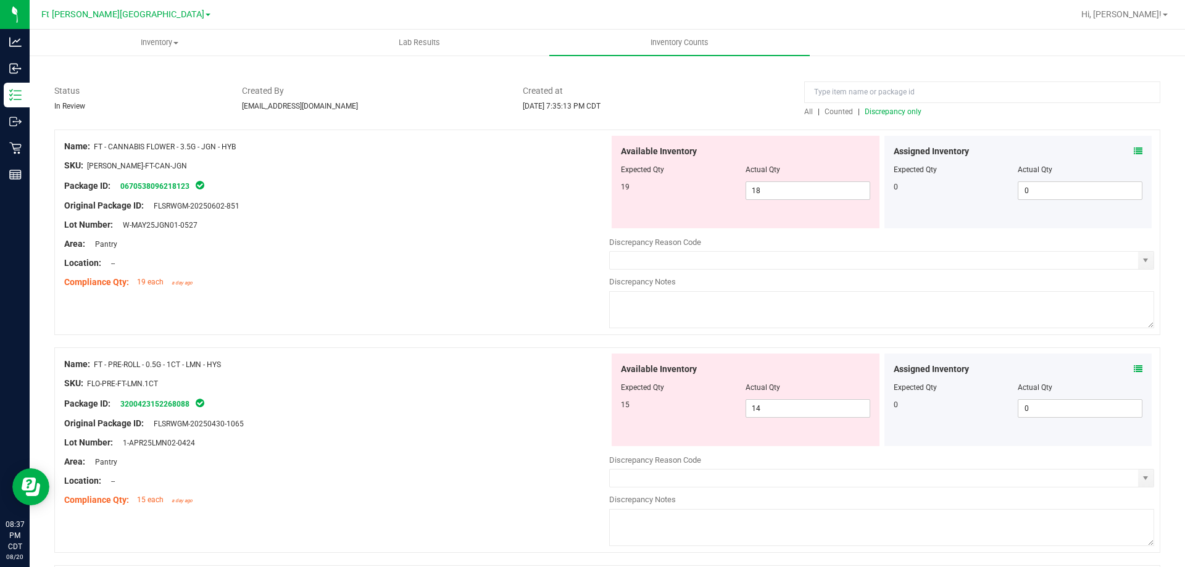
scroll to position [0, 0]
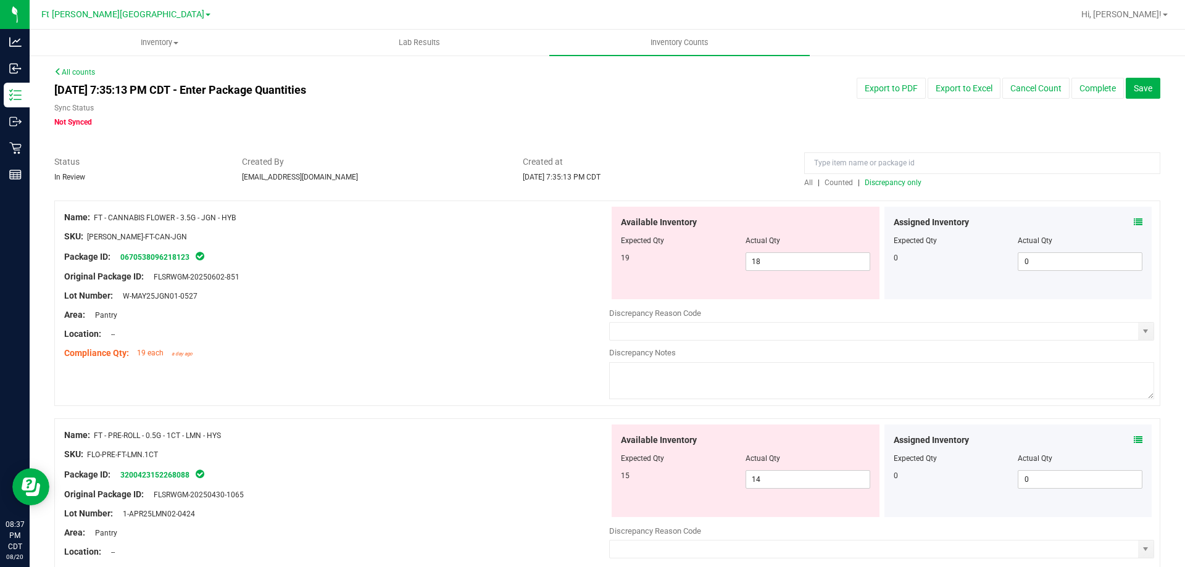
click at [893, 184] on span "Discrepancy only" at bounding box center [893, 182] width 57 height 9
click at [806, 259] on span "18 18" at bounding box center [808, 261] width 125 height 19
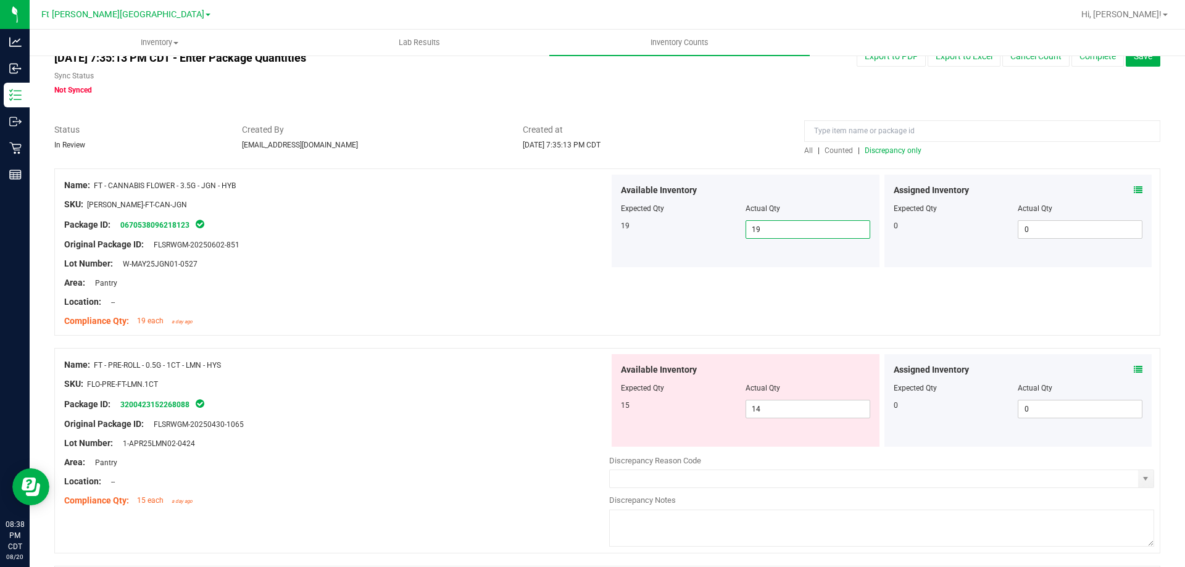
scroll to position [185, 0]
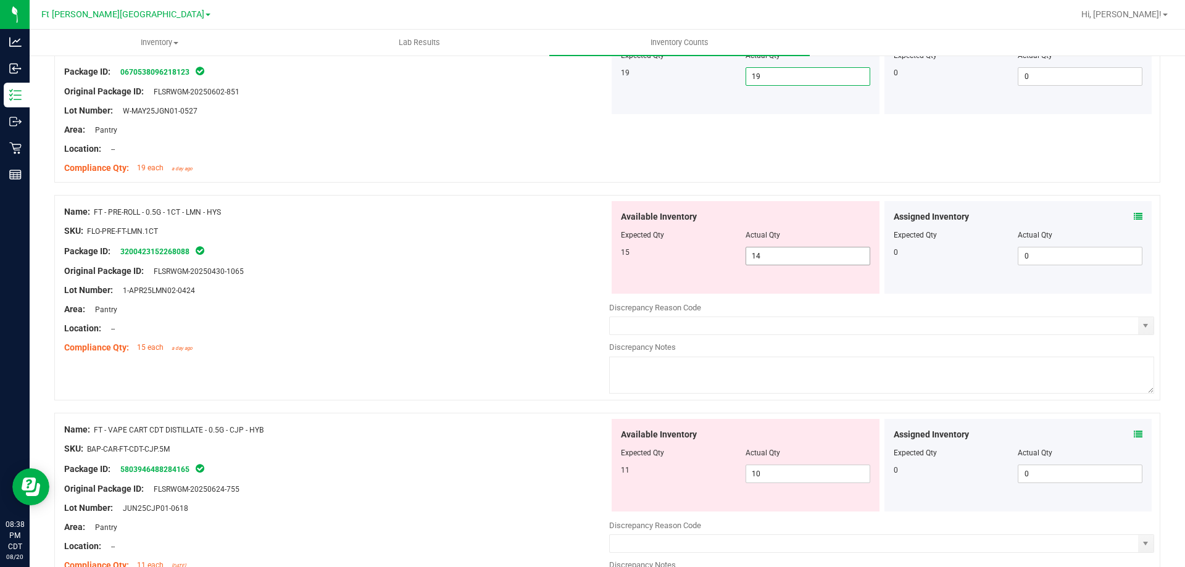
click at [783, 259] on span "14 14" at bounding box center [808, 256] width 125 height 19
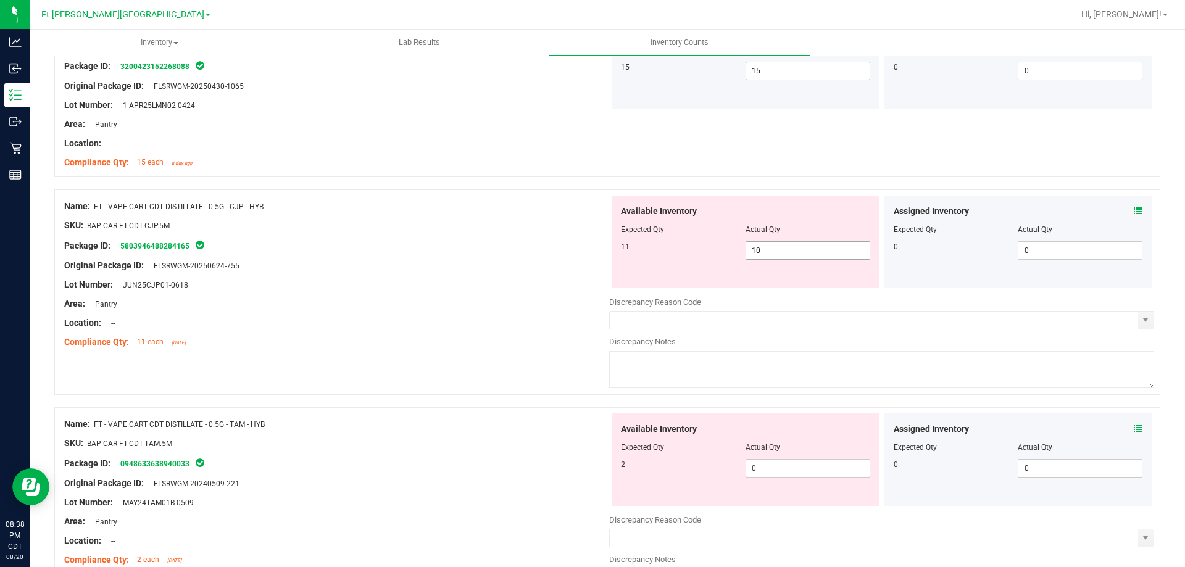
click at [821, 253] on span "10 10" at bounding box center [808, 250] width 125 height 19
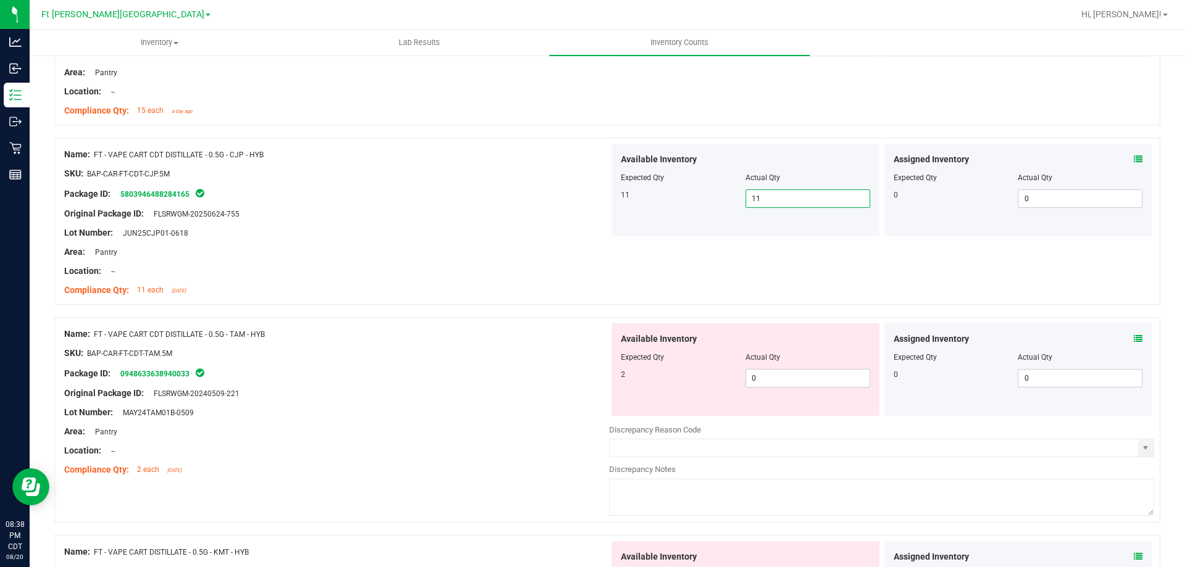
scroll to position [494, 0]
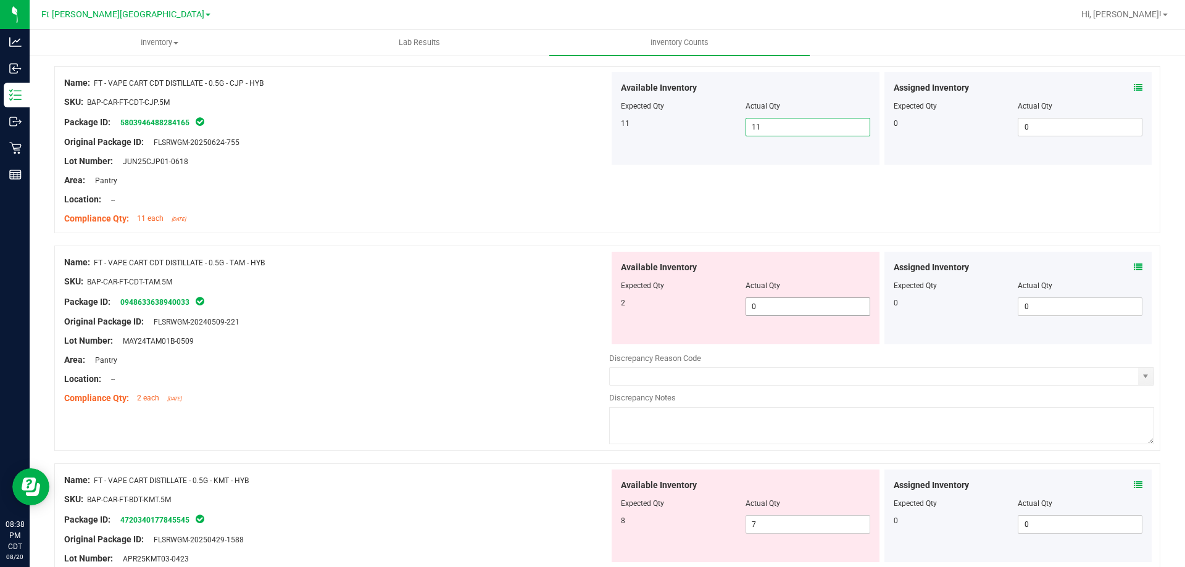
click at [819, 309] on span "0 0" at bounding box center [808, 307] width 125 height 19
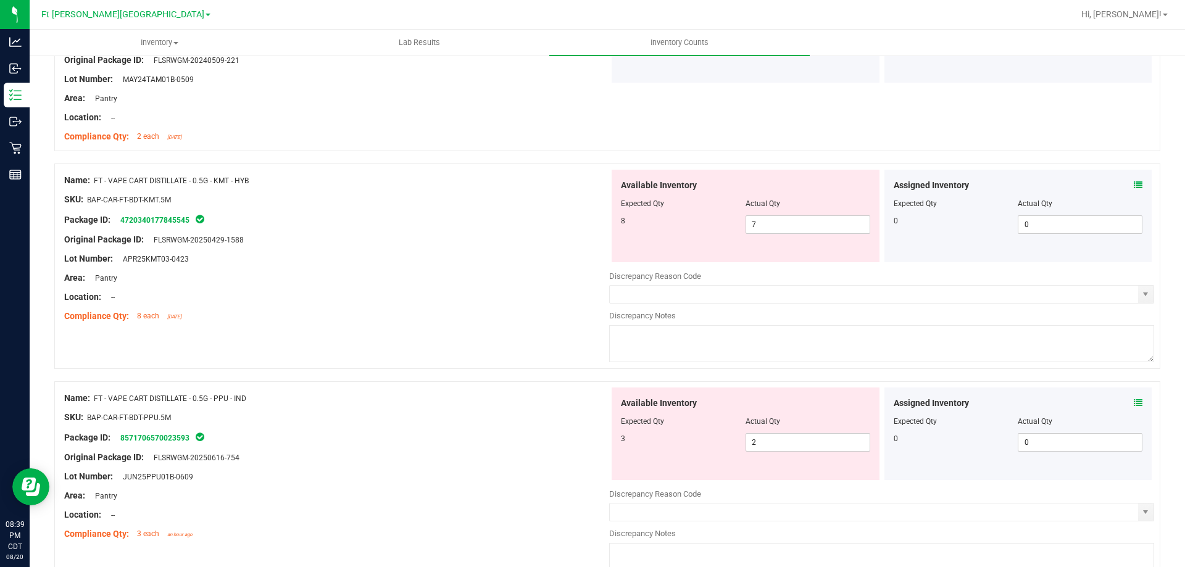
scroll to position [802, 0]
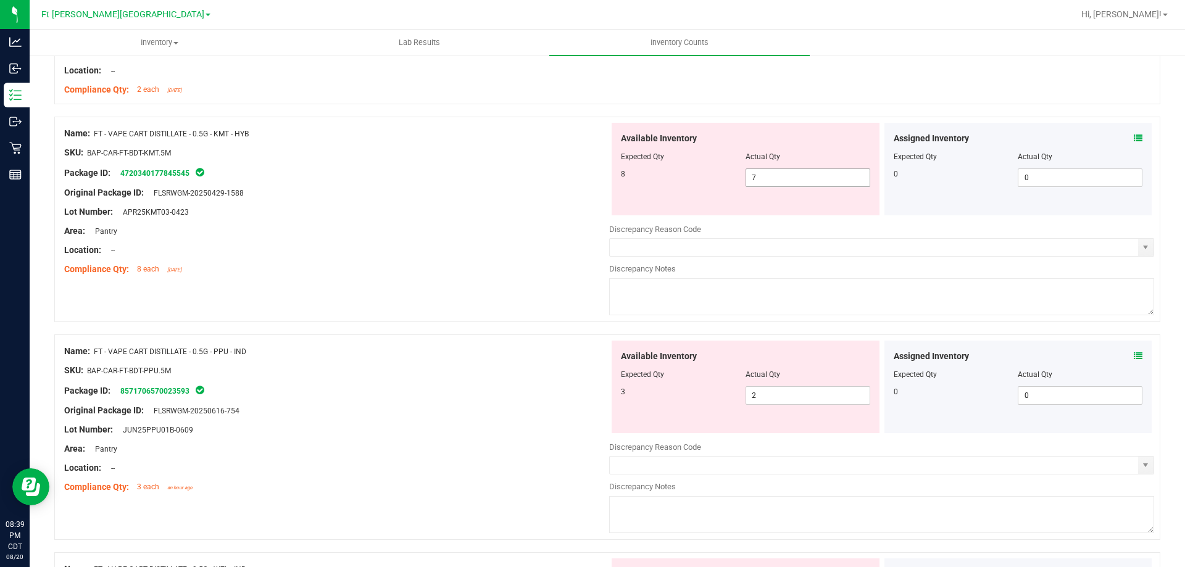
click at [776, 177] on span "7 7" at bounding box center [808, 178] width 125 height 19
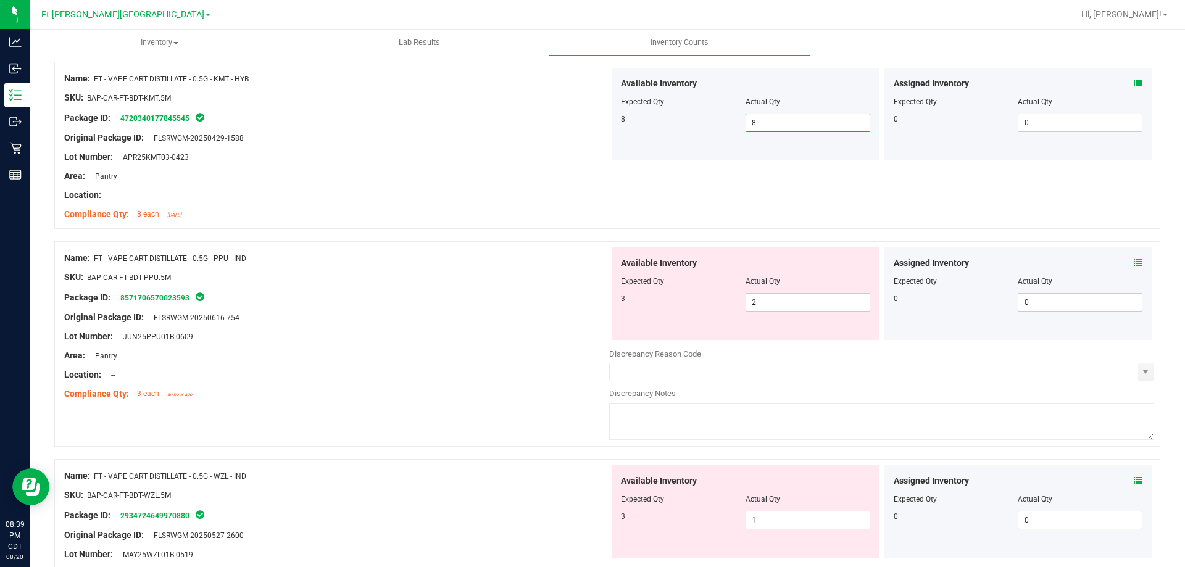
scroll to position [988, 0]
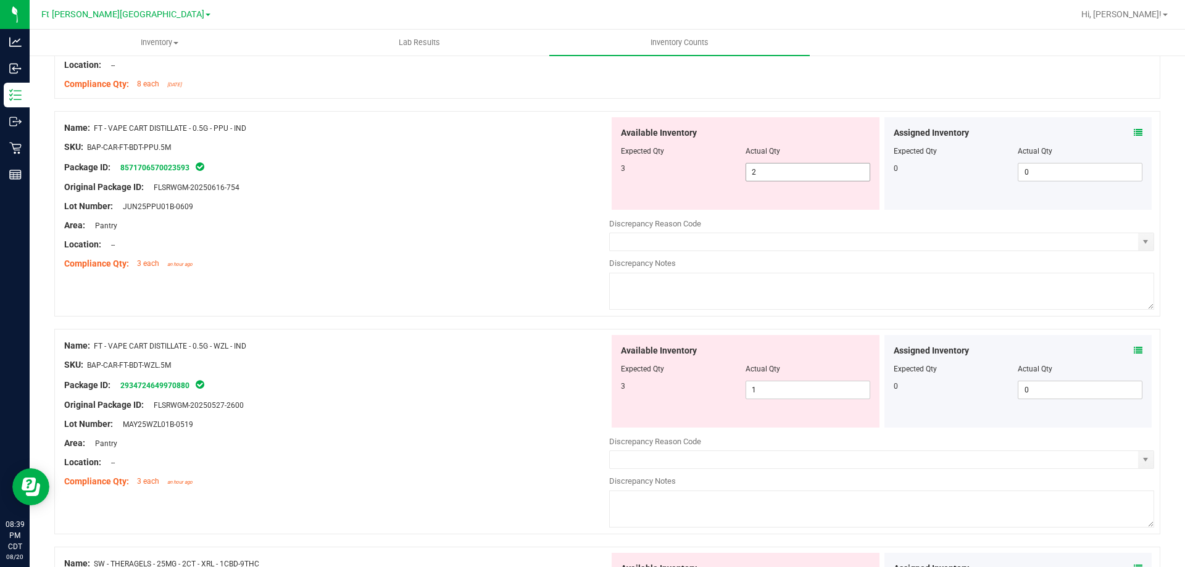
click at [794, 171] on span "2 2" at bounding box center [808, 172] width 125 height 19
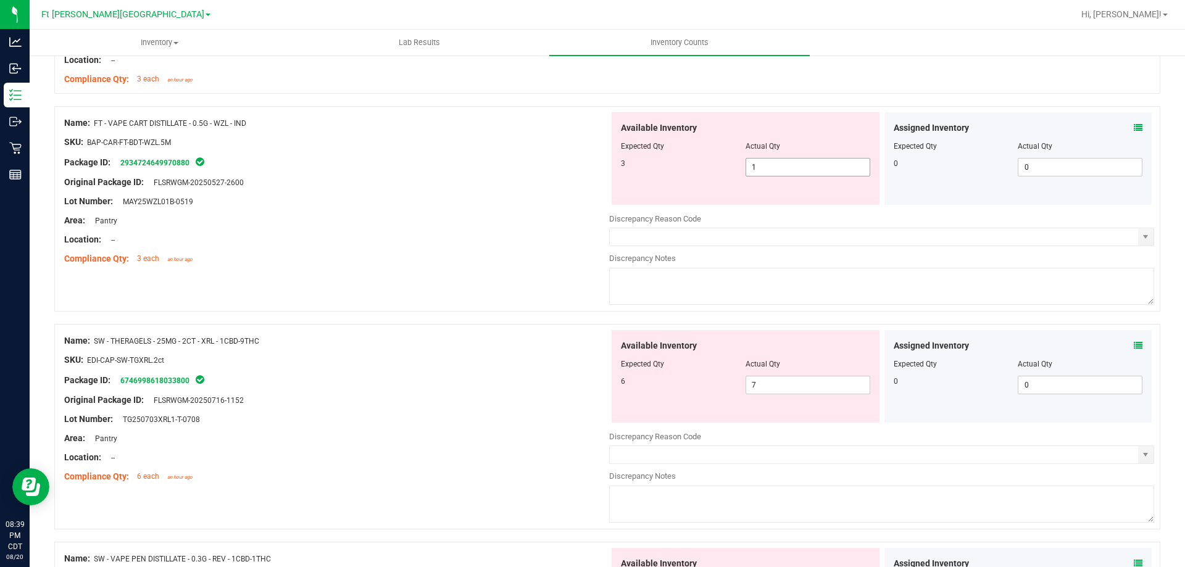
scroll to position [1173, 0]
click at [796, 165] on span "1 1" at bounding box center [808, 166] width 125 height 19
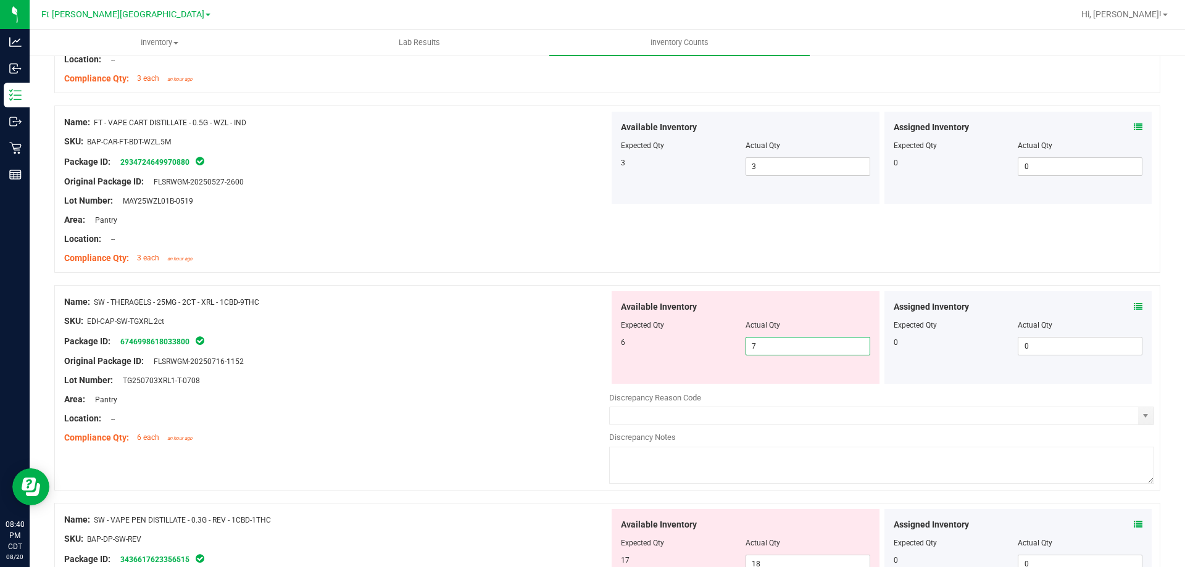
click at [794, 349] on span "7 7" at bounding box center [808, 346] width 125 height 19
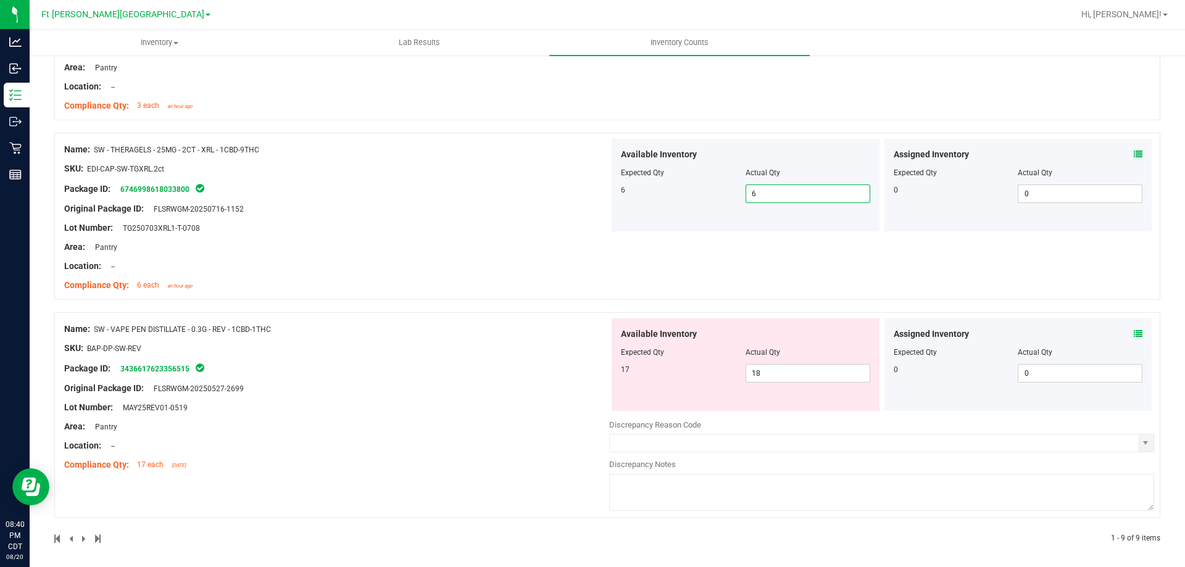
scroll to position [1330, 0]
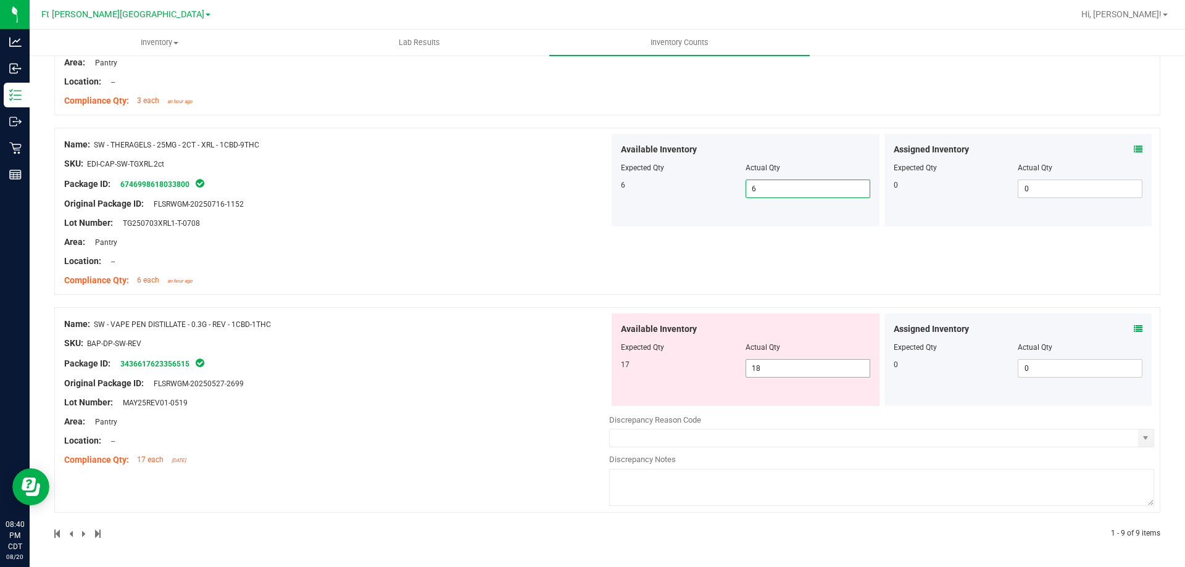
click at [814, 365] on span "18 18" at bounding box center [808, 368] width 125 height 19
click at [1134, 330] on icon at bounding box center [1138, 329] width 9 height 9
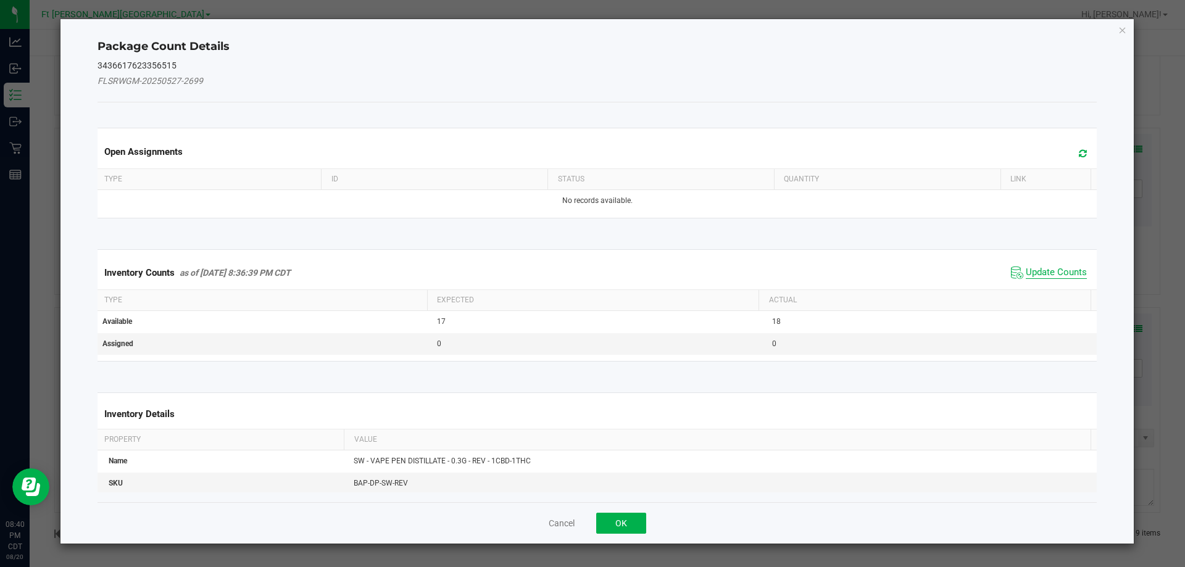
click at [1041, 273] on span "Update Counts" at bounding box center [1056, 273] width 61 height 12
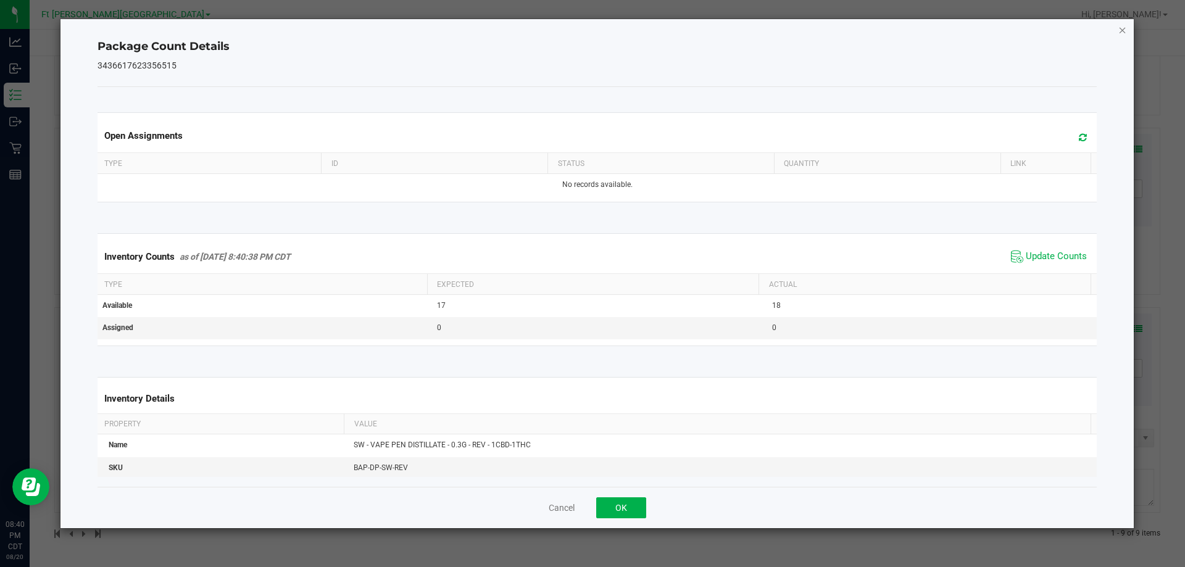
click at [1126, 31] on icon "Close" at bounding box center [1122, 29] width 9 height 15
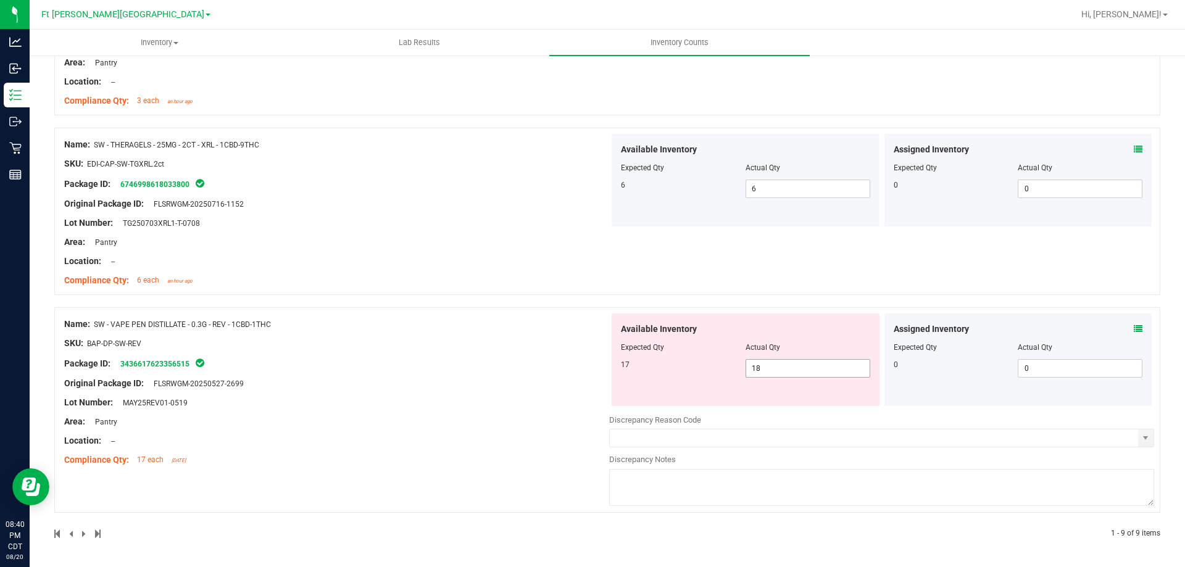
click at [781, 375] on span "18 18" at bounding box center [808, 368] width 125 height 19
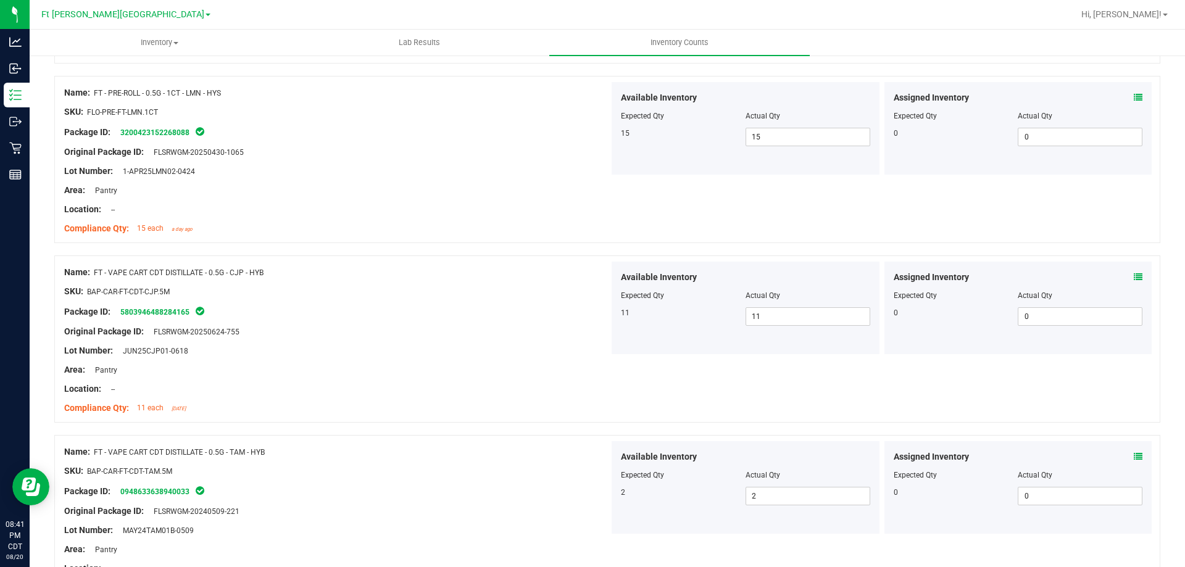
scroll to position [0, 0]
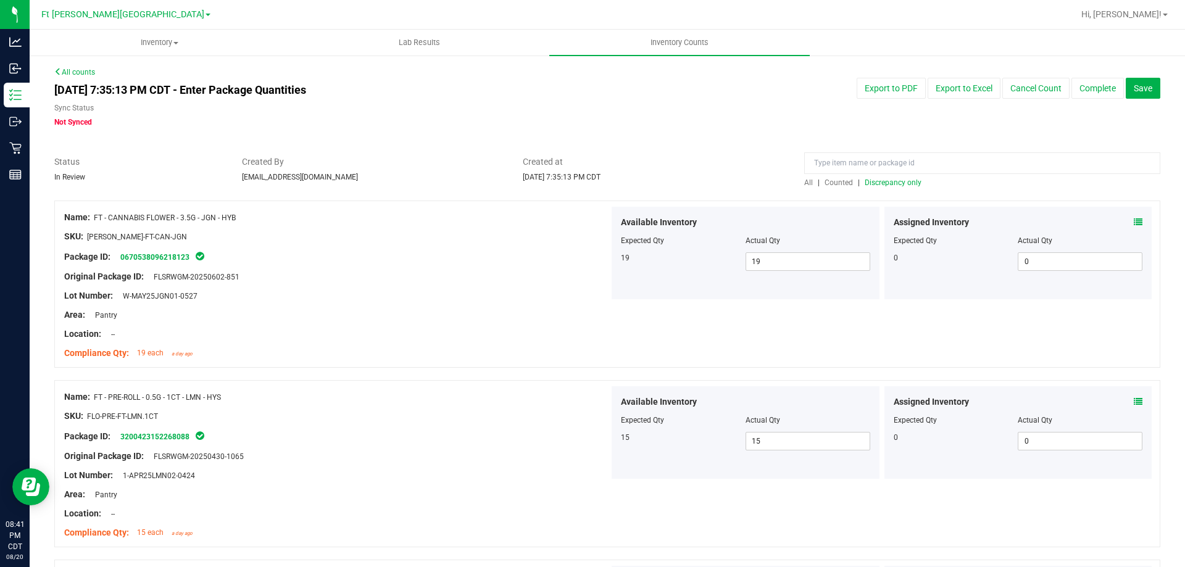
click at [894, 184] on span "Discrepancy only" at bounding box center [893, 182] width 57 height 9
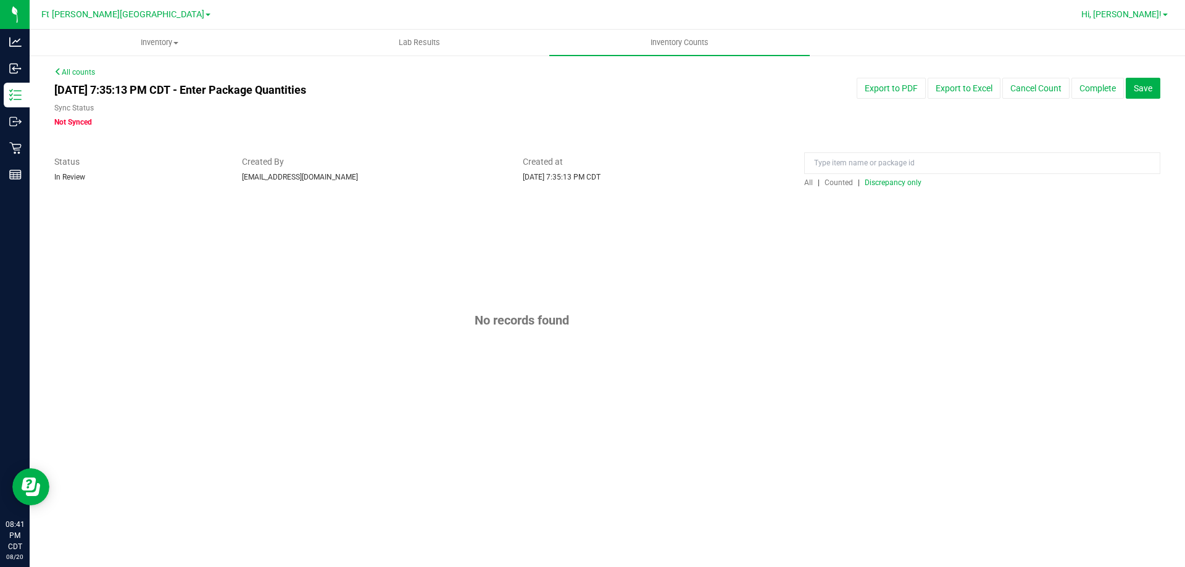
click at [1156, 14] on span "Hi, [PERSON_NAME]!" at bounding box center [1121, 14] width 80 height 10
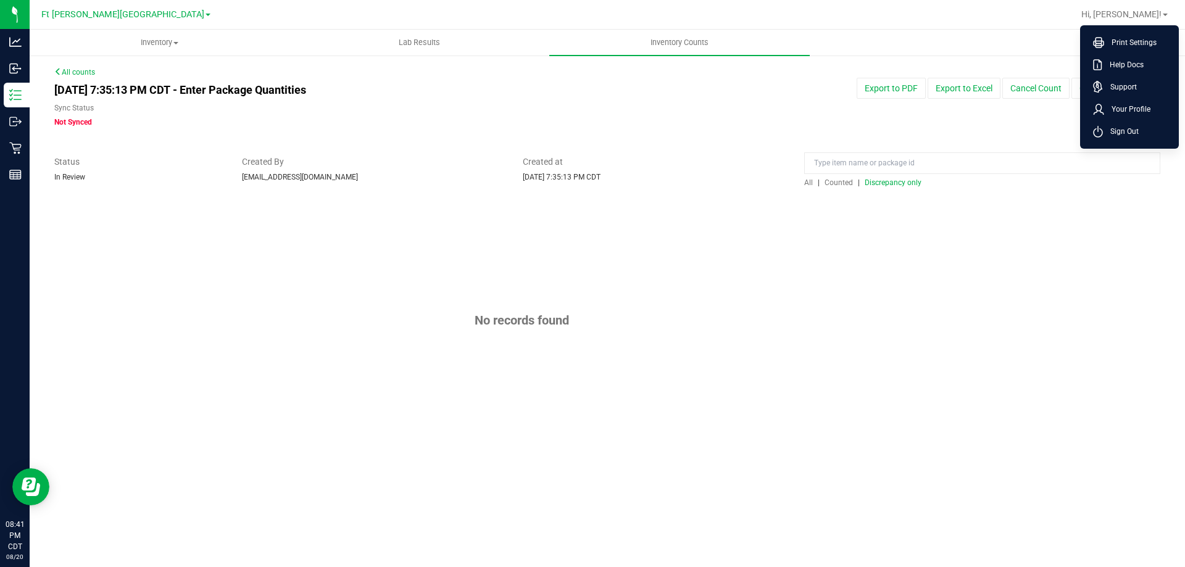
click at [863, 40] on ul "Inventory All packages All inventory Waste log Create inventory Lab Results Inv…" at bounding box center [622, 43] width 1185 height 27
